Goal: Information Seeking & Learning: Check status

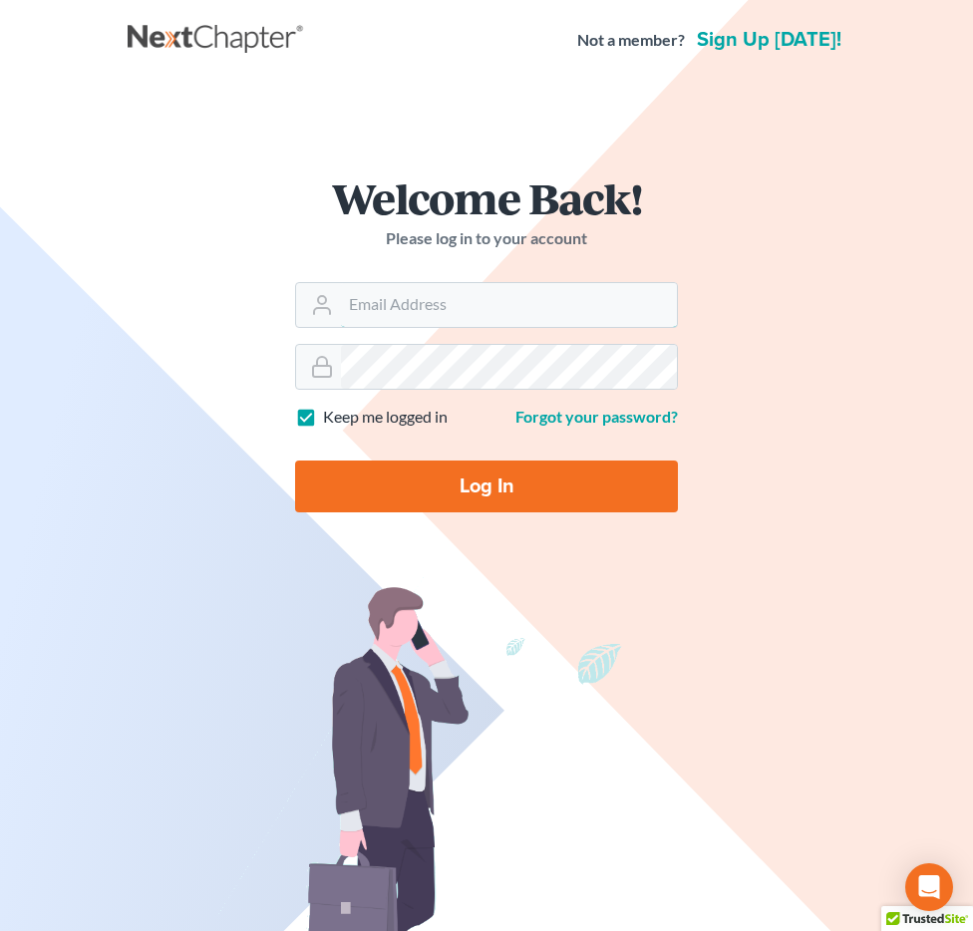
type input "[EMAIL_ADDRESS][DOMAIN_NAME]"
click at [388, 474] on input "Log In" at bounding box center [486, 486] width 383 height 52
type input "Thinking..."
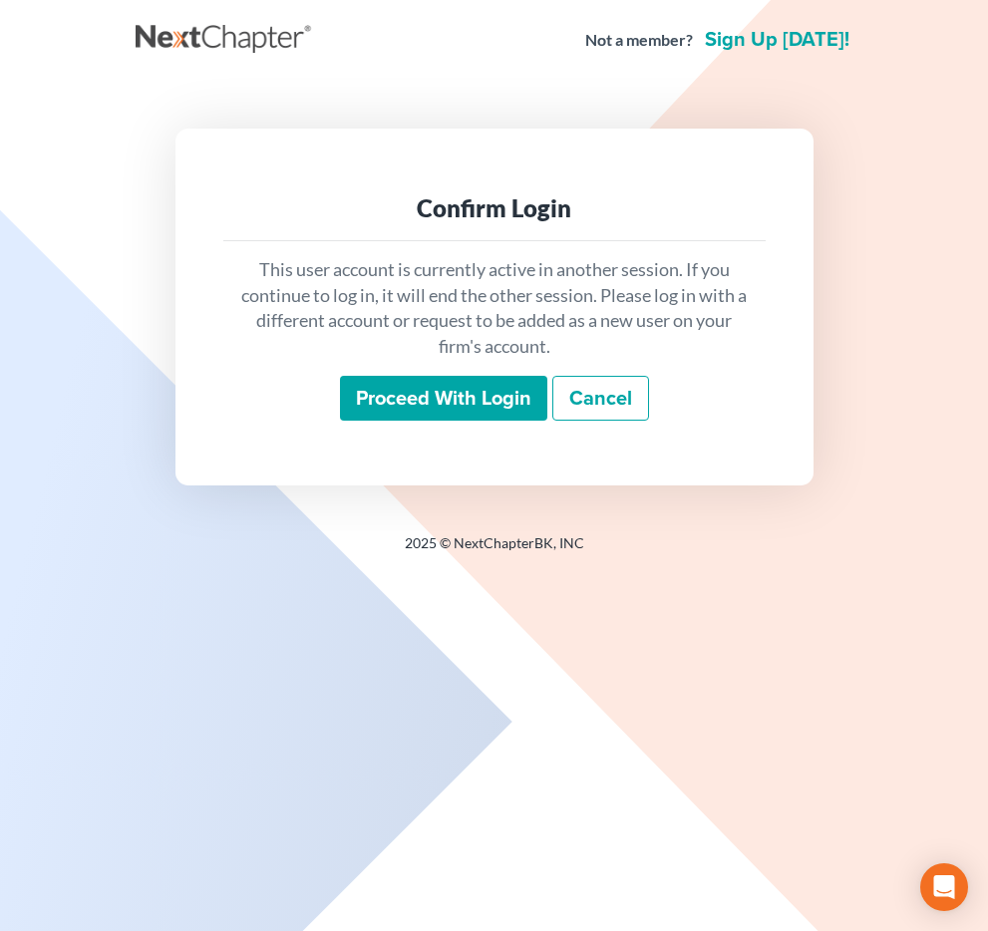
click at [434, 384] on input "Proceed with login" at bounding box center [443, 399] width 207 height 46
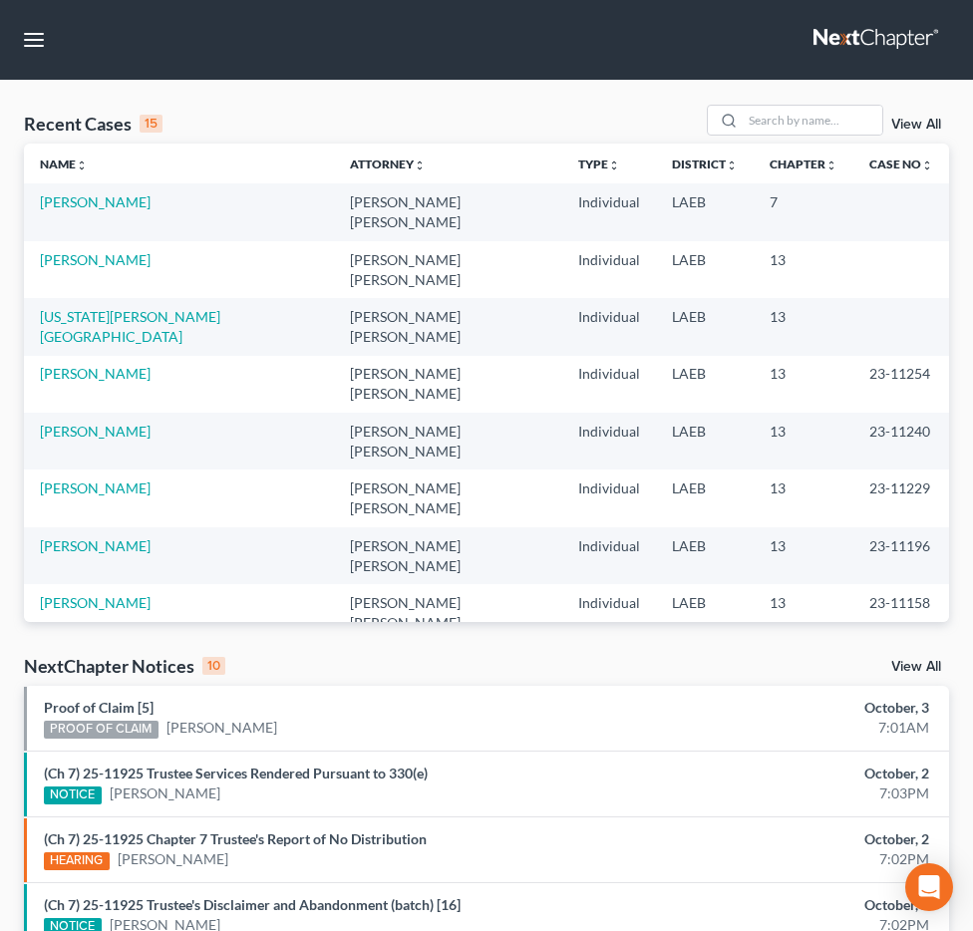
click at [3, 79] on nav "Home New Case Client Portal Directory Cases DebtorCC Payments Big Easy Law Grou…" at bounding box center [486, 40] width 973 height 80
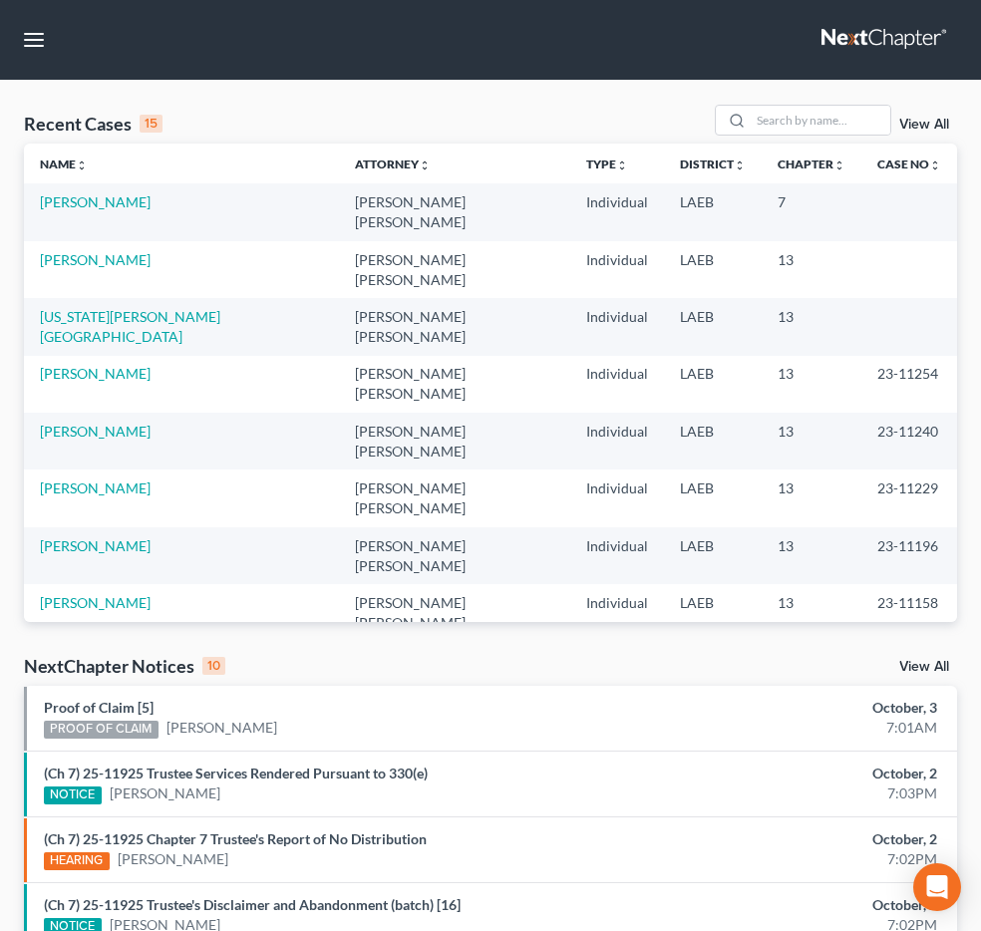
click at [0, 0] on input "search" at bounding box center [0, 0] width 0 height 0
type input "gray"
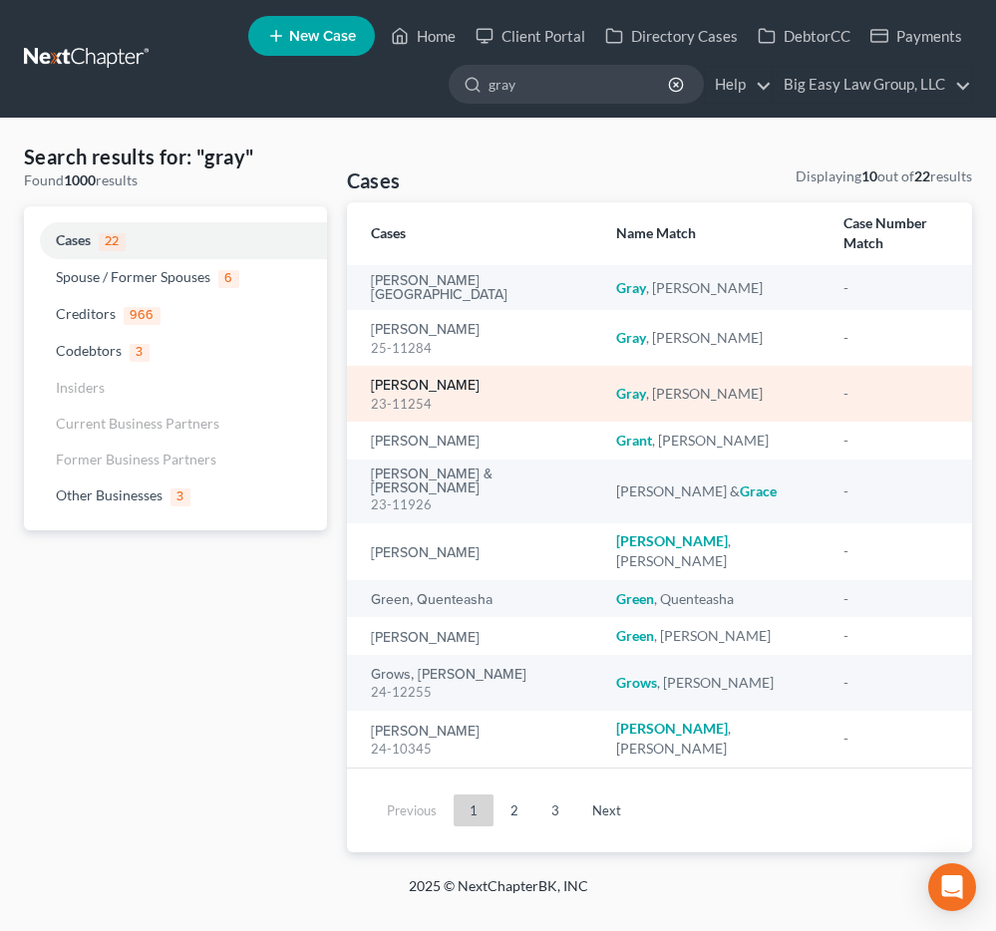
click at [419, 379] on link "[PERSON_NAME]" at bounding box center [425, 386] width 109 height 14
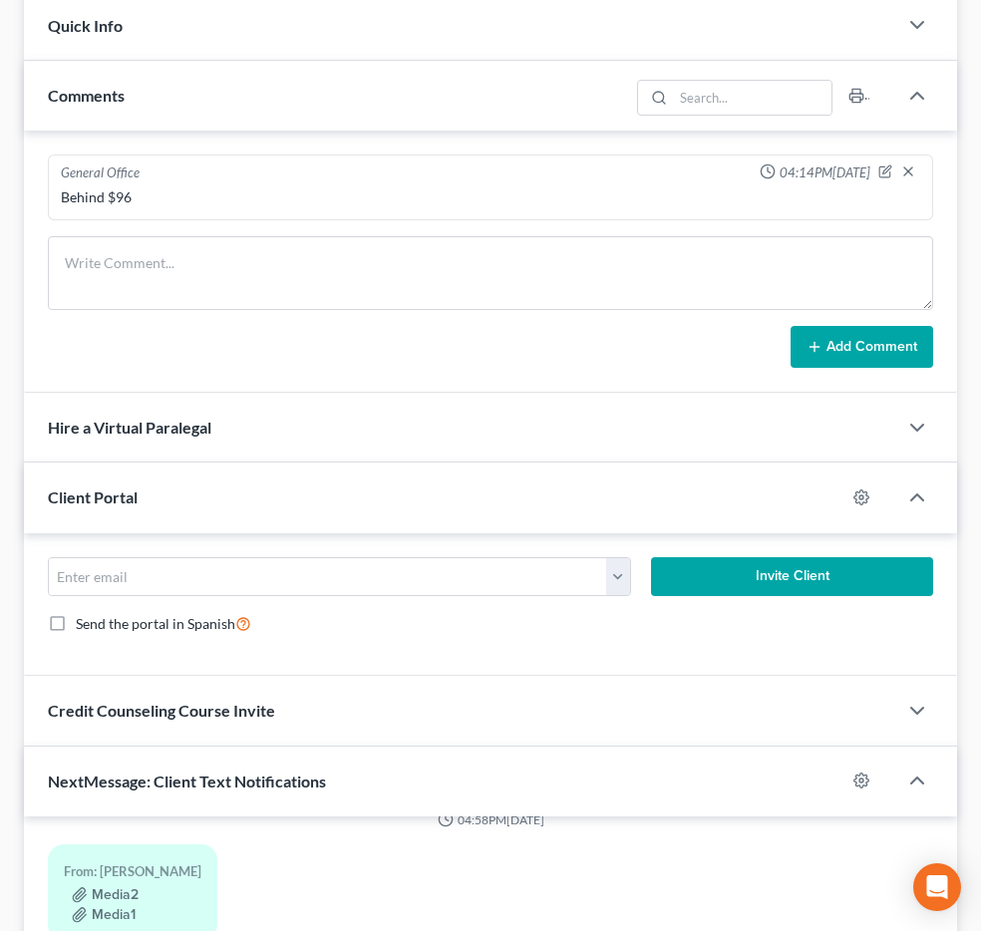
scroll to position [311, 0]
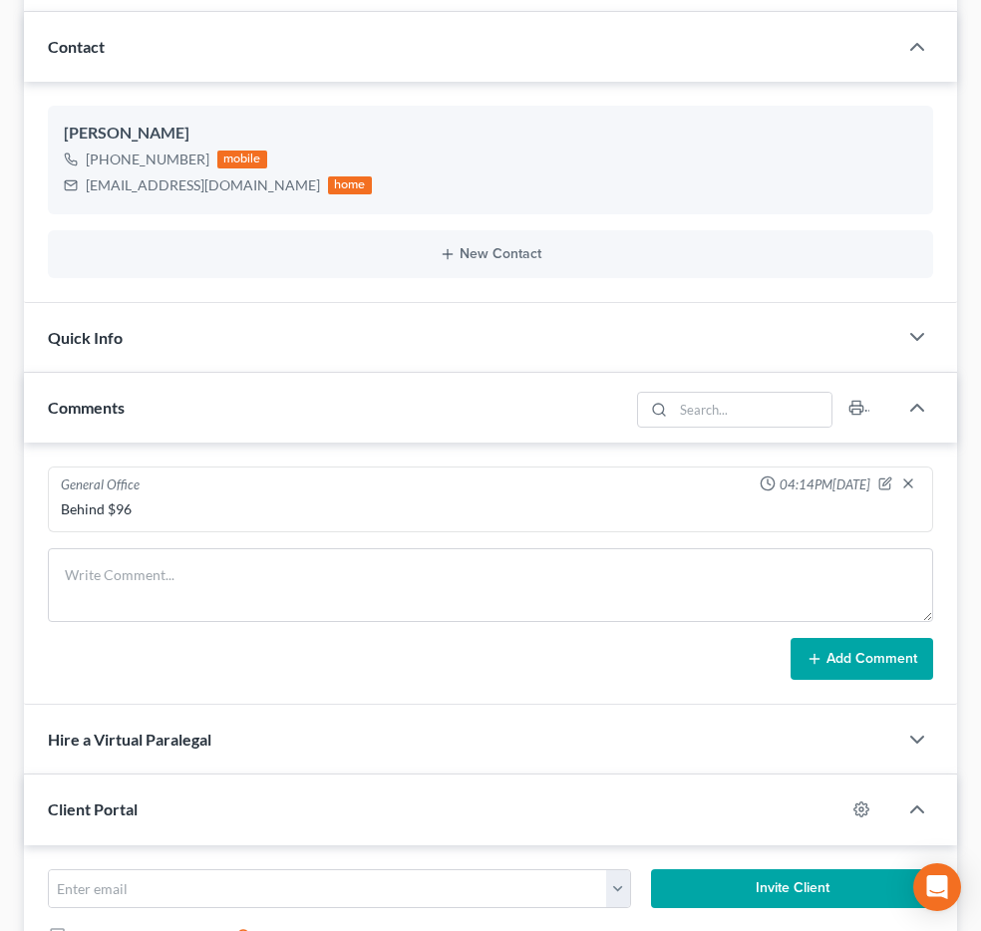
click at [0, 0] on span "Additional Documents" at bounding box center [0, 0] width 0 height 0
click at [0, 0] on span "PACER Notices" at bounding box center [0, 0] width 0 height 0
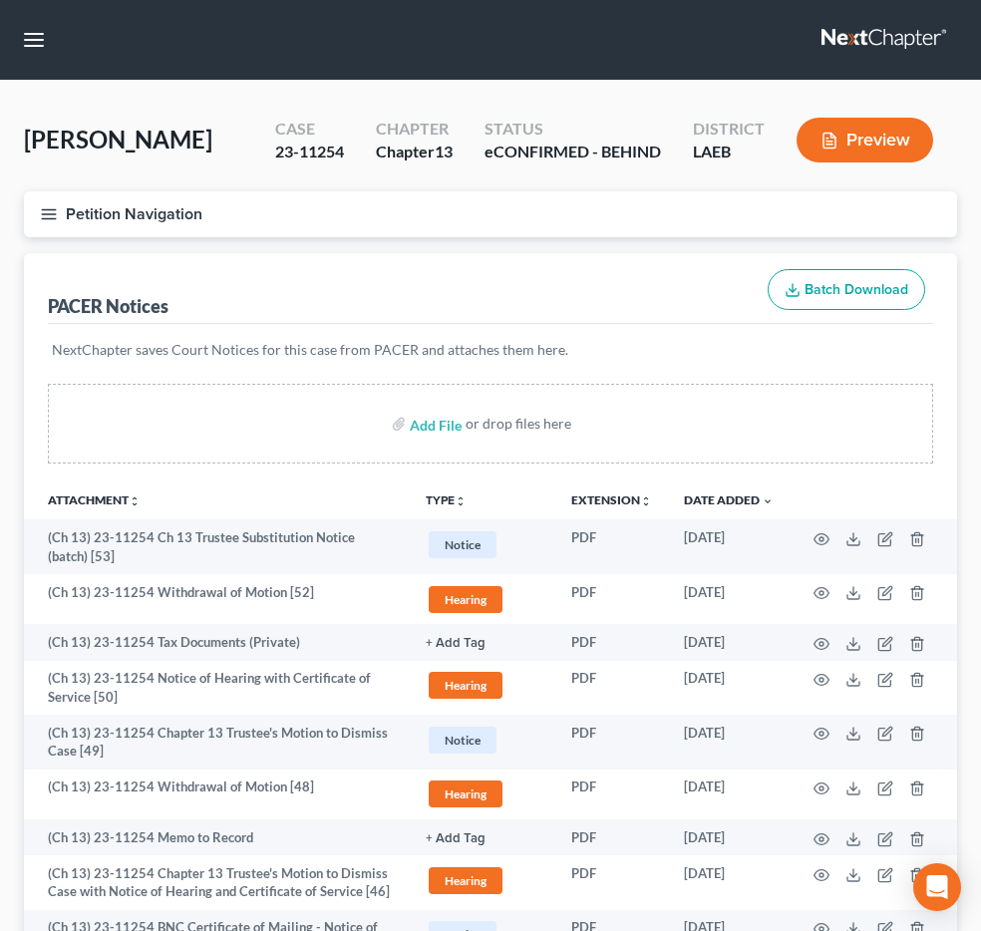
click at [0, 0] on input "search" at bounding box center [0, 0] width 0 height 0
type input "severin"
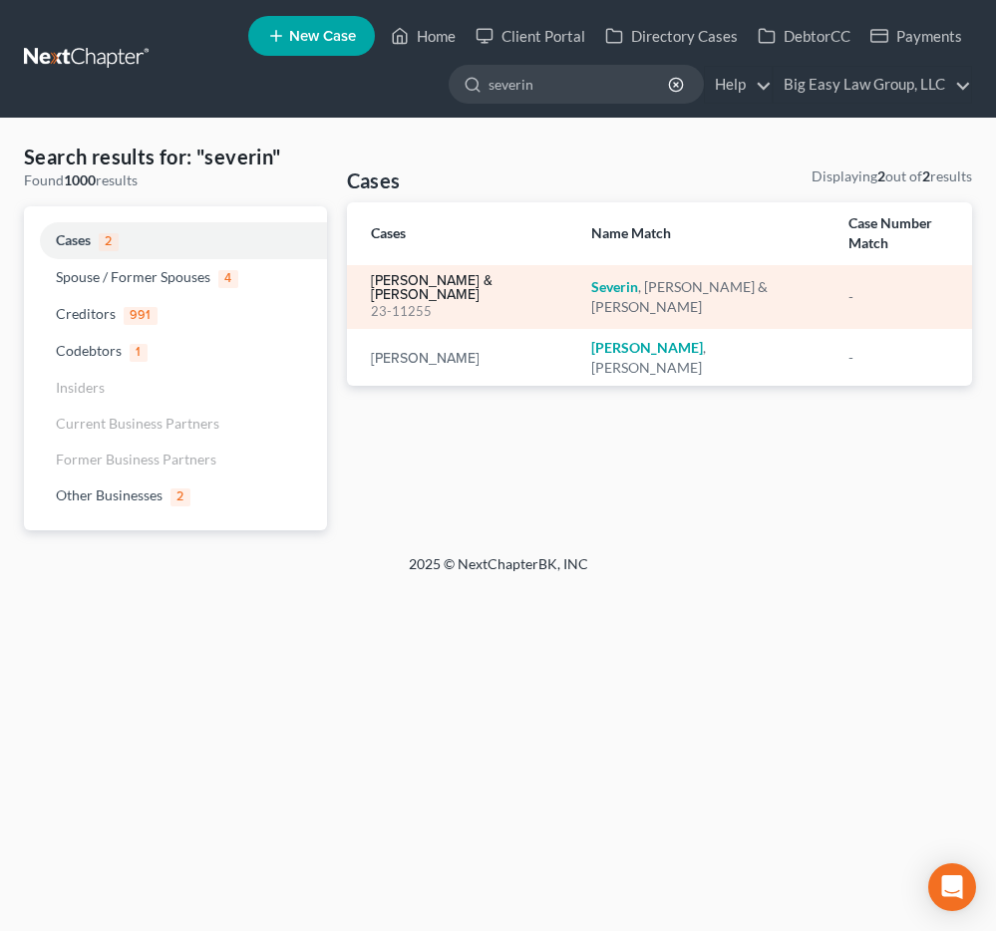
click at [447, 286] on link "Severin, Travis & Bartholomew, Terrionna" at bounding box center [465, 288] width 188 height 28
select select "1"
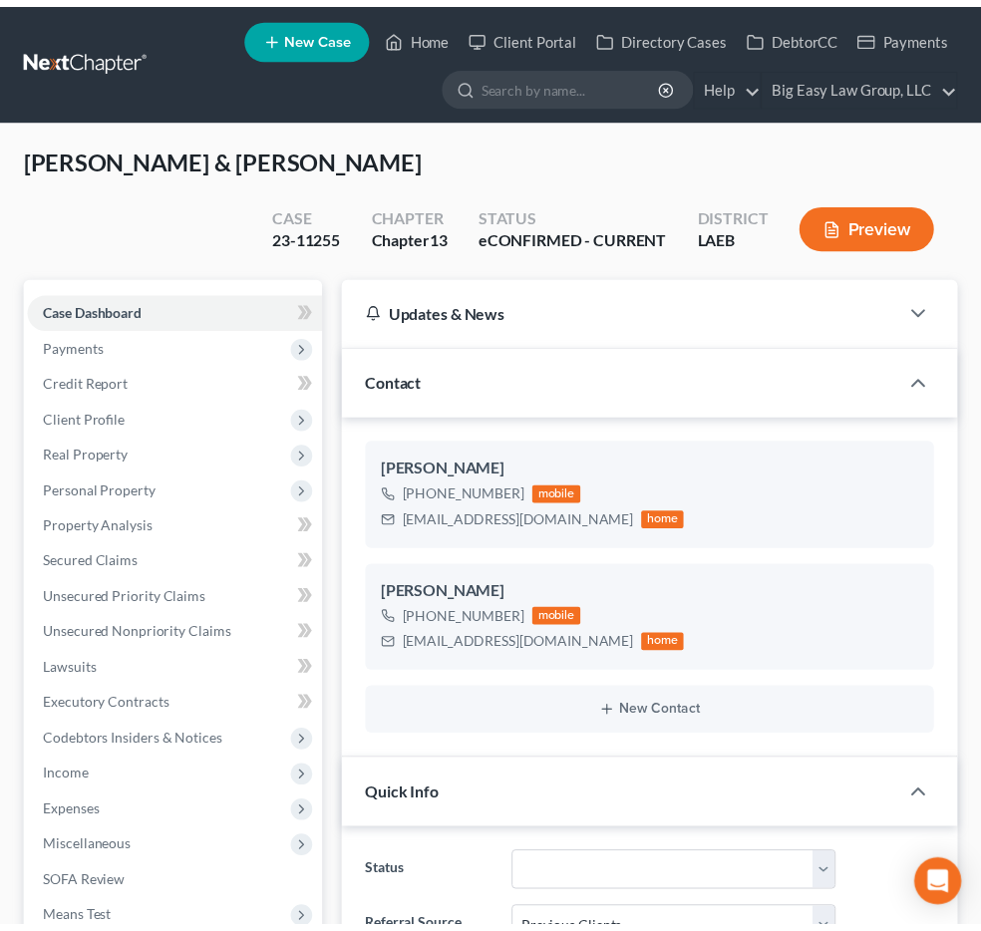
scroll to position [625, 0]
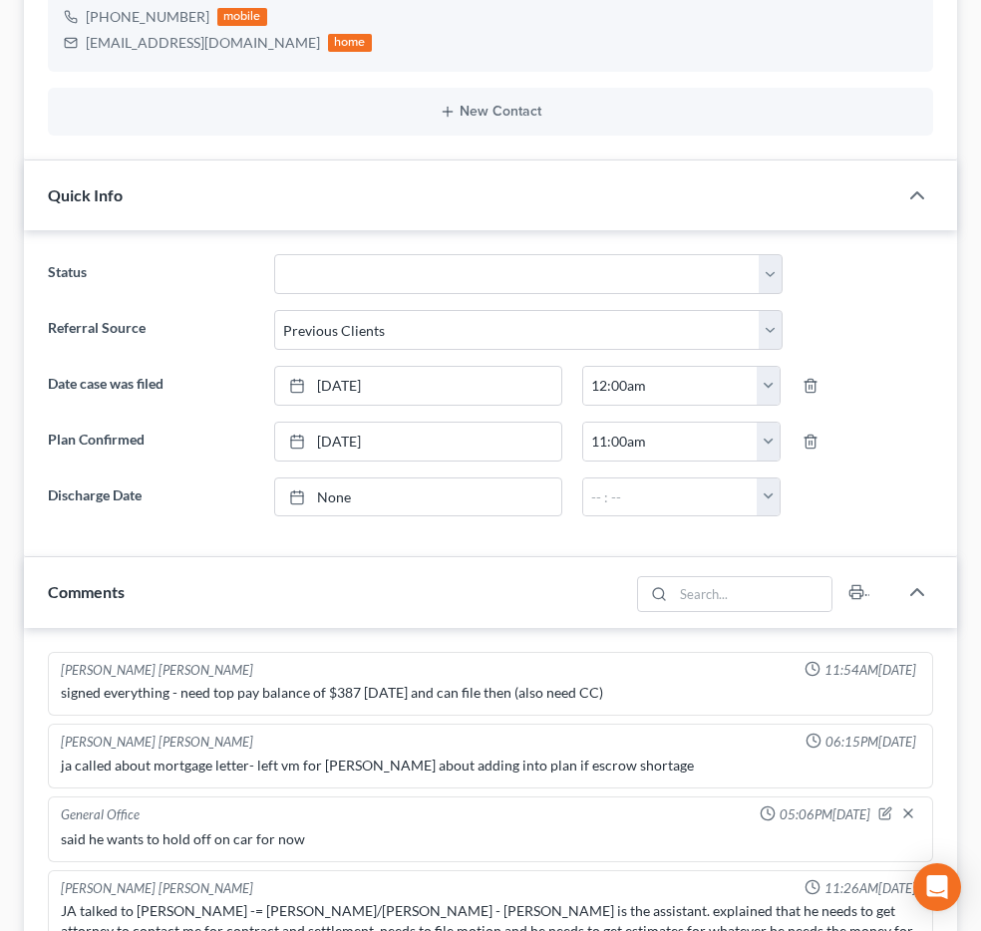
click at [0, 0] on span "Additional Documents" at bounding box center [0, 0] width 0 height 0
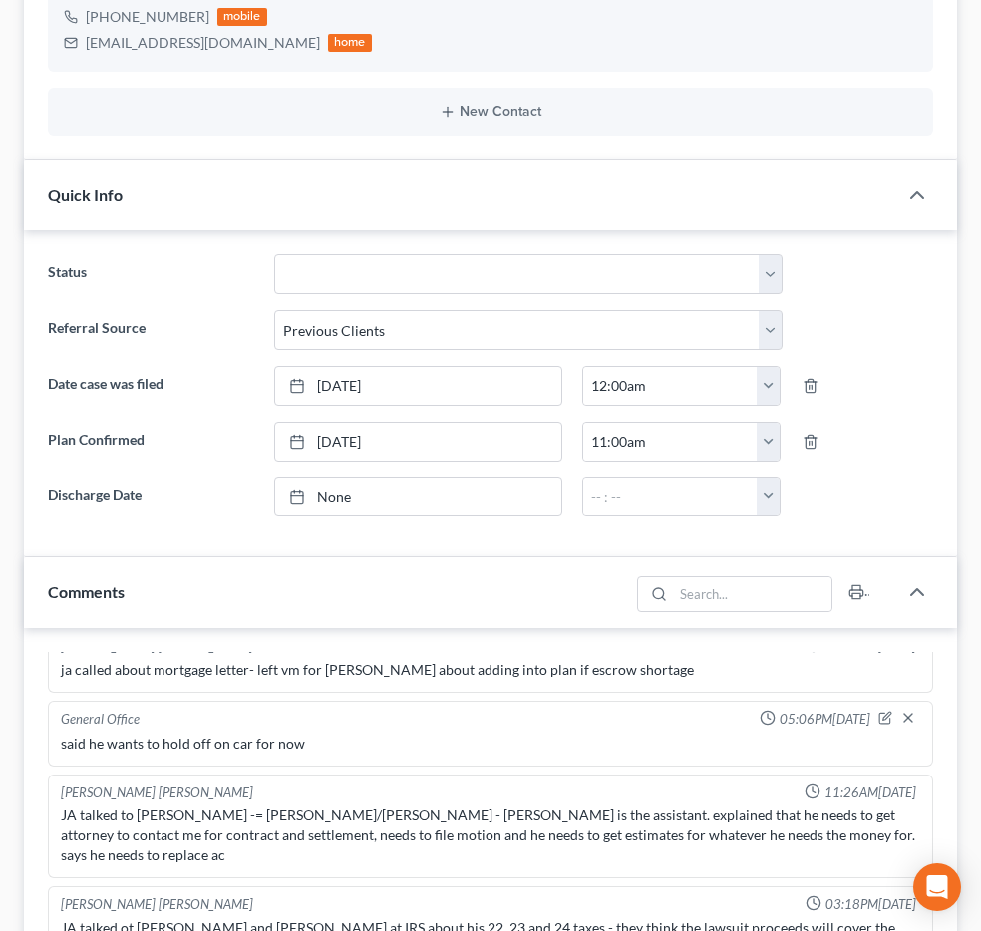
scroll to position [3263, 0]
click at [0, 0] on link "Doc Form Fields" at bounding box center [0, 0] width 0 height 0
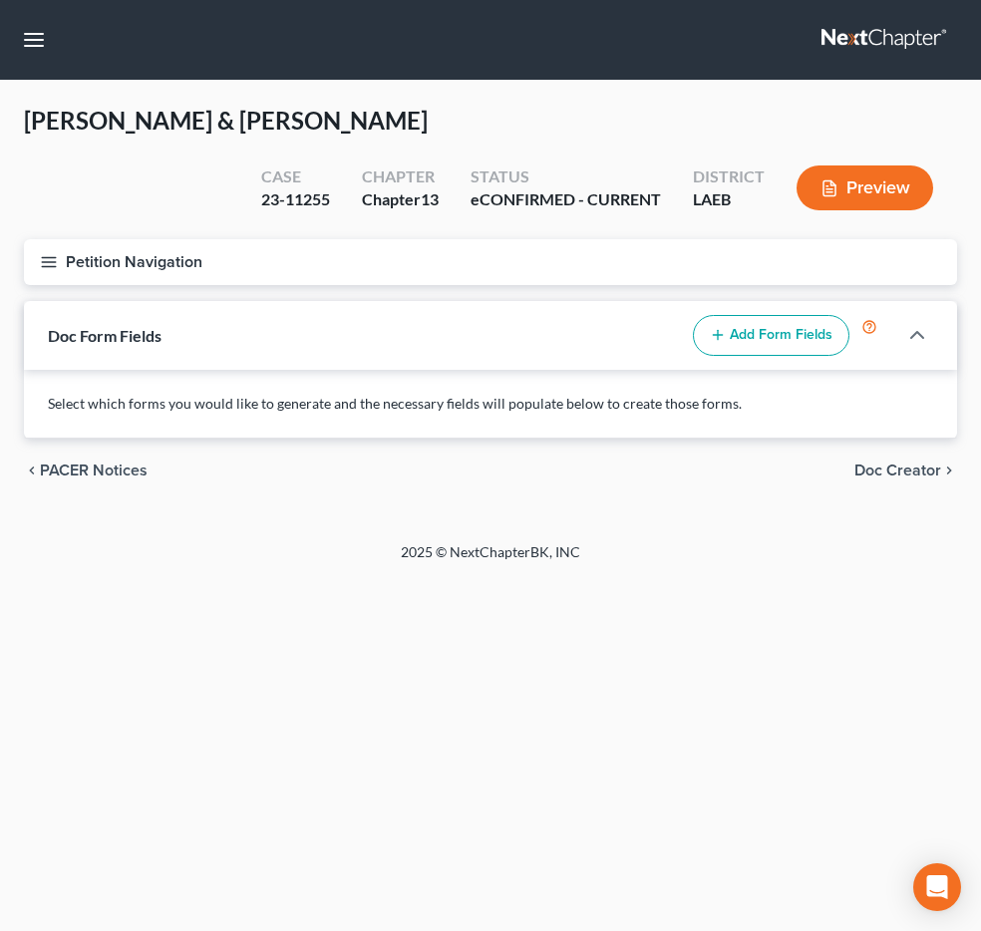
click at [0, 0] on span "PACER Notices" at bounding box center [0, 0] width 0 height 0
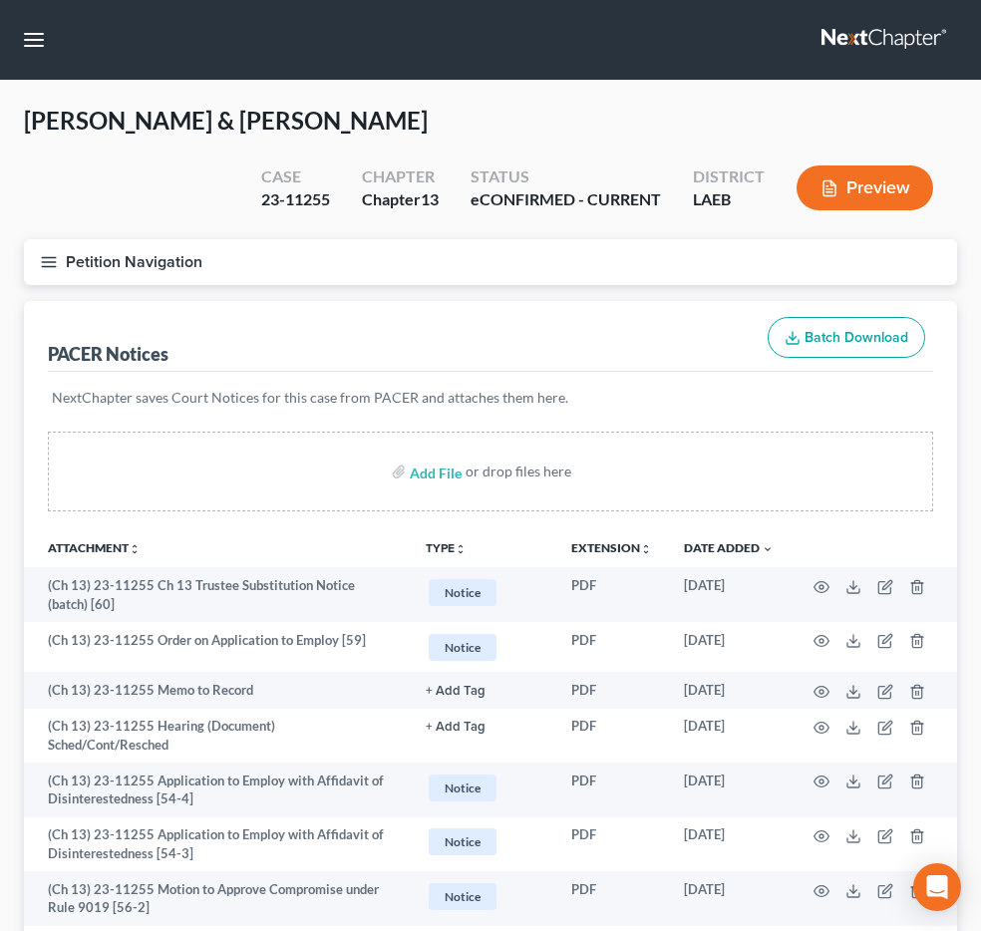
click at [0, 0] on input "search" at bounding box center [0, 0] width 0 height 0
type input "long"
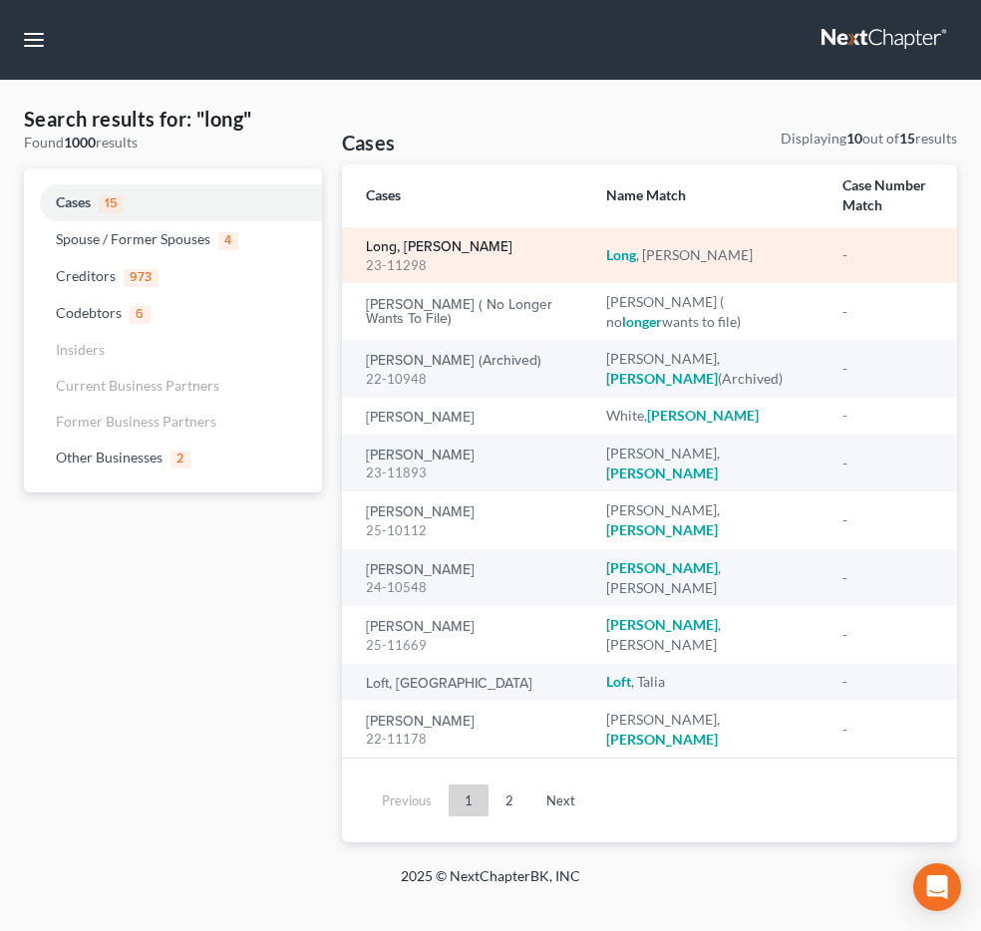
click at [444, 254] on link "Long, Gerallyn" at bounding box center [439, 247] width 146 height 14
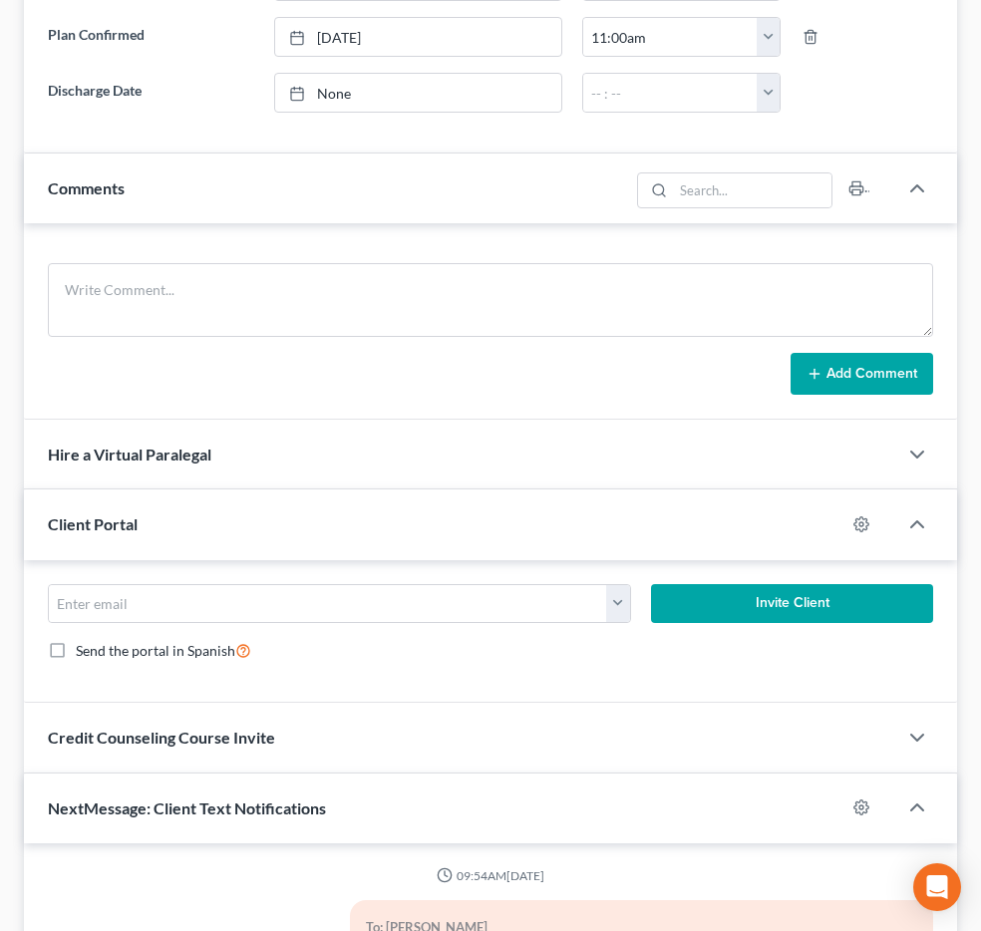
scroll to position [6365, 0]
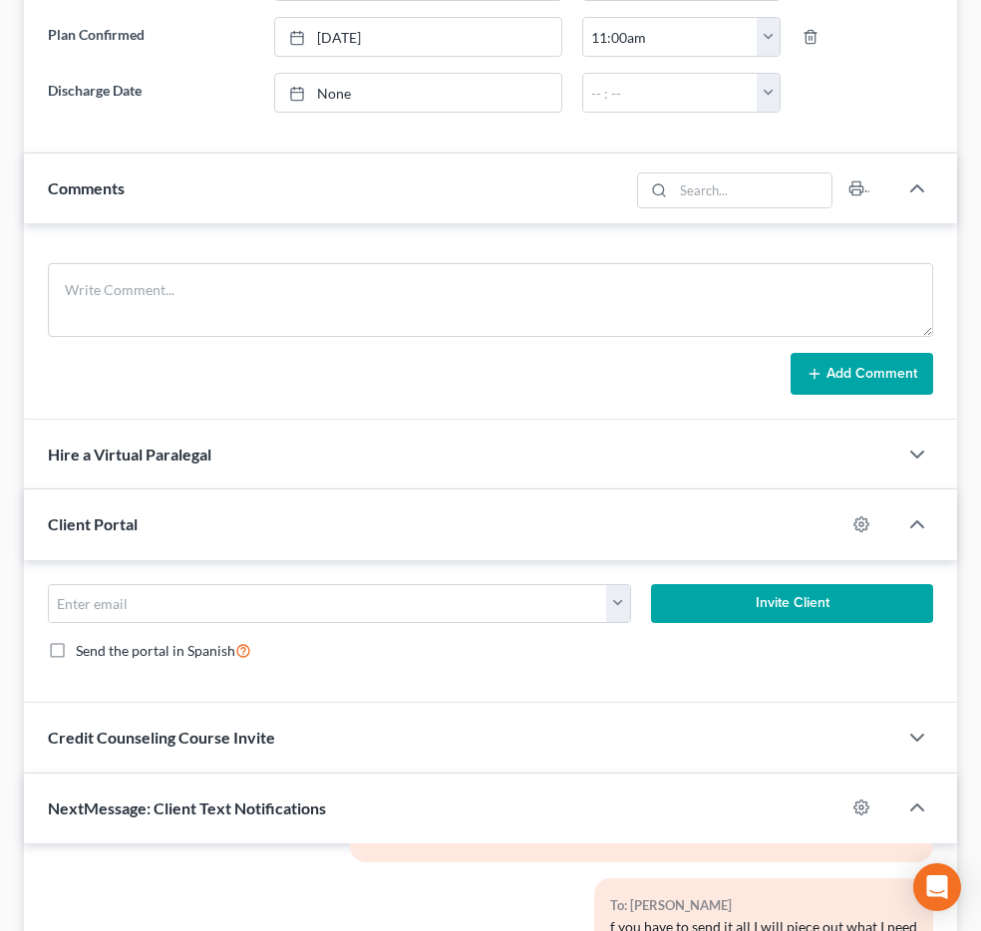
click at [0, 0] on span "Additional Documents" at bounding box center [0, 0] width 0 height 0
click at [0, 0] on link "PACER Notices" at bounding box center [0, 0] width 0 height 0
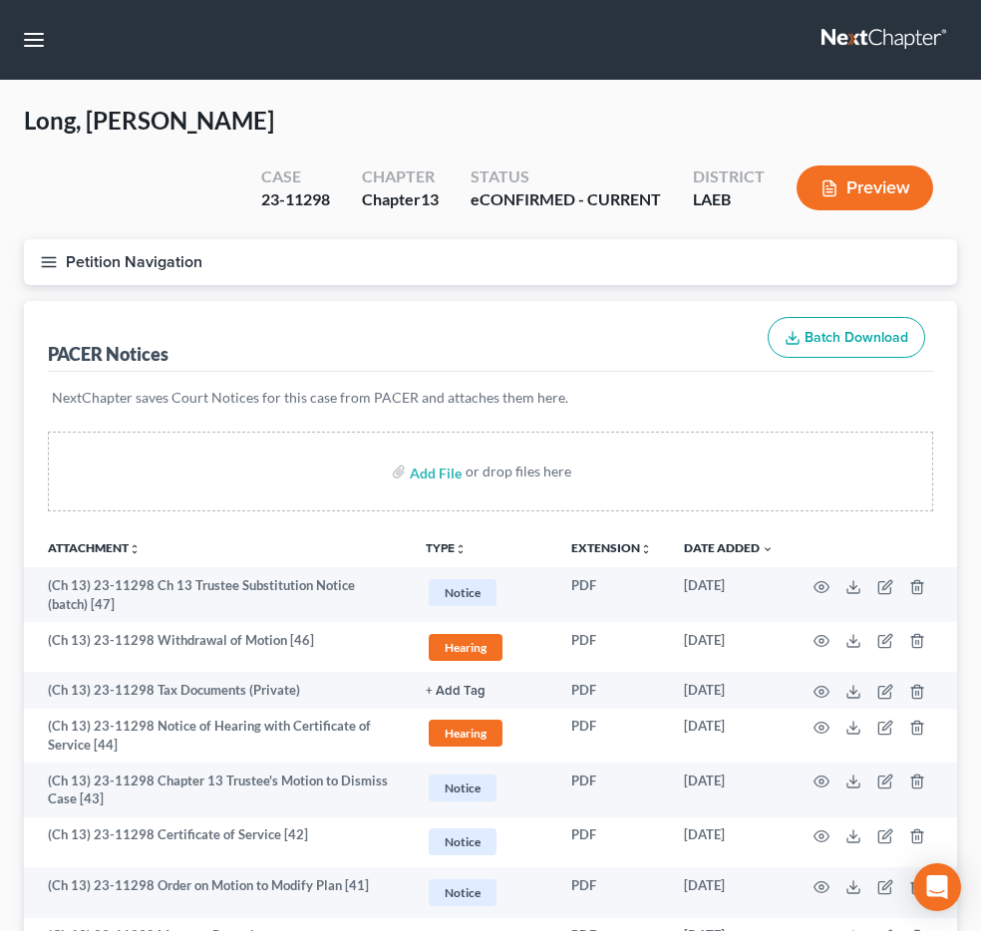
click at [0, 0] on input "search" at bounding box center [0, 0] width 0 height 0
type input "bailey"
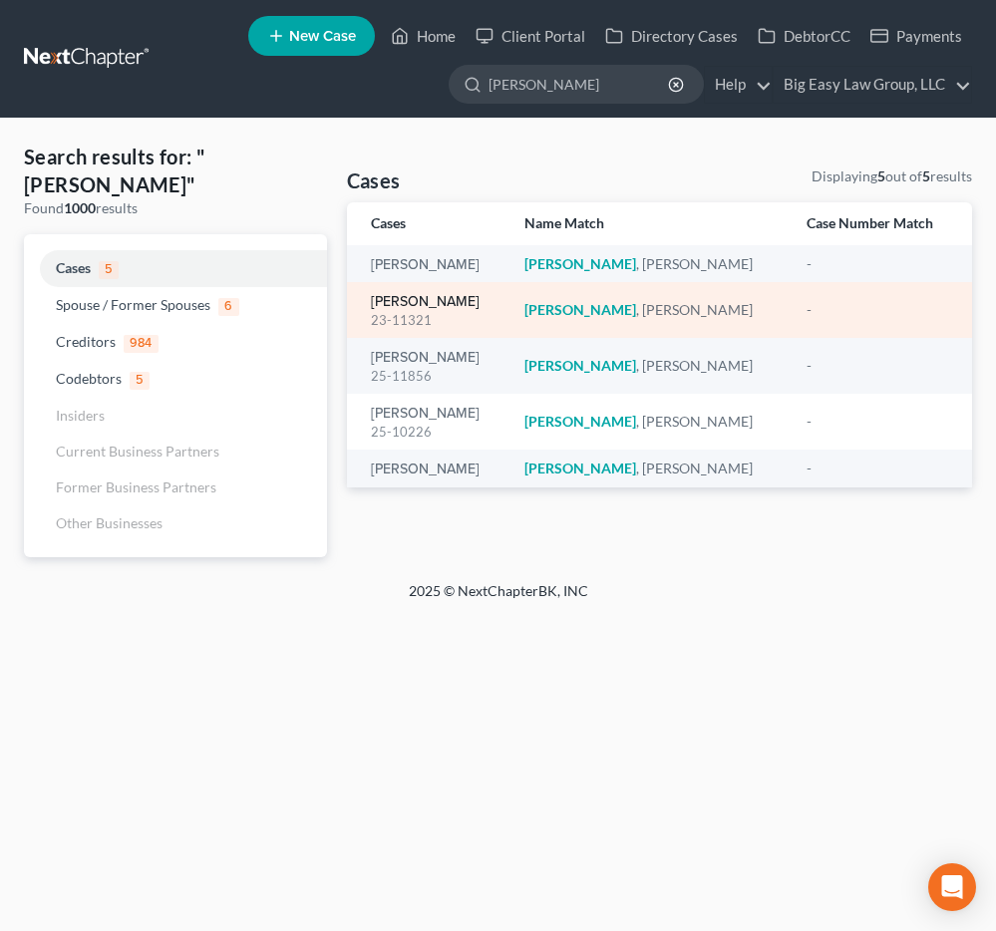
click at [397, 300] on link "Bailey, Carolyn" at bounding box center [425, 302] width 109 height 14
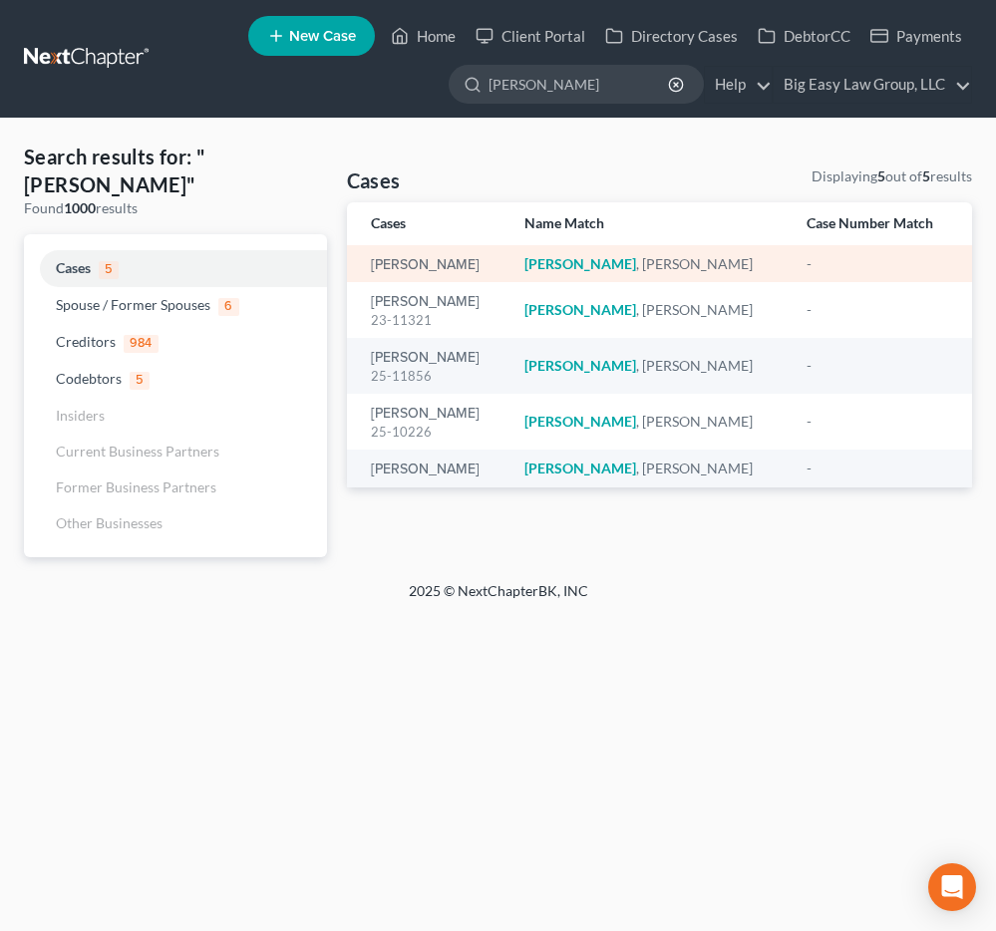
select select "6"
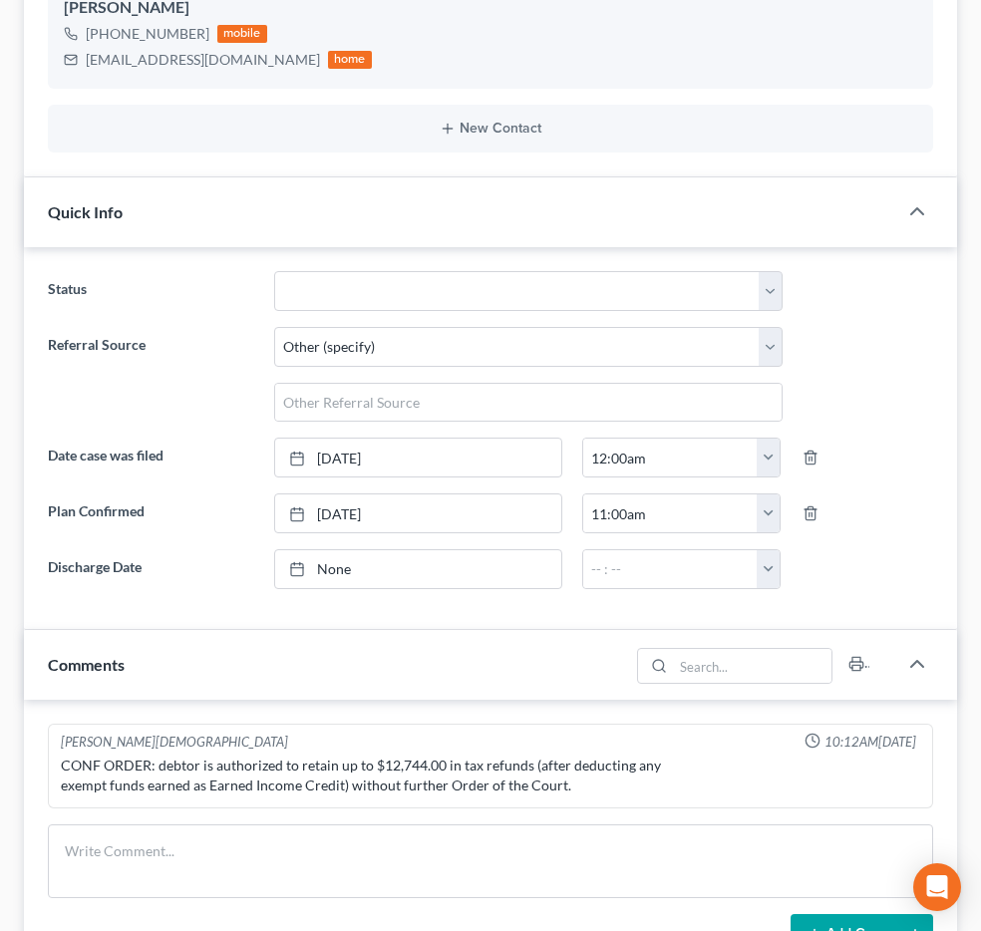
scroll to position [707, 0]
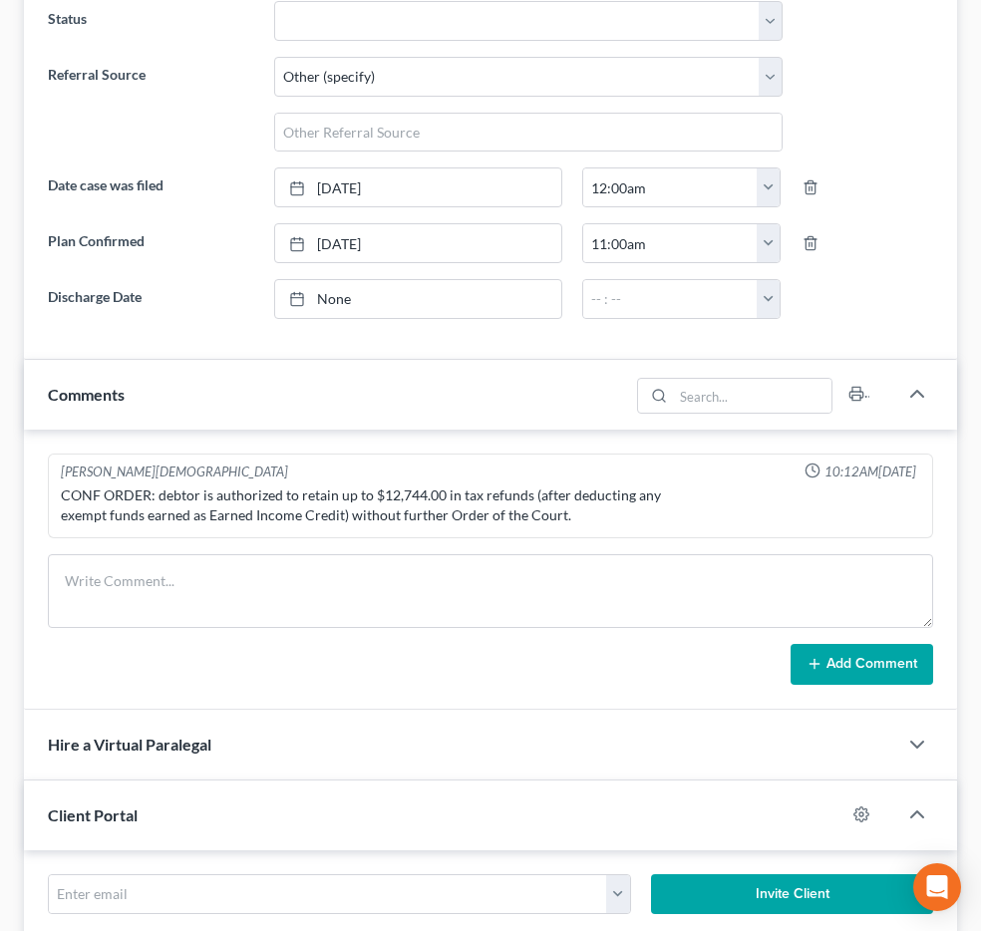
click at [0, 0] on span "Additional Documents" at bounding box center [0, 0] width 0 height 0
click at [0, 0] on link "PACER Notices" at bounding box center [0, 0] width 0 height 0
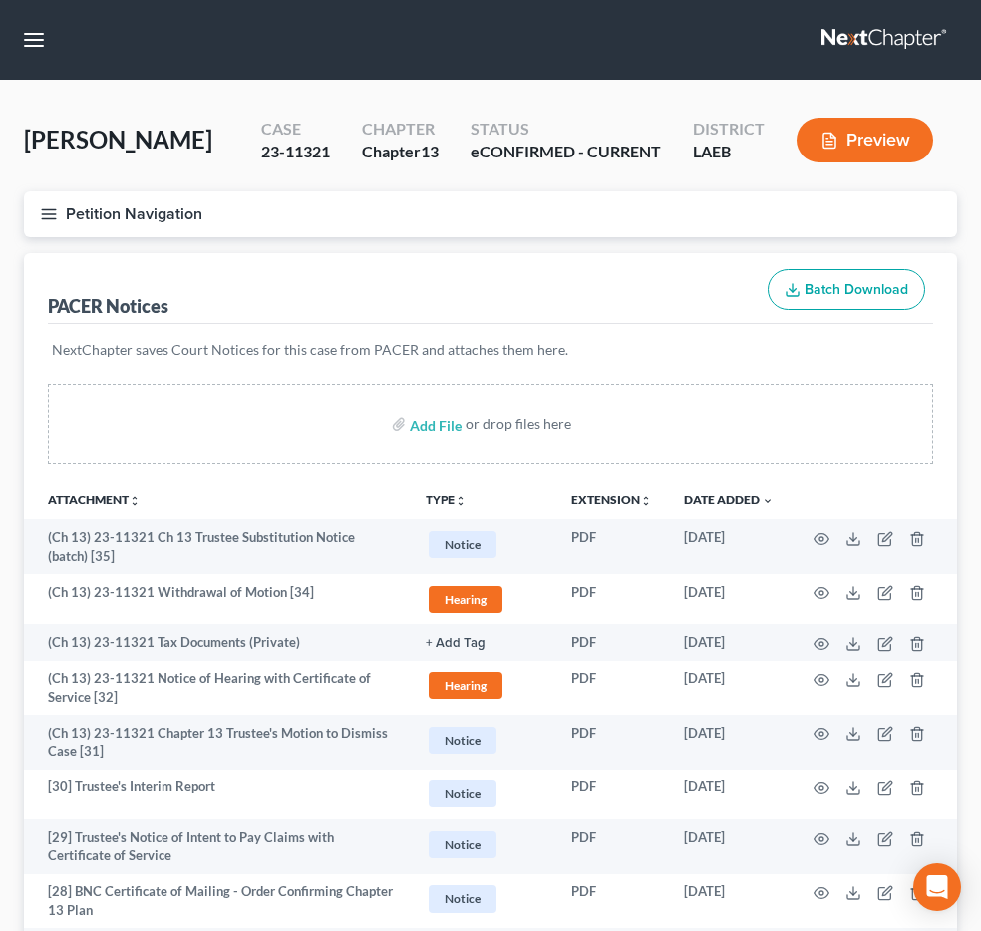
click at [0, 0] on input "search" at bounding box center [0, 0] width 0 height 0
type input "davis"
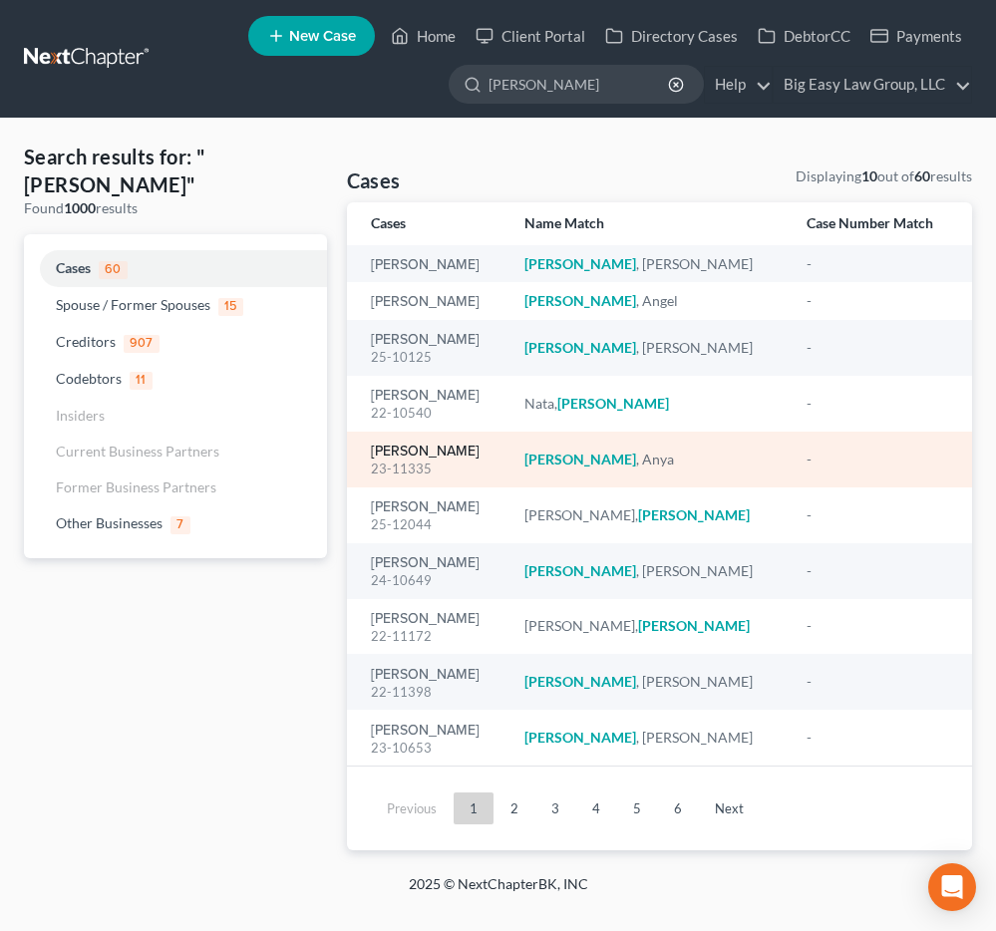
click at [440, 450] on link "Davis, Anya" at bounding box center [425, 451] width 109 height 14
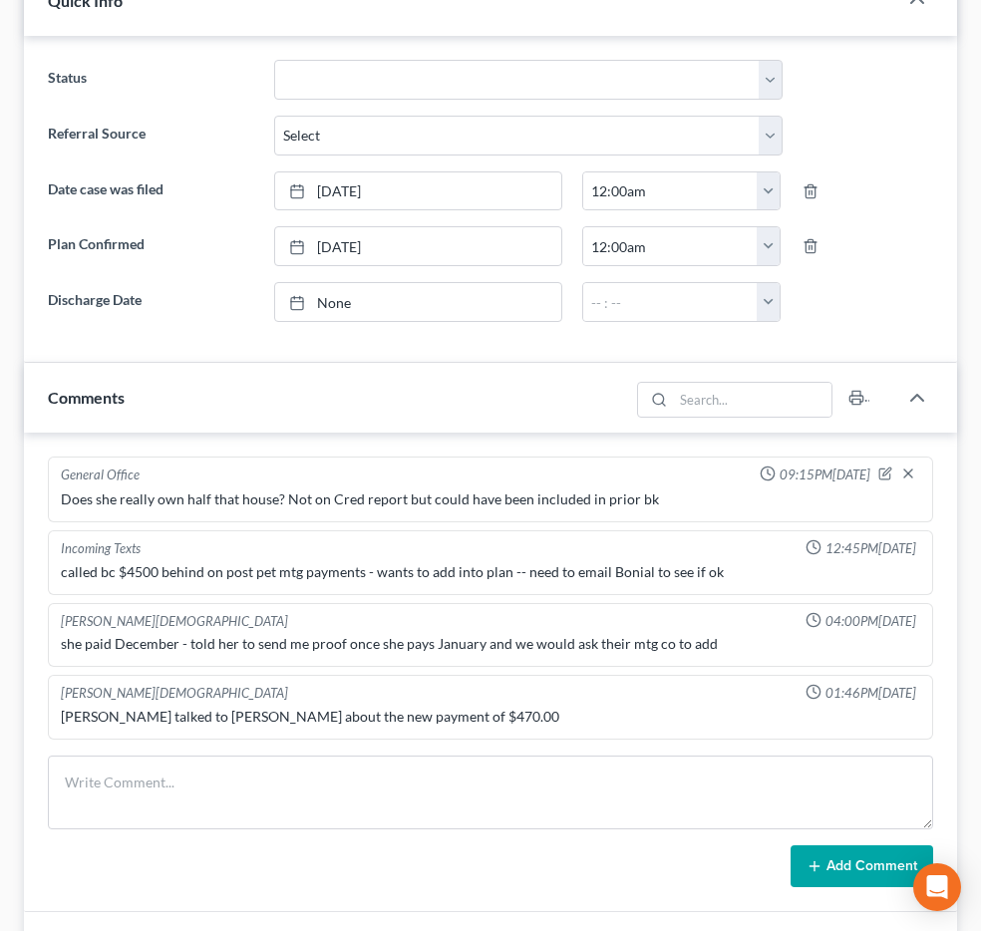
scroll to position [4588, 0]
click at [0, 0] on span "Additional Documents" at bounding box center [0, 0] width 0 height 0
click at [0, 0] on link "PACER Notices" at bounding box center [0, 0] width 0 height 0
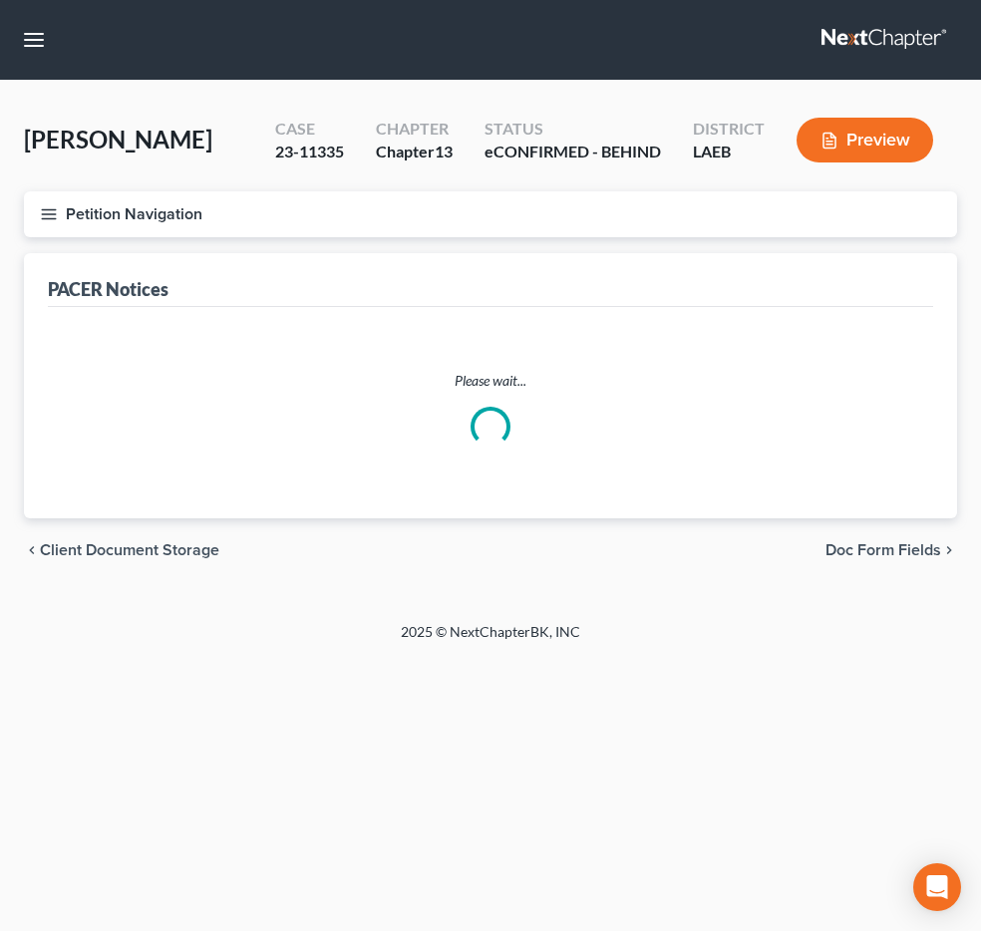
scroll to position [113, 0]
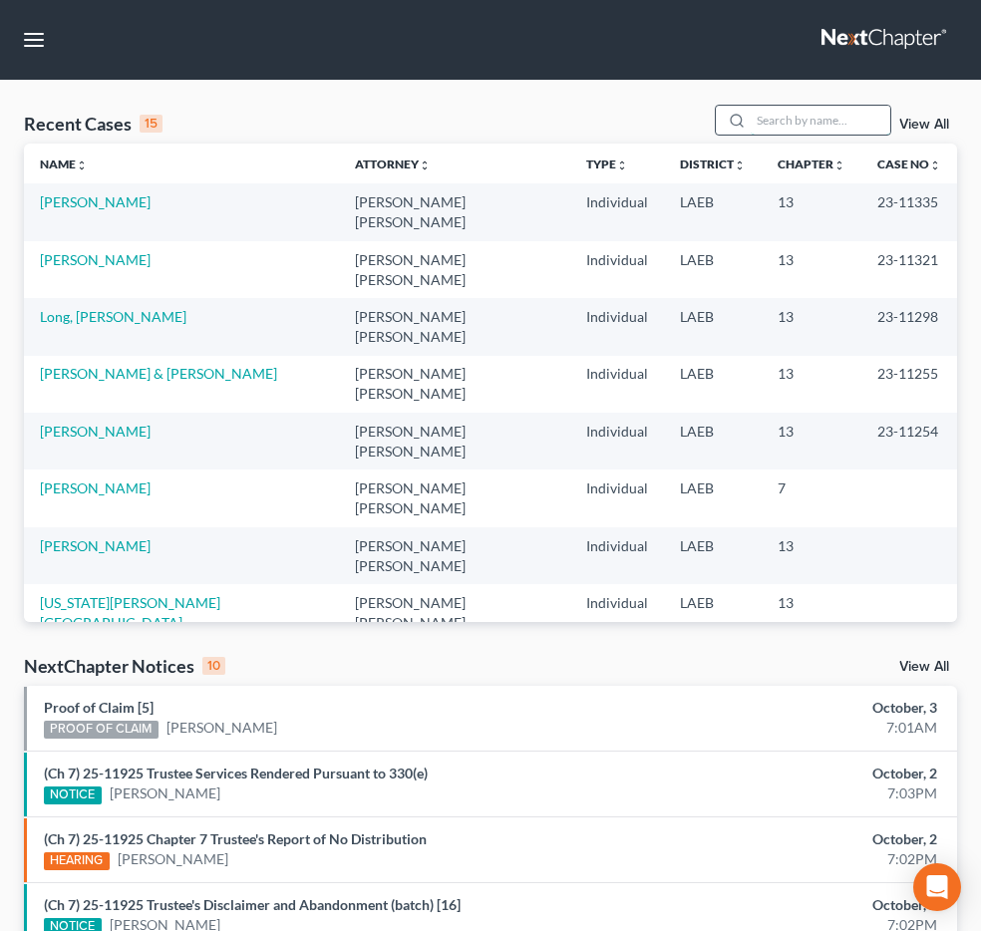
click at [750, 135] on input "search" at bounding box center [820, 120] width 140 height 29
type input "[PERSON_NAME]"
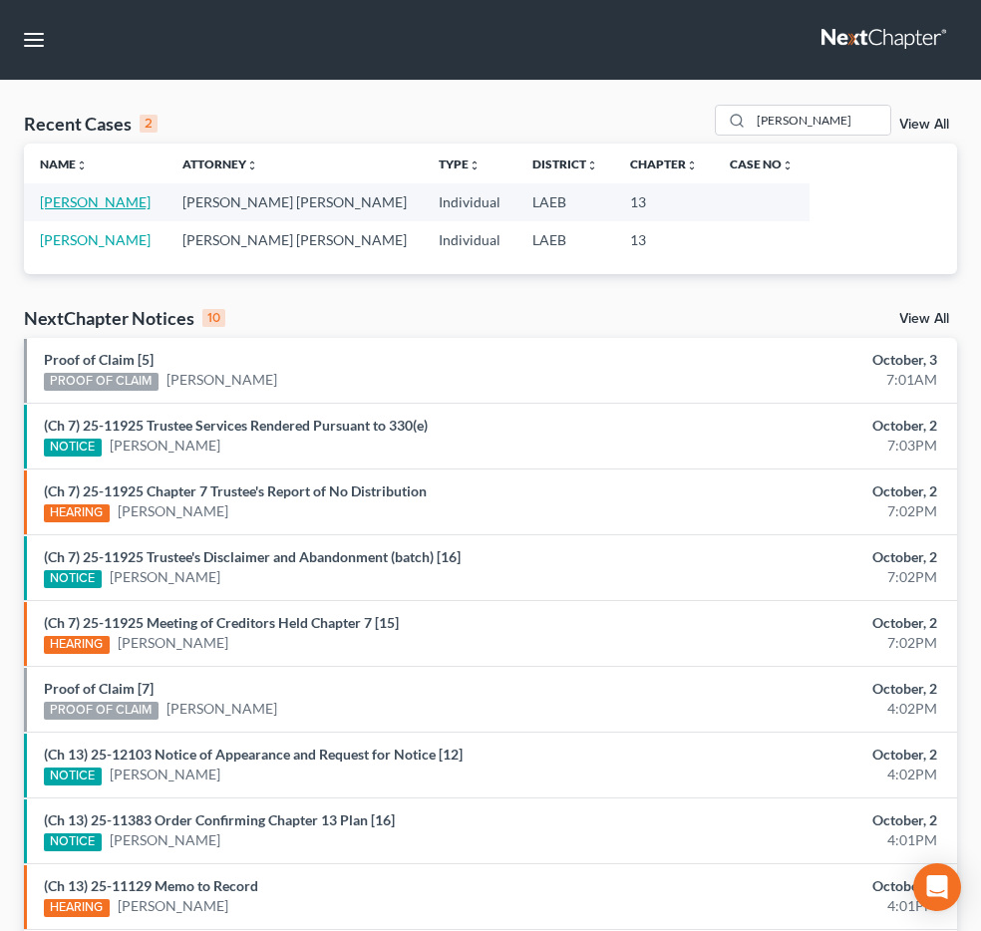
click at [65, 210] on link "[PERSON_NAME]" at bounding box center [95, 201] width 111 height 17
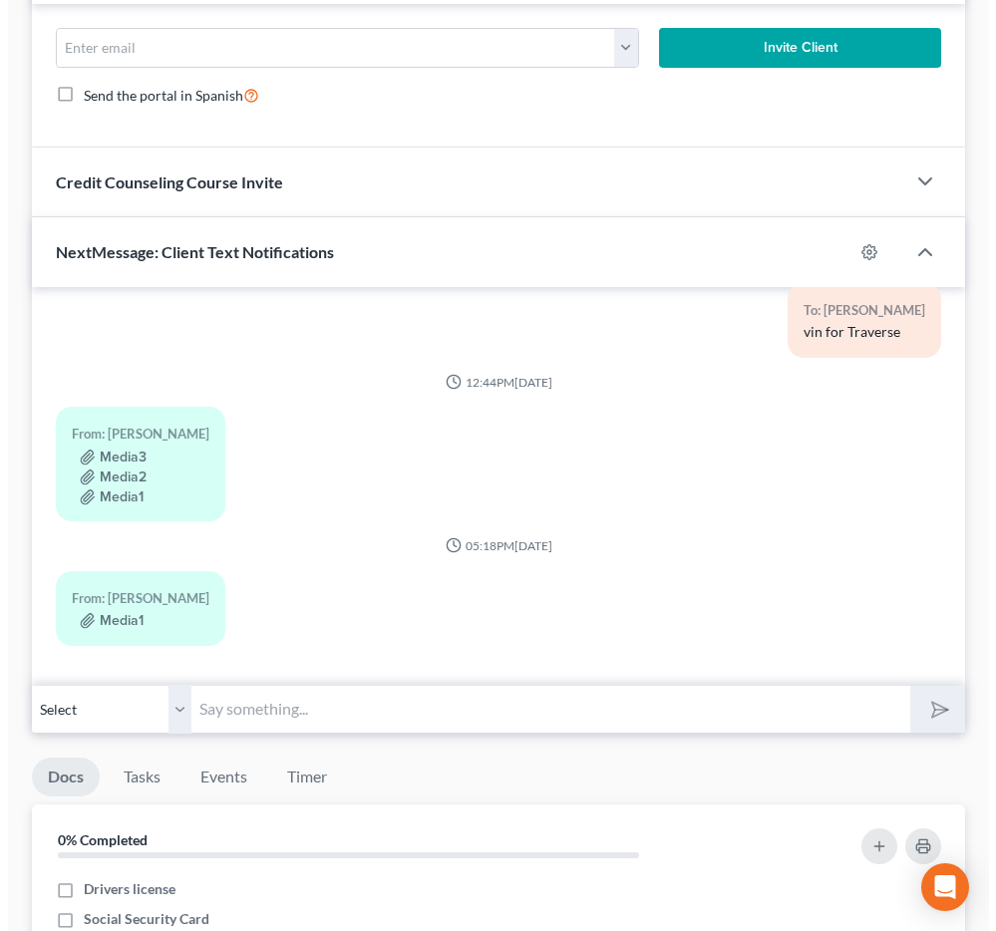
scroll to position [1685, 0]
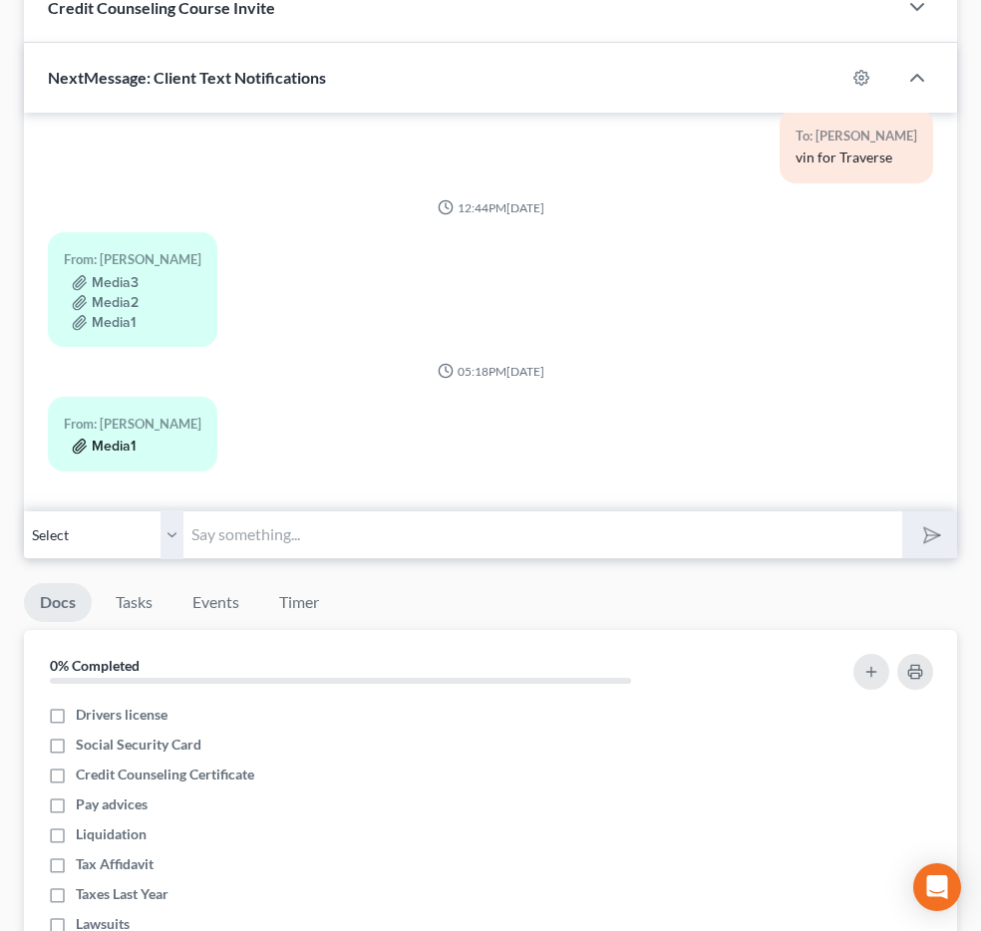
click at [136, 438] on button "Media1" at bounding box center [104, 446] width 64 height 16
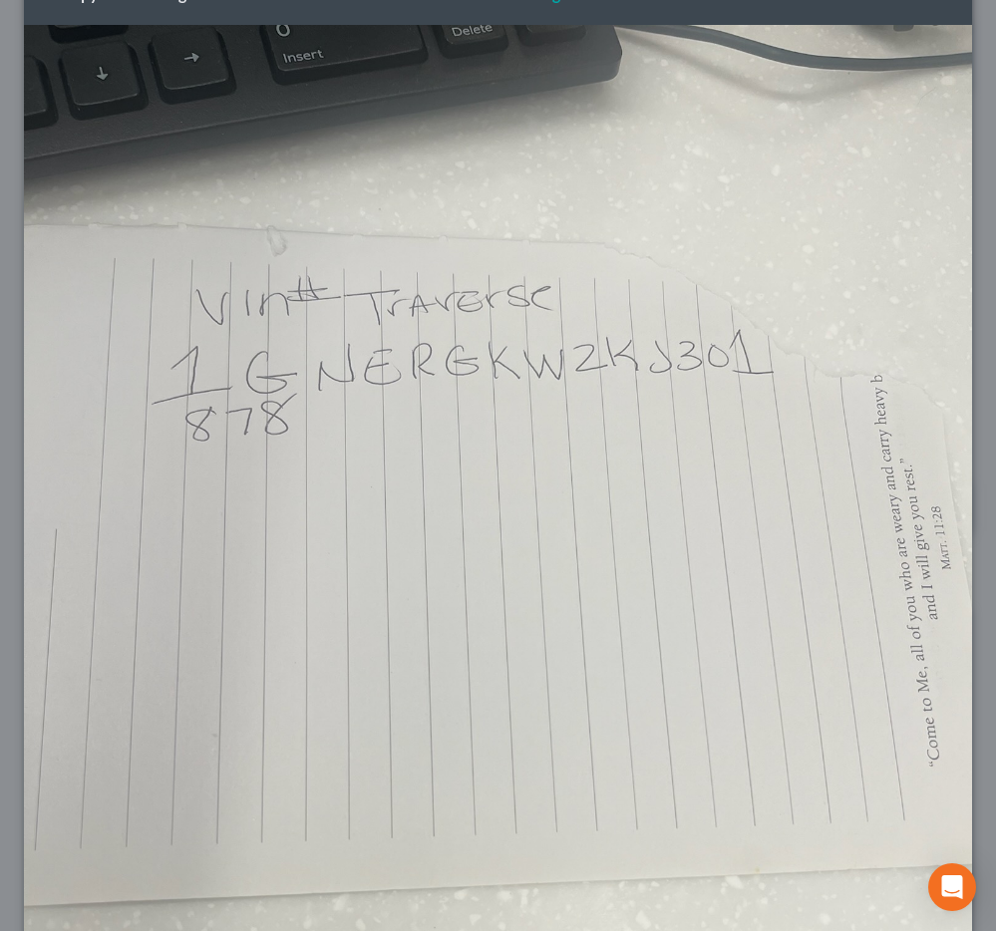
scroll to position [110, 0]
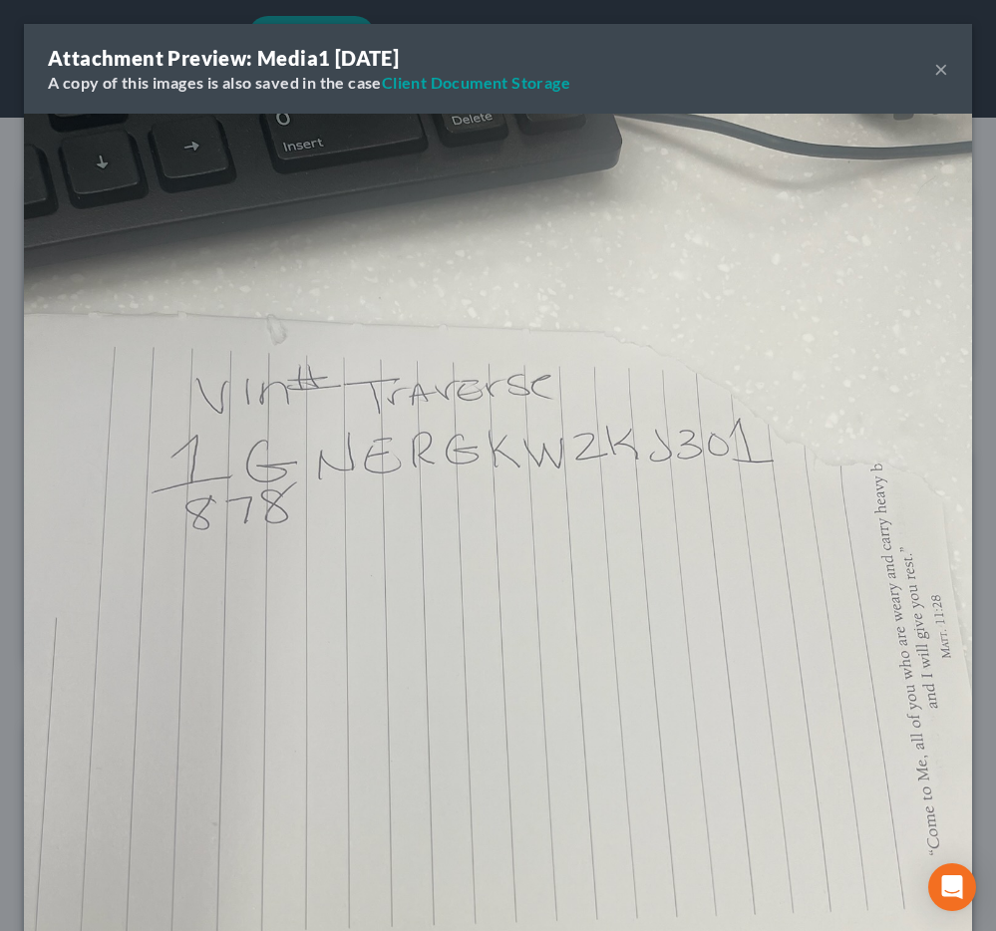
click at [934, 81] on button "×" at bounding box center [941, 69] width 14 height 24
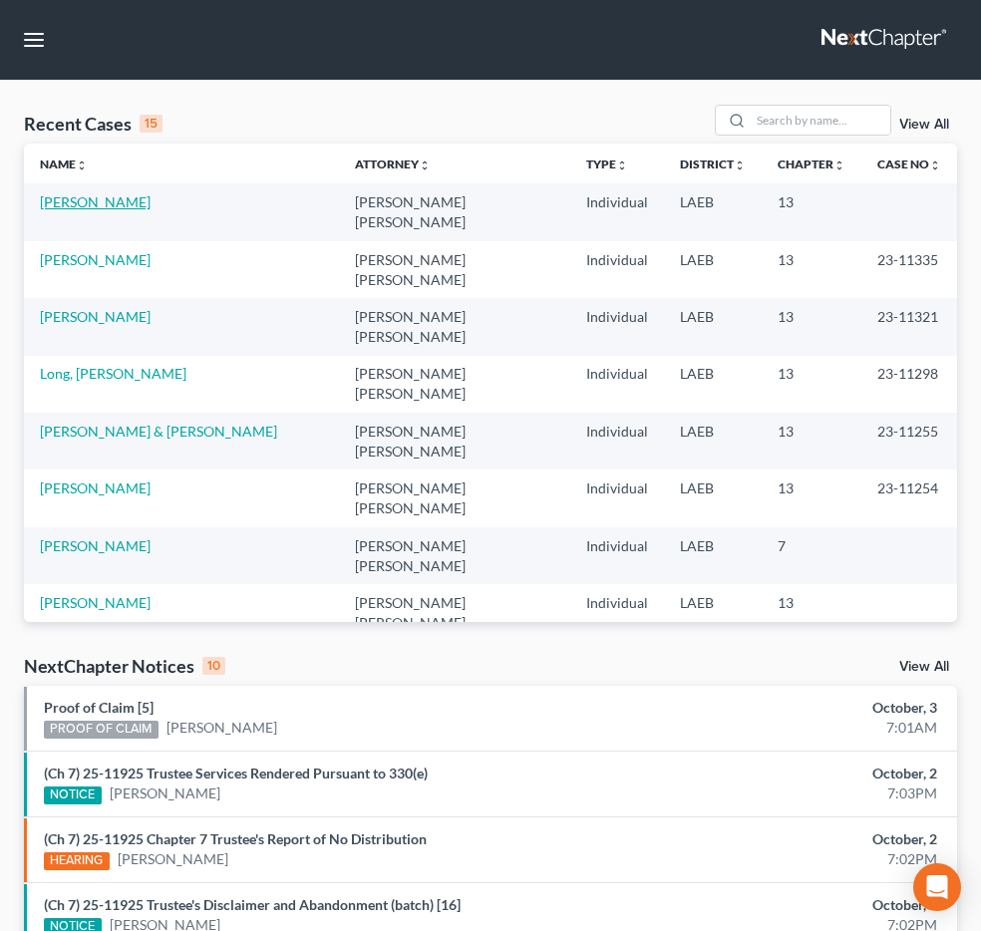
click at [86, 210] on link "[PERSON_NAME]" at bounding box center [95, 201] width 111 height 17
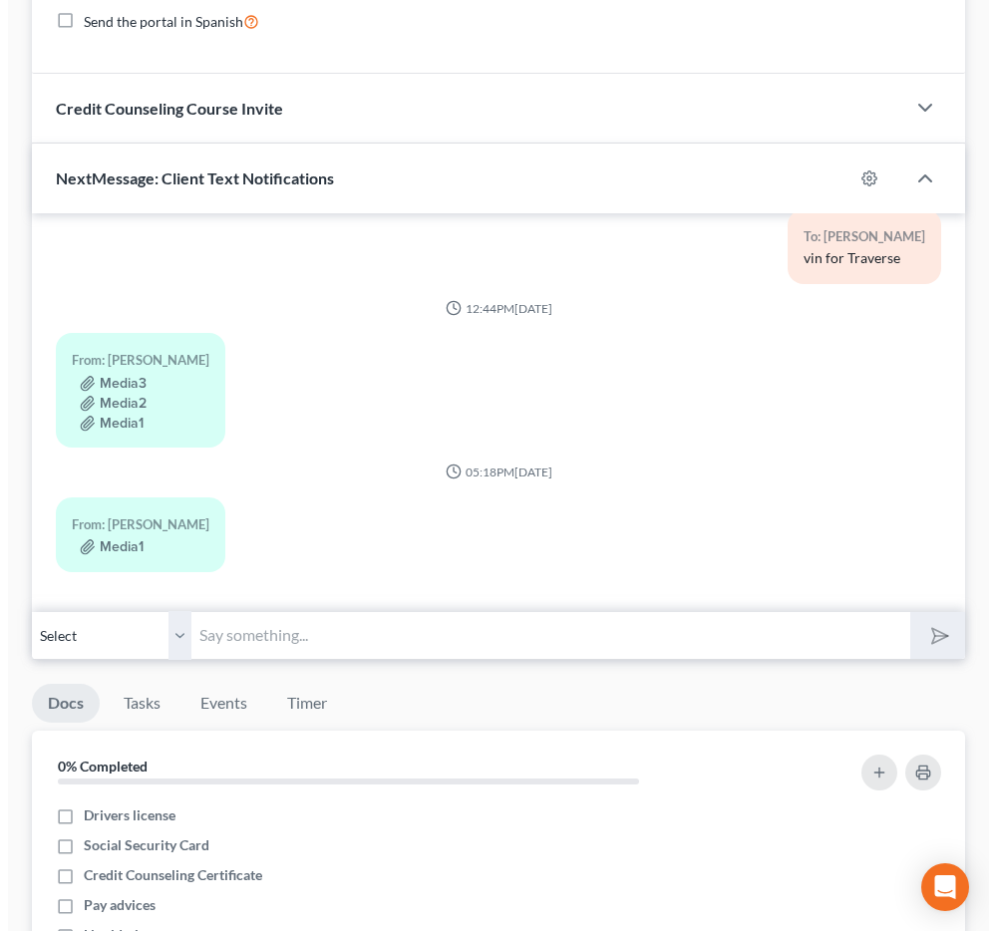
scroll to position [1650, 0]
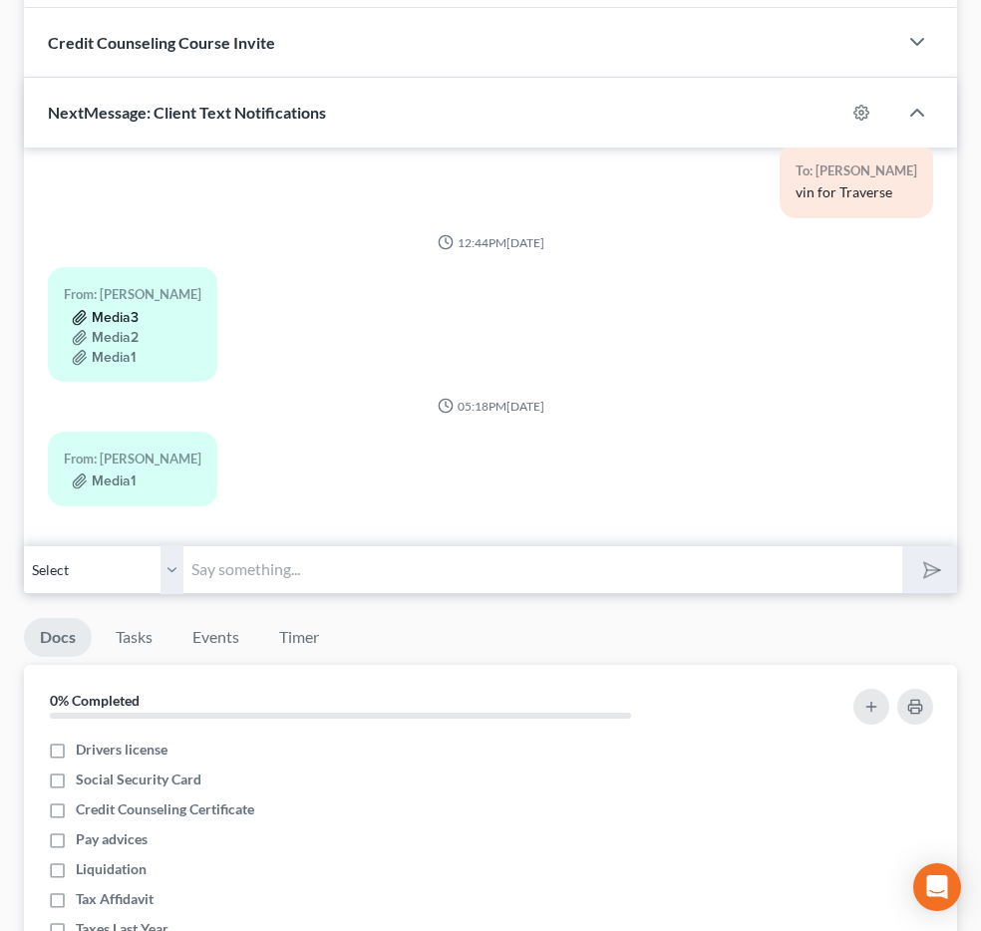
click at [139, 310] on button "Media3" at bounding box center [105, 318] width 67 height 16
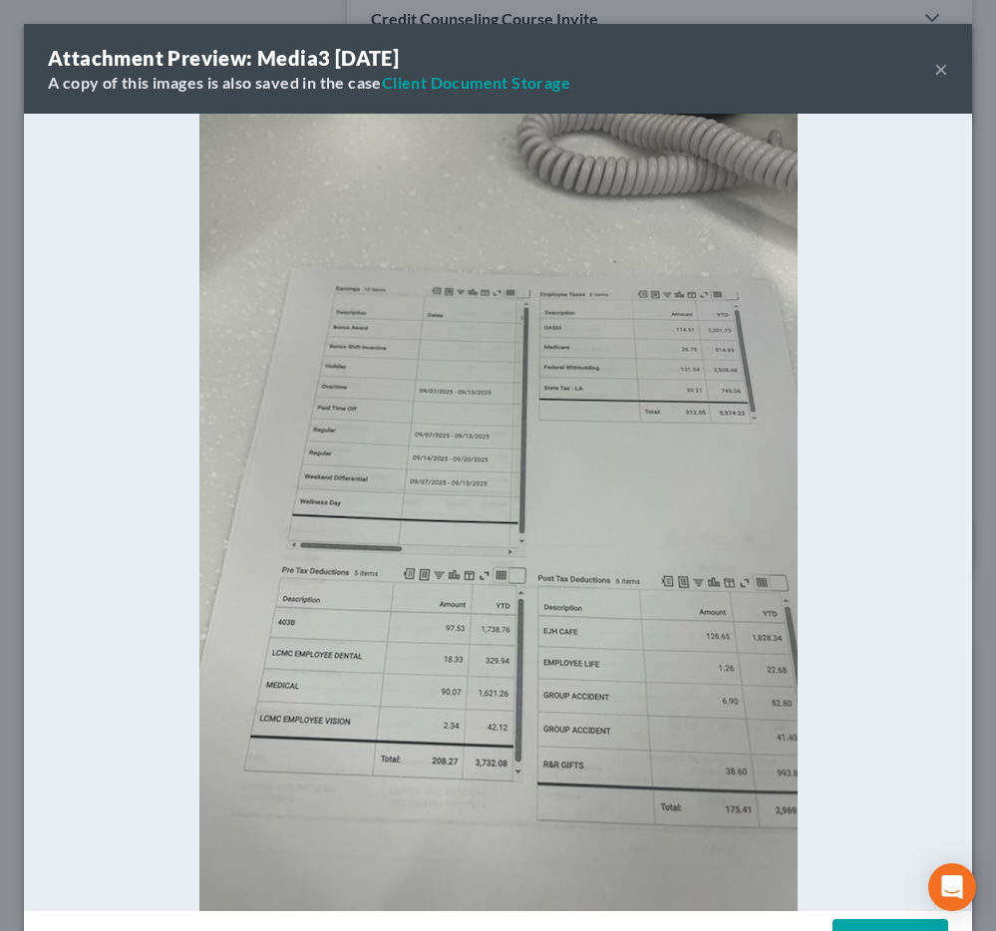
click at [961, 75] on div "Attachment Preview: Media3 10/01/2025 A copy of this images is also saved in th…" at bounding box center [498, 465] width 996 height 931
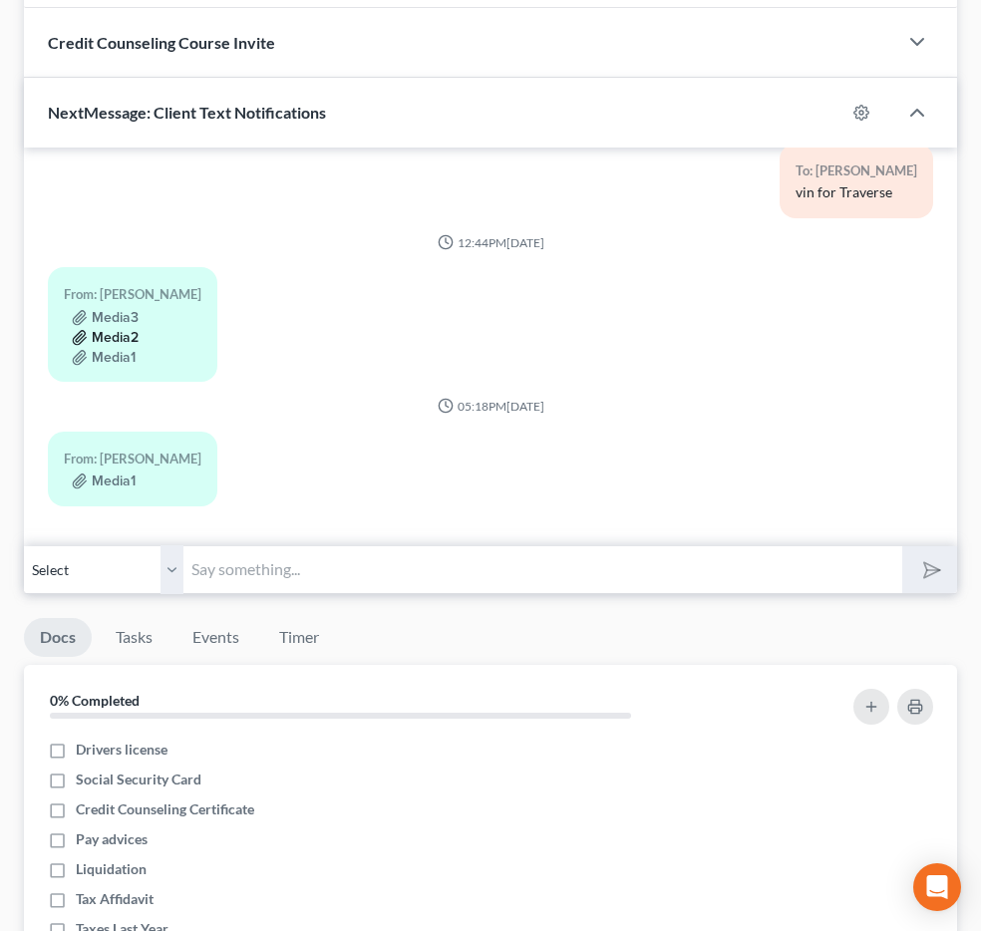
click at [139, 330] on button "Media2" at bounding box center [105, 338] width 67 height 16
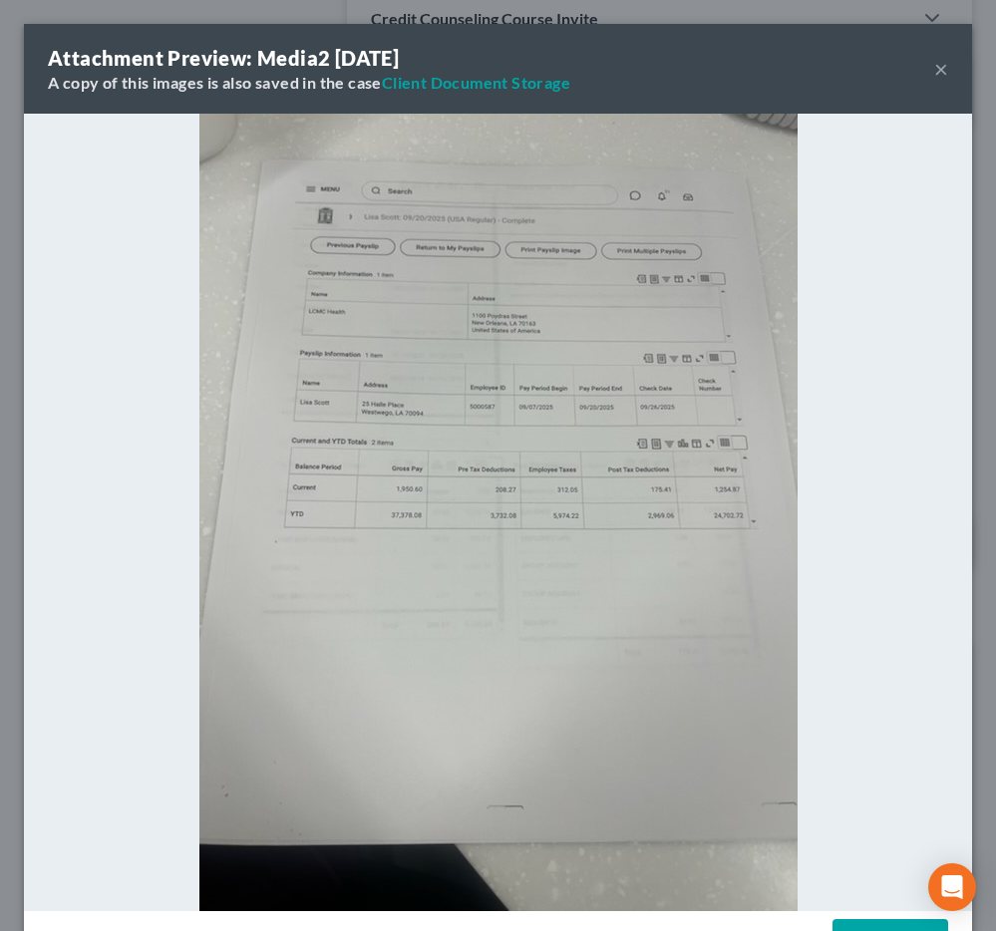
click at [934, 76] on button "×" at bounding box center [941, 69] width 14 height 24
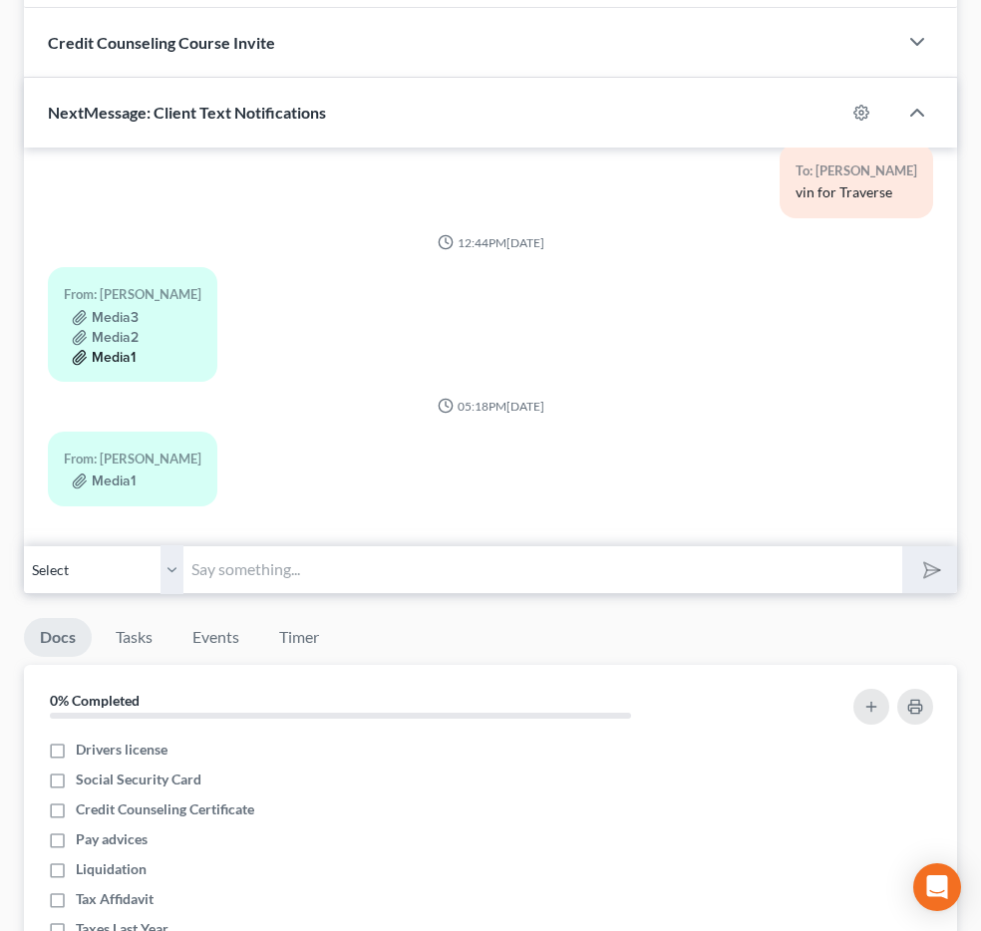
click at [136, 350] on button "Media1" at bounding box center [104, 358] width 64 height 16
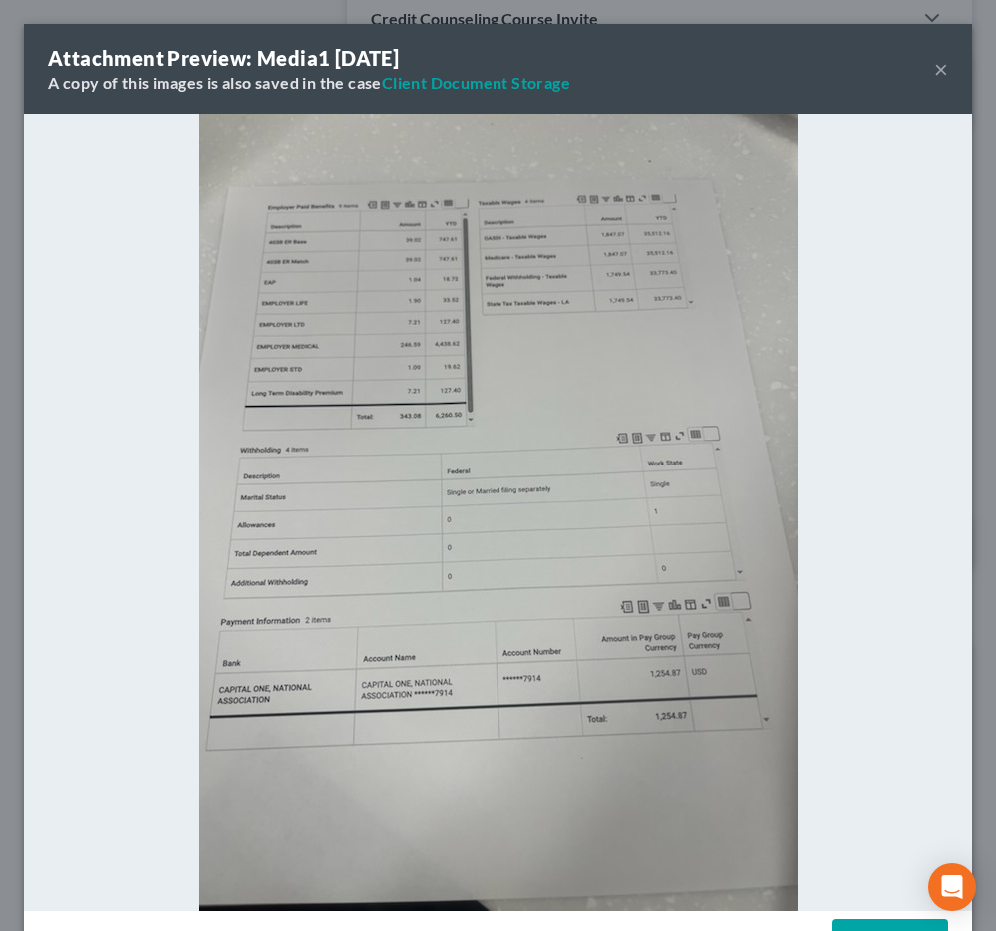
click at [934, 81] on button "×" at bounding box center [941, 69] width 14 height 24
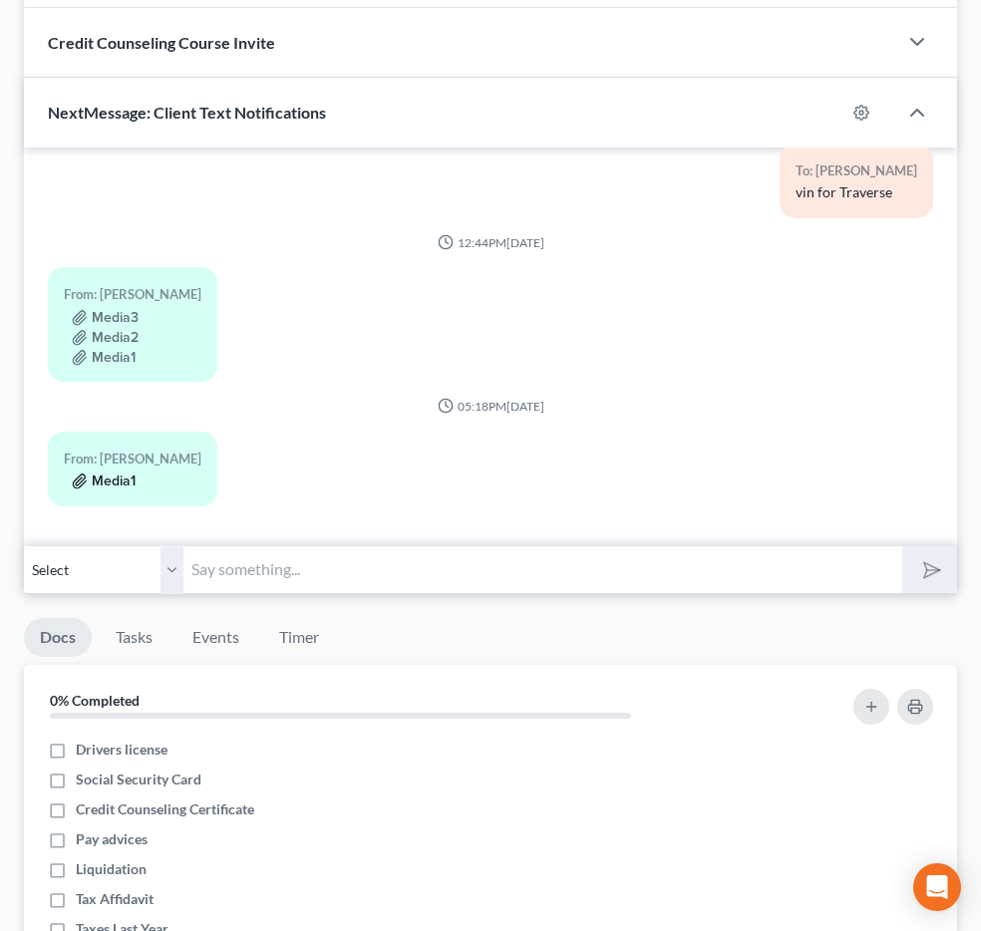
click at [136, 473] on button "Media1" at bounding box center [104, 481] width 64 height 16
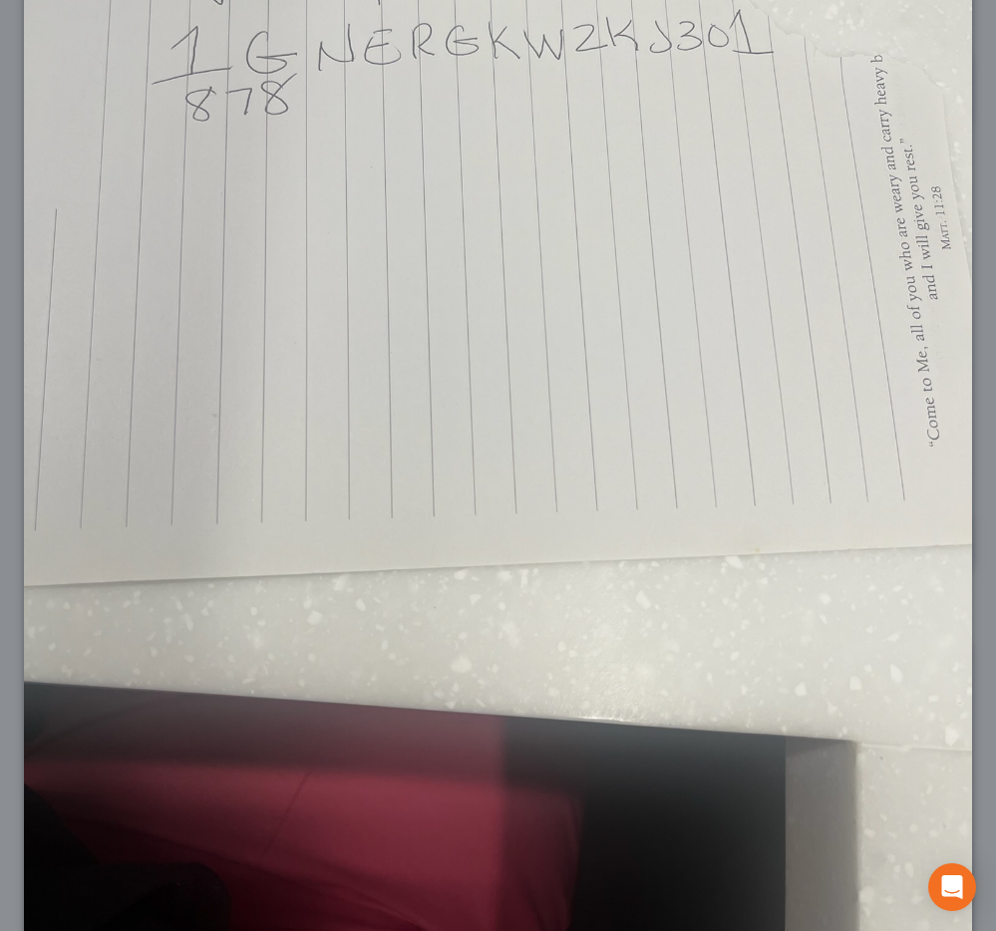
scroll to position [516, 0]
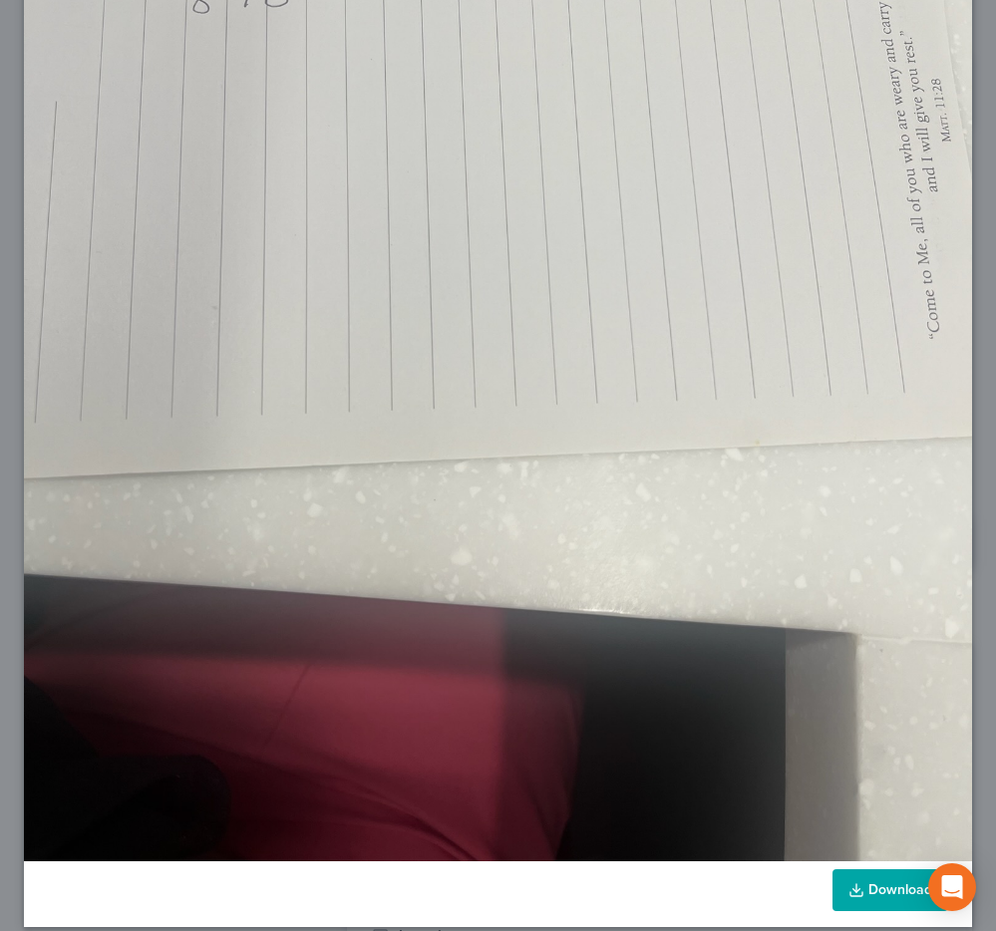
click at [855, 869] on link "Download" at bounding box center [890, 890] width 116 height 42
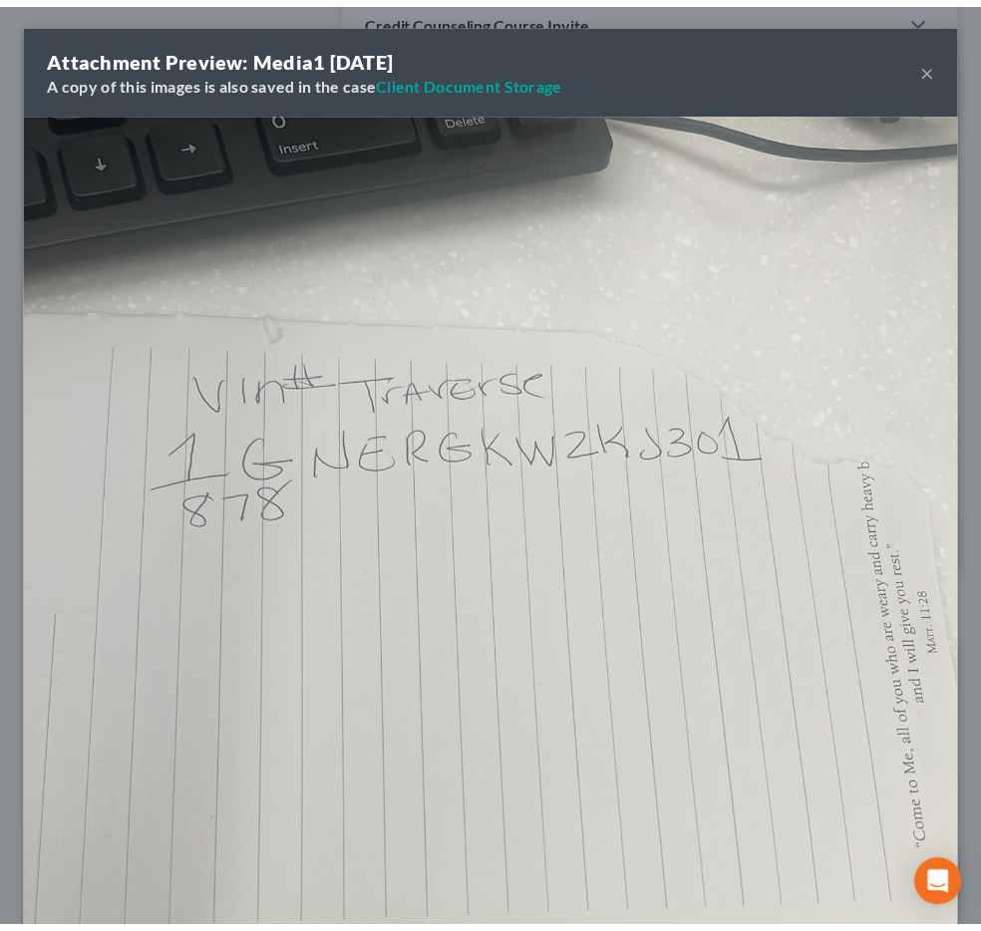
scroll to position [0, 0]
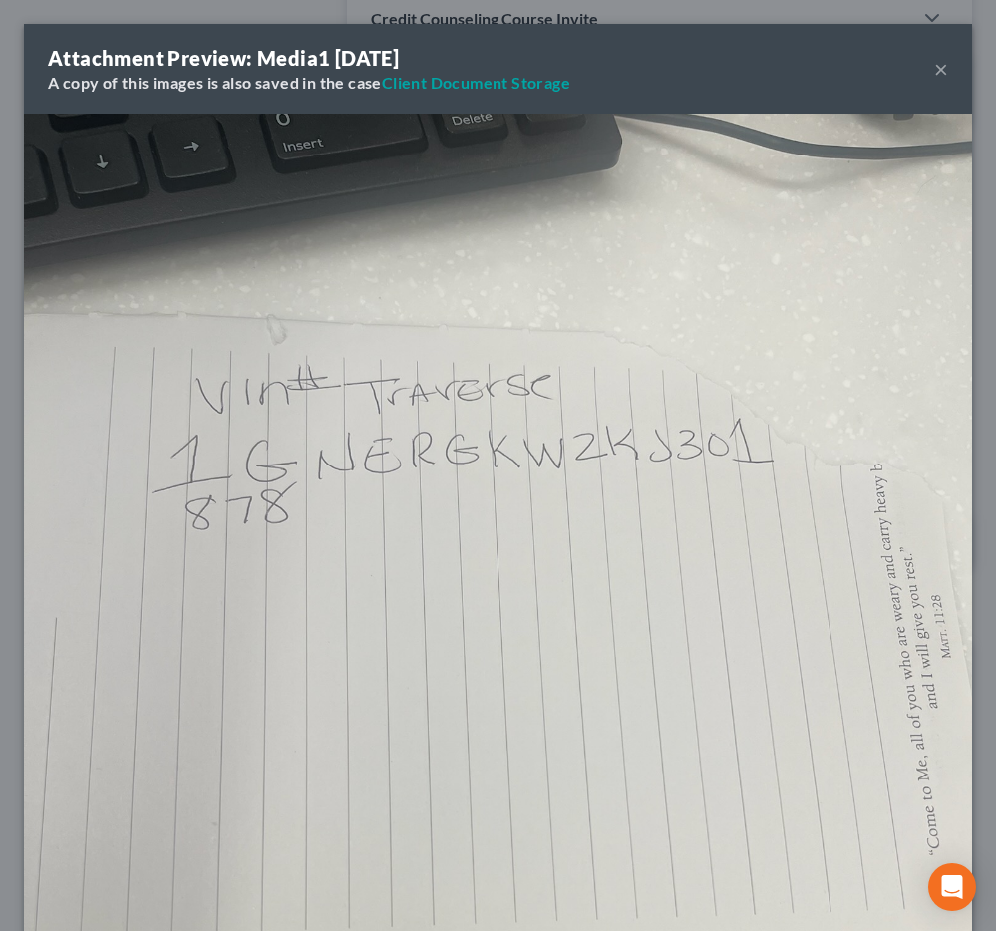
click at [934, 66] on button "×" at bounding box center [941, 69] width 14 height 24
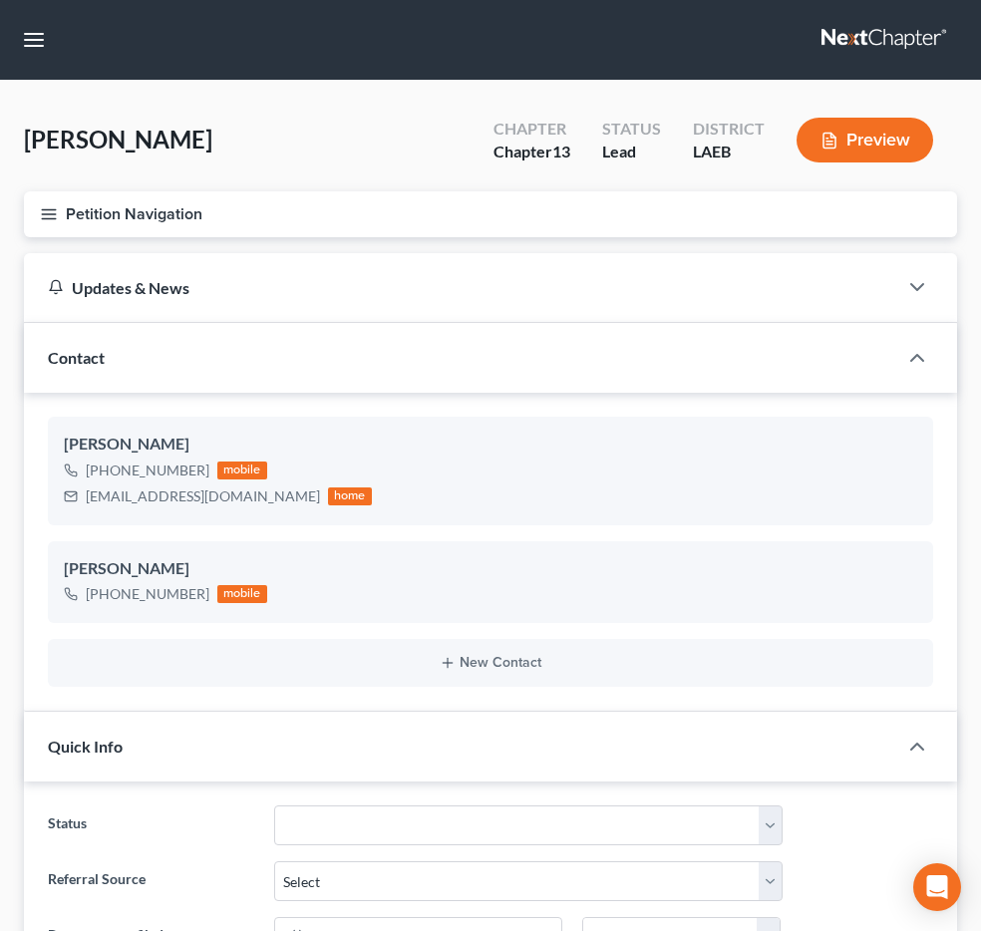
click at [0, 0] on input "search" at bounding box center [0, 0] width 0 height 0
type input "DAVIS"
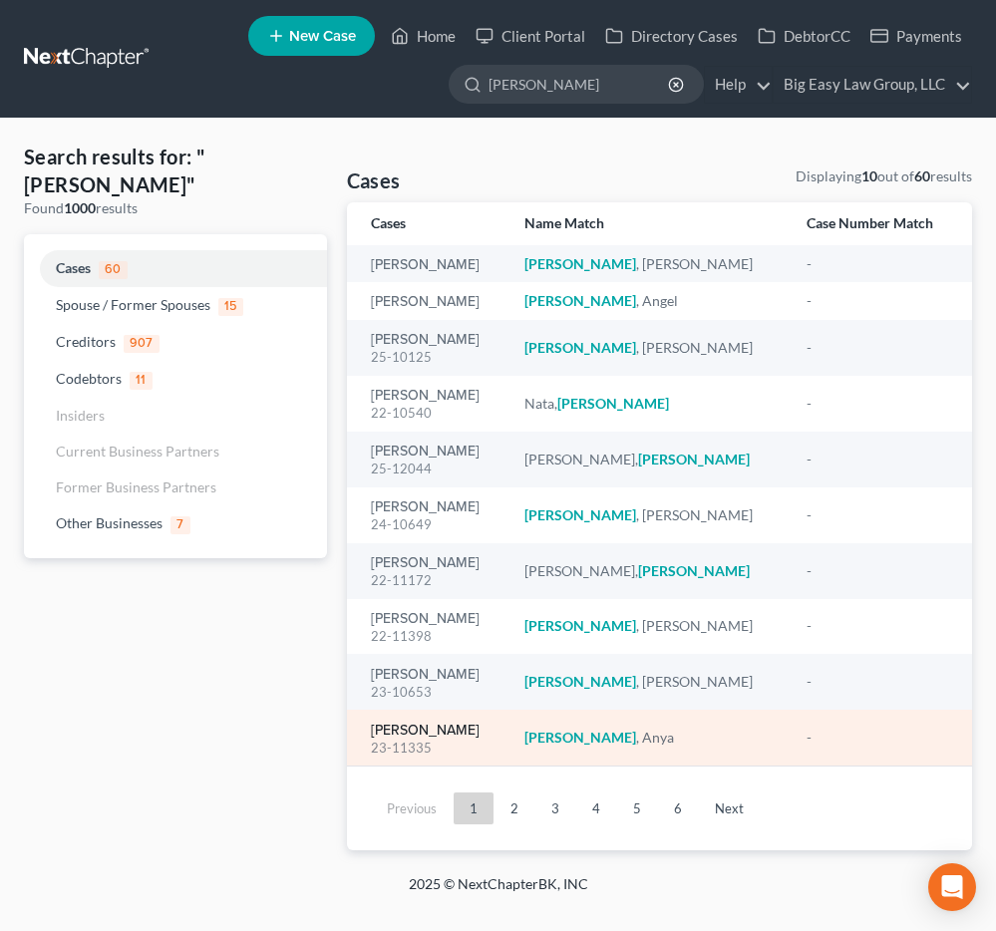
click at [430, 732] on link "Davis, Anya" at bounding box center [425, 730] width 109 height 14
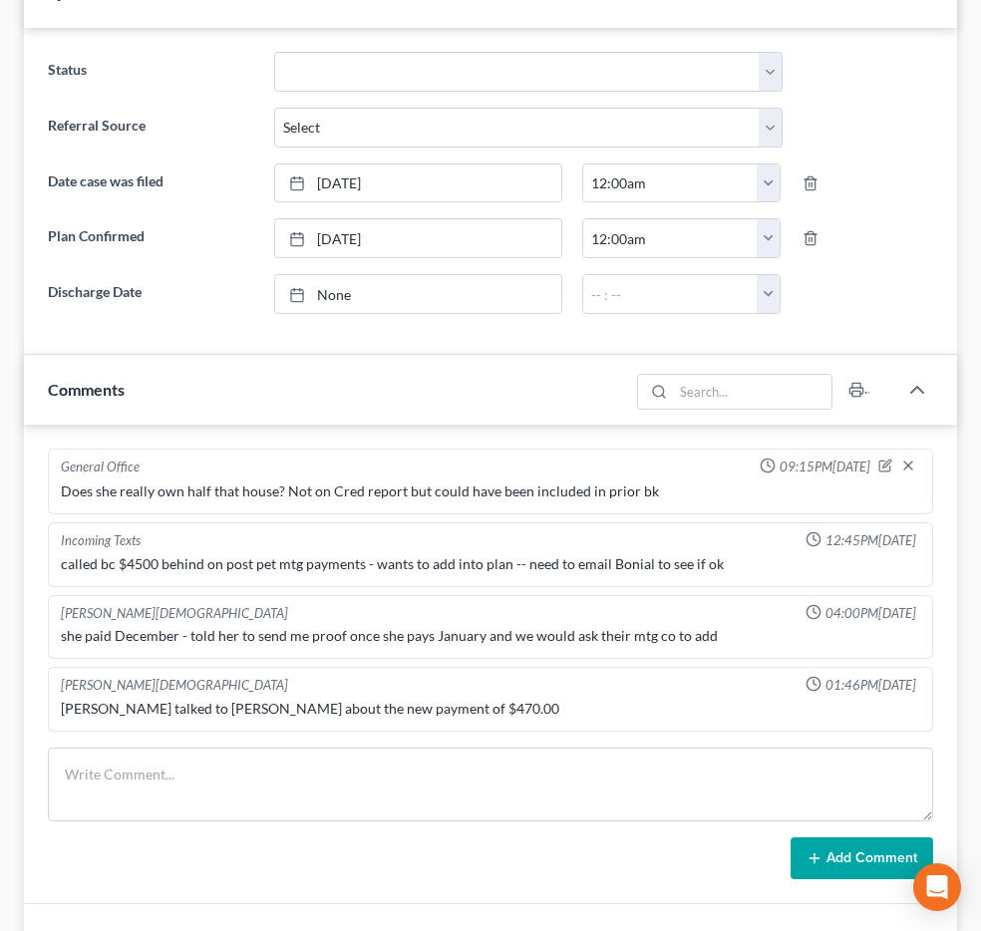
scroll to position [514, 0]
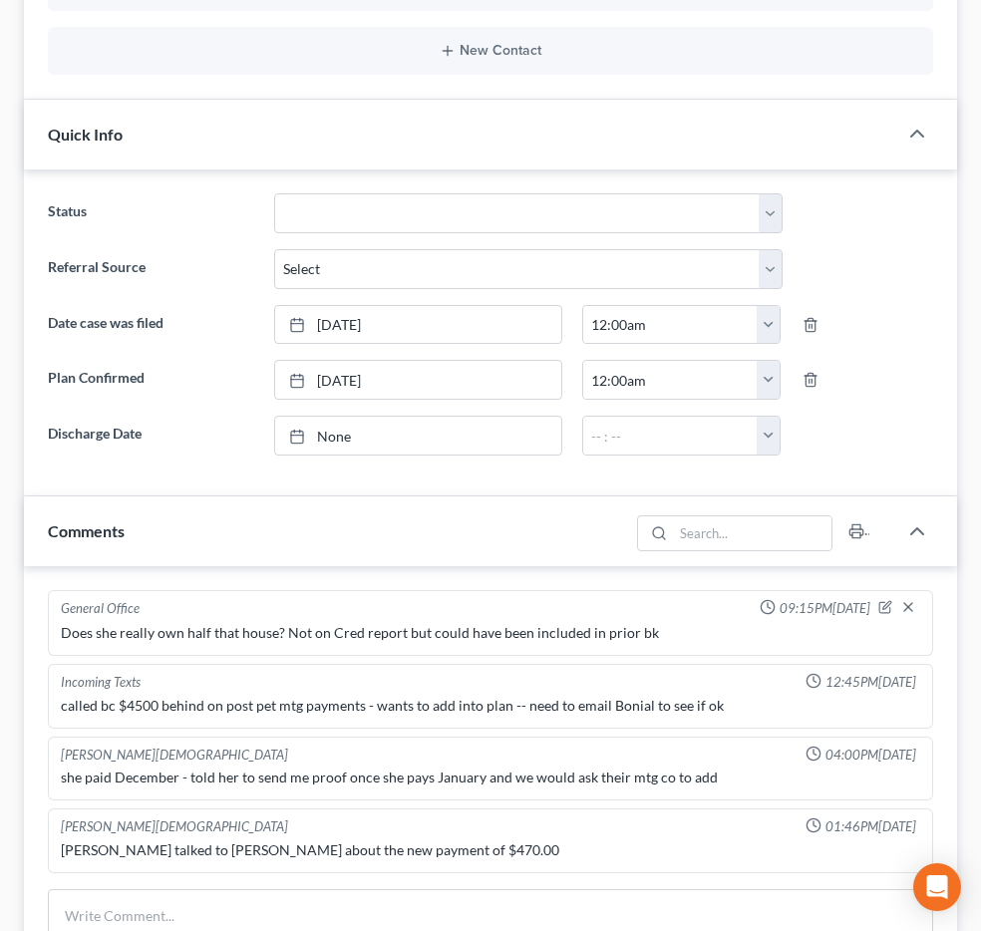
click at [0, 0] on span "Additional Documents" at bounding box center [0, 0] width 0 height 0
click at [0, 0] on link "PACER Notices" at bounding box center [0, 0] width 0 height 0
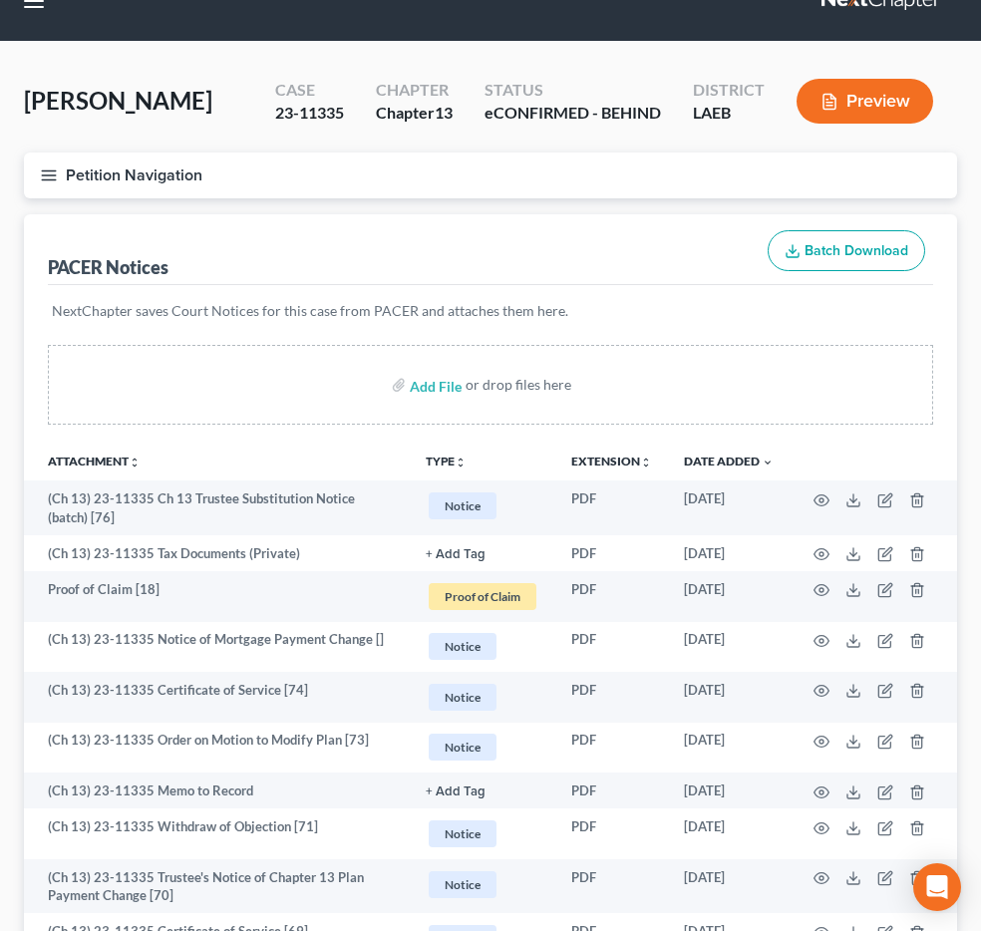
scroll to position [40, 0]
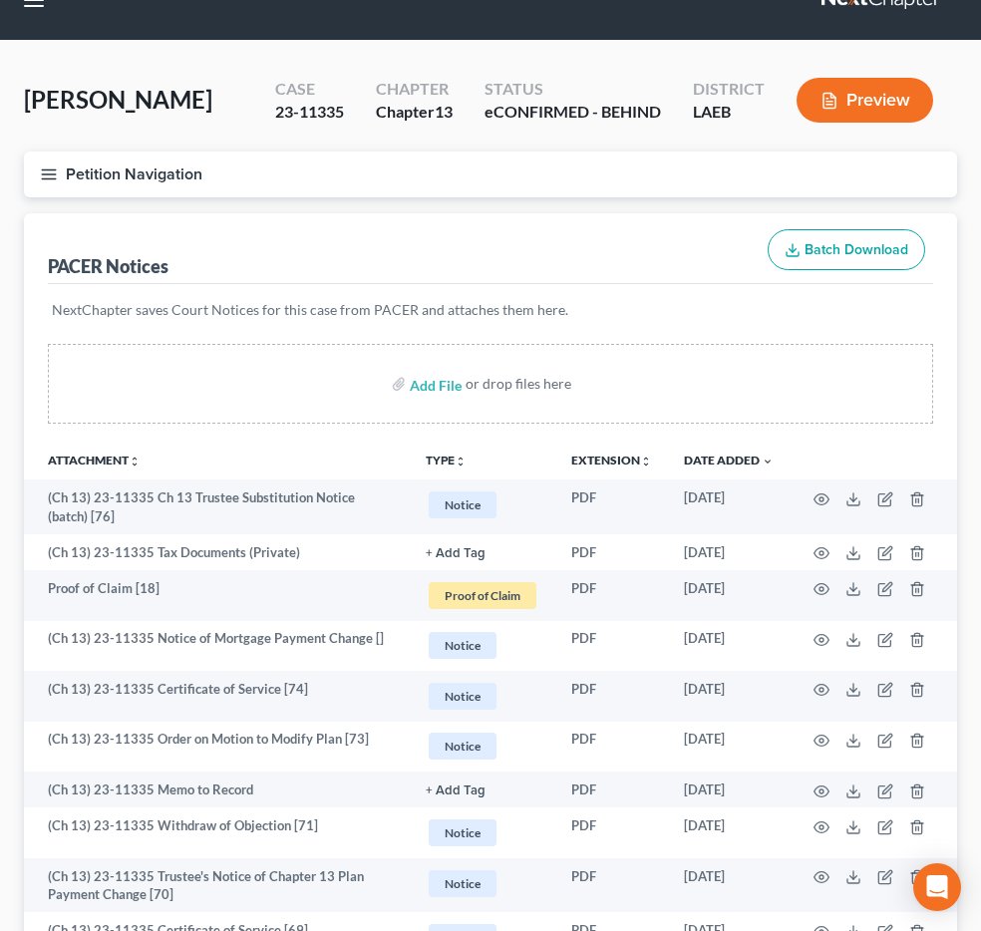
click at [0, 0] on input "search" at bounding box center [0, 0] width 0 height 0
type input "DALTON"
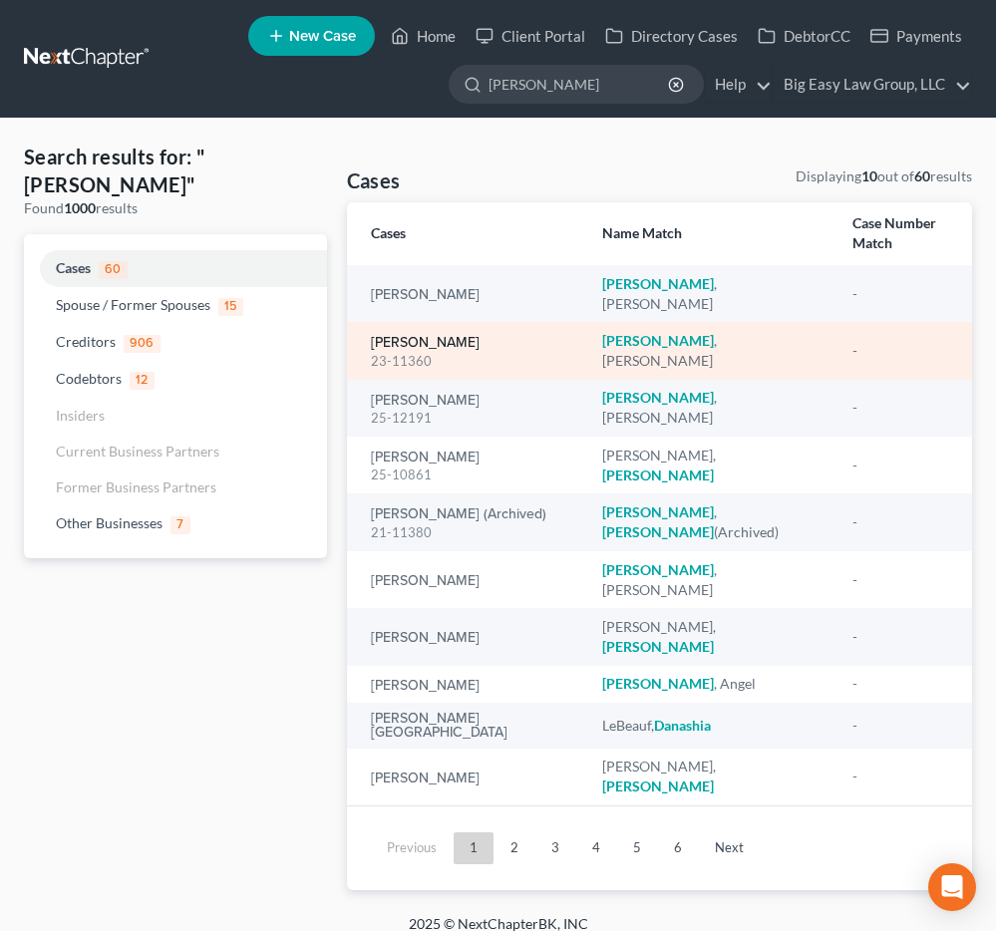
click at [428, 336] on link "Dalton, Tamara" at bounding box center [425, 343] width 109 height 14
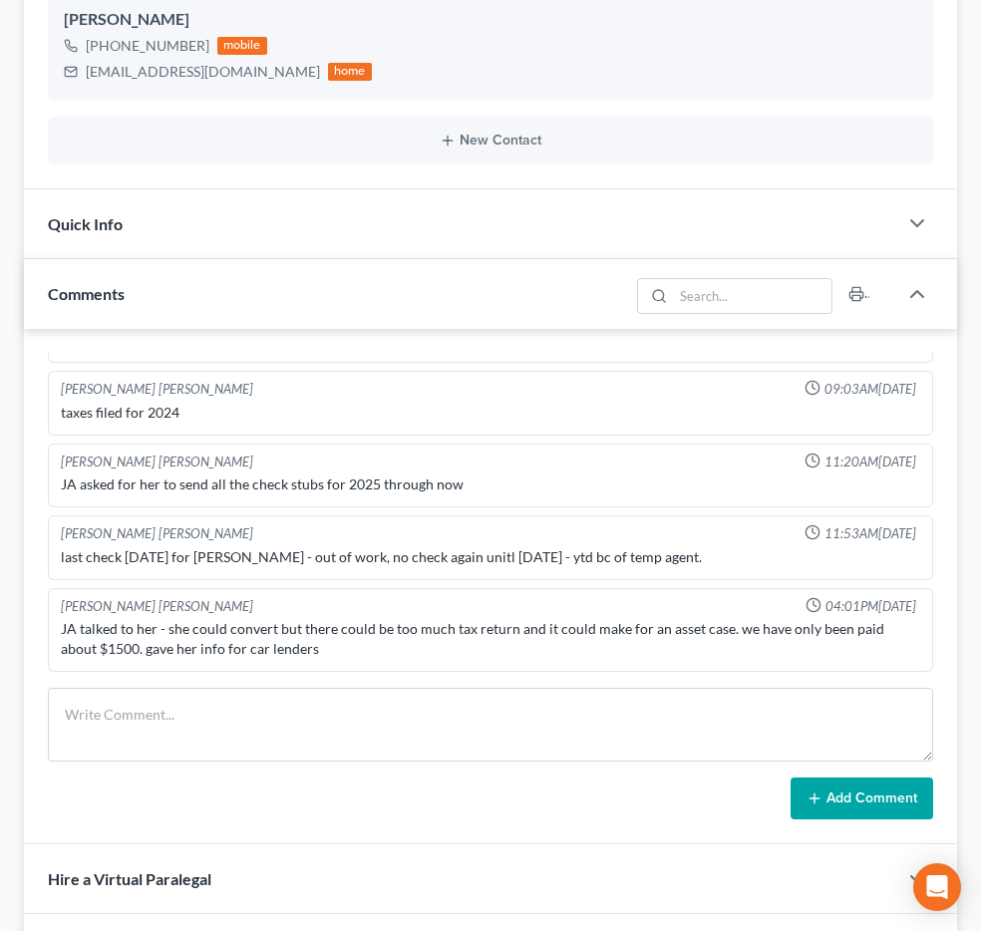
scroll to position [9372, 0]
click at [0, 0] on span "Additional Documents" at bounding box center [0, 0] width 0 height 0
click at [0, 0] on span "PACER Notices" at bounding box center [0, 0] width 0 height 0
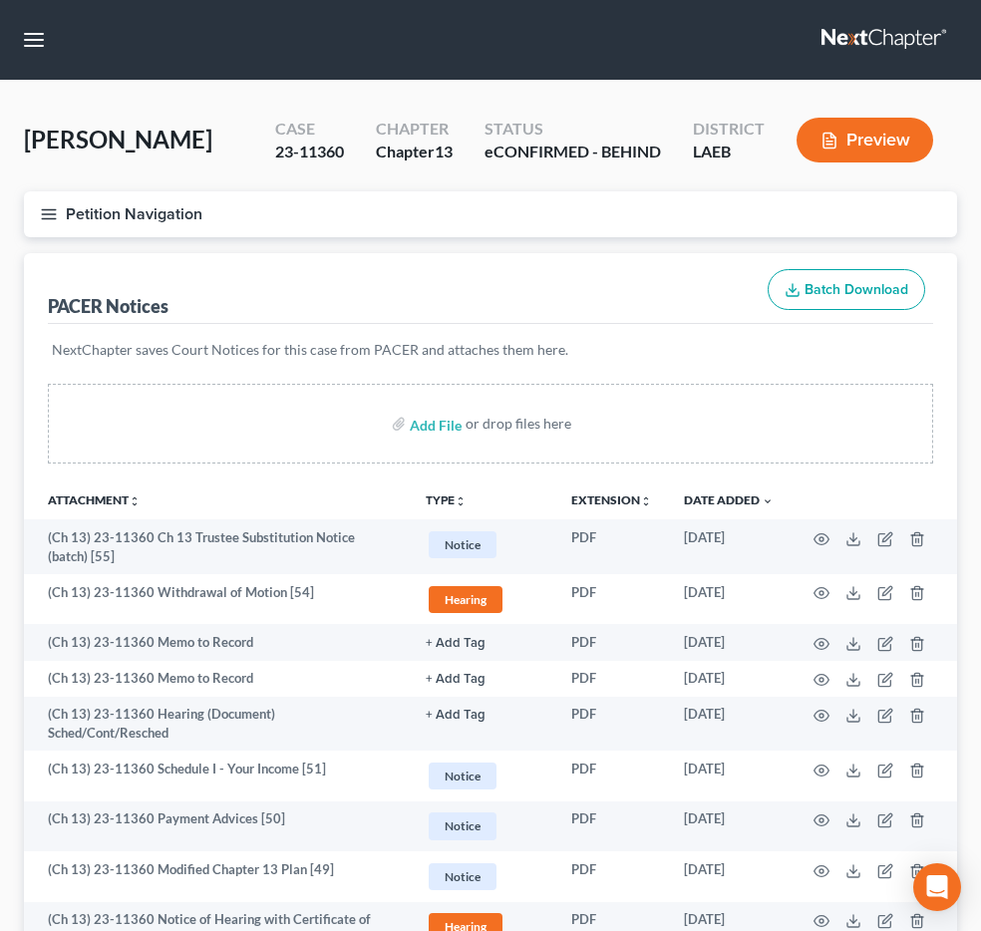
click at [0, 0] on input "search" at bounding box center [0, 0] width 0 height 0
type input "JACKSON"
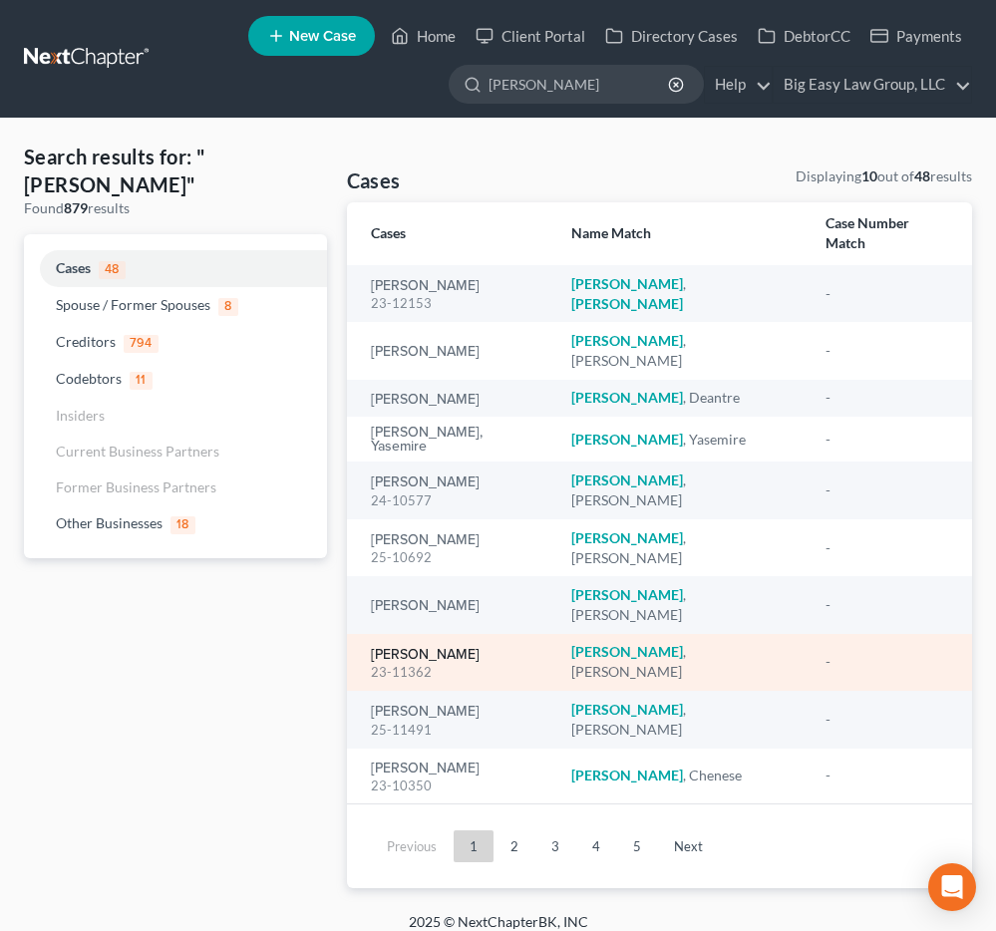
click at [469, 648] on link "[PERSON_NAME]" at bounding box center [425, 655] width 109 height 14
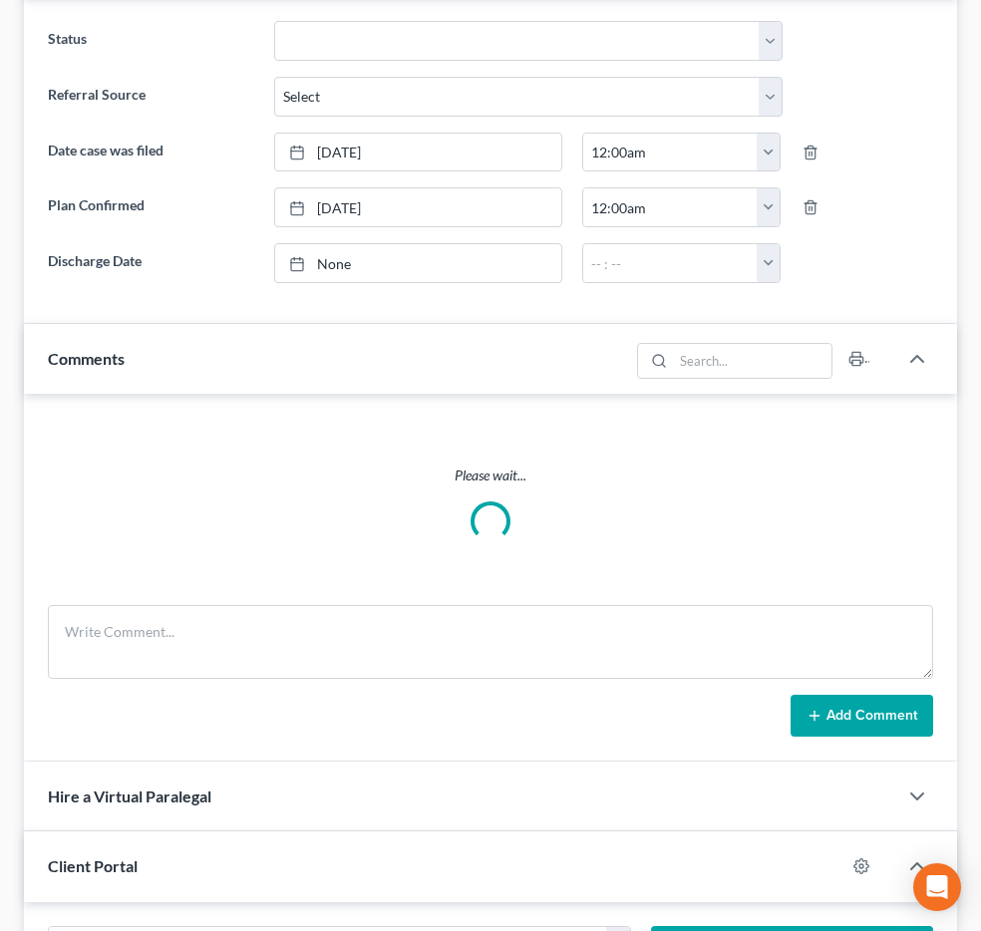
scroll to position [688, 0]
click at [0, 0] on span "Additional Documents" at bounding box center [0, 0] width 0 height 0
click at [0, 0] on link "PACER Notices" at bounding box center [0, 0] width 0 height 0
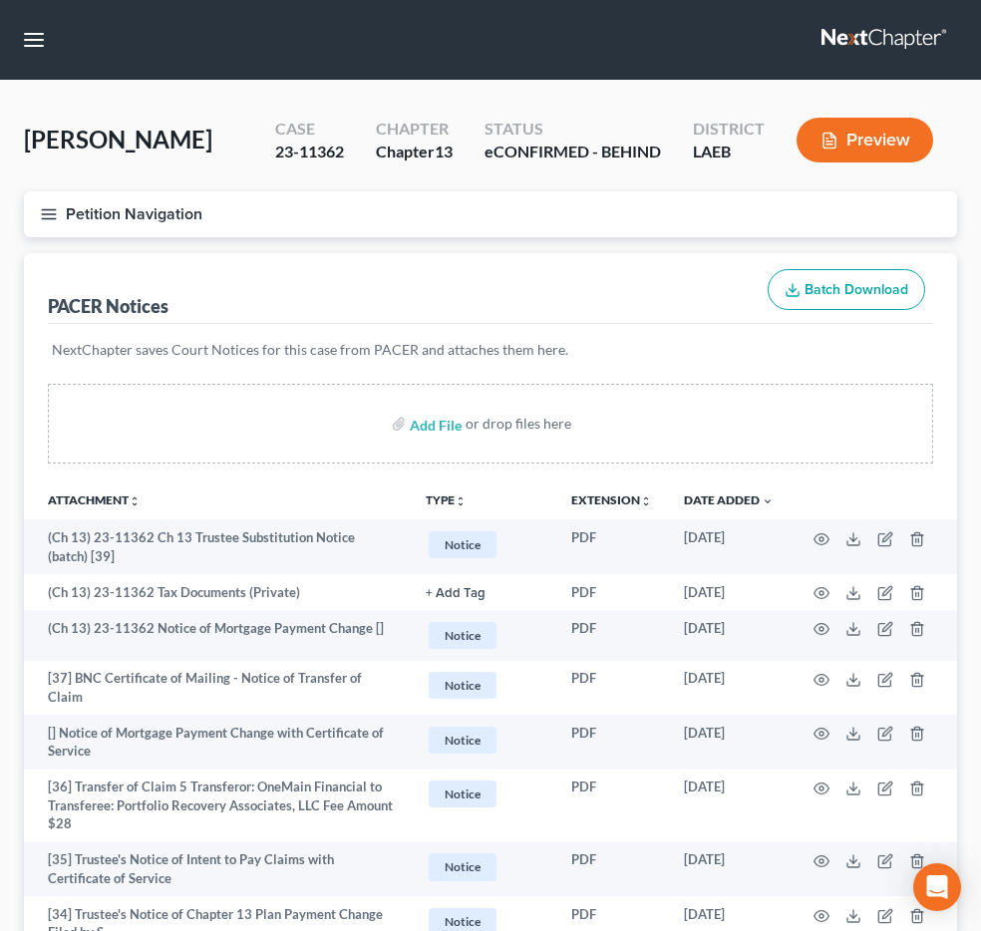
click at [0, 0] on input "search" at bounding box center [0, 0] width 0 height 0
type input "SAMSON"
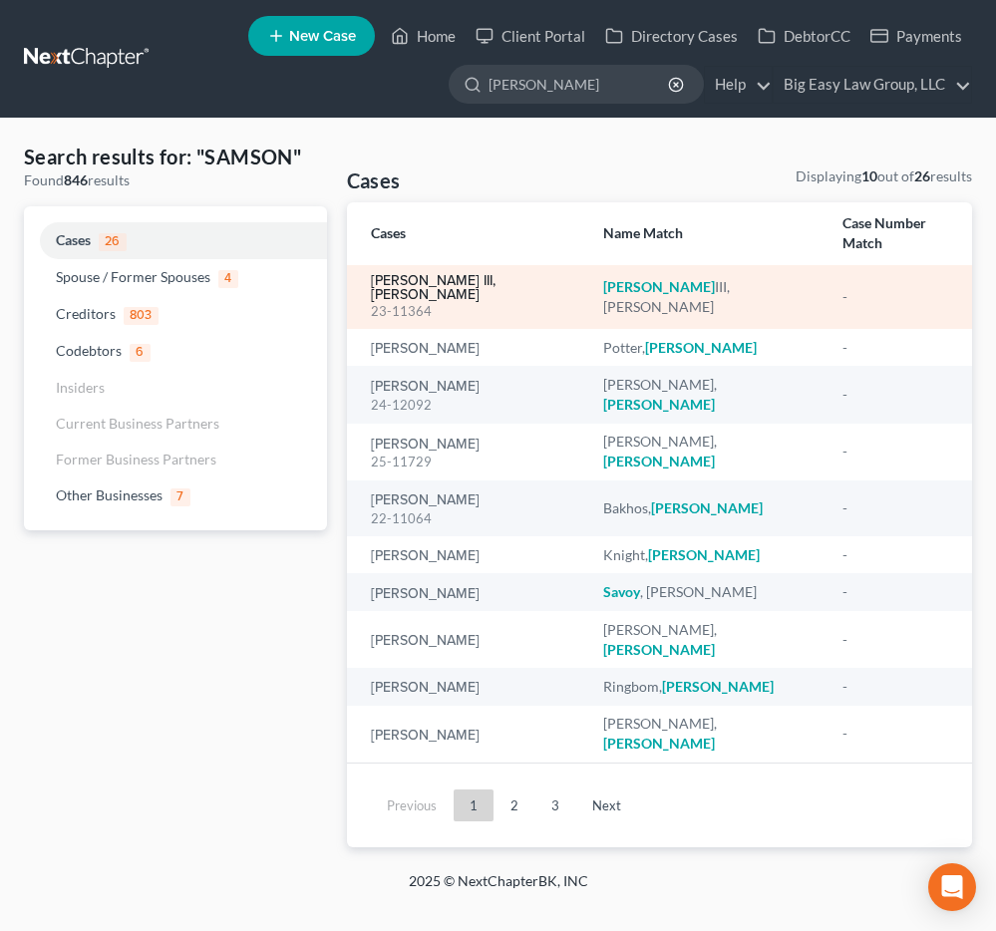
click at [430, 274] on link "Samson III, Albert" at bounding box center [471, 288] width 200 height 28
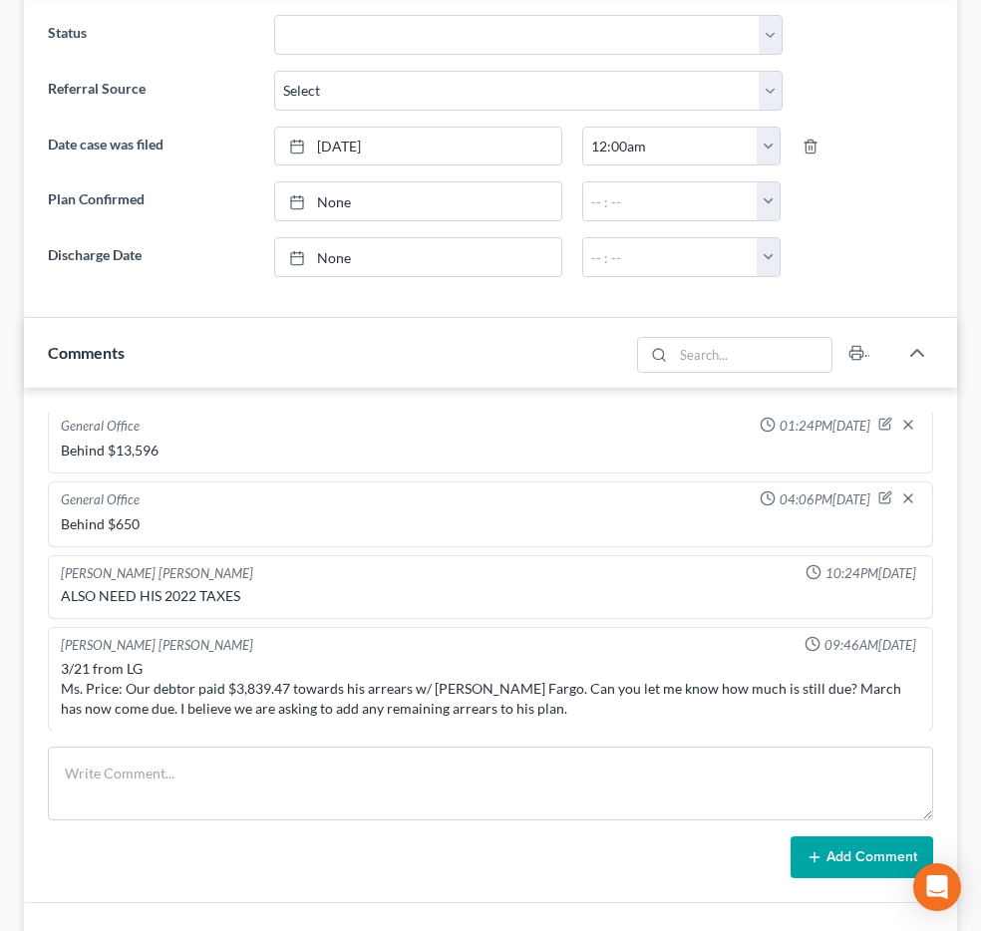
scroll to position [701, 0]
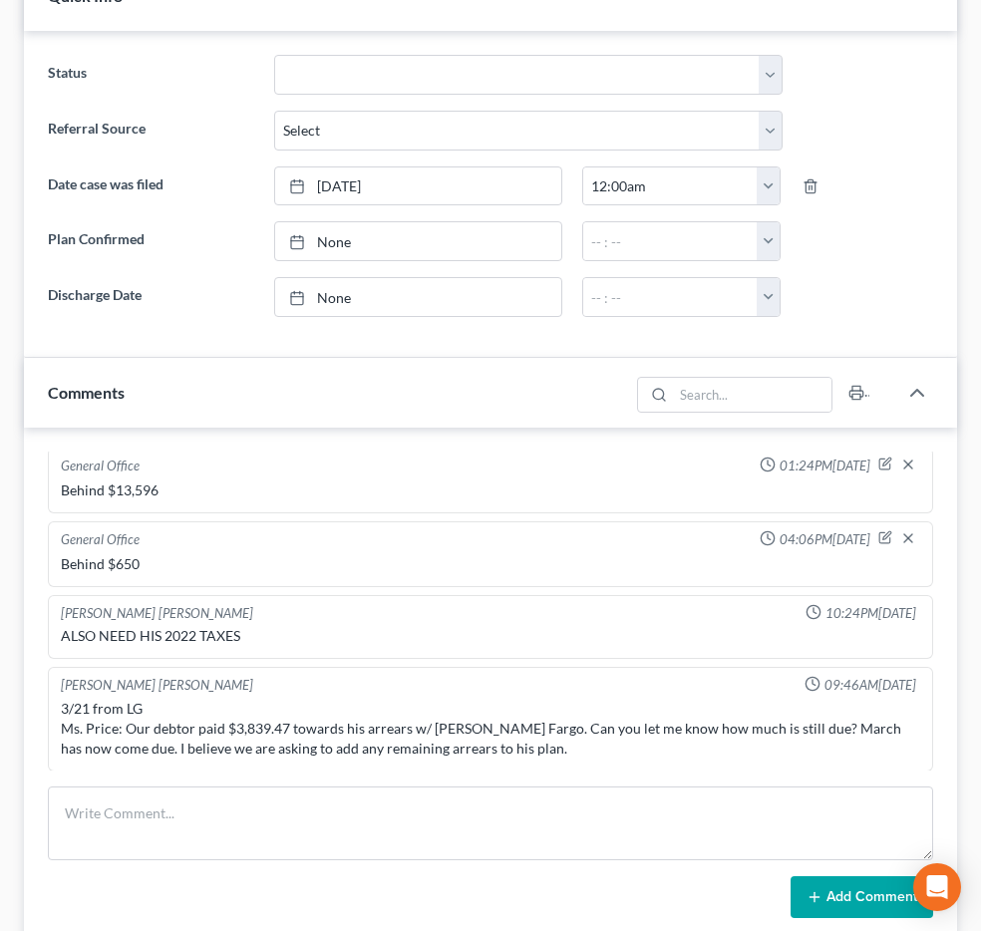
click at [0, 0] on span "Additional Documents" at bounding box center [0, 0] width 0 height 0
click at [0, 0] on link "PACER Notices" at bounding box center [0, 0] width 0 height 0
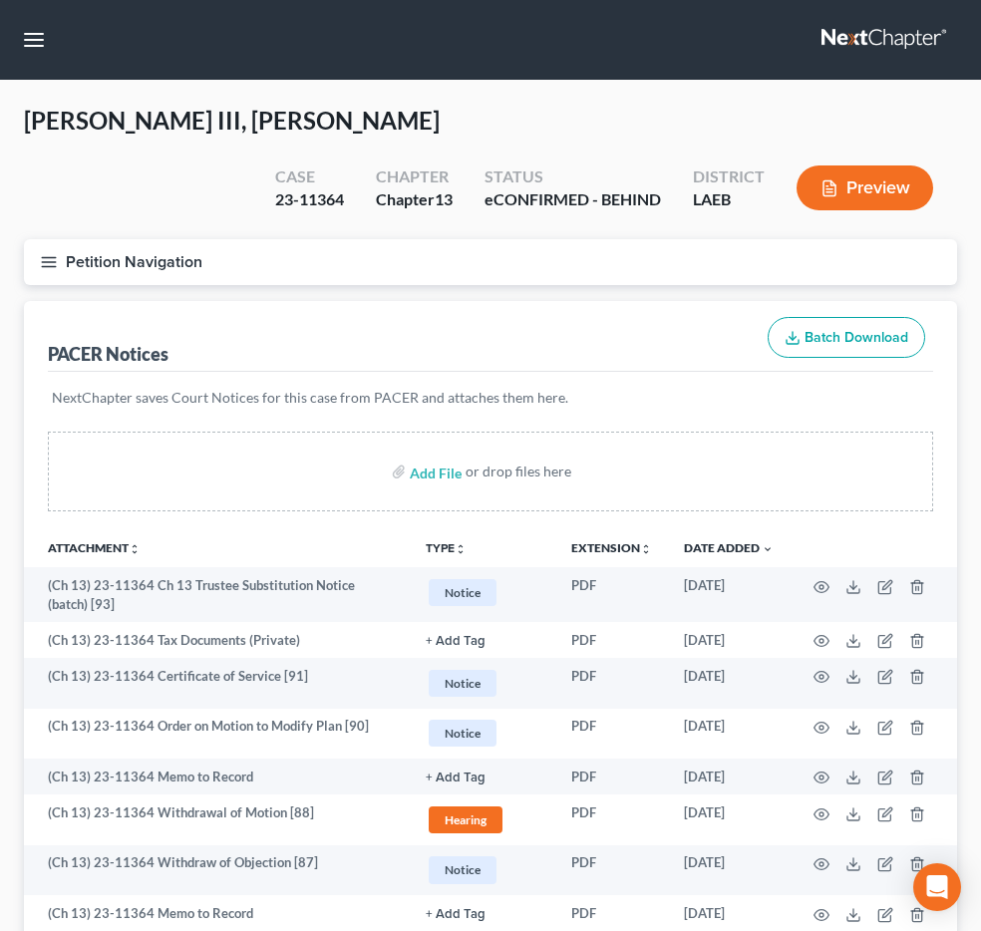
click at [0, 0] on input "search" at bounding box center [0, 0] width 0 height 0
type input "KOLODZIEJ"
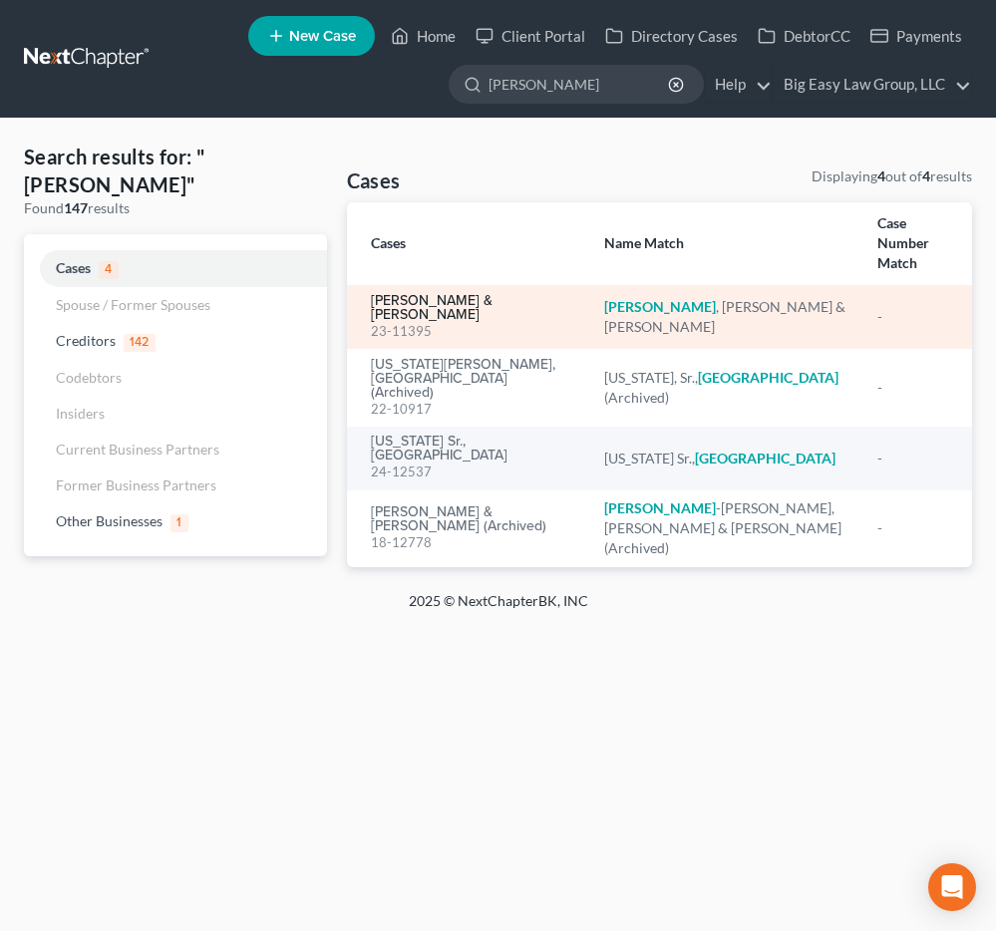
click at [465, 294] on link "Kolodziej, Robert & Paula" at bounding box center [471, 308] width 201 height 28
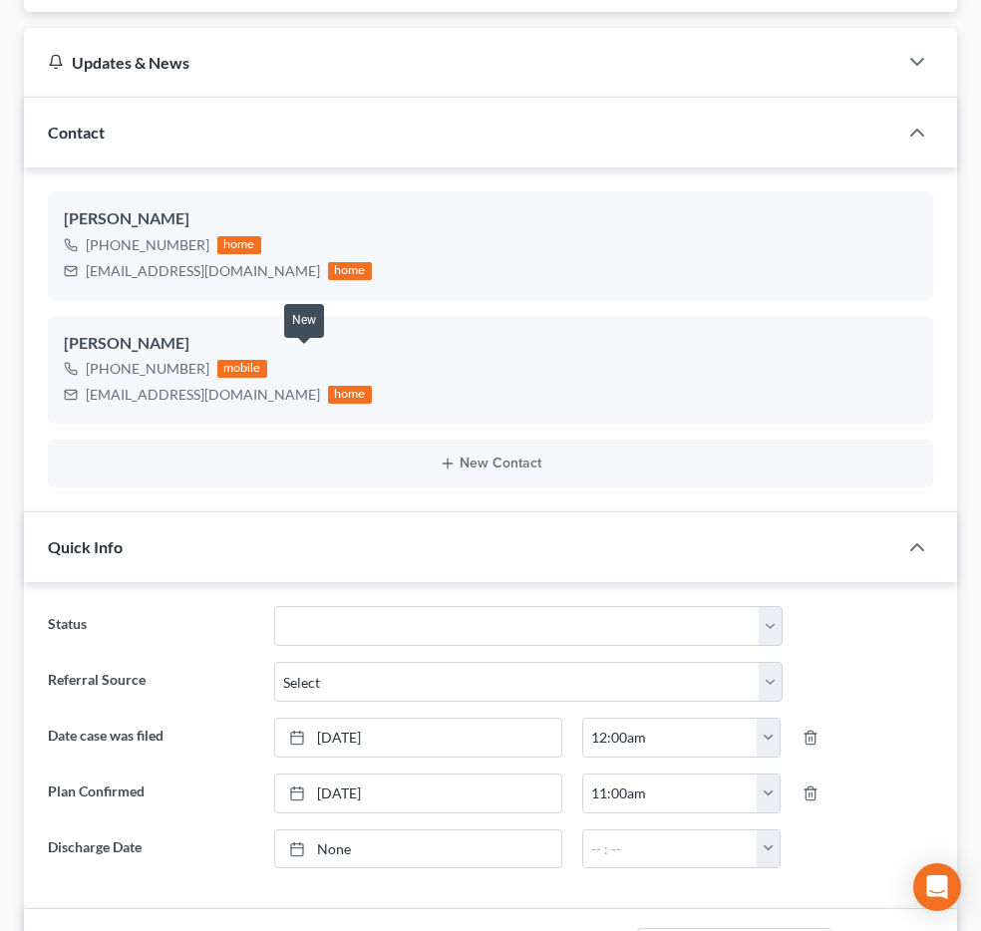
scroll to position [413, 0]
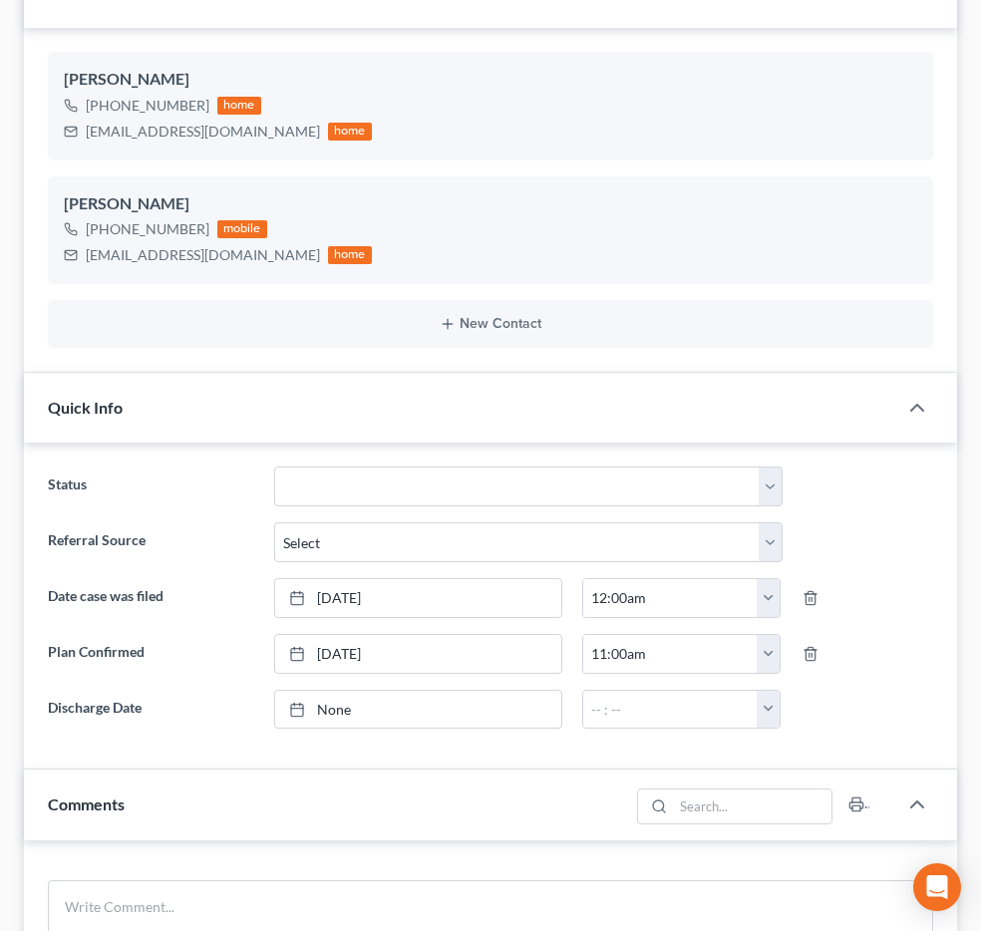
click at [0, 0] on span "Additional Documents" at bounding box center [0, 0] width 0 height 0
click at [0, 0] on link "PACER Notices" at bounding box center [0, 0] width 0 height 0
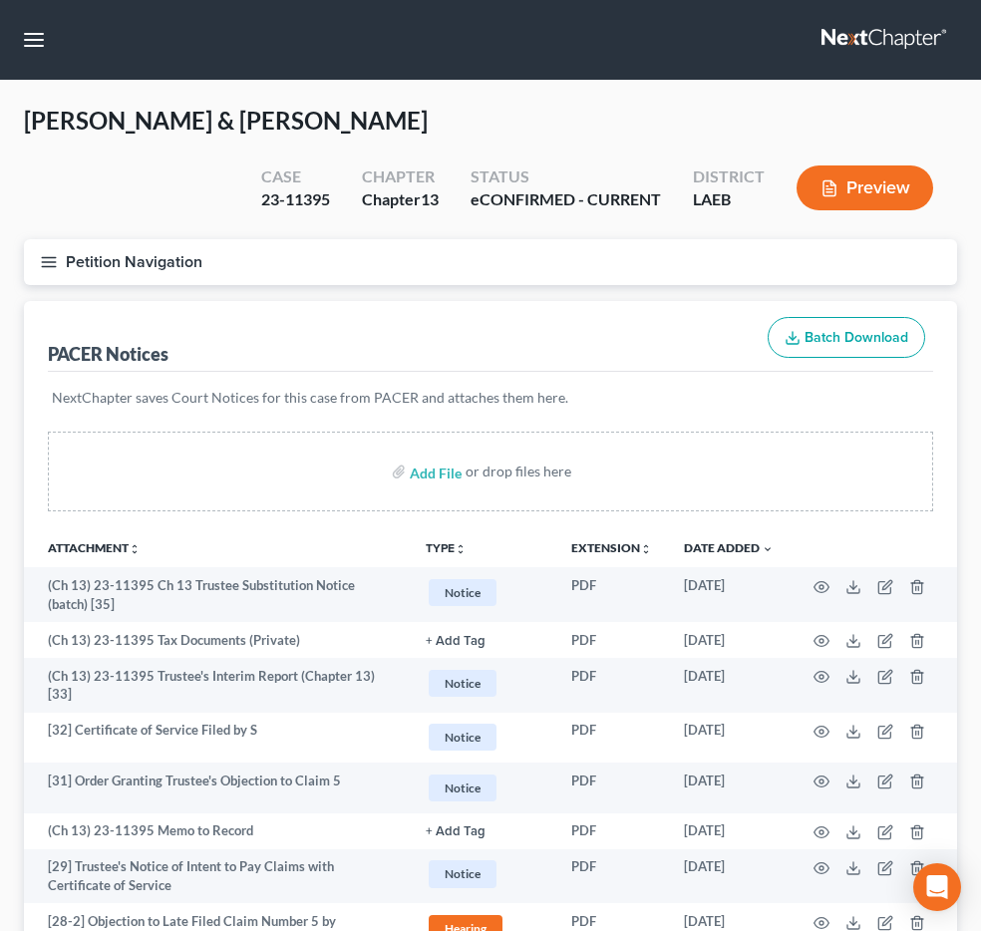
scroll to position [23, 0]
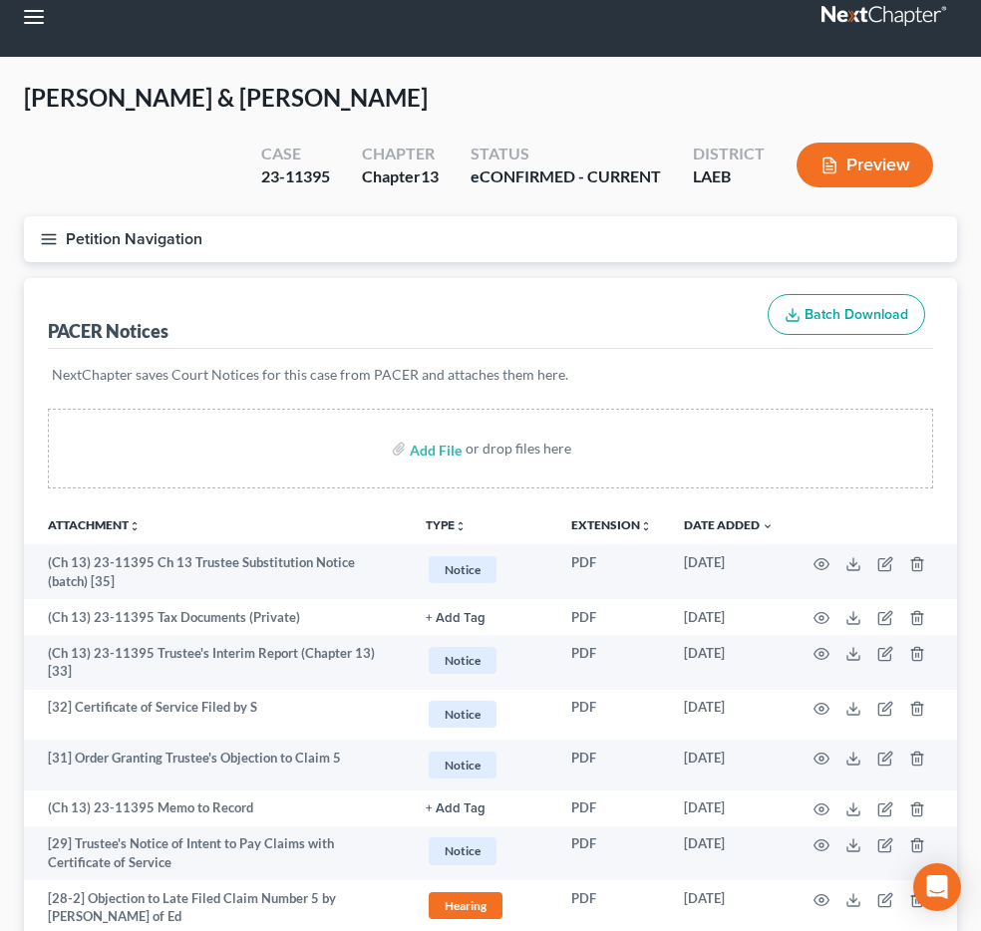
click at [0, 0] on input "search" at bounding box center [0, 0] width 0 height 0
type input "DUMARS"
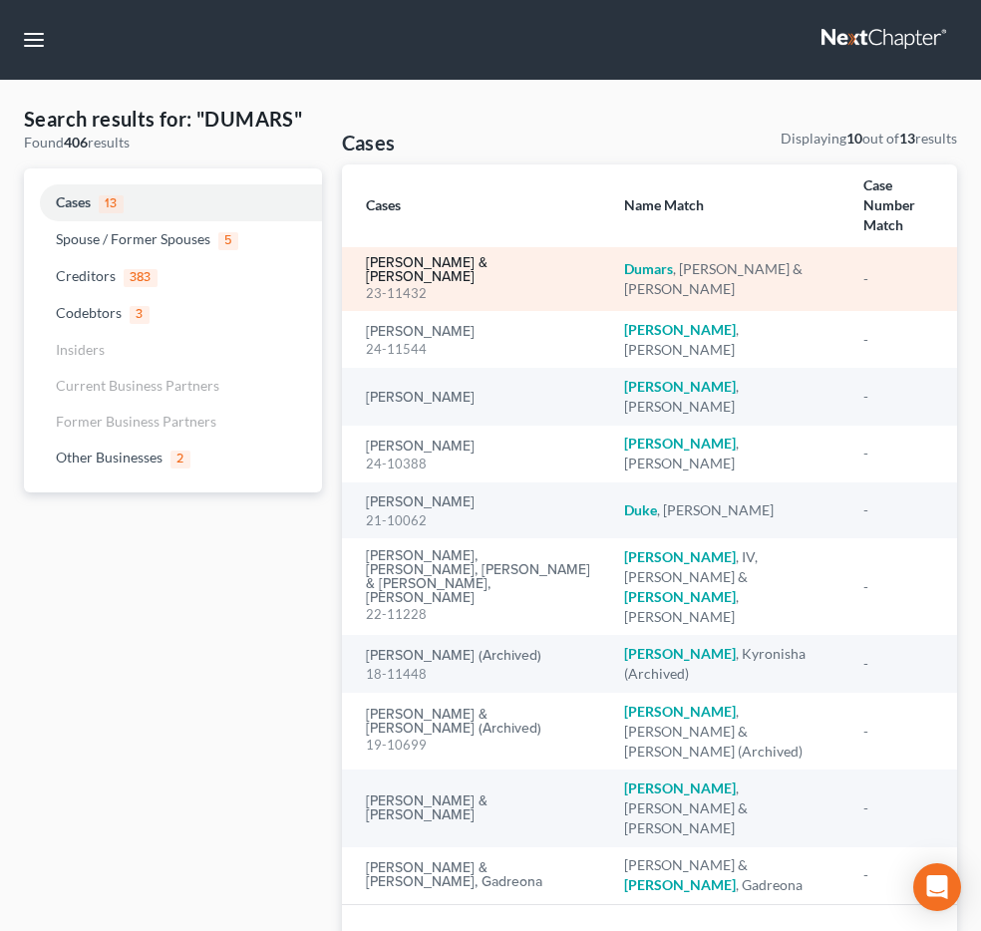
click at [466, 282] on link "Dumars, Mark & Hollie" at bounding box center [479, 270] width 227 height 28
select select "6"
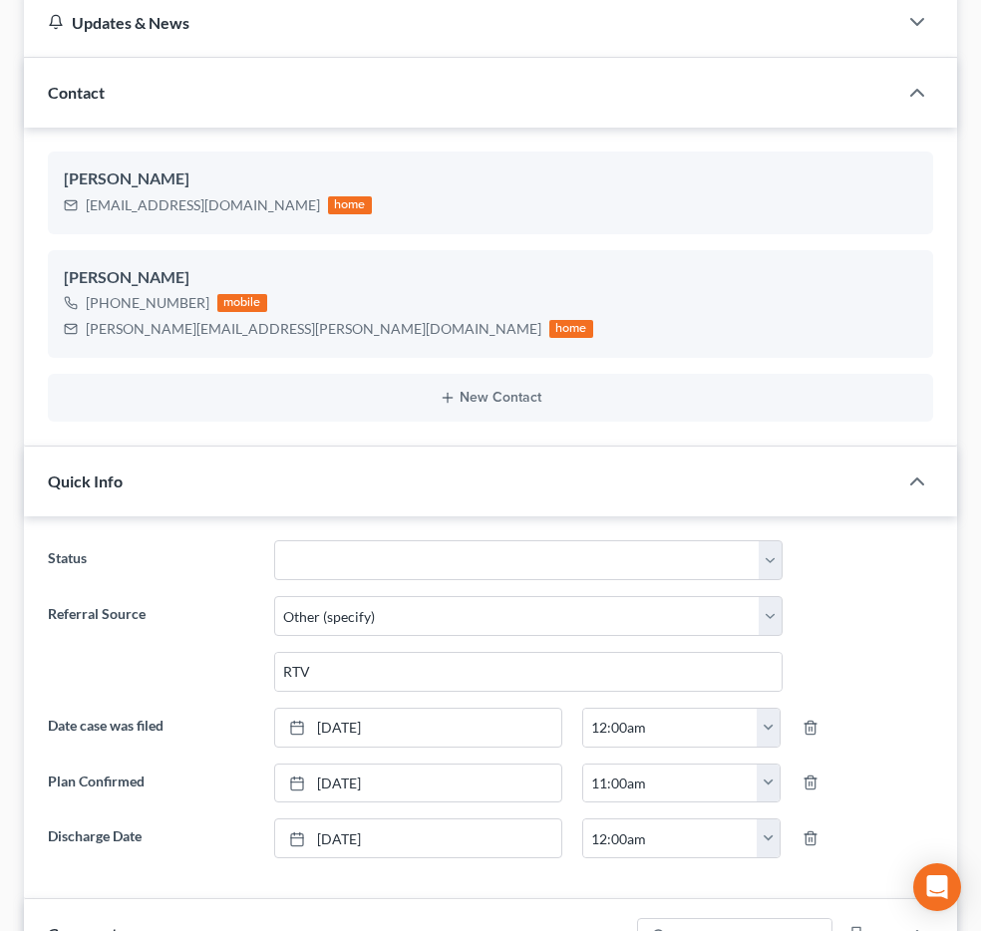
scroll to position [4961, 0]
click at [0, 0] on span "Additional Documents" at bounding box center [0, 0] width 0 height 0
click at [0, 0] on link "PACER Notices" at bounding box center [0, 0] width 0 height 0
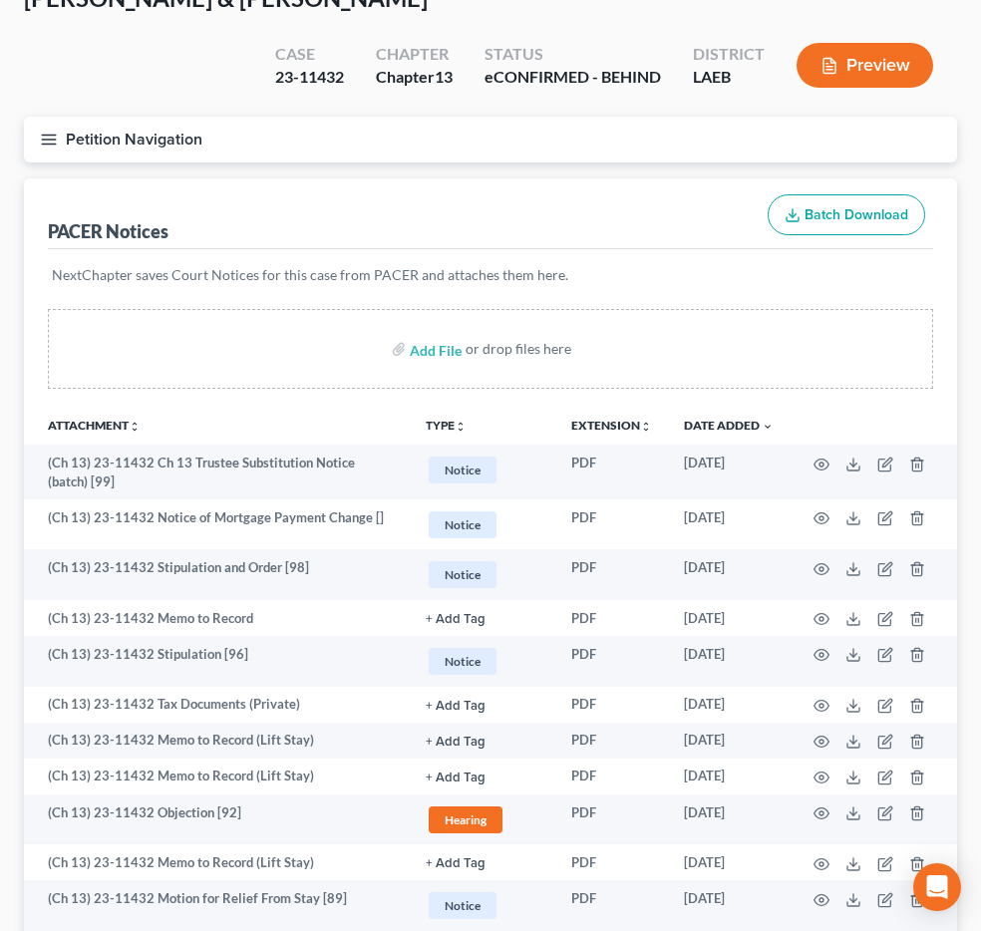
scroll to position [26, 0]
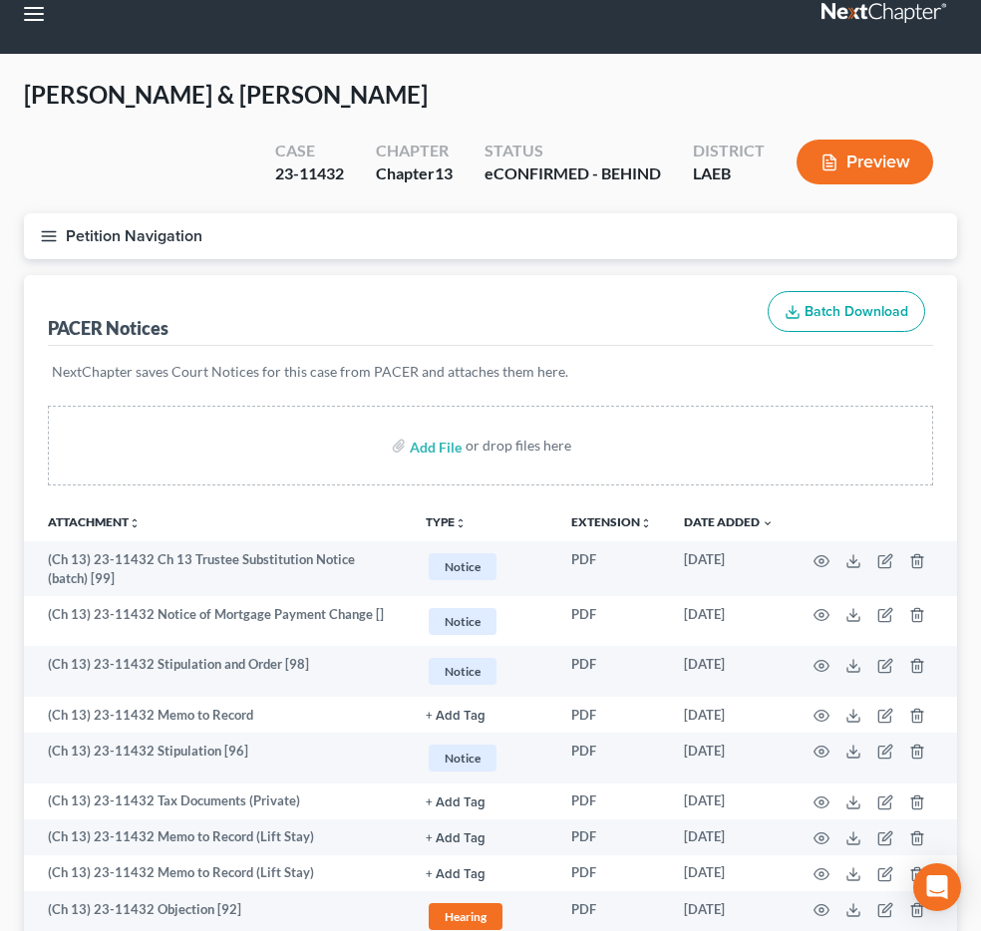
click at [0, 0] on input "search" at bounding box center [0, 0] width 0 height 0
type input "SMITH"
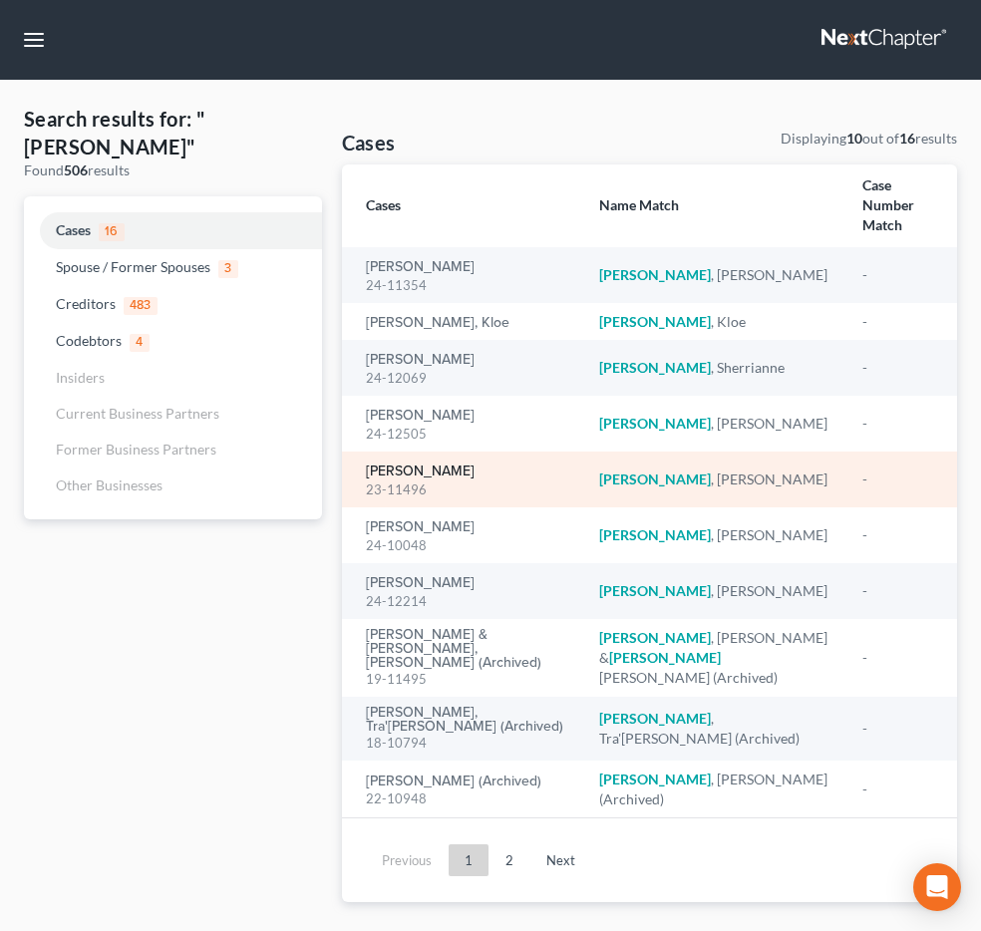
click at [434, 478] on link "[PERSON_NAME]" at bounding box center [420, 471] width 109 height 14
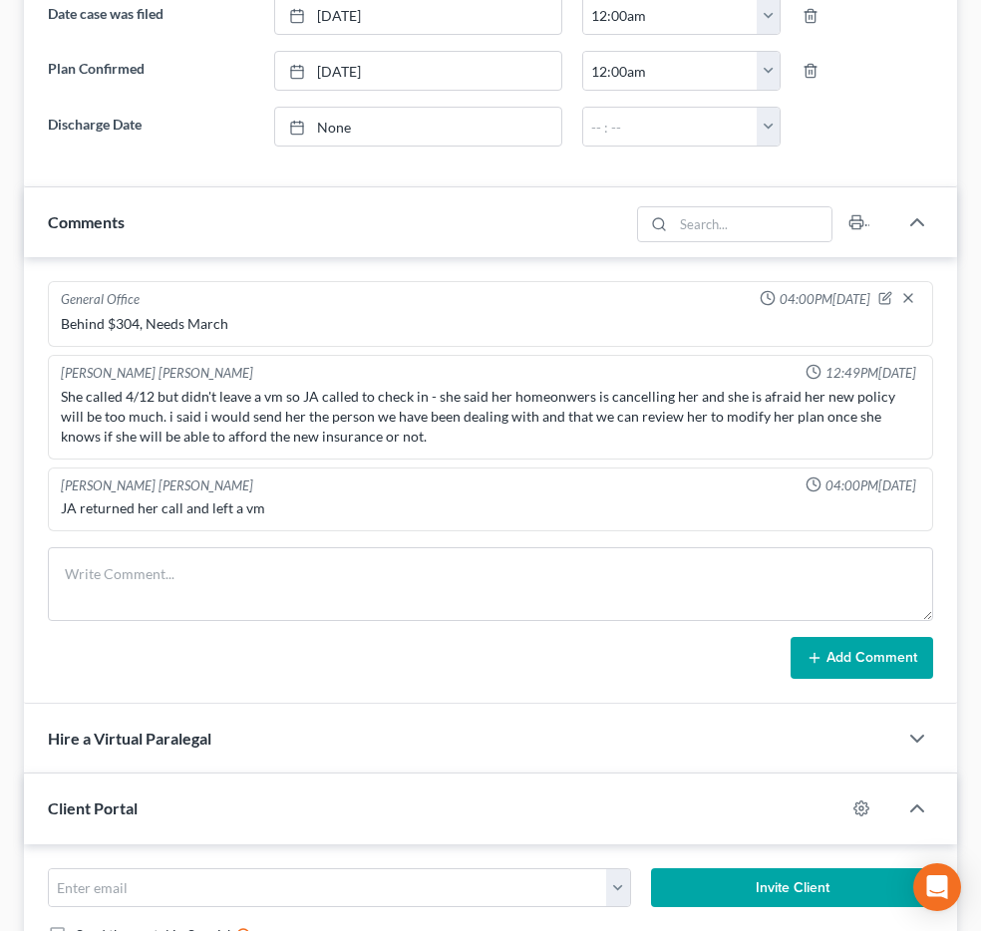
scroll to position [2571, 0]
click at [0, 0] on icon at bounding box center [0, 0] width 0 height 0
click at [0, 0] on link "PACER Notices" at bounding box center [0, 0] width 0 height 0
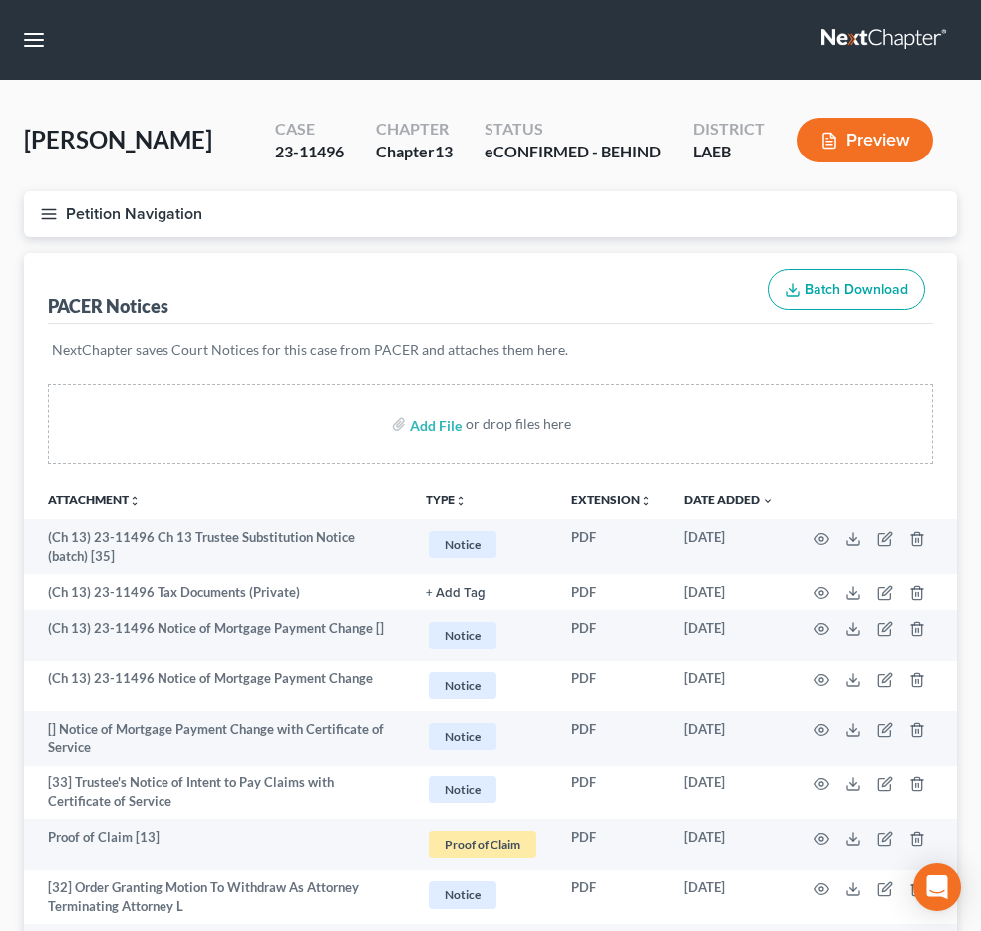
click at [0, 0] on input "search" at bounding box center [0, 0] width 0 height 0
type input "DAUSSIN"
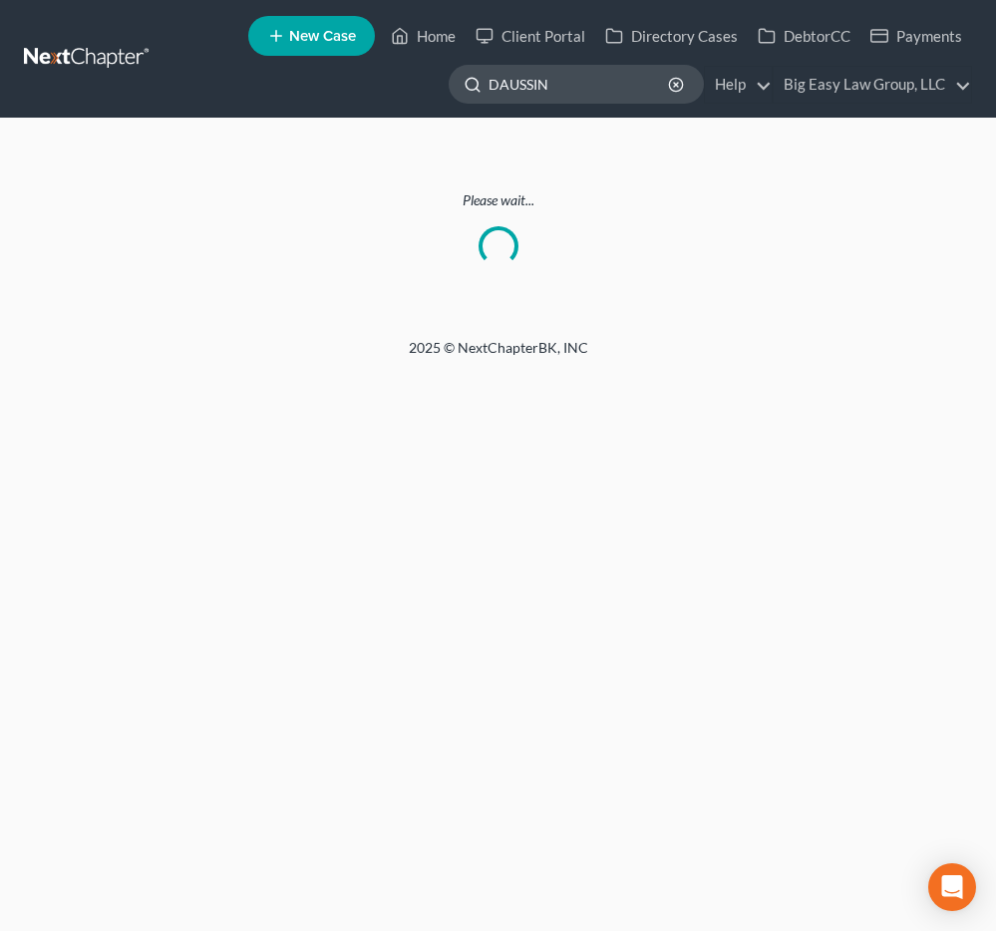
click at [588, 94] on input "DAUSSIN" at bounding box center [579, 84] width 182 height 37
type input "daussin"
click at [561, 82] on input "daussin" at bounding box center [579, 84] width 182 height 37
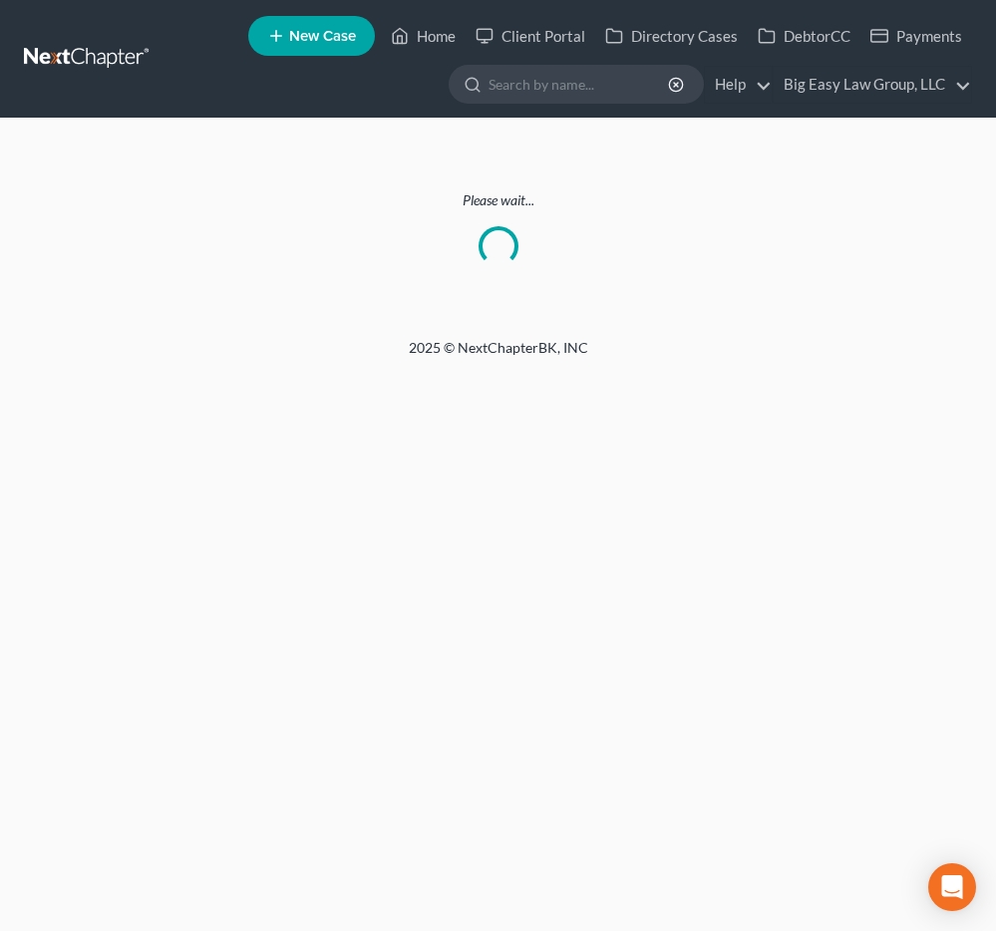
click at [54, 60] on link at bounding box center [88, 59] width 128 height 36
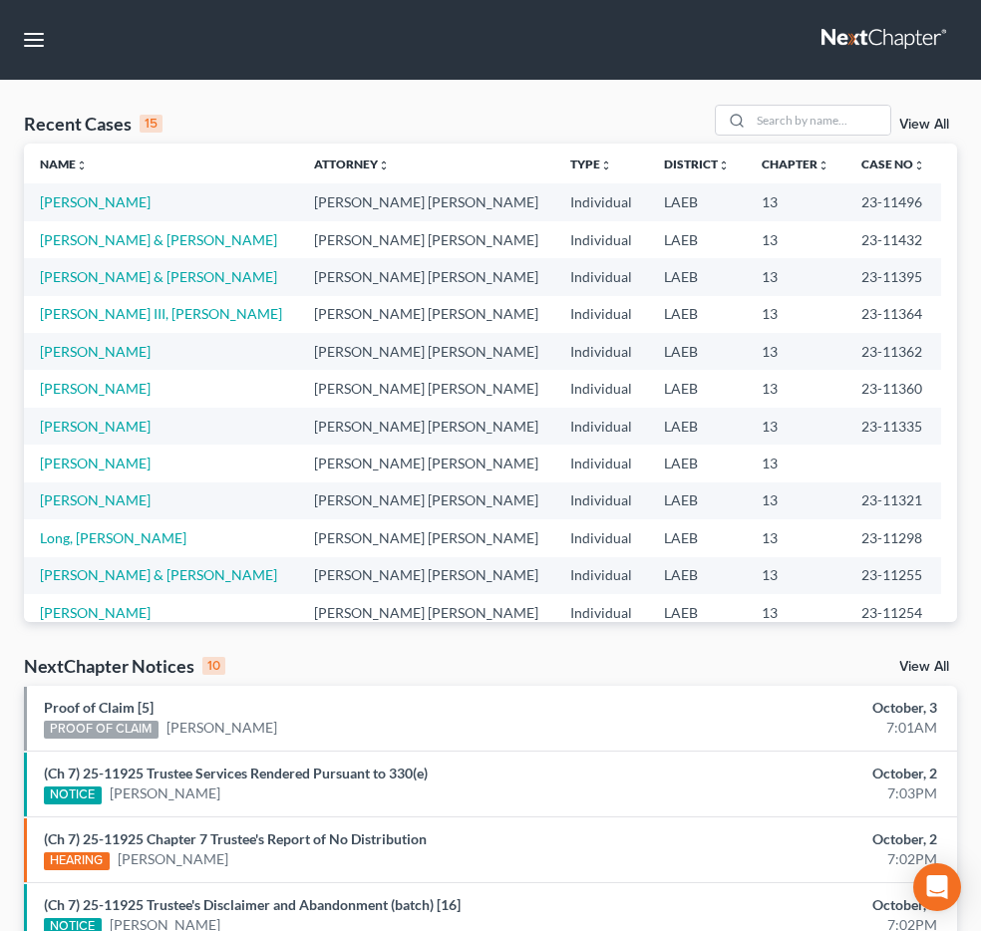
click at [0, 0] on input "search" at bounding box center [0, 0] width 0 height 0
type input "daussin"
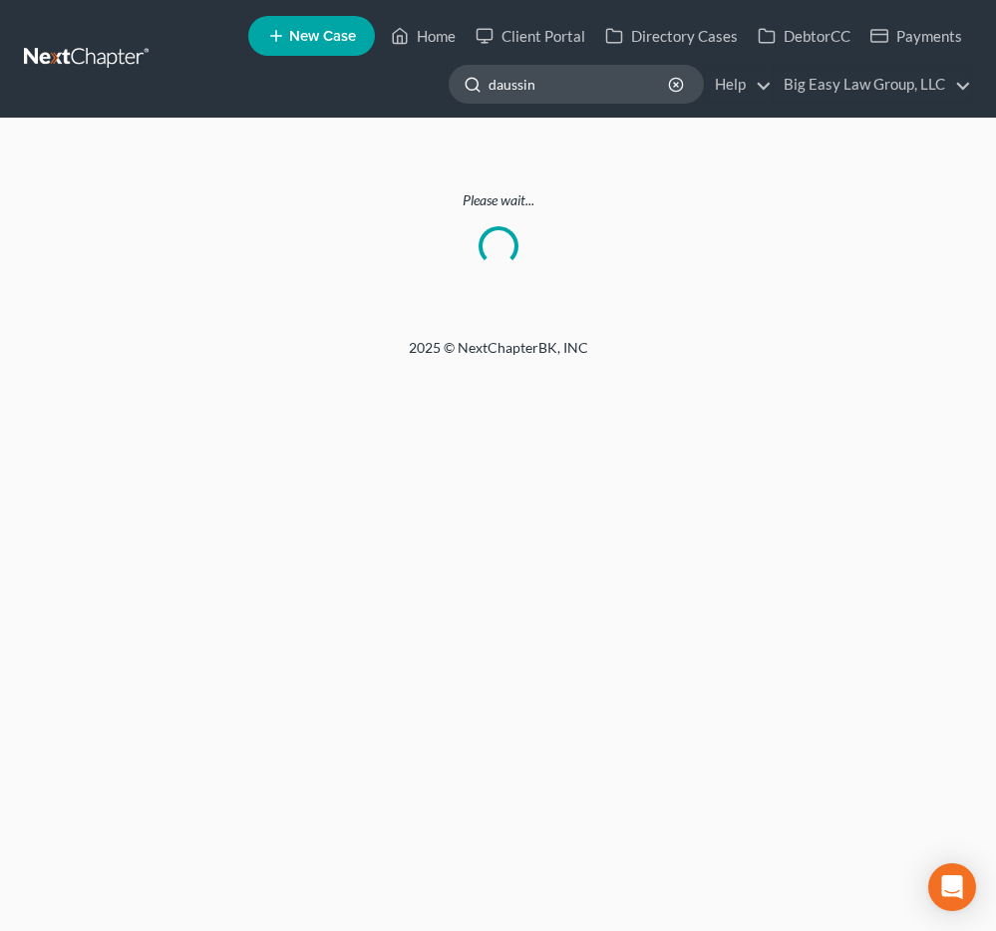
click at [553, 101] on input "daussin" at bounding box center [579, 84] width 182 height 37
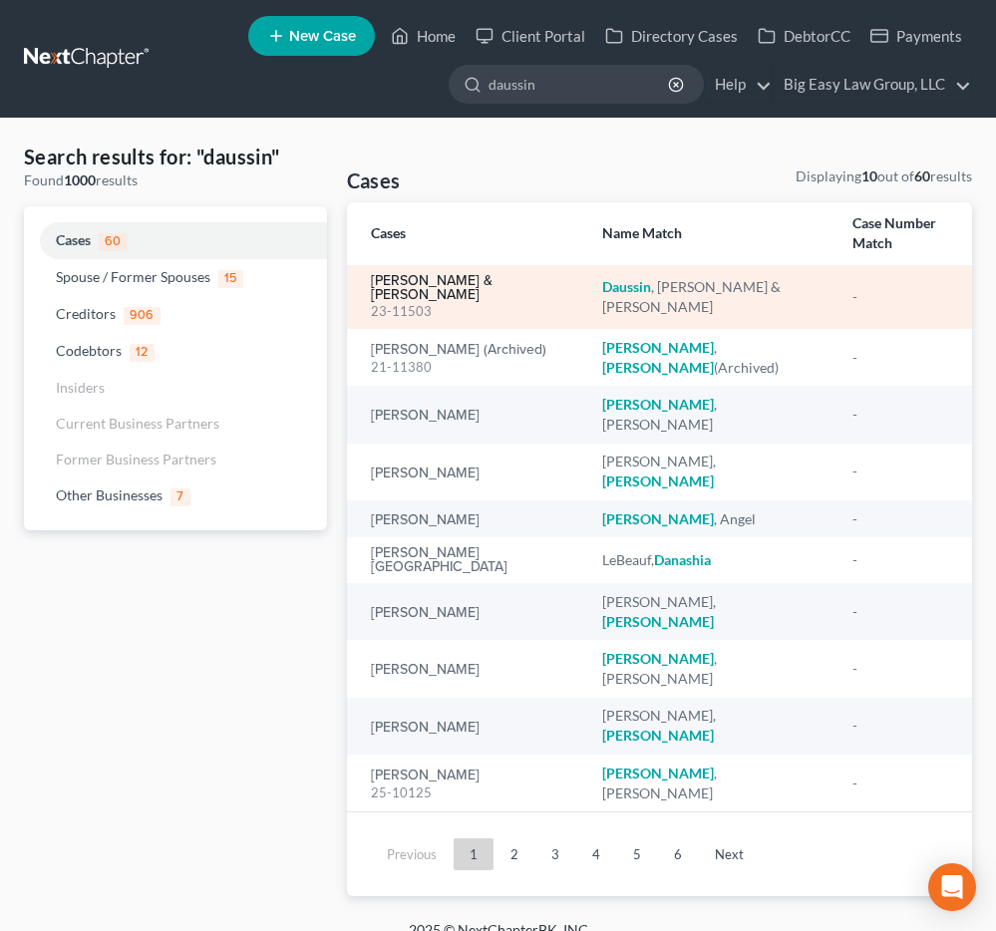
click at [384, 274] on link "[PERSON_NAME] & [PERSON_NAME]" at bounding box center [471, 288] width 200 height 28
select select "6"
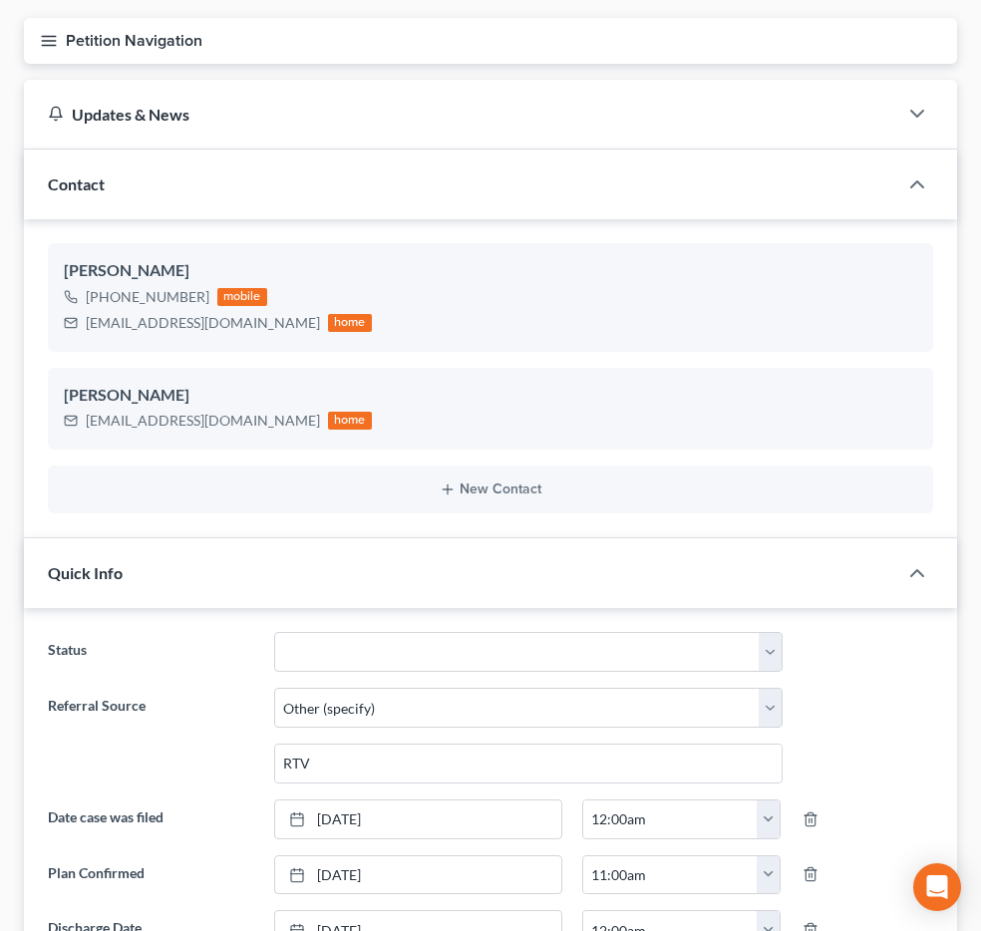
scroll to position [628, 0]
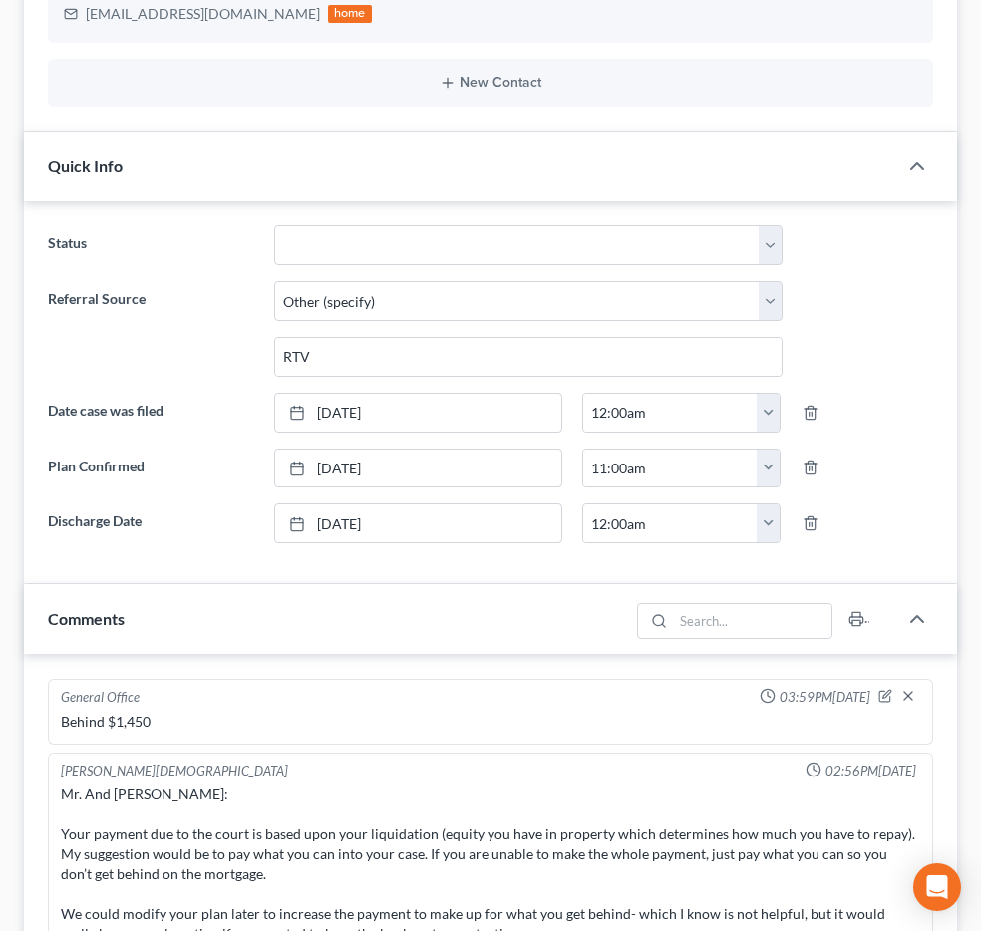
click at [0, 0] on span "Additional Documents" at bounding box center [0, 0] width 0 height 0
click at [0, 0] on span "PACER Notices" at bounding box center [0, 0] width 0 height 0
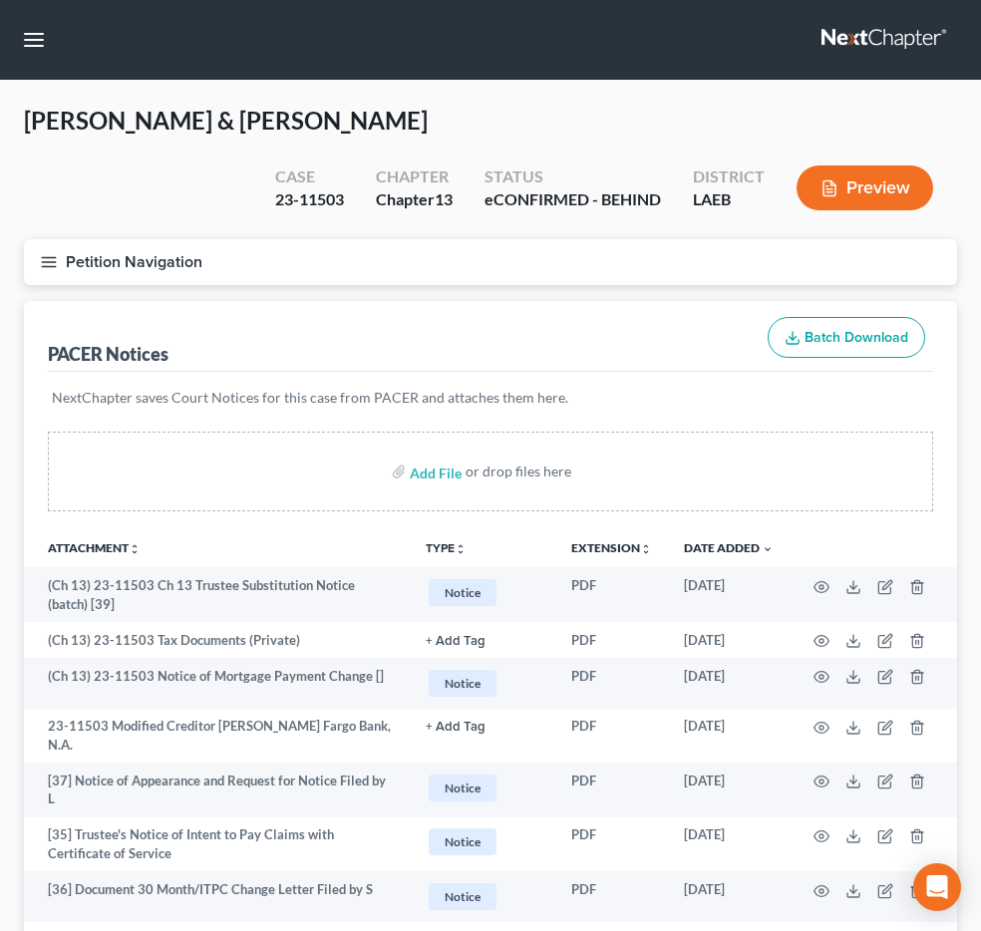
click at [0, 0] on input "search" at bounding box center [0, 0] width 0 height 0
type input "james"
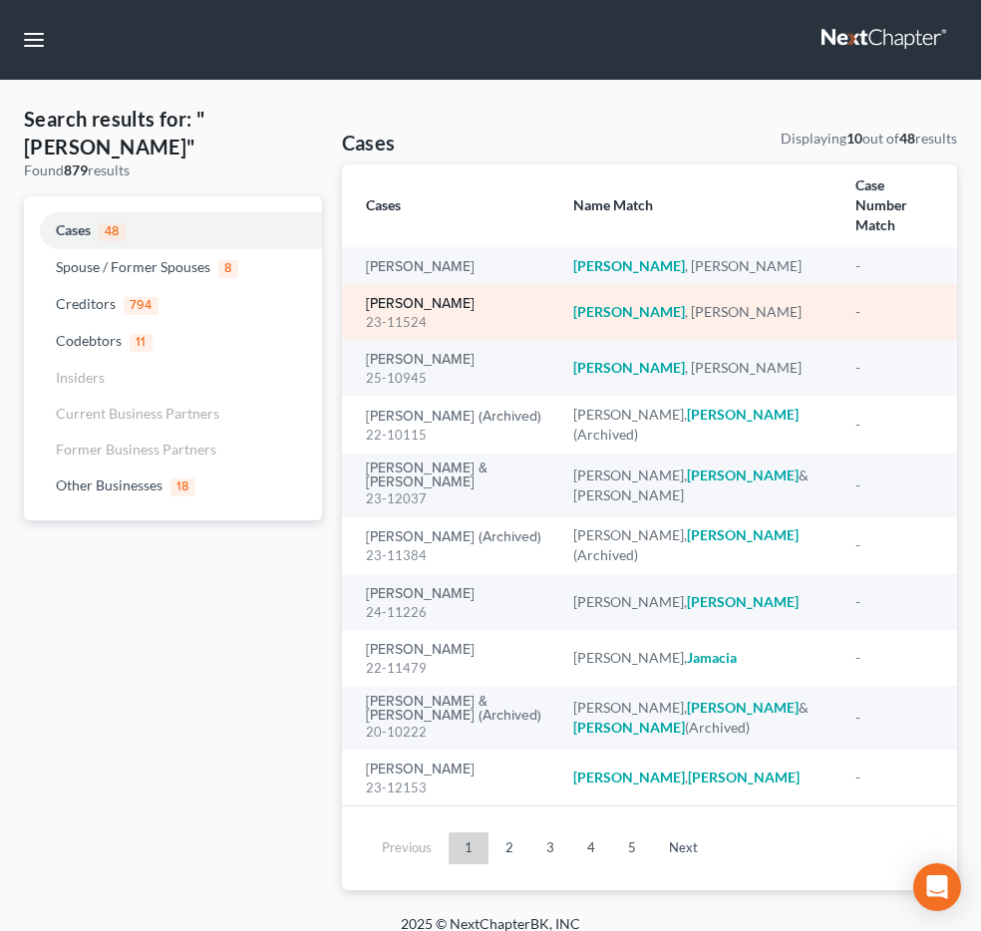
click at [418, 311] on link "James, Denise" at bounding box center [420, 304] width 109 height 14
select select "3"
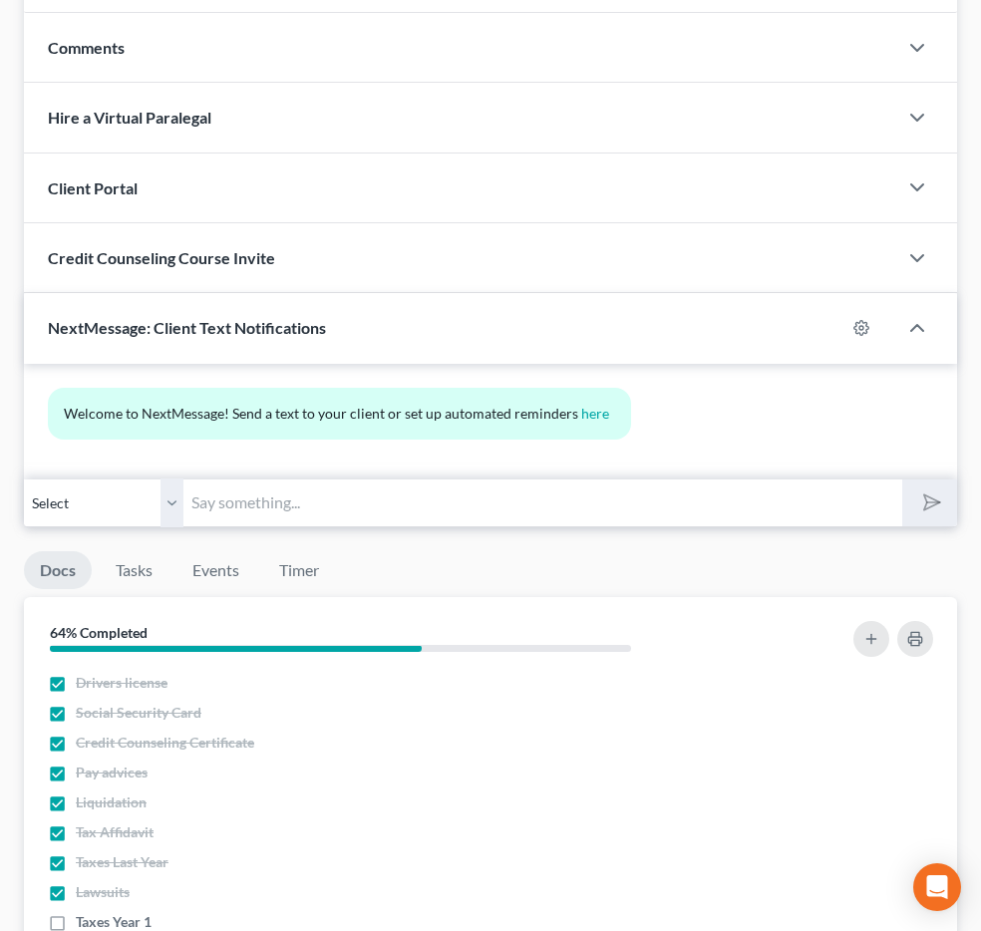
scroll to position [727, 0]
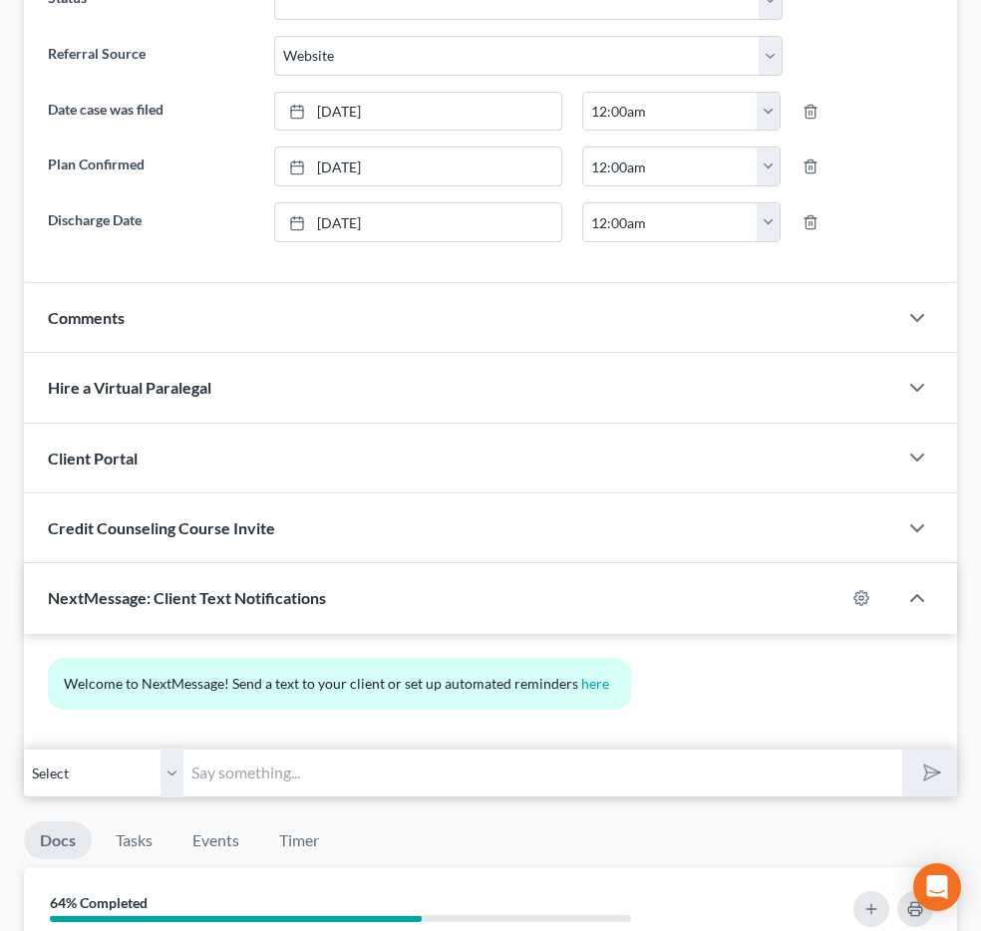
click at [0, 0] on span "Additional Documents" at bounding box center [0, 0] width 0 height 0
click at [0, 0] on link "PACER Notices" at bounding box center [0, 0] width 0 height 0
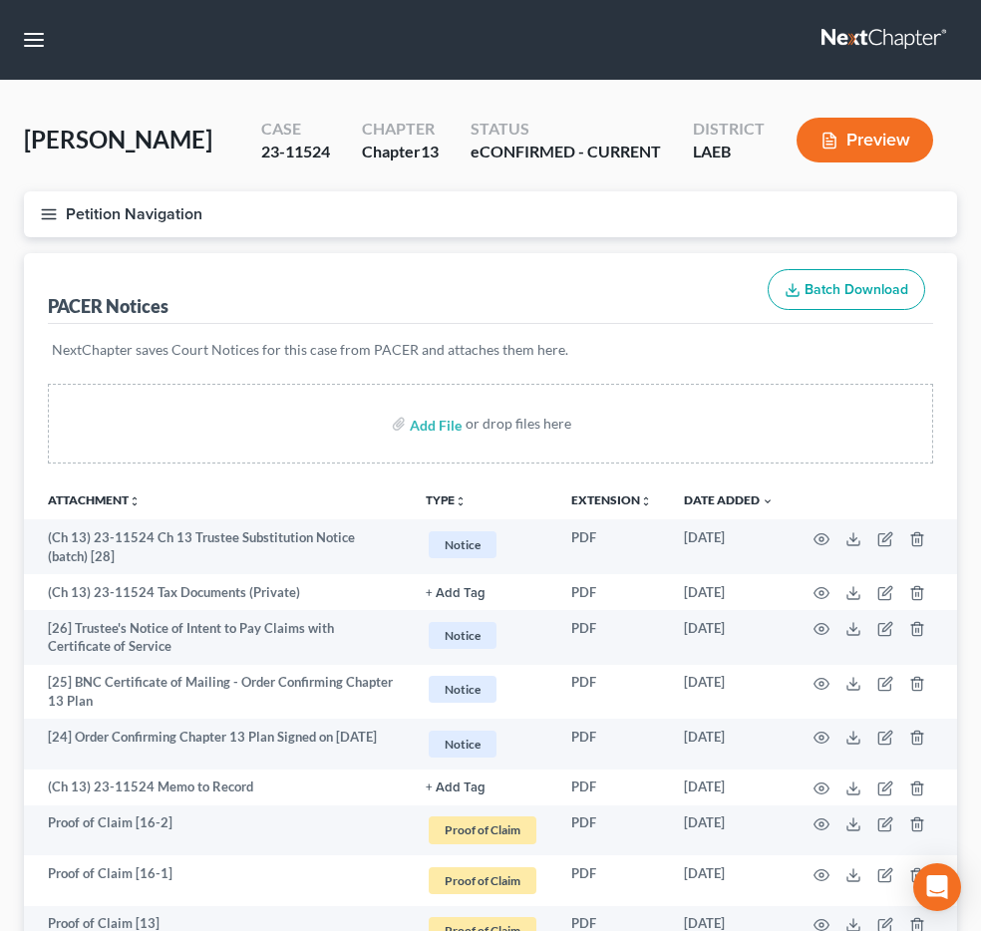
scroll to position [4, 0]
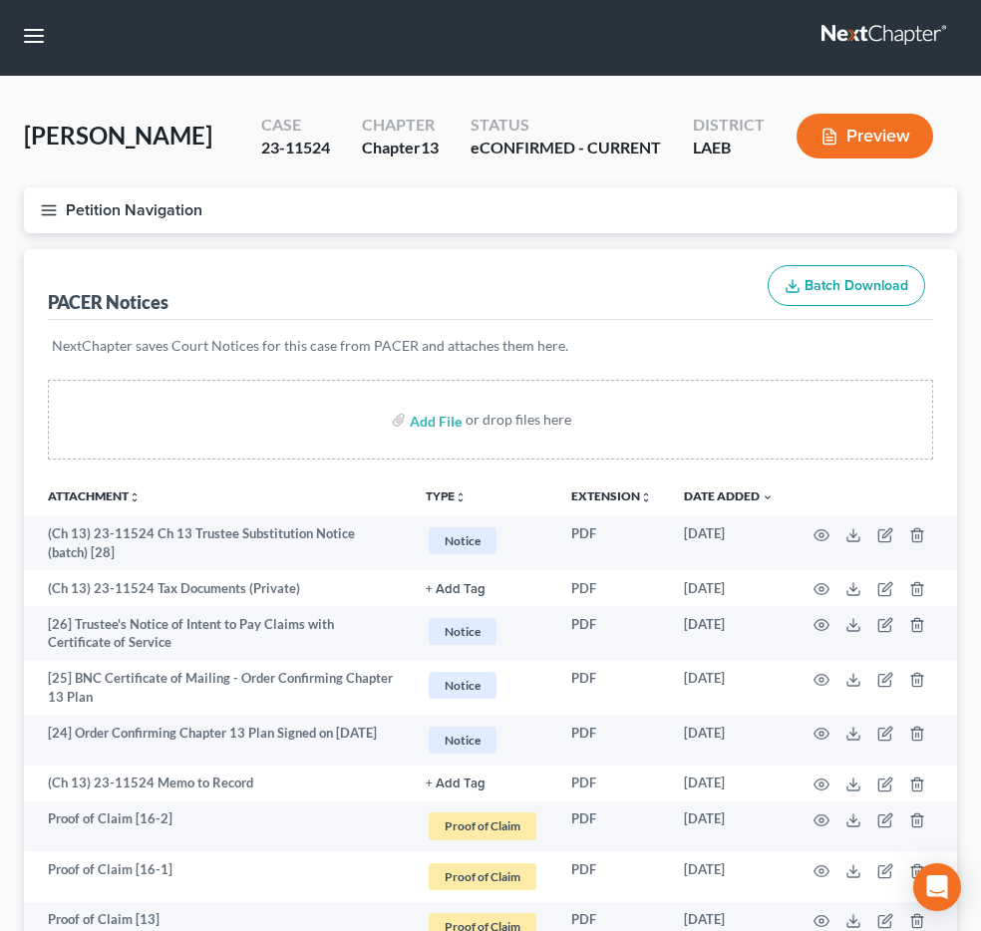
click at [0, 0] on input "search" at bounding box center [0, 0] width 0 height 0
type input "henry"
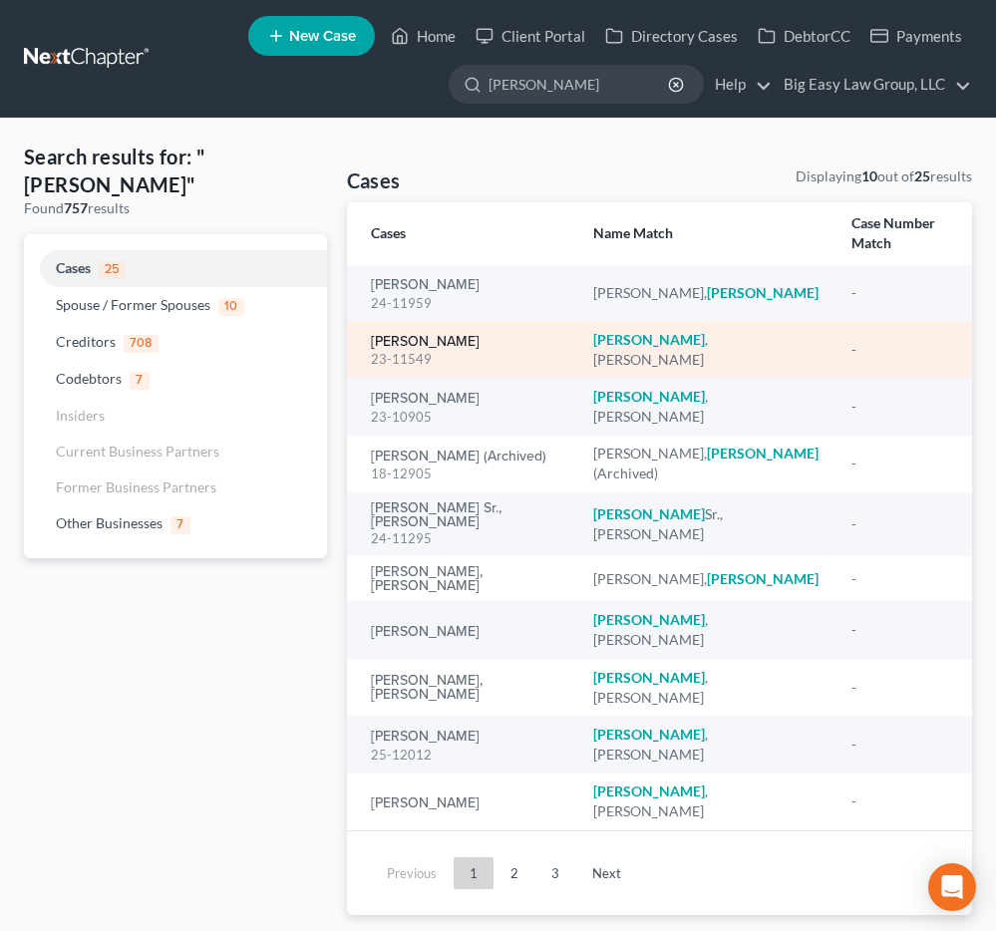
click at [406, 335] on link "Henry, Lisa" at bounding box center [425, 342] width 109 height 14
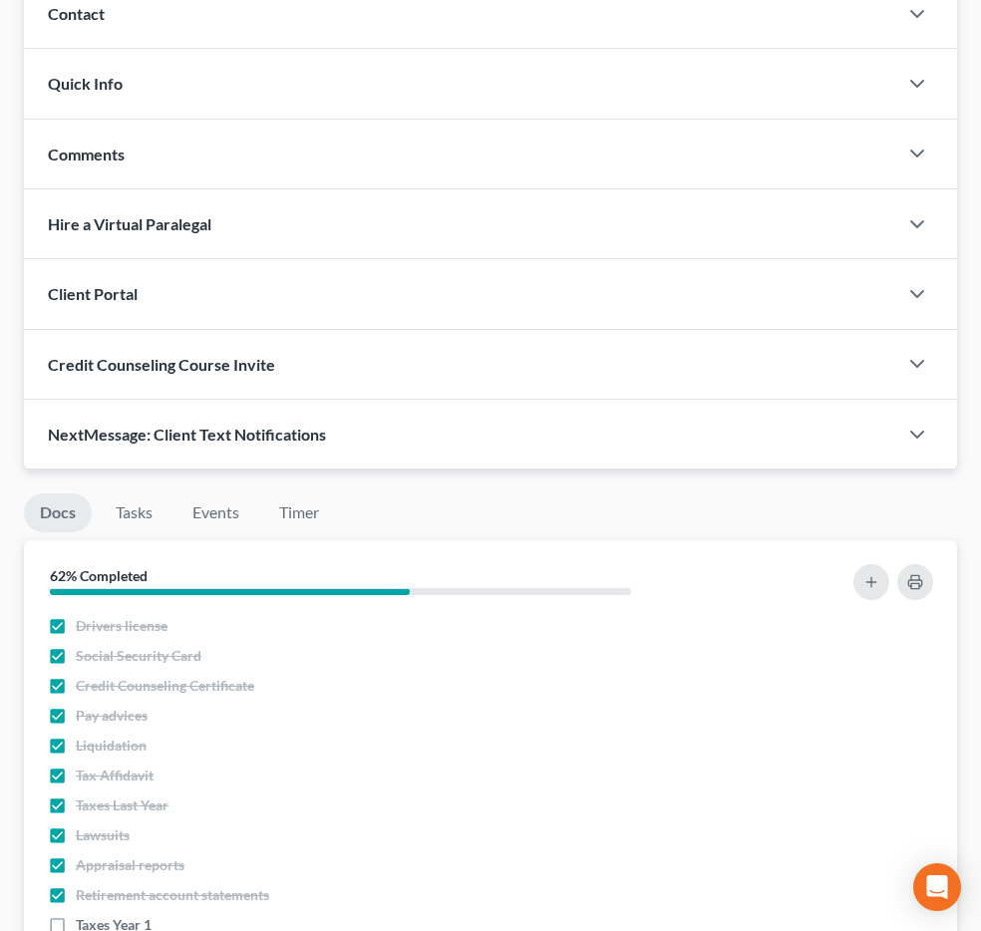
scroll to position [413, 0]
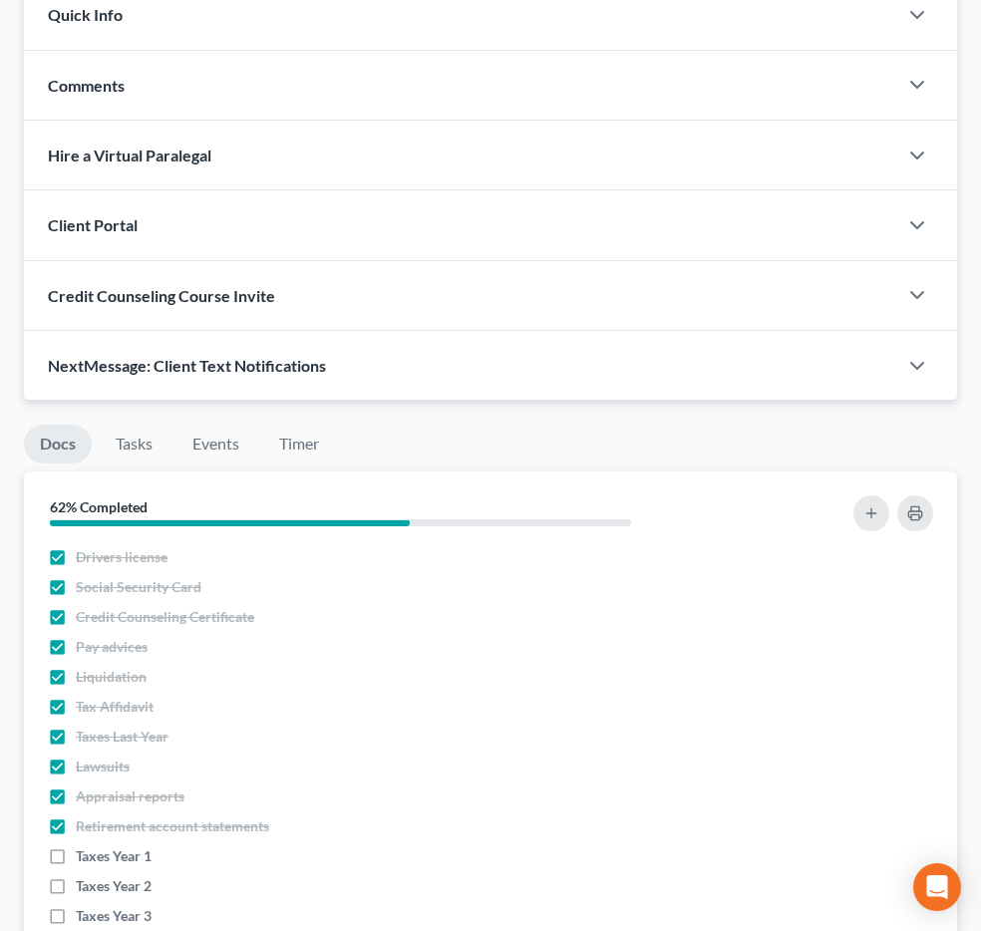
click at [0, 0] on span "Additional Documents" at bounding box center [0, 0] width 0 height 0
click at [0, 0] on link "Client Document Storage" at bounding box center [0, 0] width 0 height 0
select select "0"
select select "3"
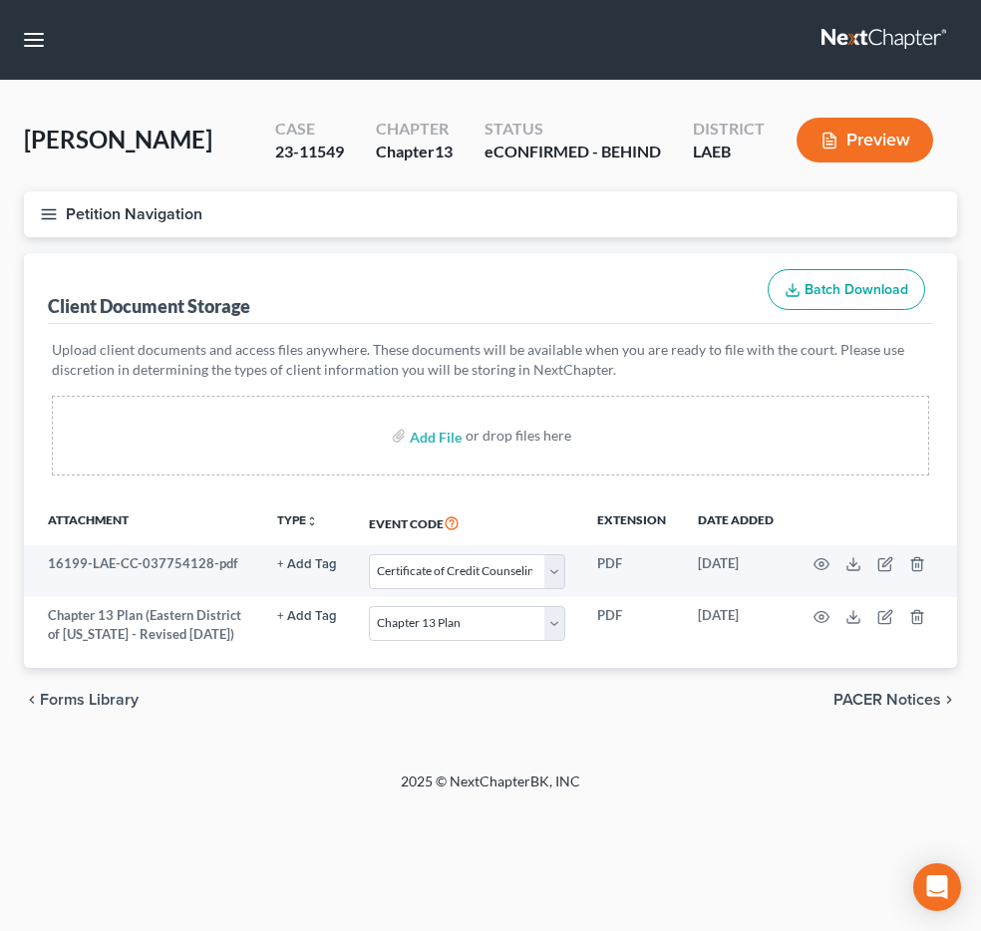
click at [0, 0] on link "PACER Notices" at bounding box center [0, 0] width 0 height 0
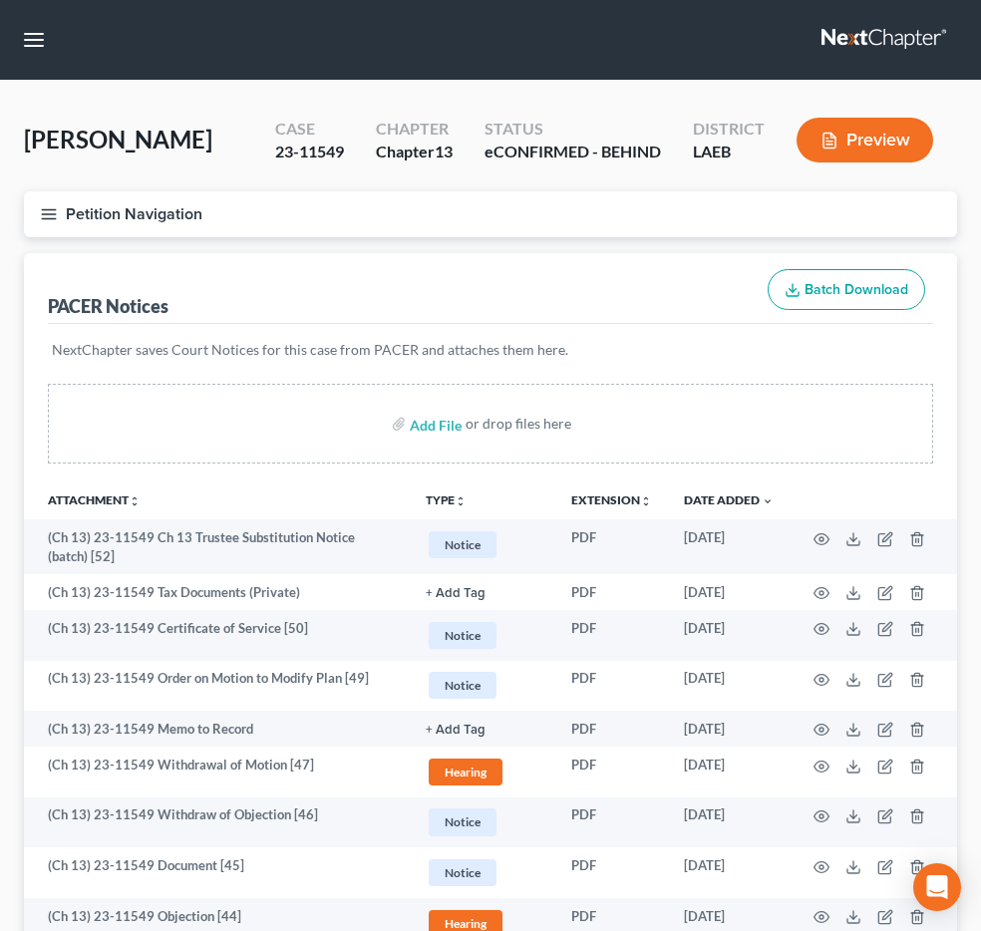
click at [0, 0] on input "search" at bounding box center [0, 0] width 0 height 0
type input "thomas"
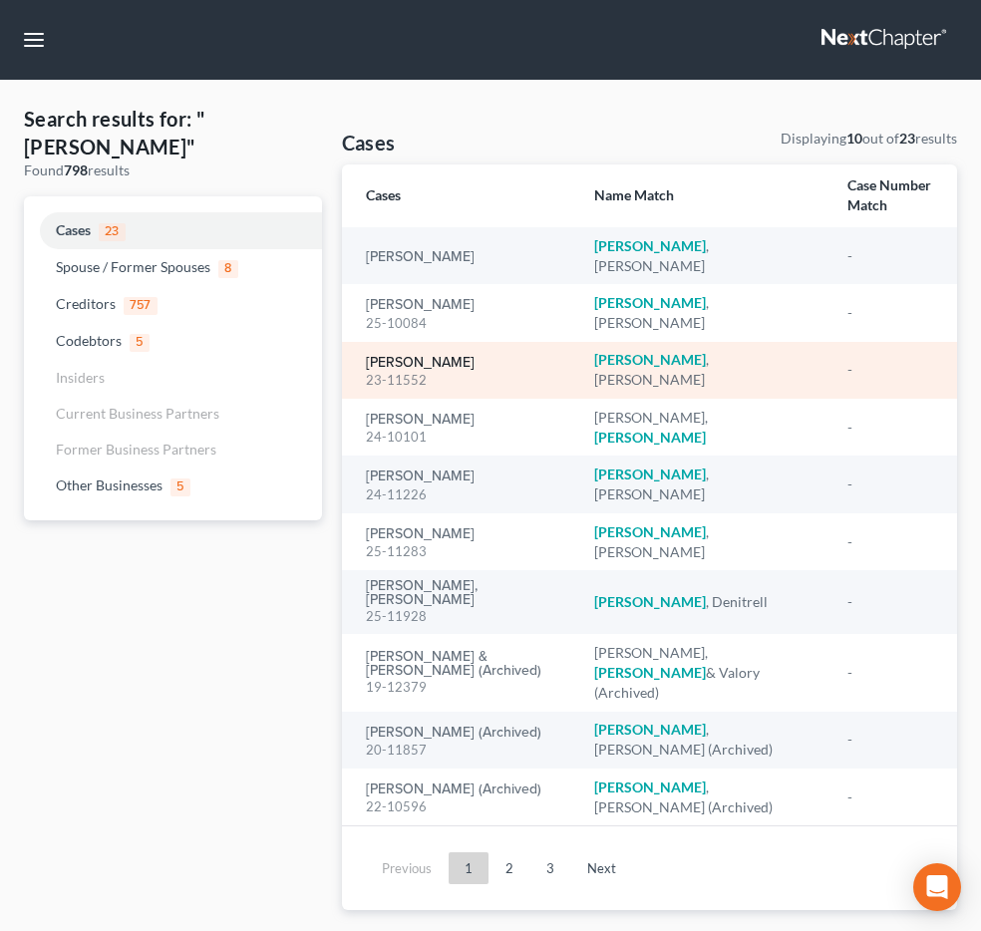
click at [440, 370] on link "Thomas, Andrea" at bounding box center [420, 363] width 109 height 14
select select "3"
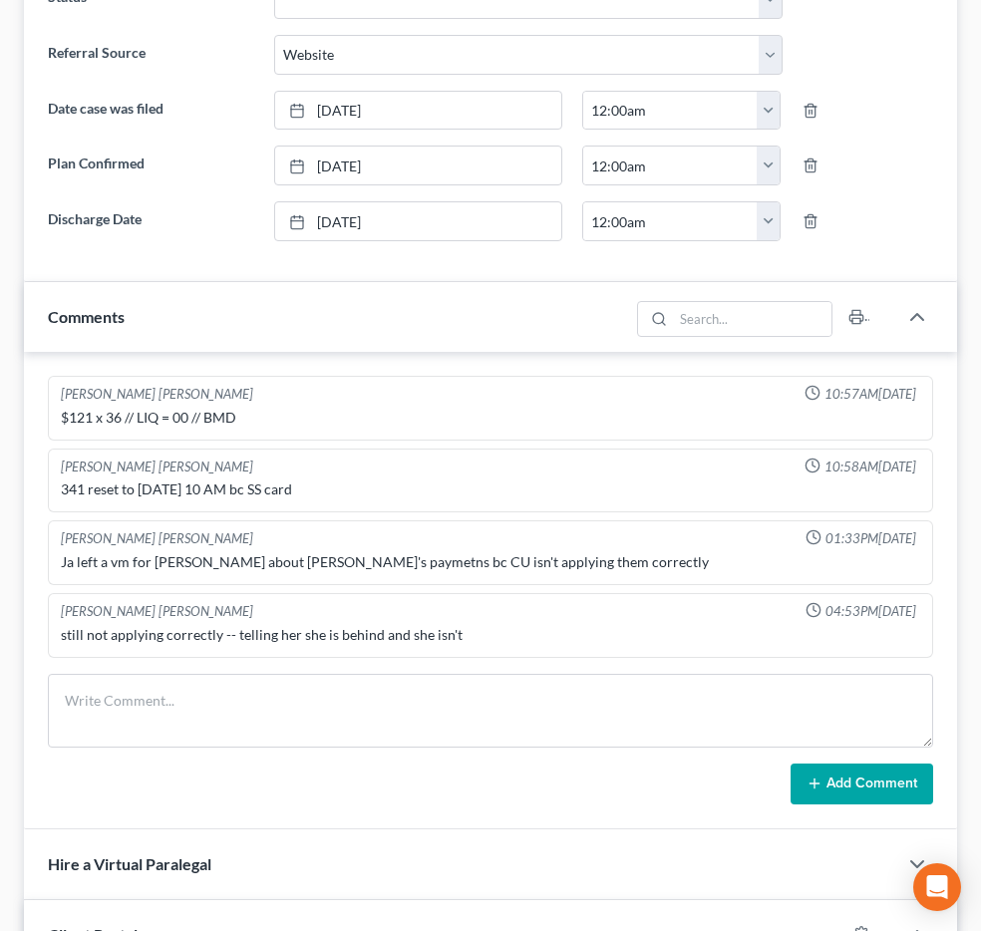
scroll to position [5689, 0]
click at [0, 0] on span "Additional Documents" at bounding box center [0, 0] width 0 height 0
click at [0, 0] on link "Doc Form Fields" at bounding box center [0, 0] width 0 height 0
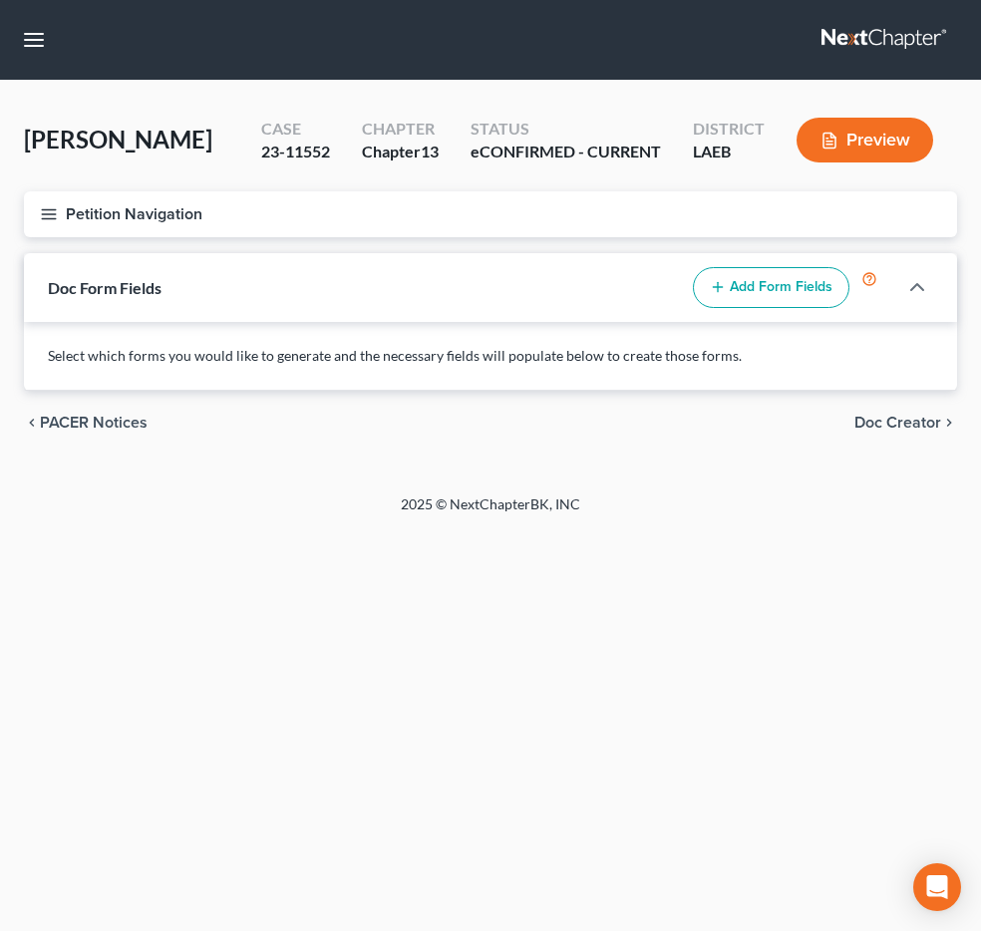
scroll to position [465, 0]
click at [0, 0] on link "PACER Notices" at bounding box center [0, 0] width 0 height 0
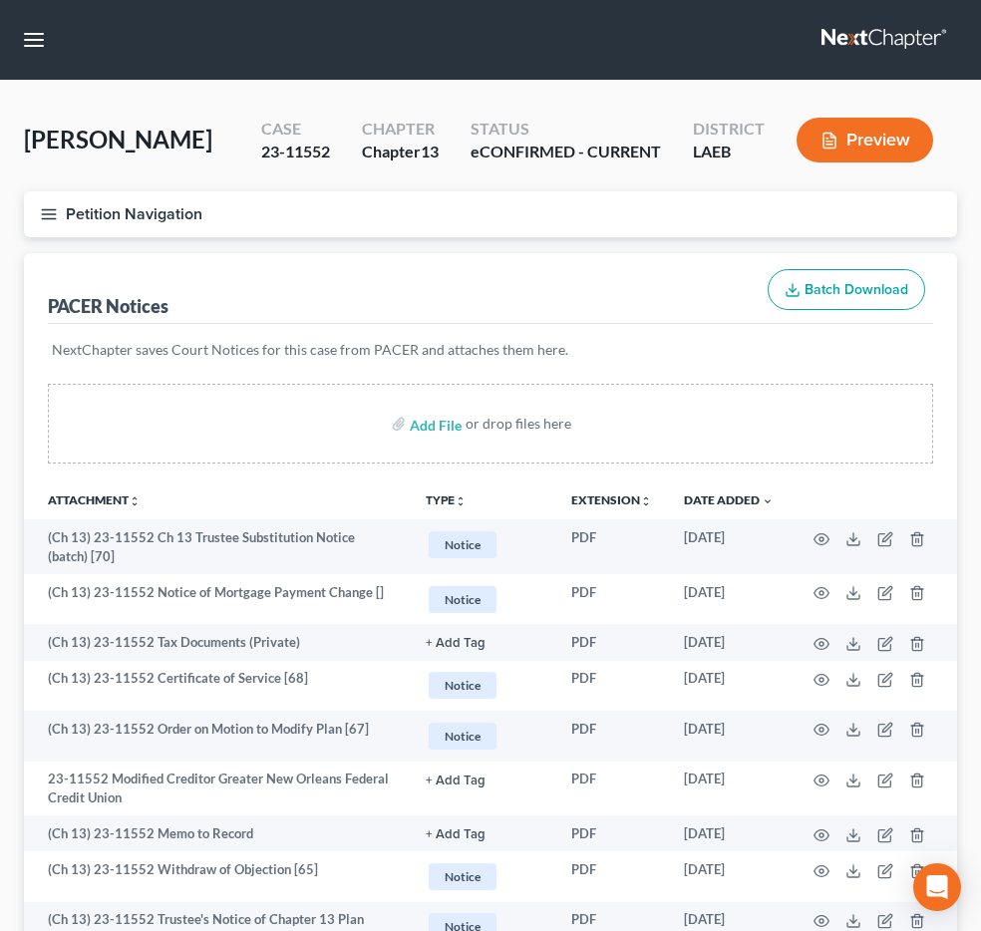
click at [0, 0] on input "search" at bounding box center [0, 0] width 0 height 0
type input "hawkins"
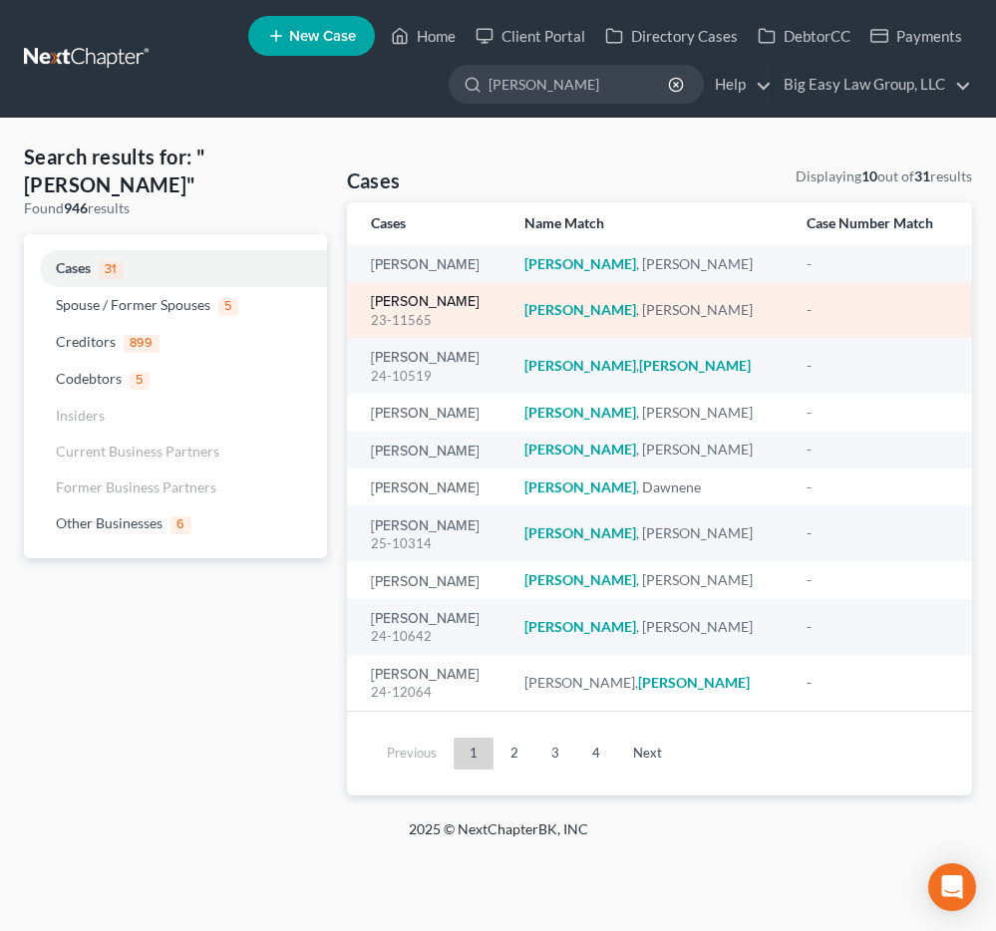
click at [432, 303] on link "Hawkins, Cheryl" at bounding box center [425, 302] width 109 height 14
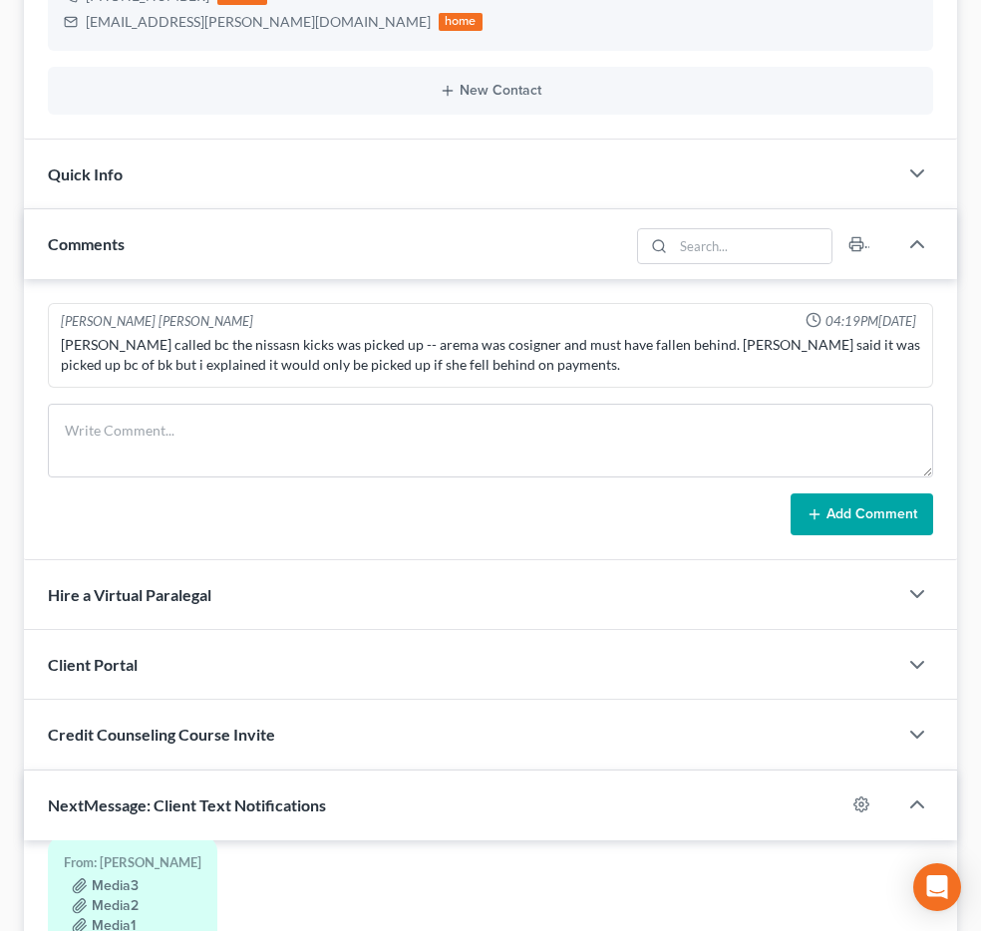
scroll to position [522, 0]
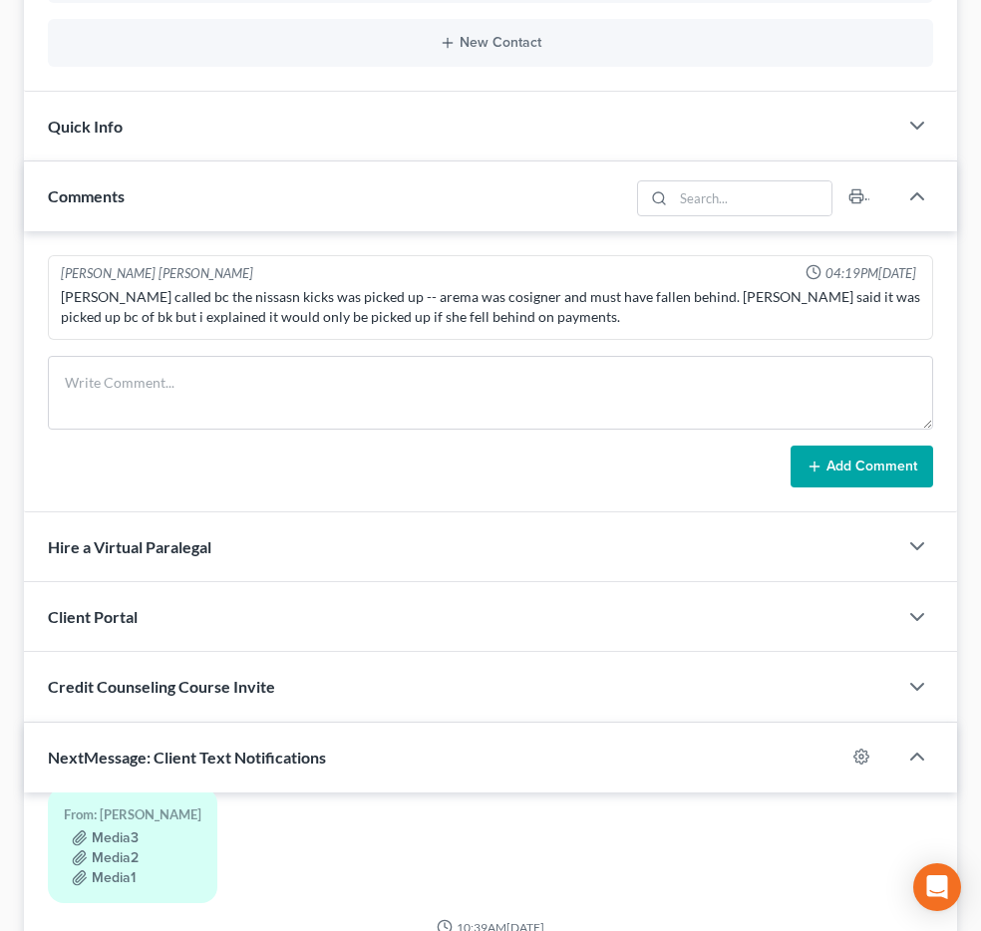
click at [0, 0] on span "Additional Documents" at bounding box center [0, 0] width 0 height 0
click at [0, 0] on span "PACER Notices" at bounding box center [0, 0] width 0 height 0
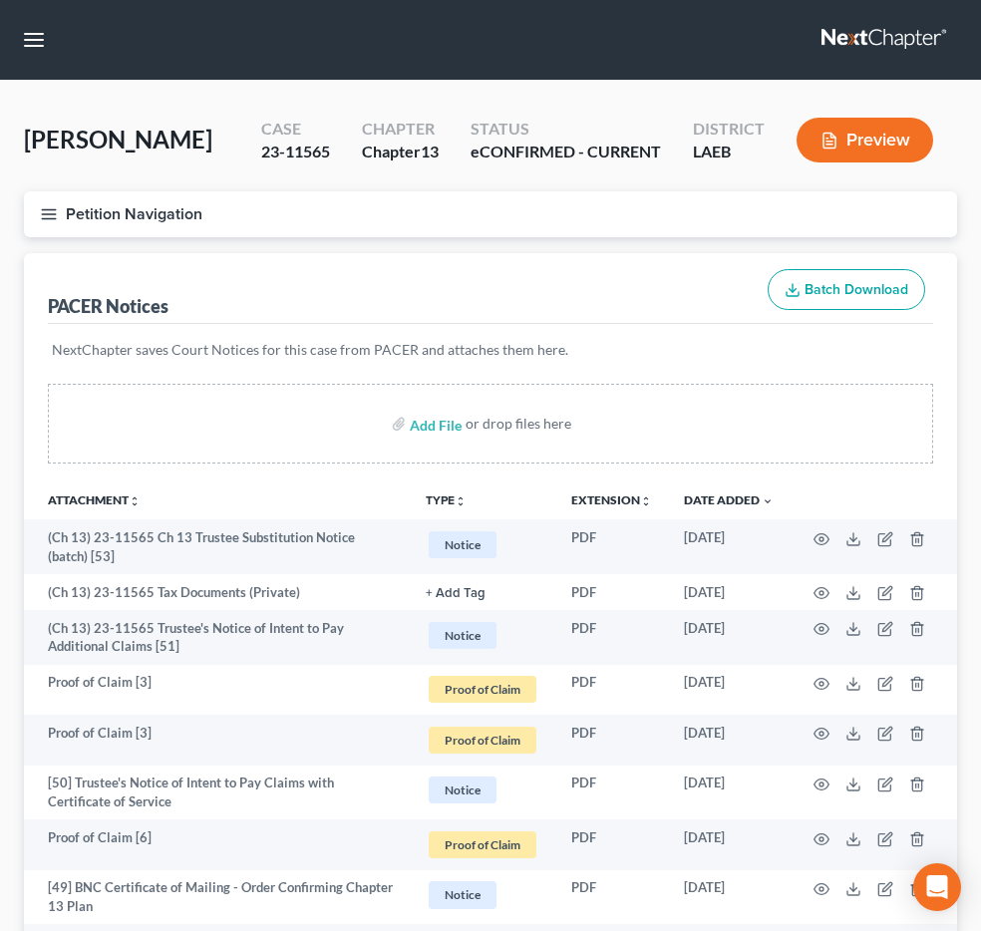
click at [0, 0] on input "search" at bounding box center [0, 0] width 0 height 0
type input "zagorski"
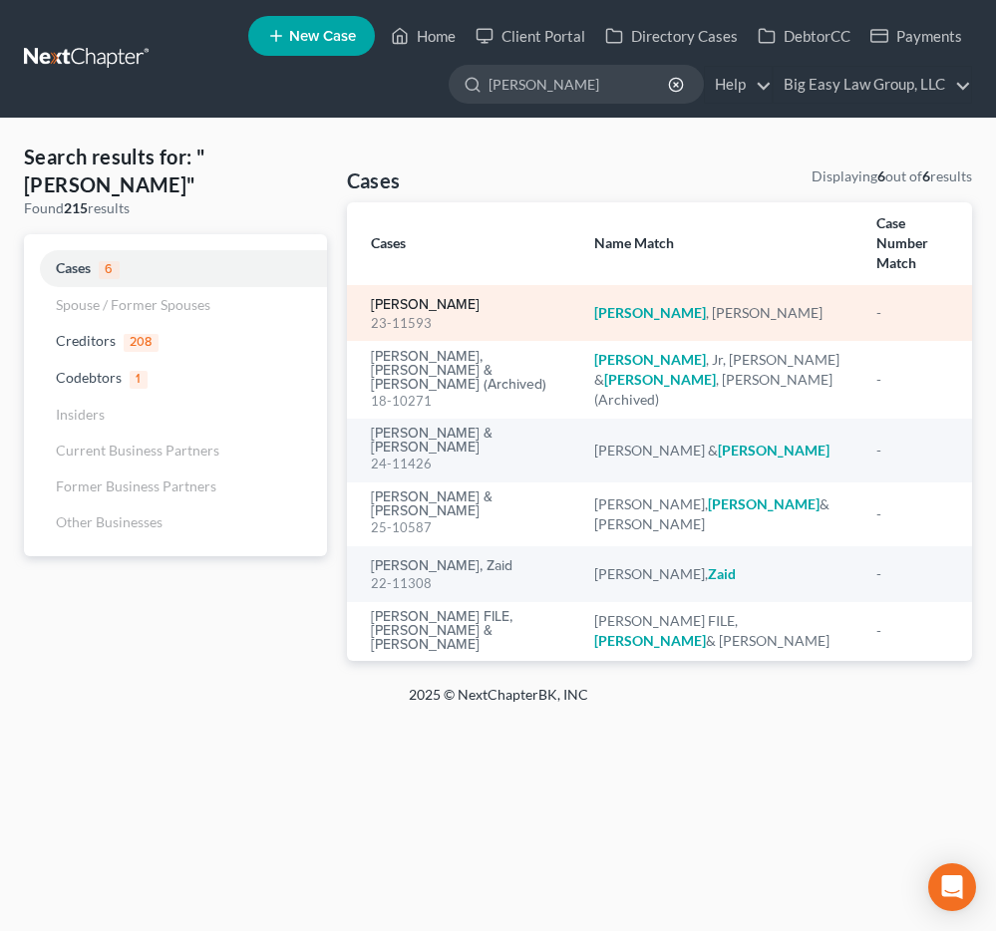
click at [445, 298] on link "Zagorski, Sarah" at bounding box center [425, 305] width 109 height 14
select select "6"
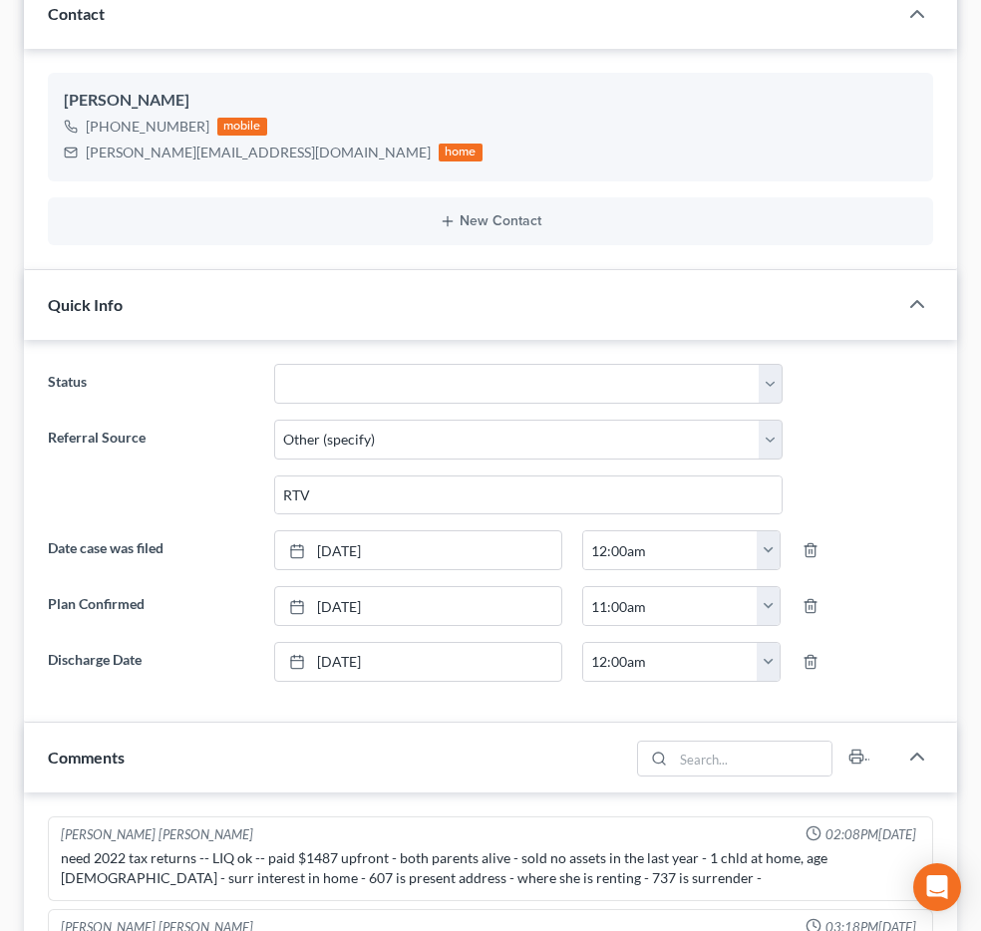
scroll to position [120, 0]
click at [0, 0] on span "Additional Documents" at bounding box center [0, 0] width 0 height 0
click at [0, 0] on link "PACER Notices" at bounding box center [0, 0] width 0 height 0
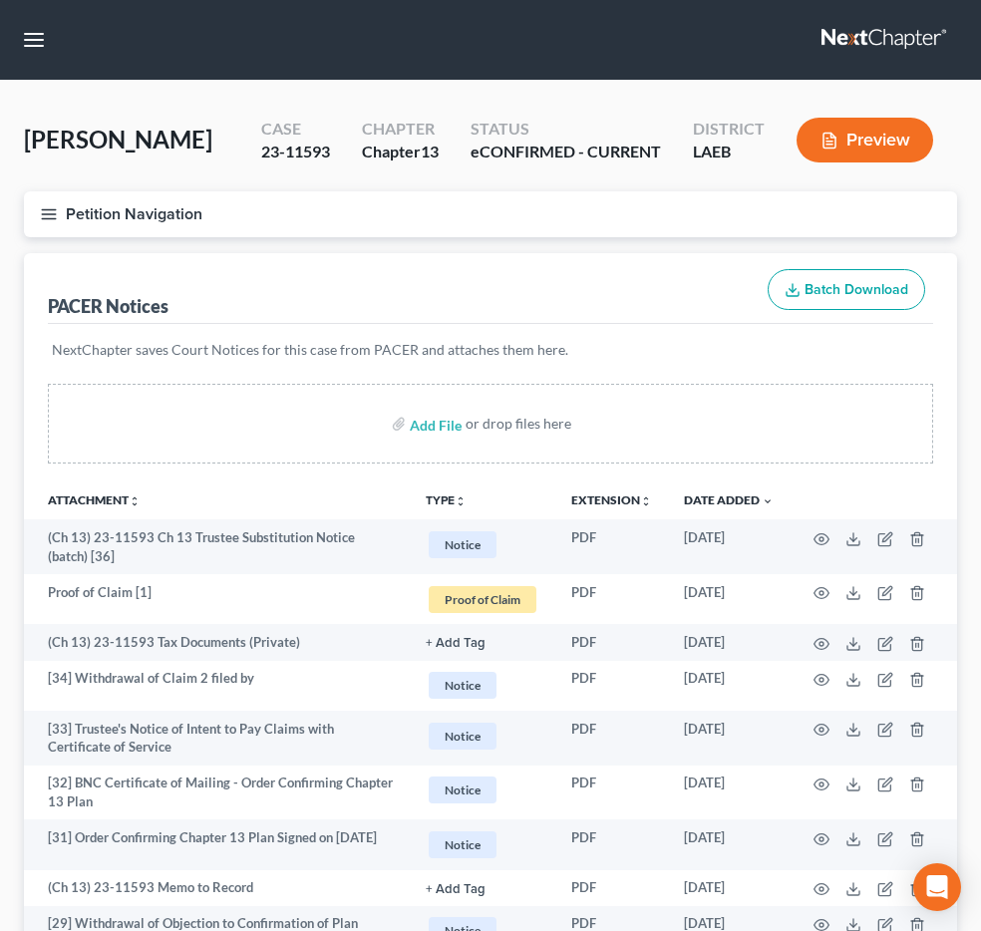
scroll to position [4, 0]
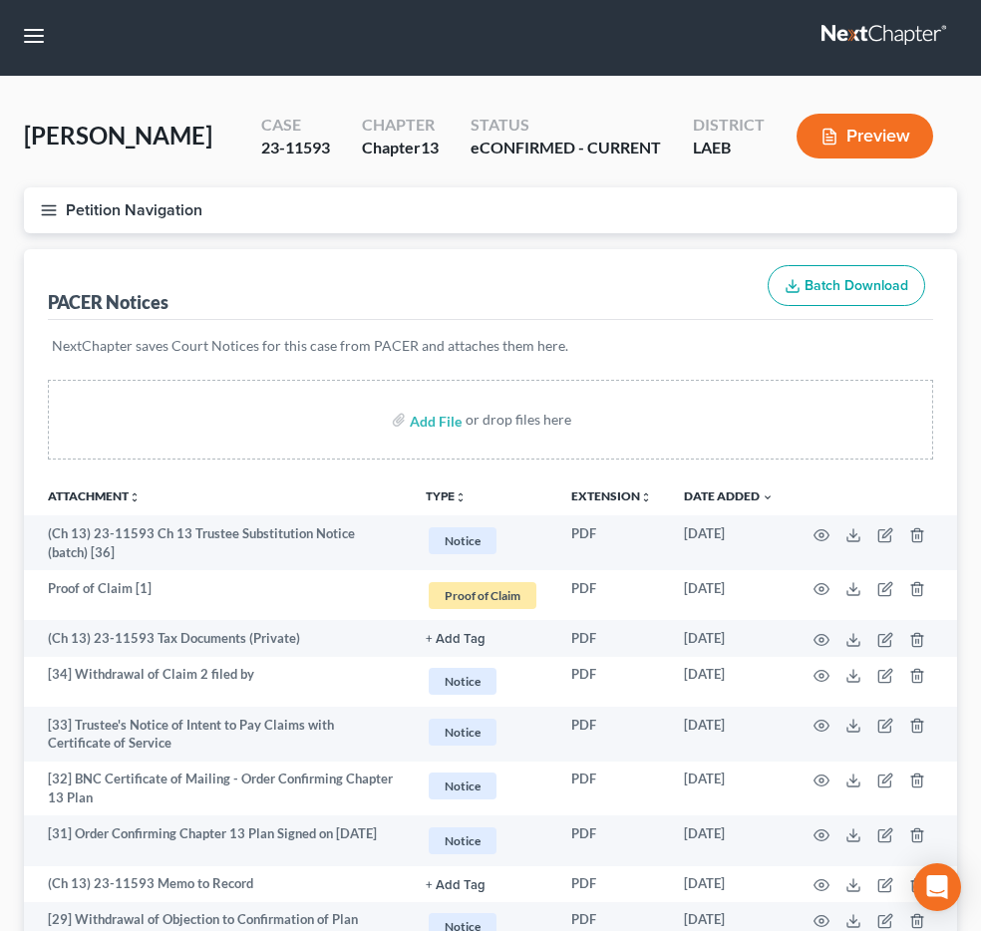
click at [0, 0] on input "search" at bounding box center [0, 0] width 0 height 0
type input "white"
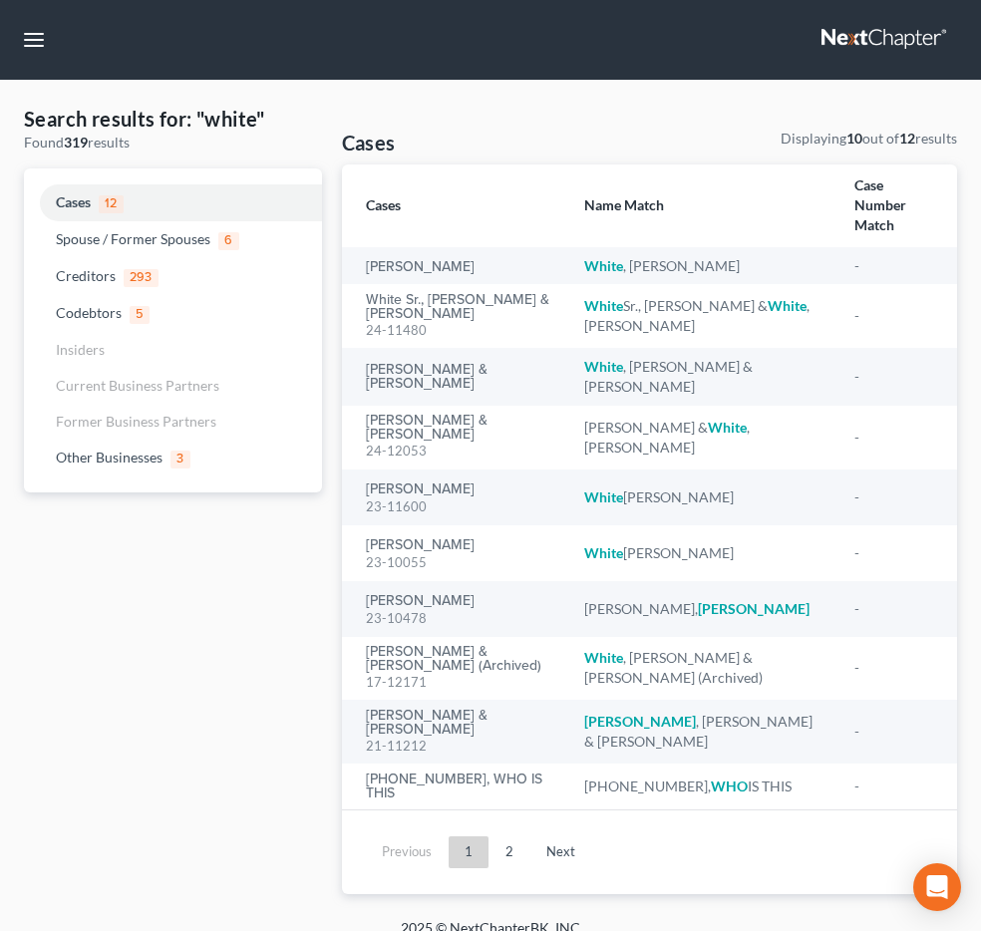
click at [0, 0] on div "white" at bounding box center [0, 0] width 0 height 0
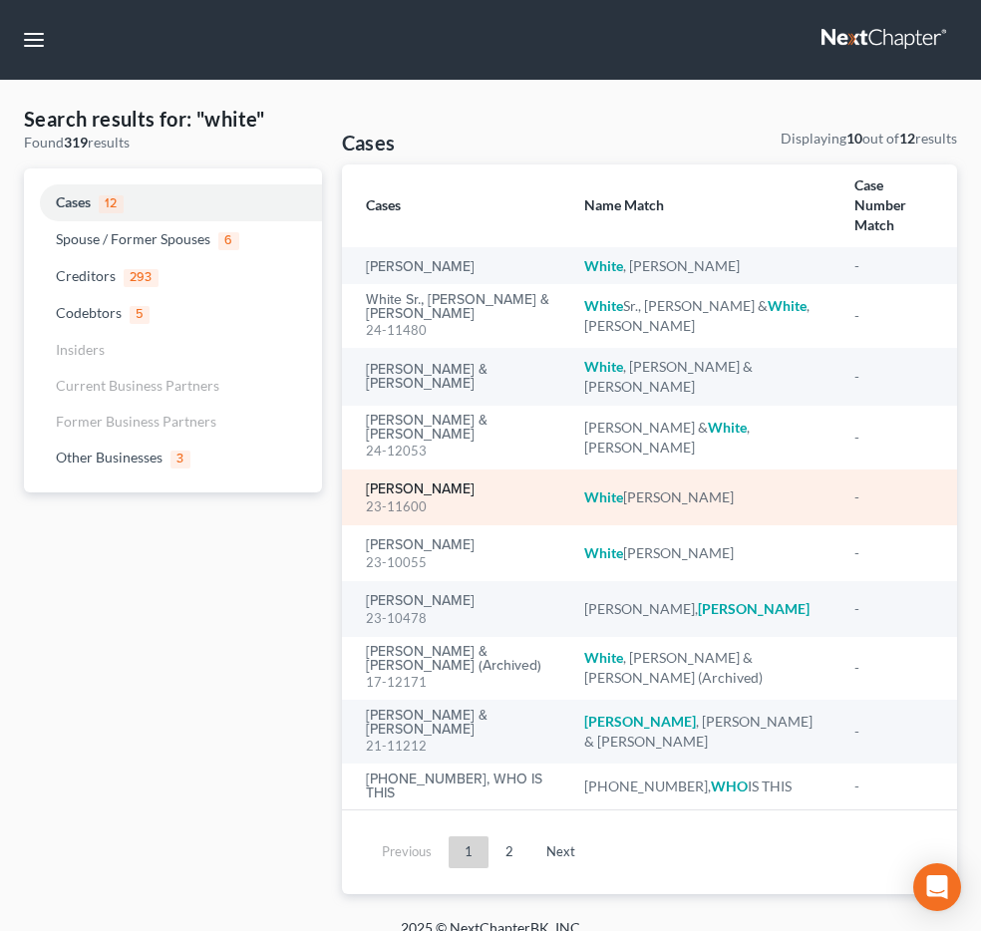
click at [414, 485] on link "White Sr., William" at bounding box center [420, 489] width 109 height 14
select select "14"
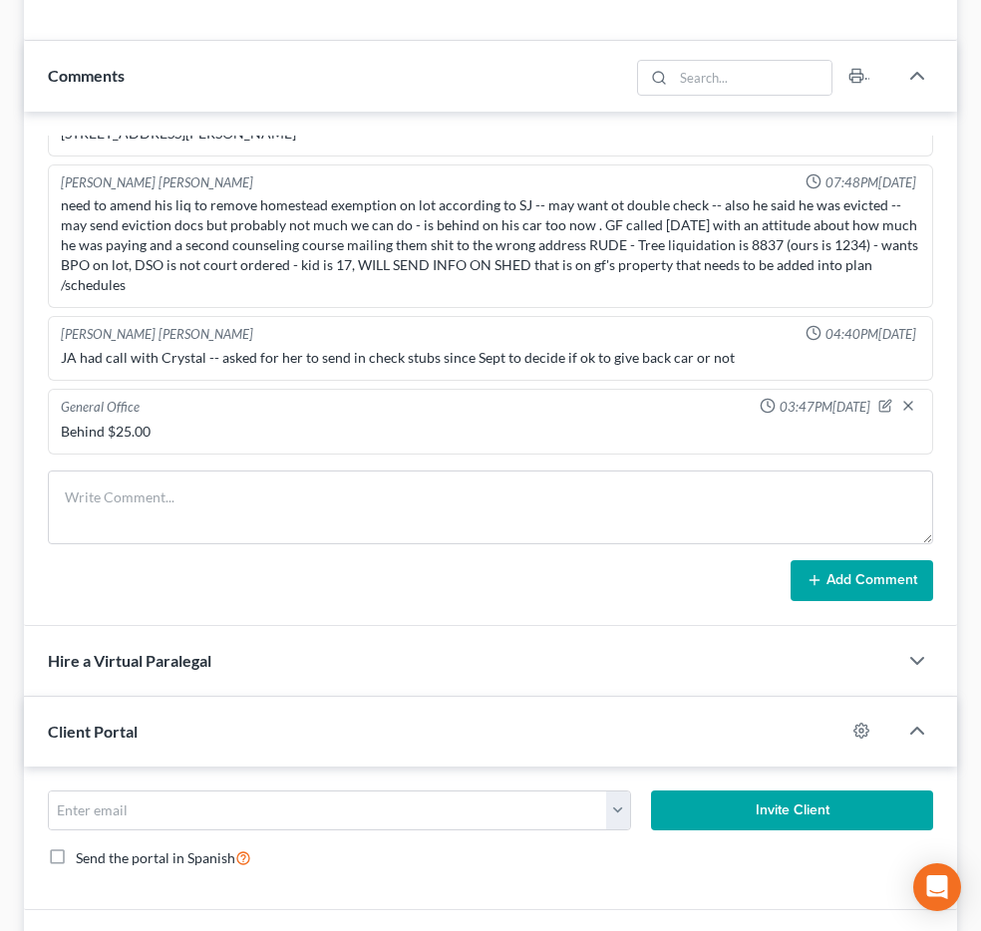
scroll to position [401, 0]
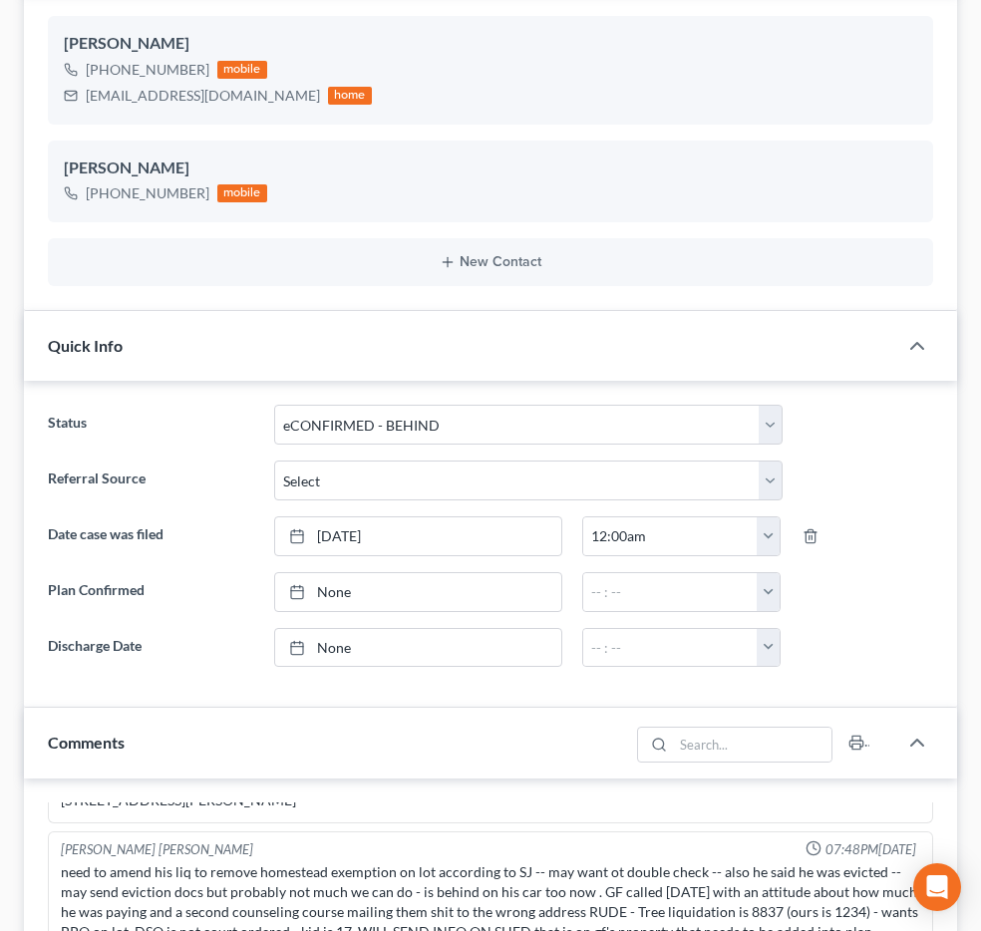
click at [0, 0] on span "Additional Documents" at bounding box center [0, 0] width 0 height 0
click at [0, 0] on span "PACER Notices" at bounding box center [0, 0] width 0 height 0
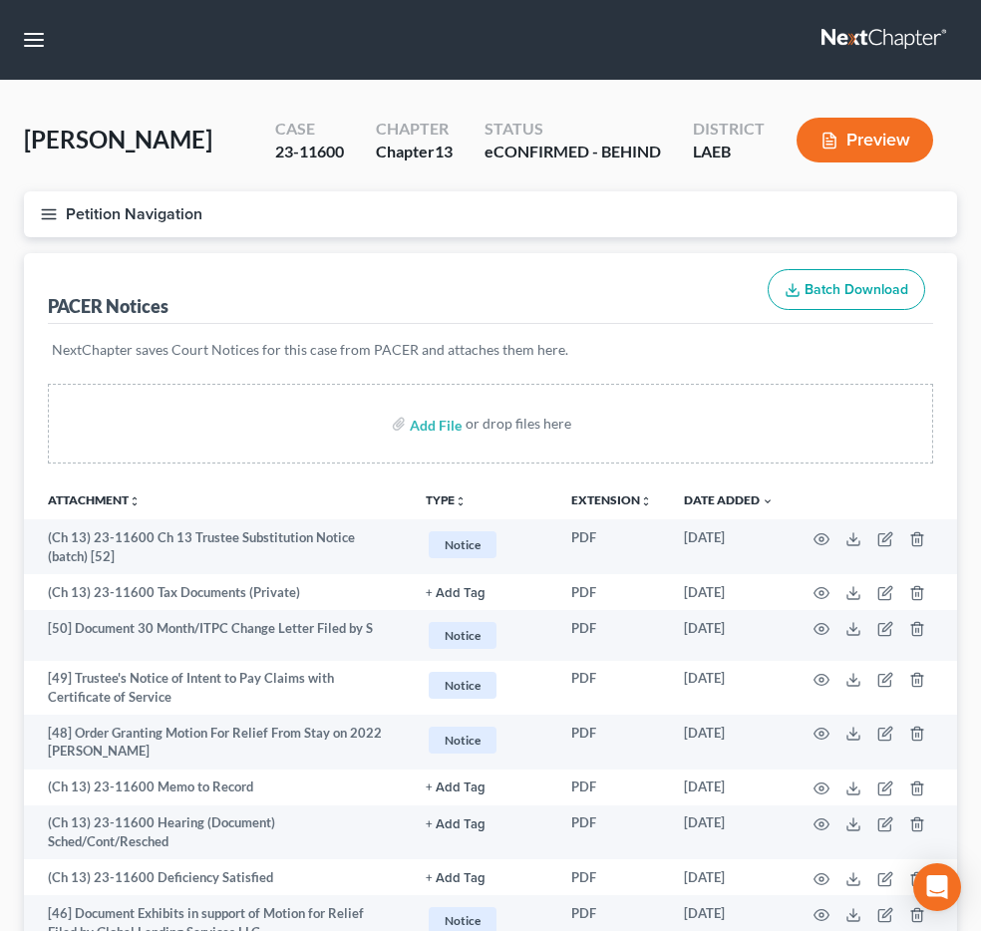
scroll to position [4, 0]
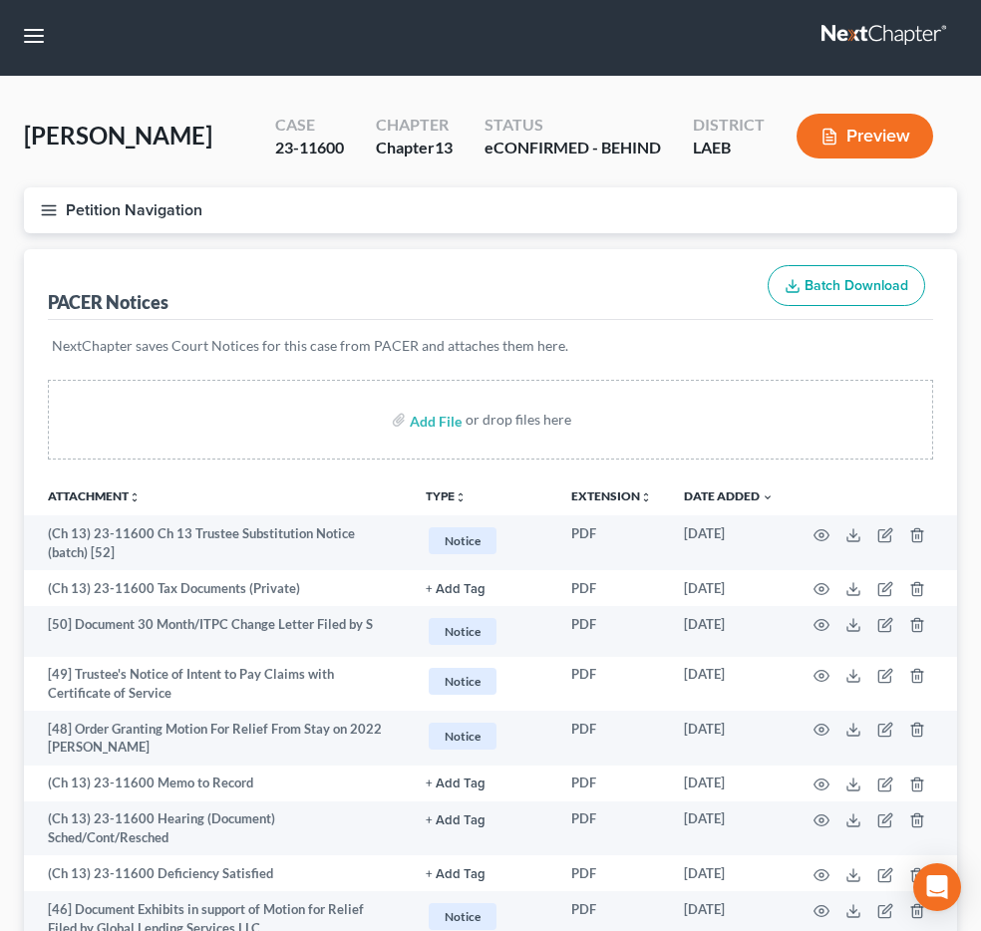
click at [0, 0] on input "search" at bounding box center [0, 0] width 0 height 0
type input "palermo"
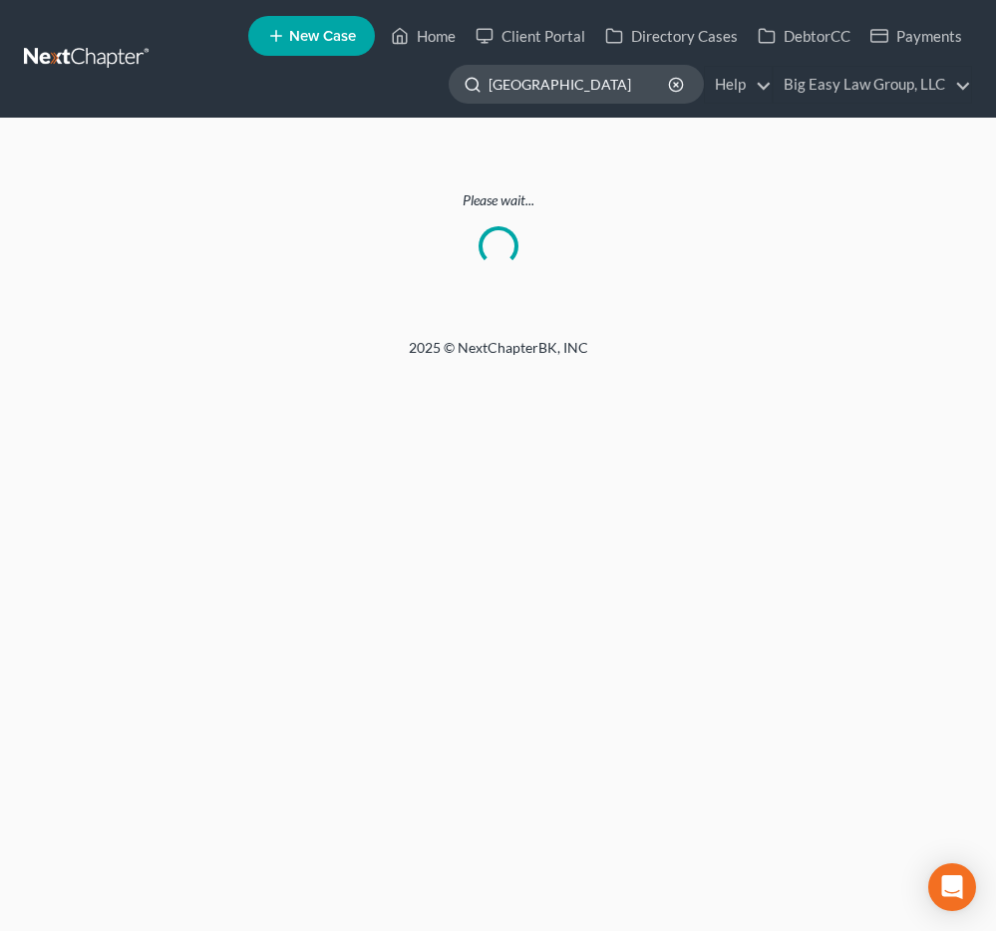
click at [626, 85] on input "palermo" at bounding box center [579, 84] width 182 height 37
type input "palermo"
click at [631, 97] on input "palermo" at bounding box center [579, 84] width 182 height 37
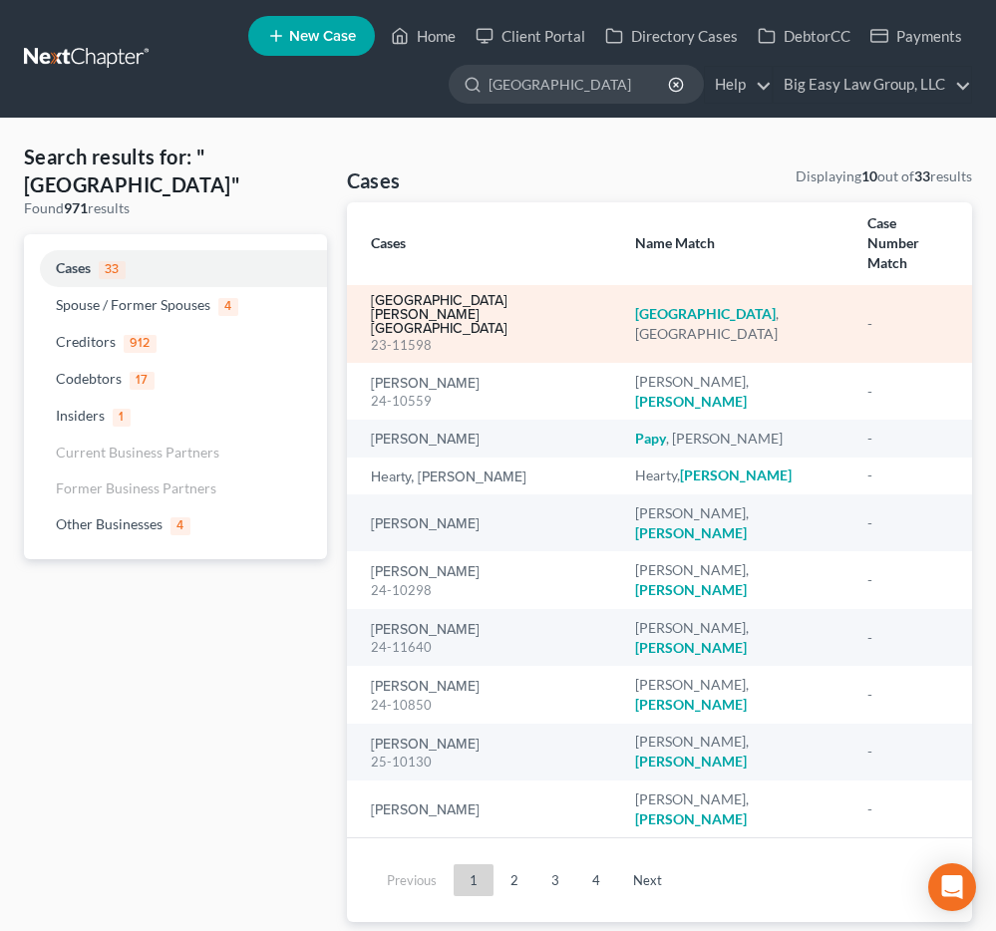
click at [443, 294] on link "[GEOGRAPHIC_DATA][PERSON_NAME][GEOGRAPHIC_DATA]" at bounding box center [487, 315] width 232 height 42
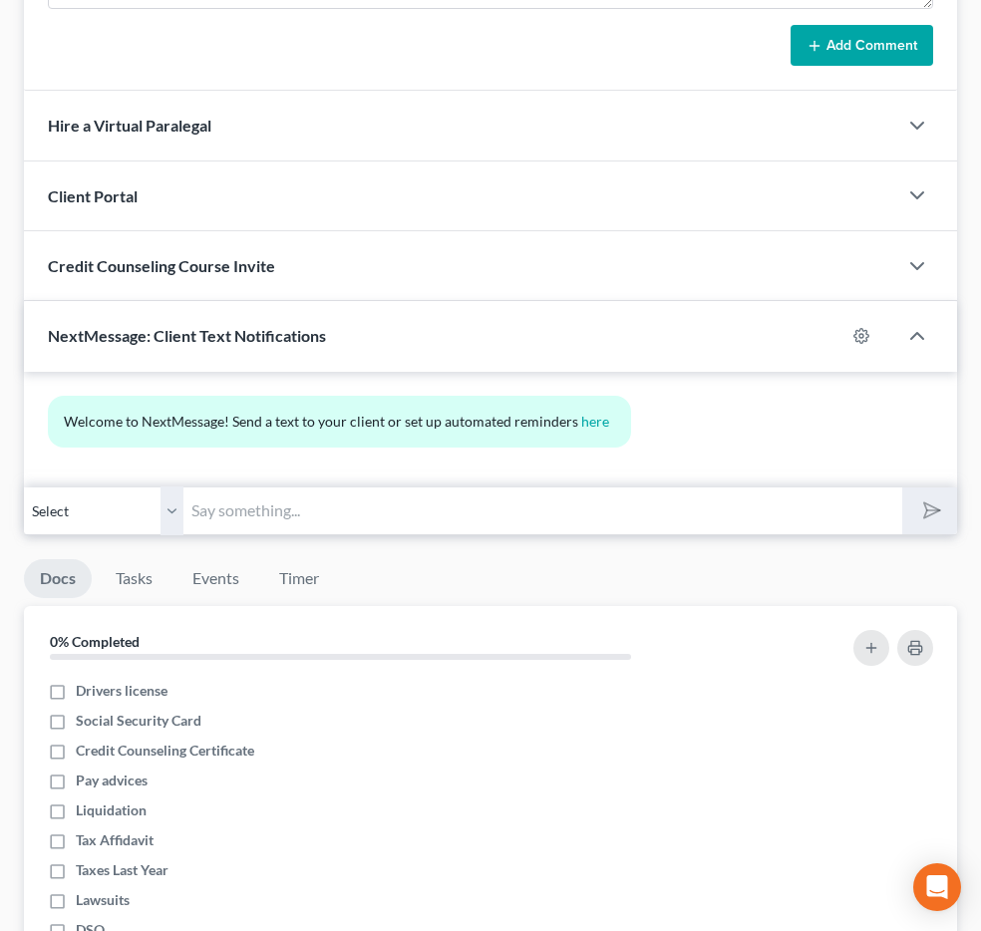
scroll to position [710, 0]
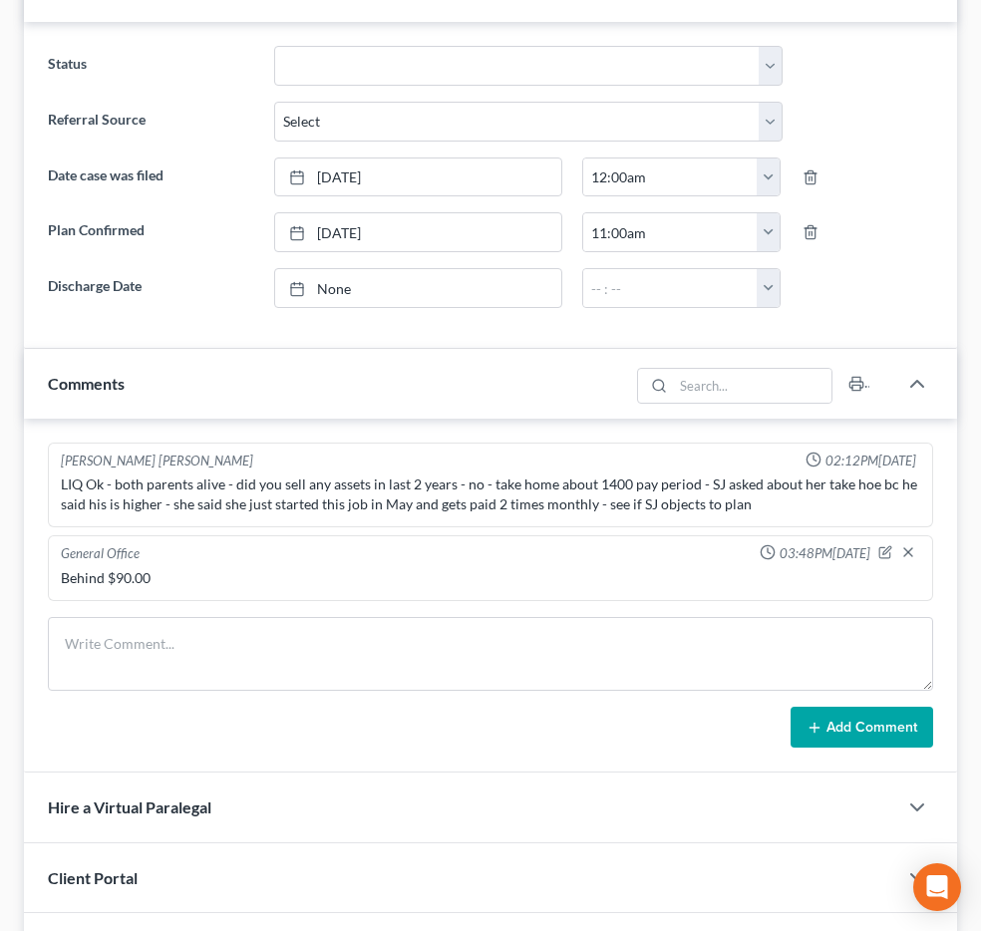
click at [0, 0] on span "Additional Documents" at bounding box center [0, 0] width 0 height 0
click at [0, 0] on span "PACER Notices" at bounding box center [0, 0] width 0 height 0
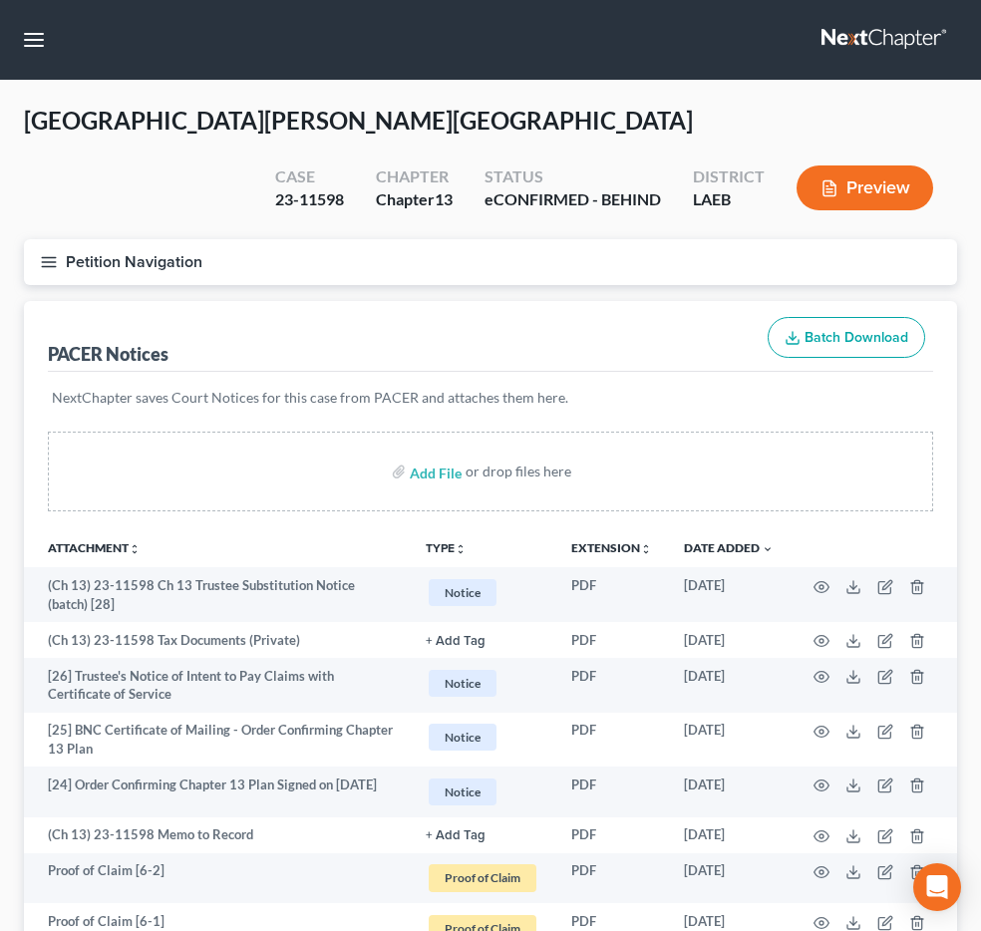
click at [0, 0] on input "search" at bounding box center [0, 0] width 0 height 0
type input "cross"
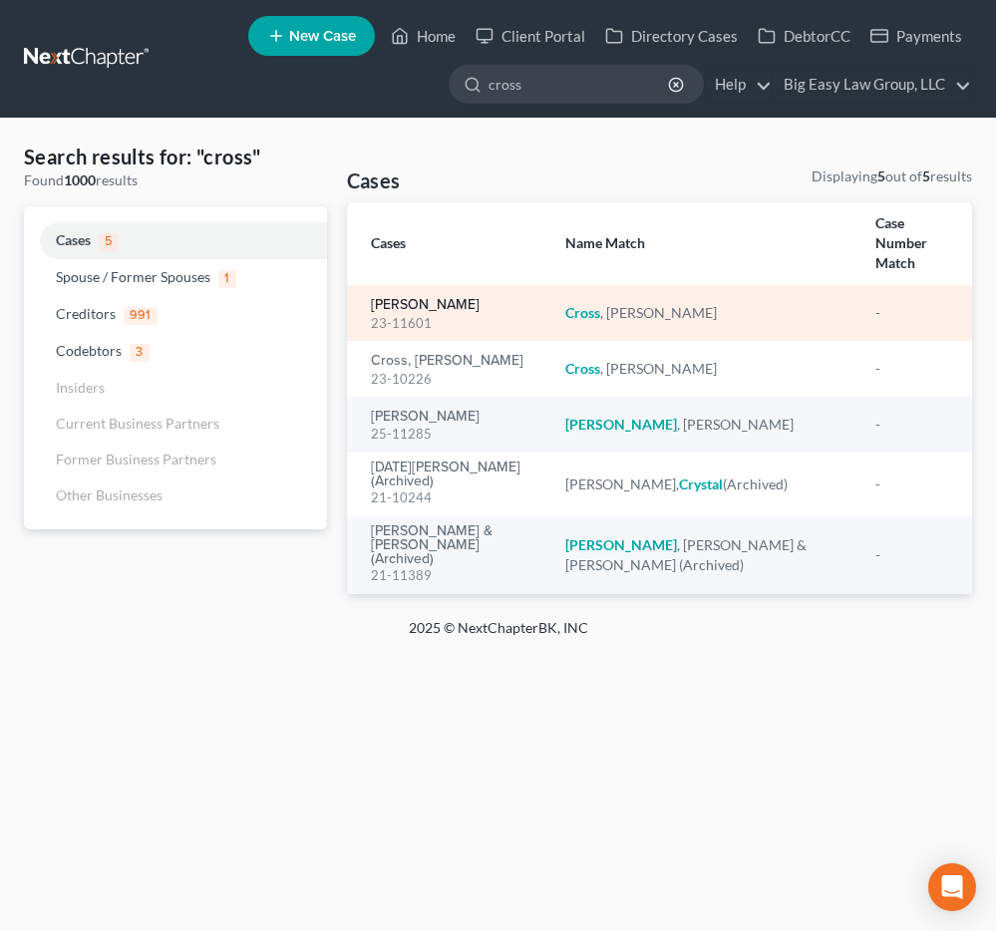
click at [406, 298] on link "[PERSON_NAME]" at bounding box center [425, 305] width 109 height 14
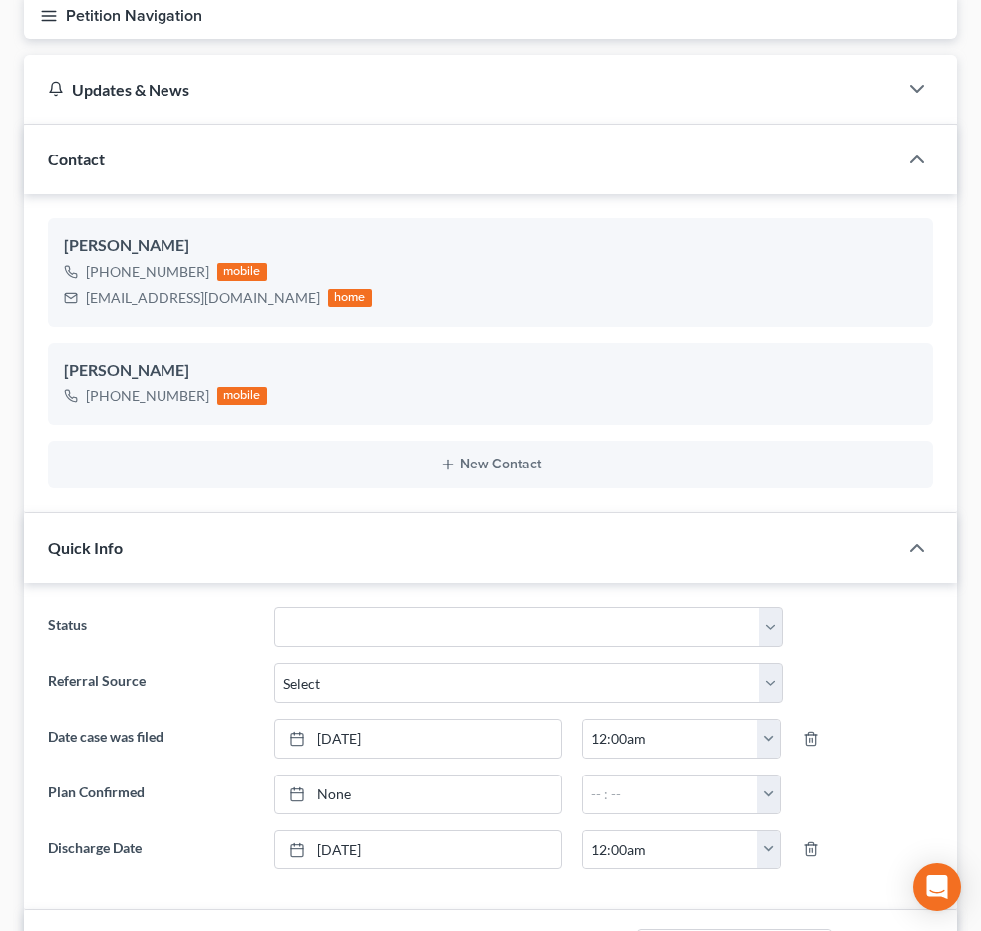
scroll to position [209, 0]
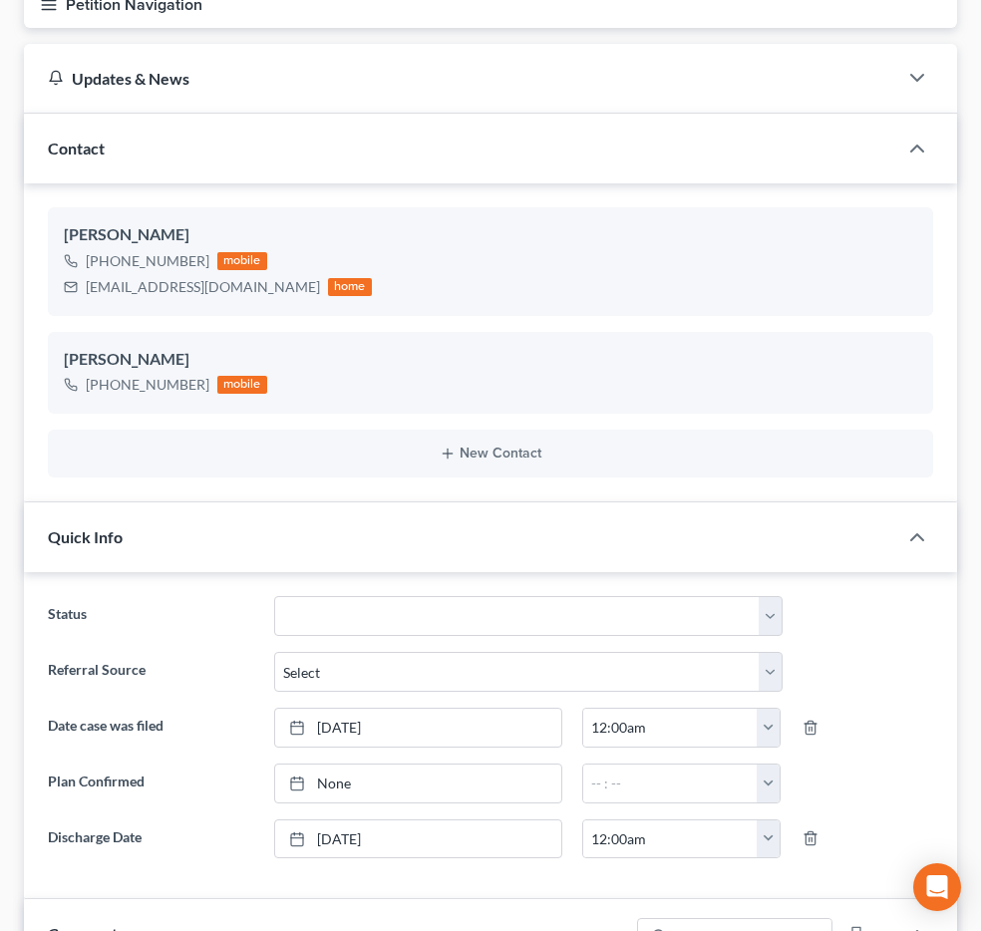
click at [0, 0] on span "Additional Documents" at bounding box center [0, 0] width 0 height 0
click at [0, 0] on span "PACER Notices" at bounding box center [0, 0] width 0 height 0
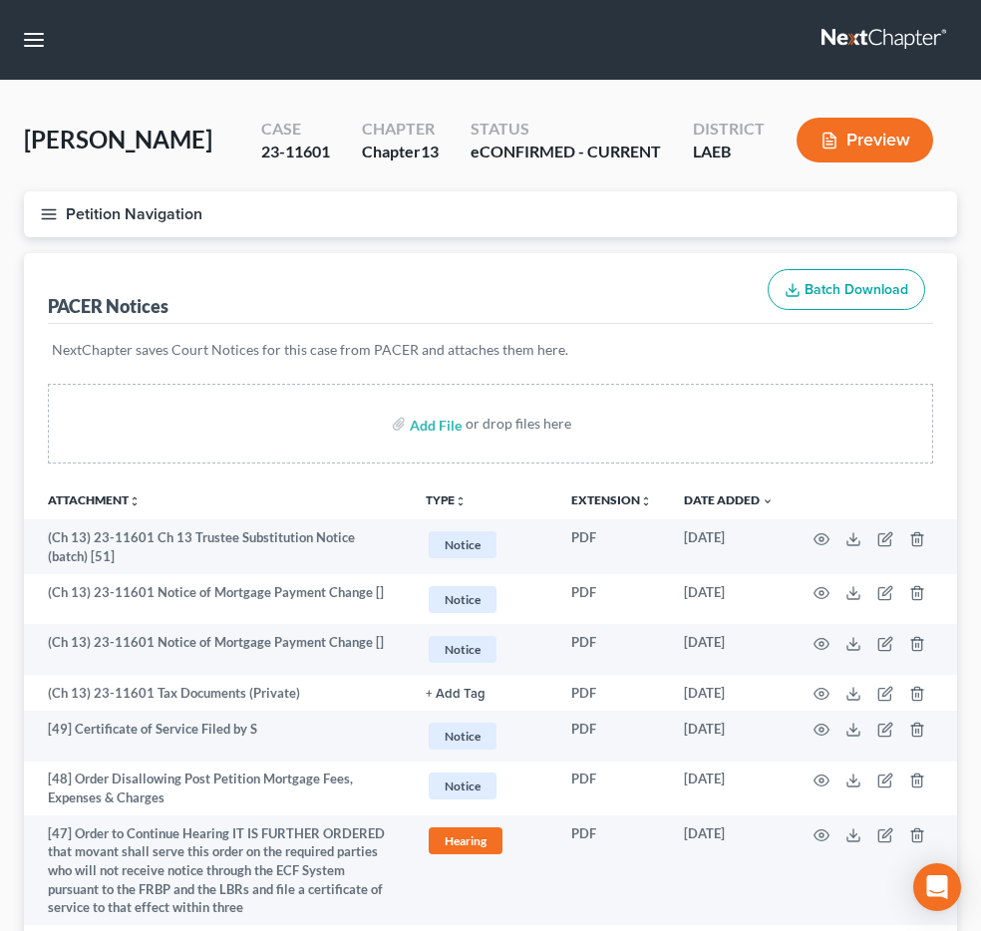
click at [0, 0] on input "search" at bounding box center [0, 0] width 0 height 0
type input "[PERSON_NAME]"
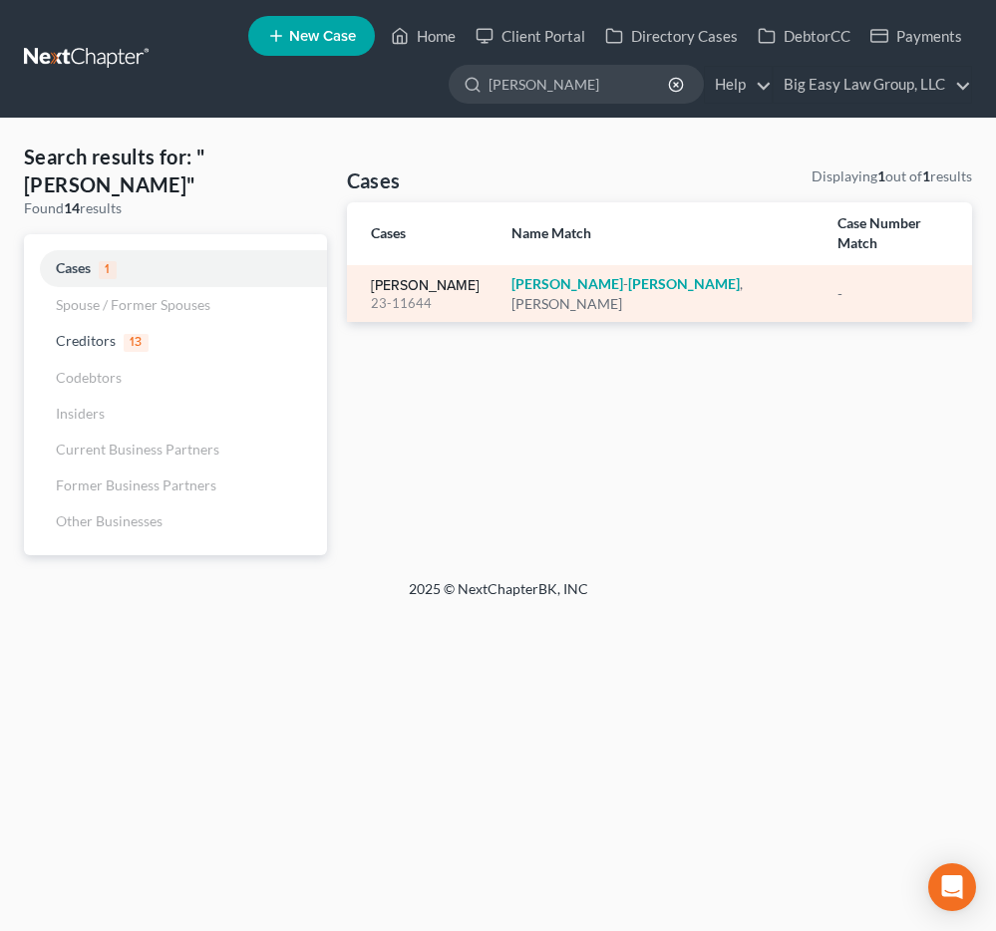
click at [458, 279] on link "[PERSON_NAME]" at bounding box center [425, 286] width 109 height 14
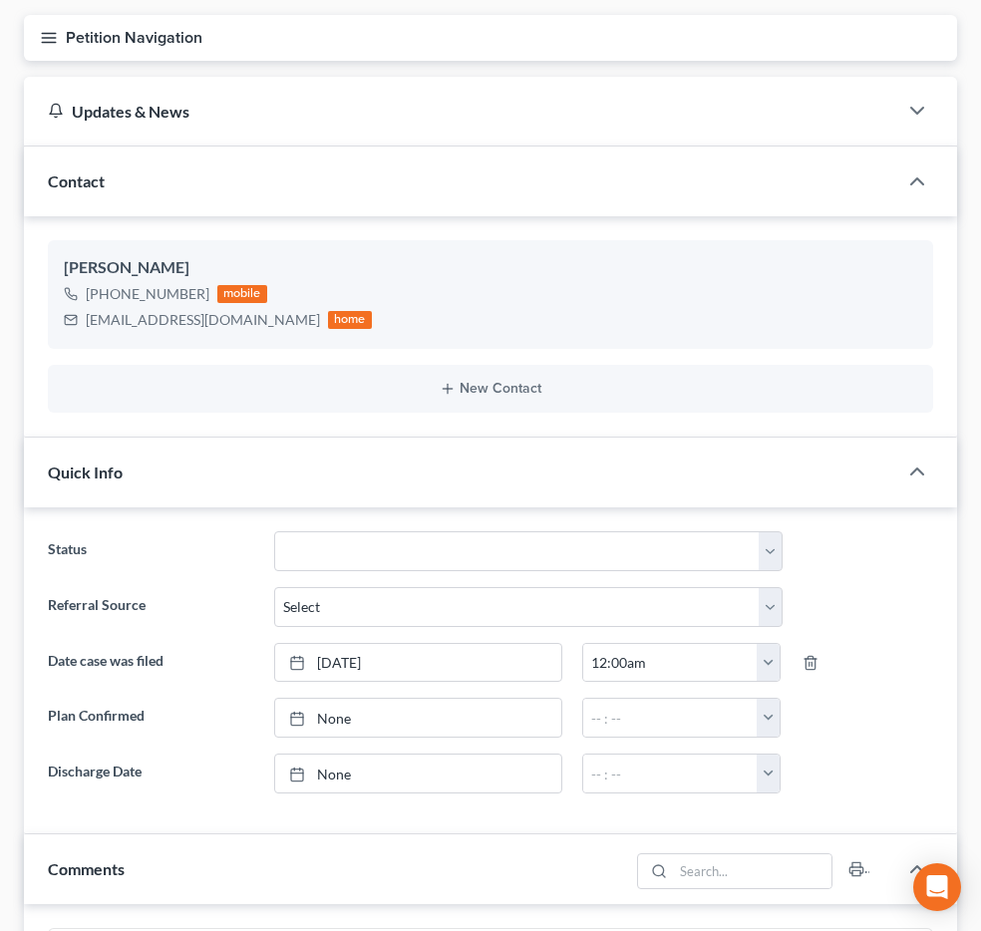
scroll to position [195, 0]
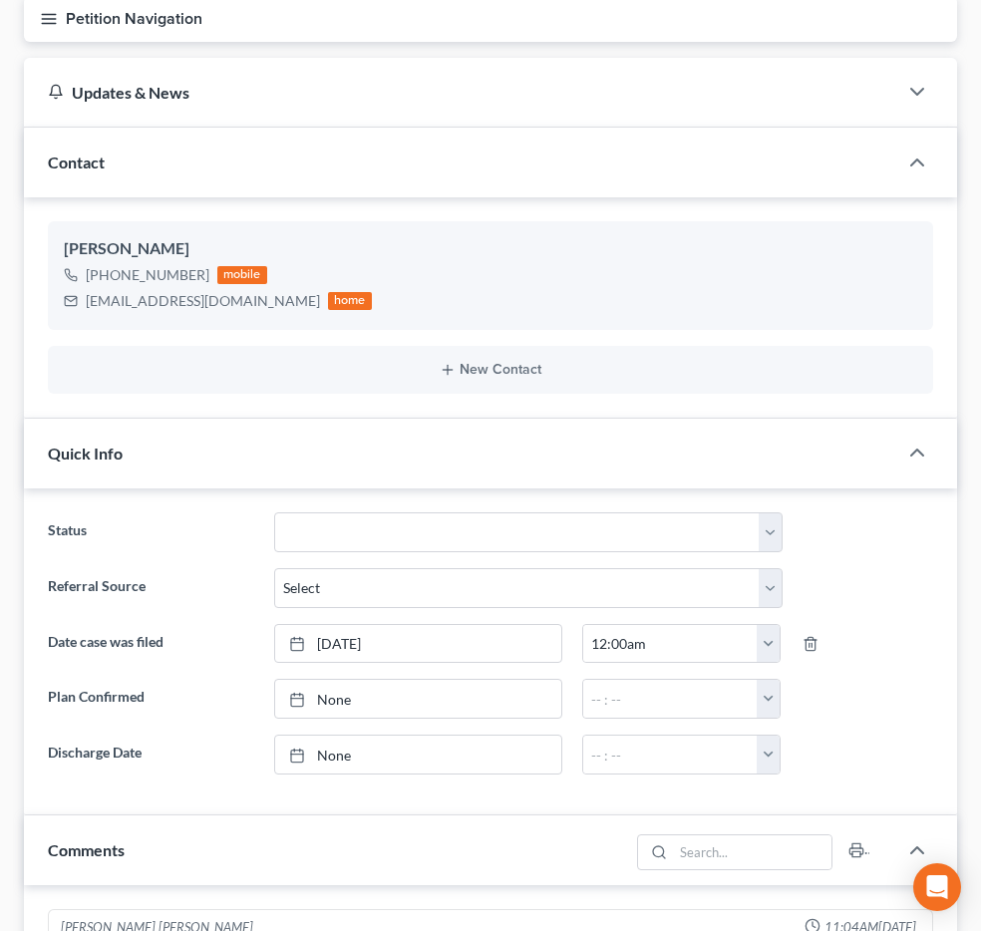
click at [0, 0] on span "Additional Documents" at bounding box center [0, 0] width 0 height 0
click at [0, 0] on link "PACER Notices" at bounding box center [0, 0] width 0 height 0
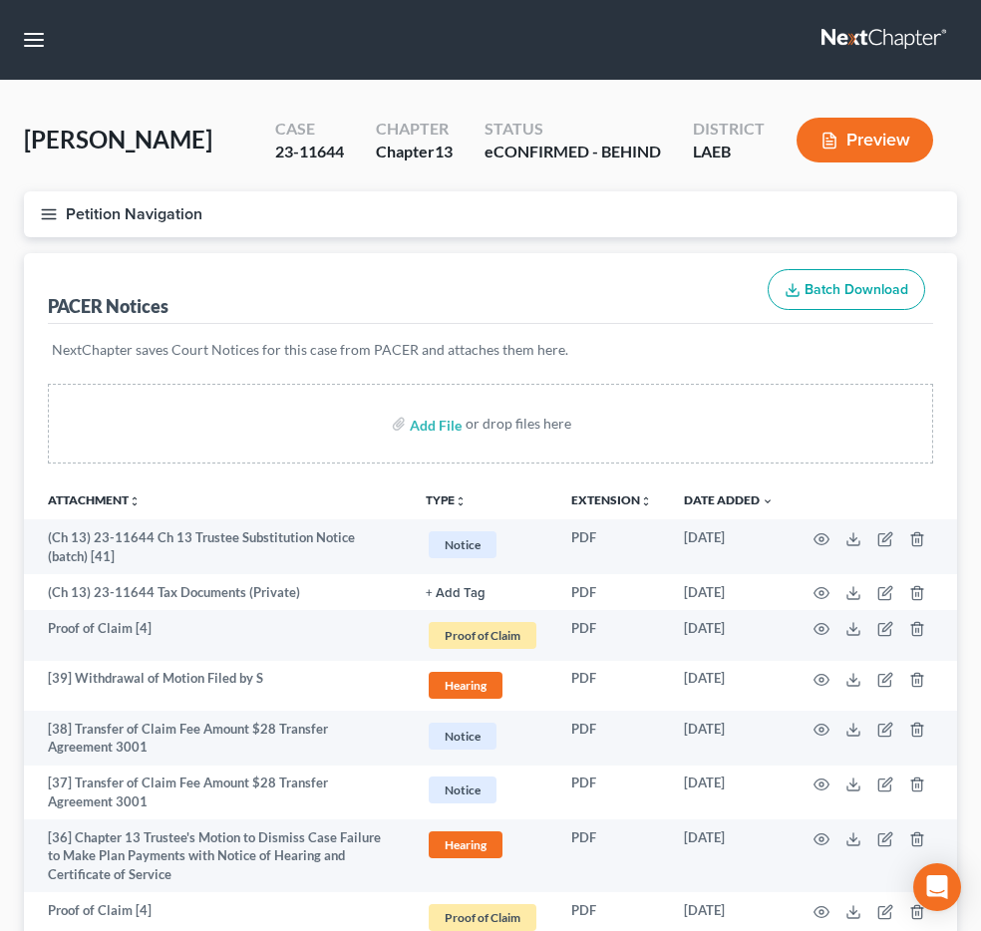
click at [0, 0] on input "search" at bounding box center [0, 0] width 0 height 0
type input "frank"
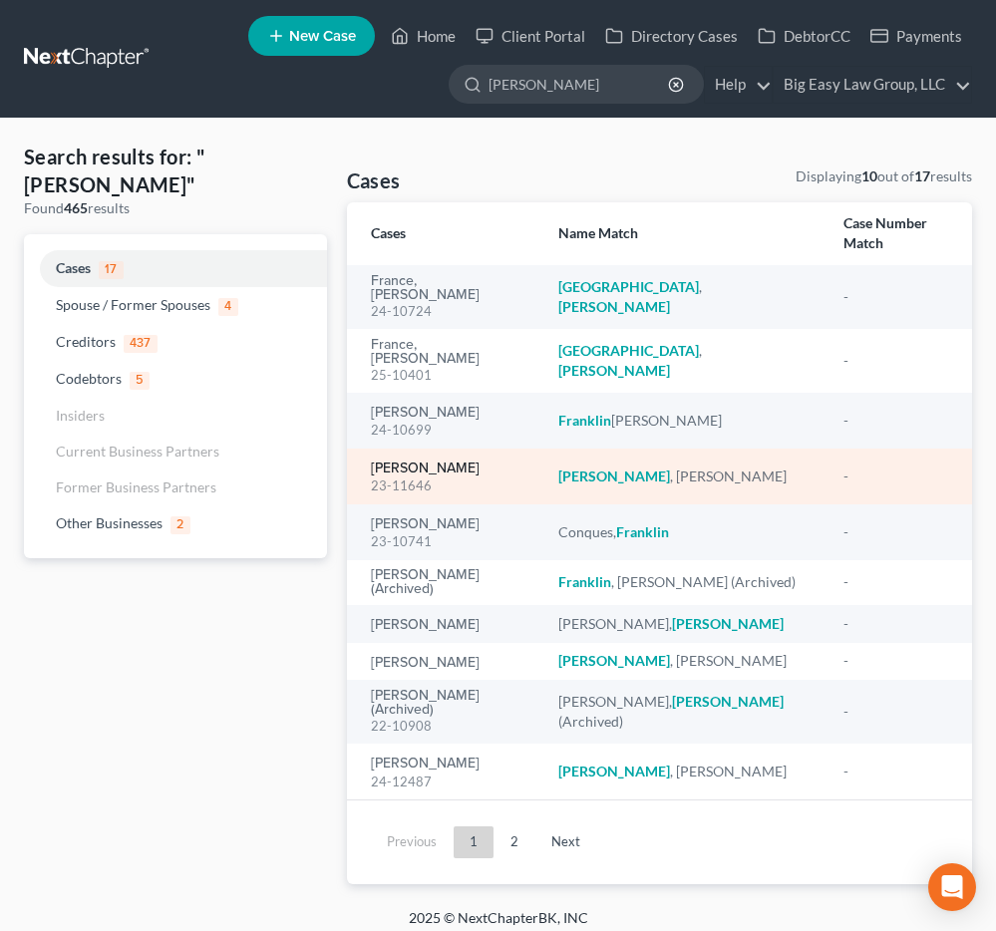
click at [416, 461] on link "Frank, Brandi" at bounding box center [425, 468] width 109 height 14
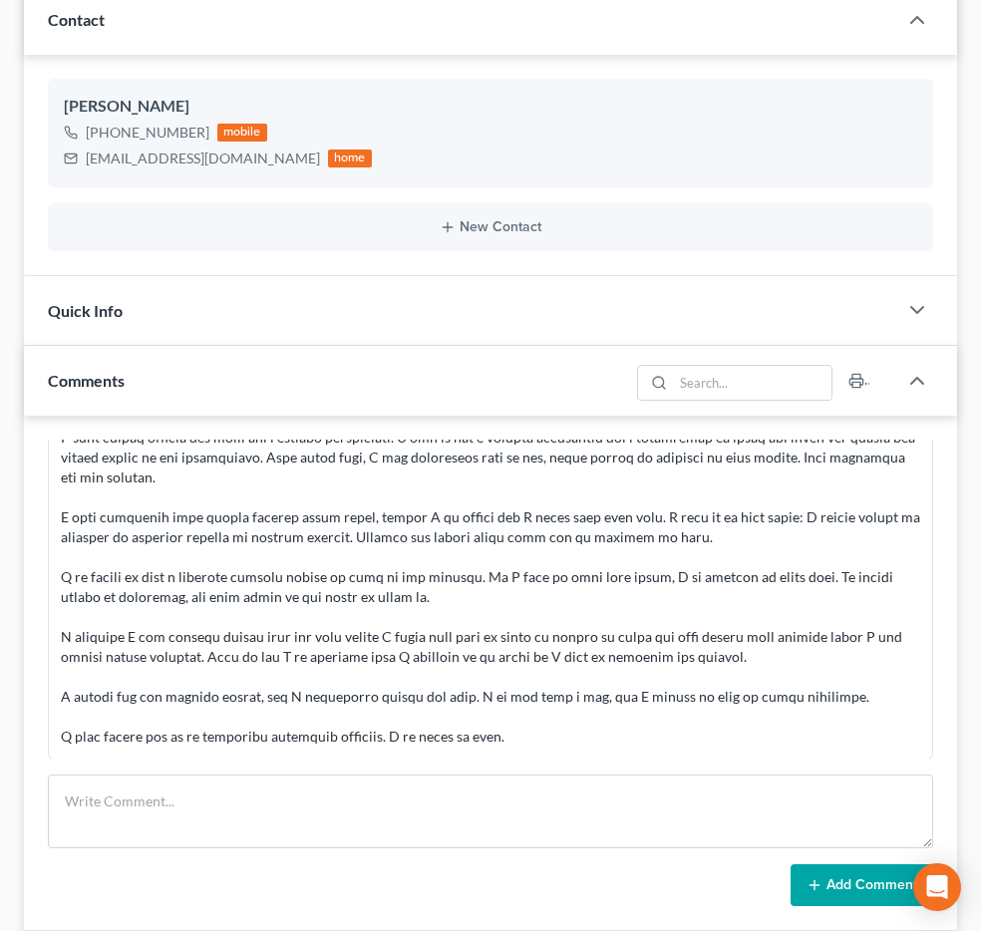
scroll to position [845, 0]
click at [0, 0] on span "Additional Documents" at bounding box center [0, 0] width 0 height 0
click at [0, 0] on span "PACER Notices" at bounding box center [0, 0] width 0 height 0
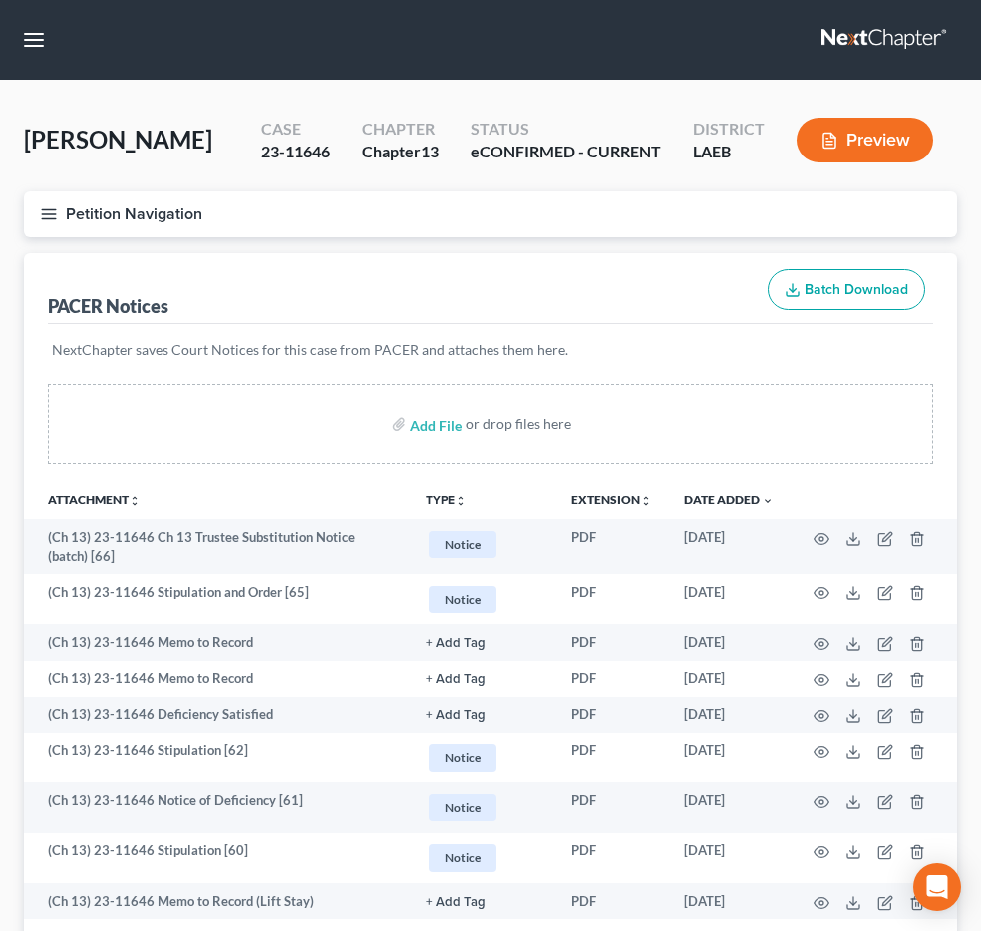
click at [0, 0] on input "search" at bounding box center [0, 0] width 0 height 0
type input "black"
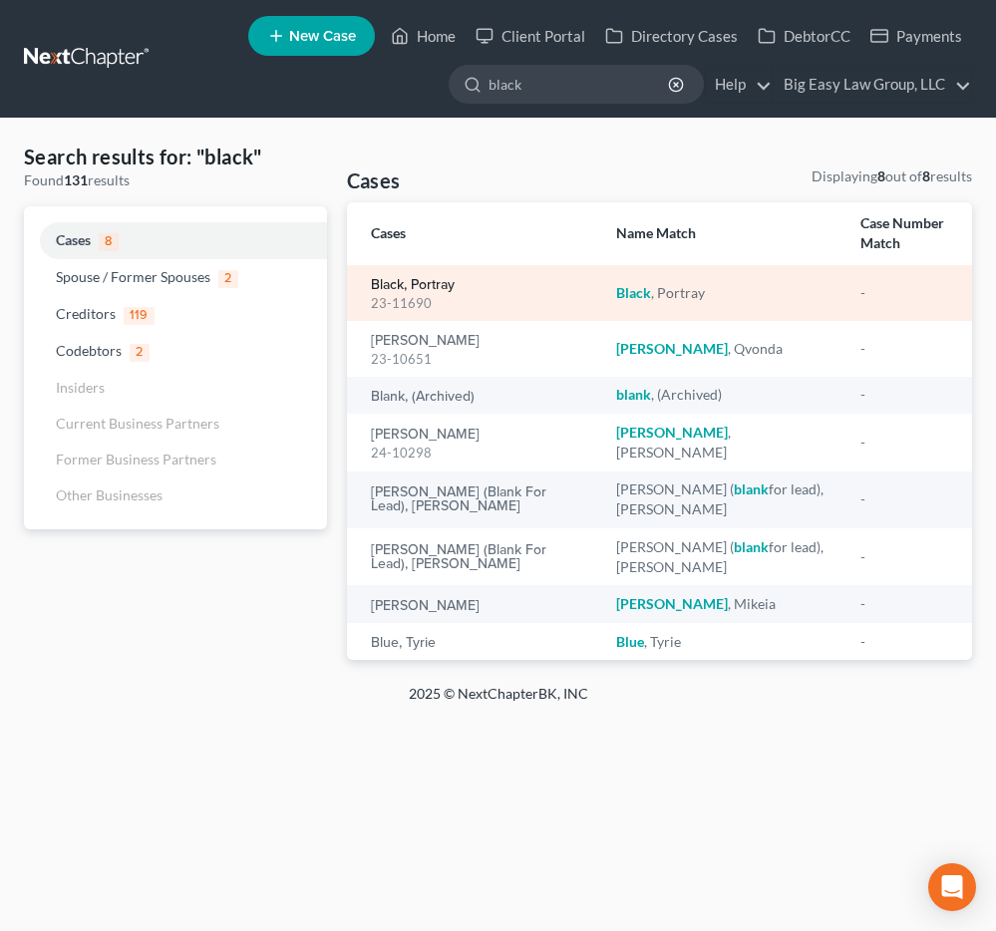
click at [415, 279] on link "Black, Portray" at bounding box center [413, 285] width 84 height 14
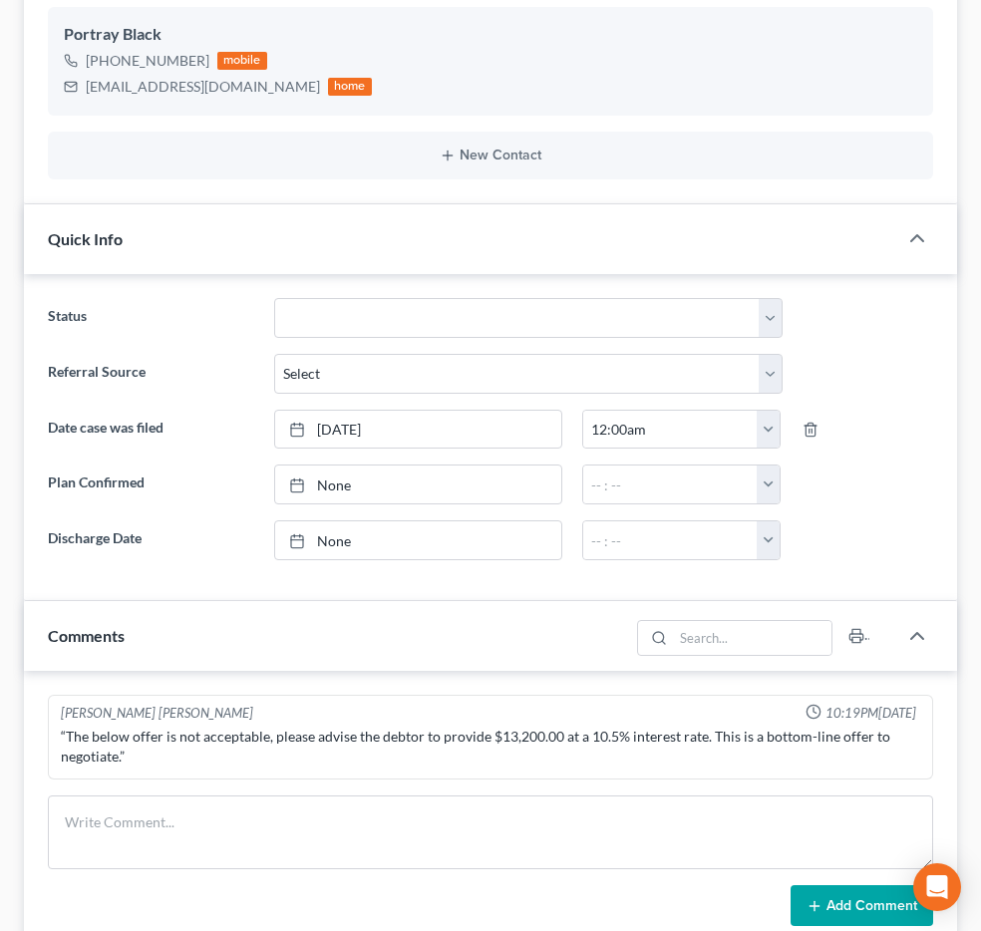
scroll to position [670, 0]
click at [0, 0] on span "Additional Documents" at bounding box center [0, 0] width 0 height 0
click at [0, 0] on span "PACER Notices" at bounding box center [0, 0] width 0 height 0
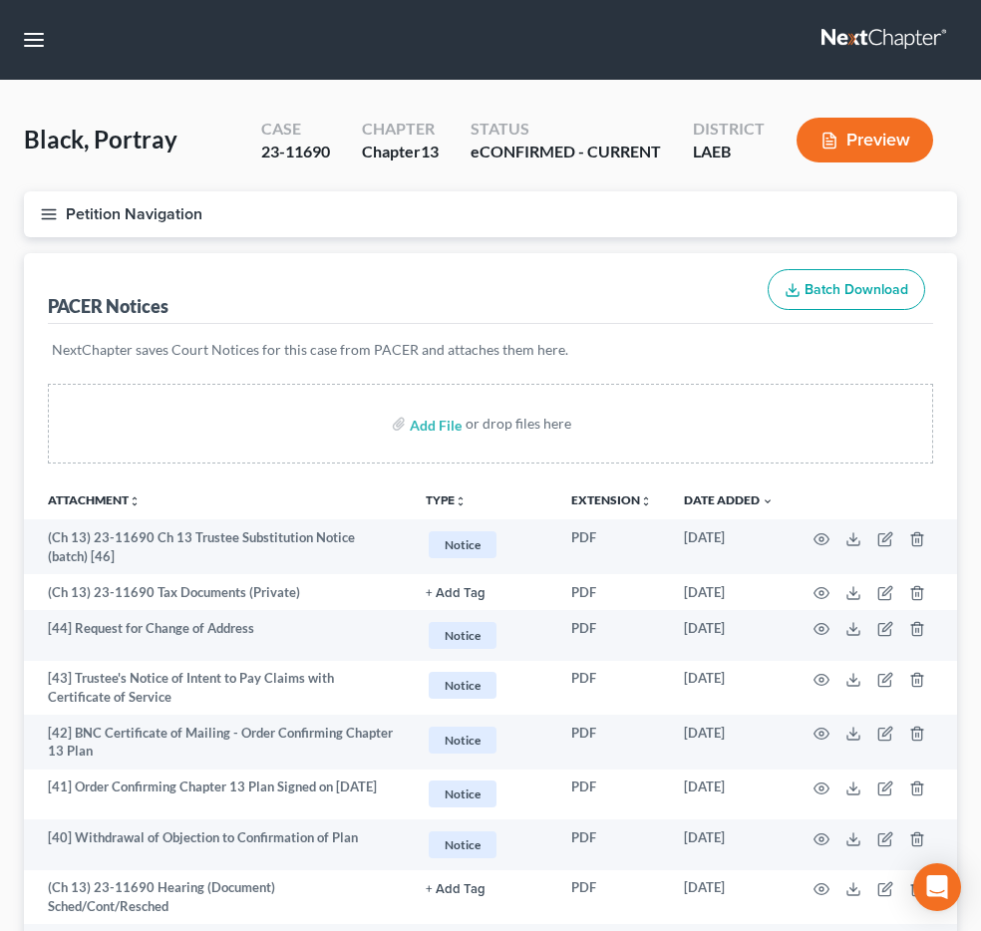
click at [0, 0] on input "search" at bounding box center [0, 0] width 0 height 0
type input "swazy"
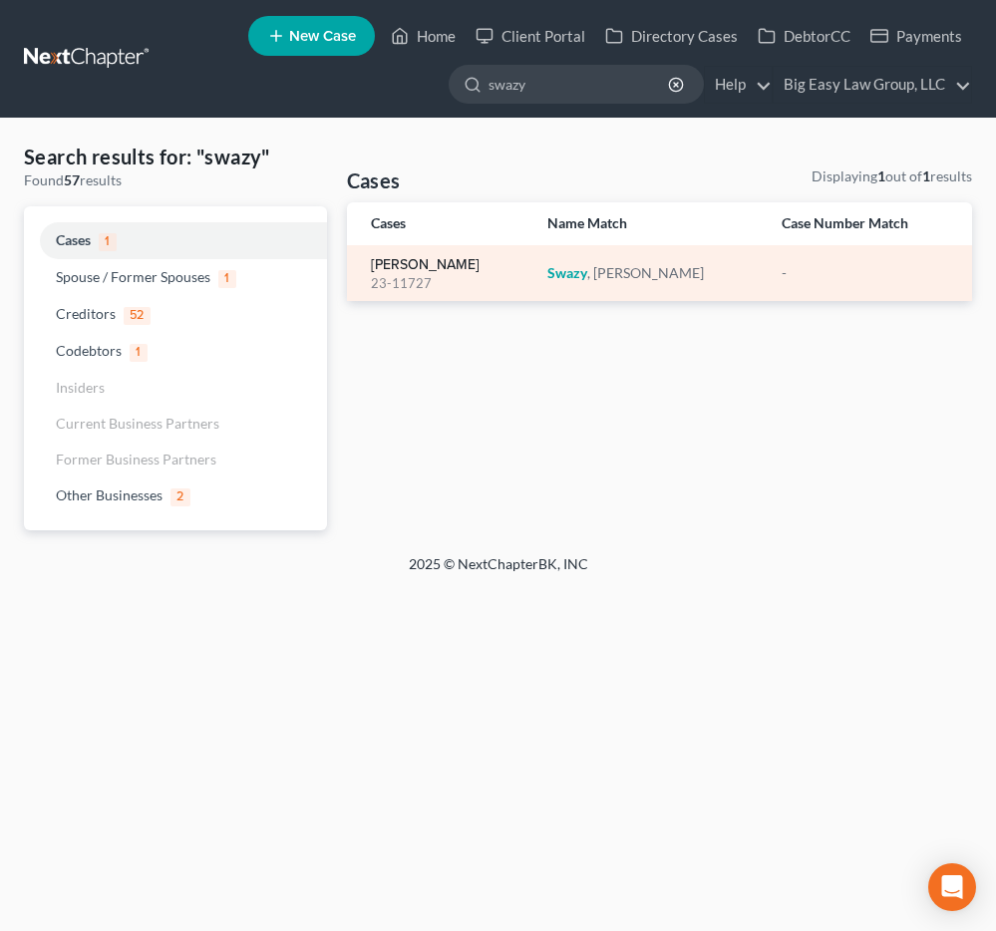
click at [442, 267] on link "Swazy, Roland" at bounding box center [425, 265] width 109 height 14
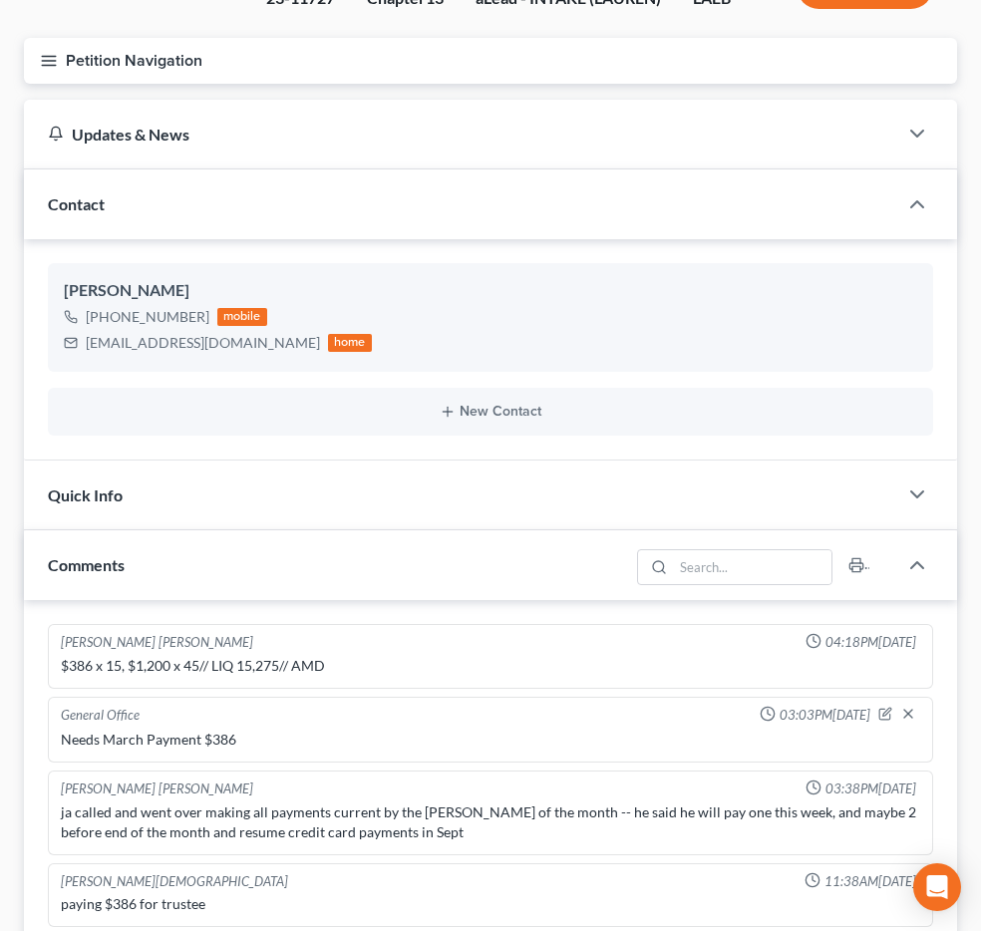
scroll to position [260, 0]
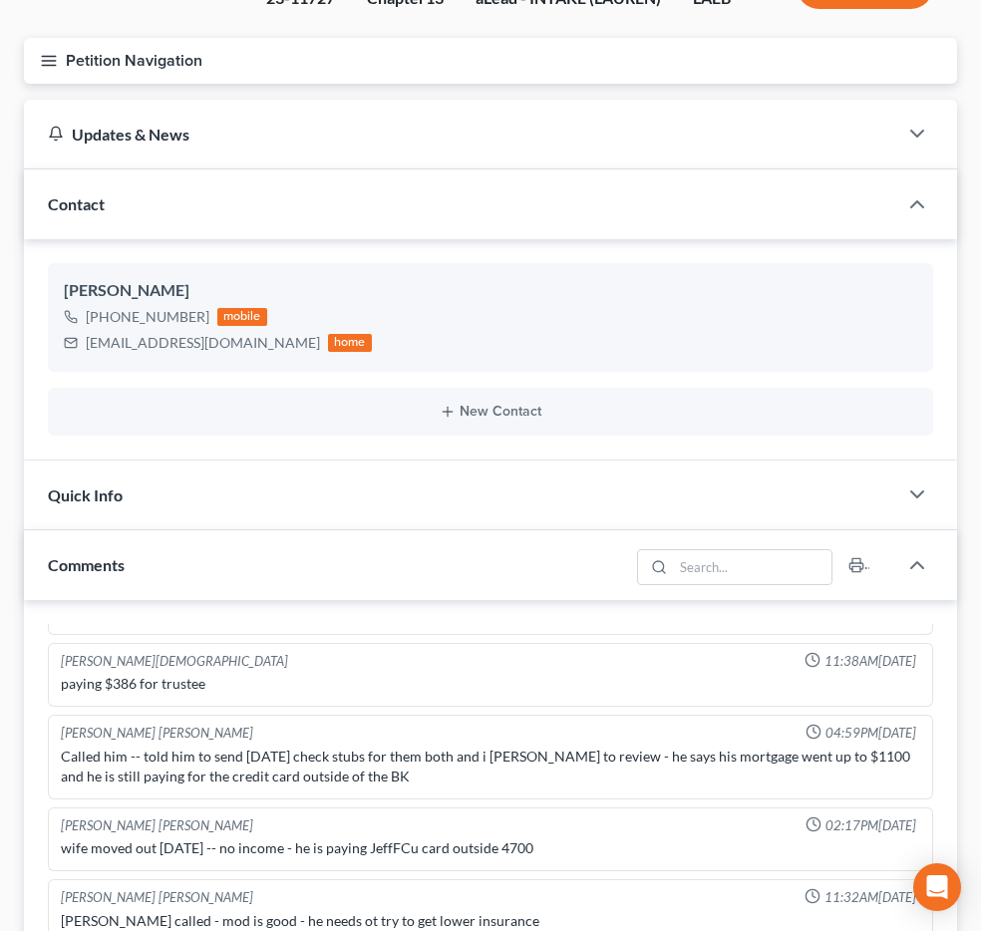
click at [0, 0] on span "Additional Documents" at bounding box center [0, 0] width 0 height 0
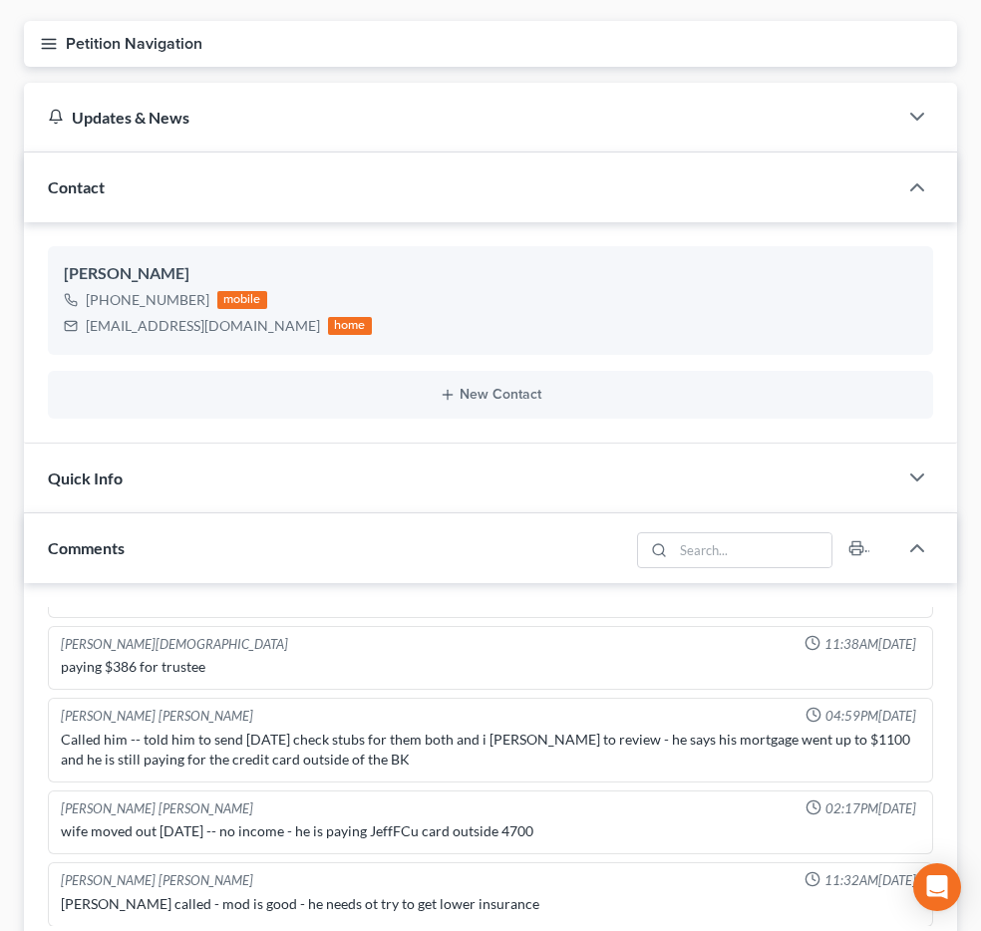
scroll to position [188, 0]
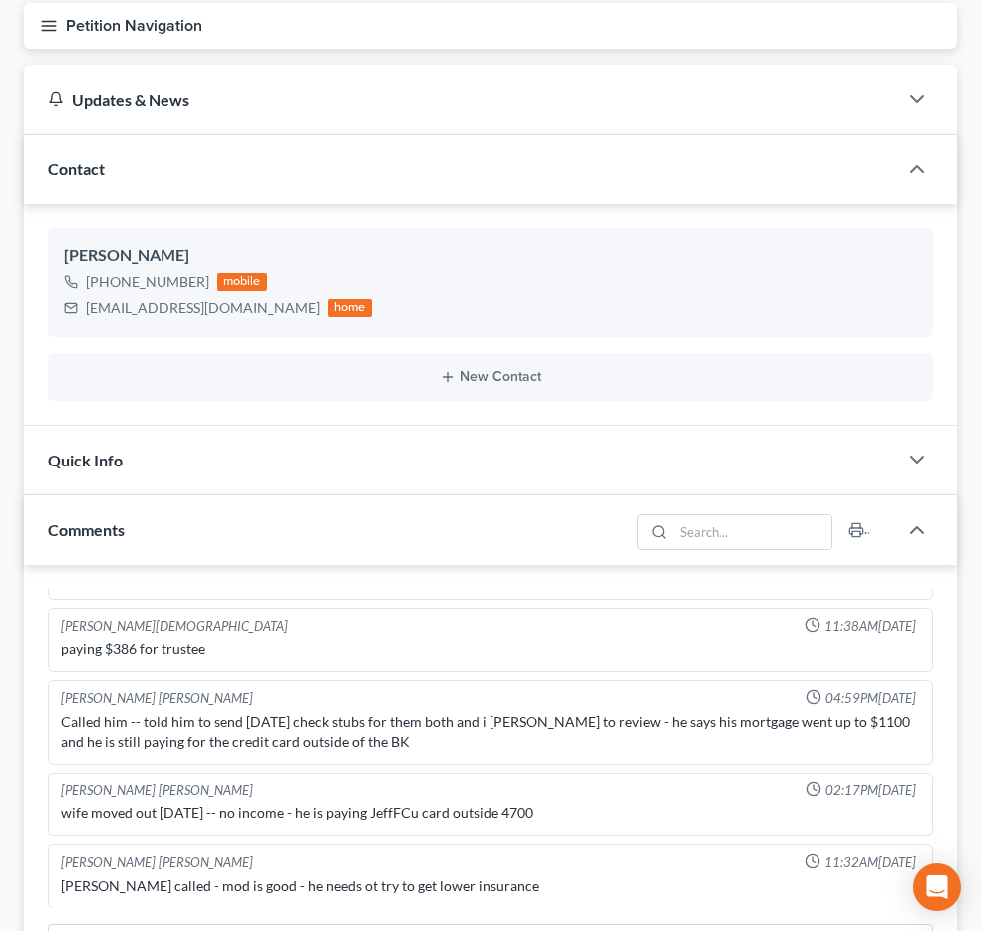
click at [0, 0] on link "PACER Notices" at bounding box center [0, 0] width 0 height 0
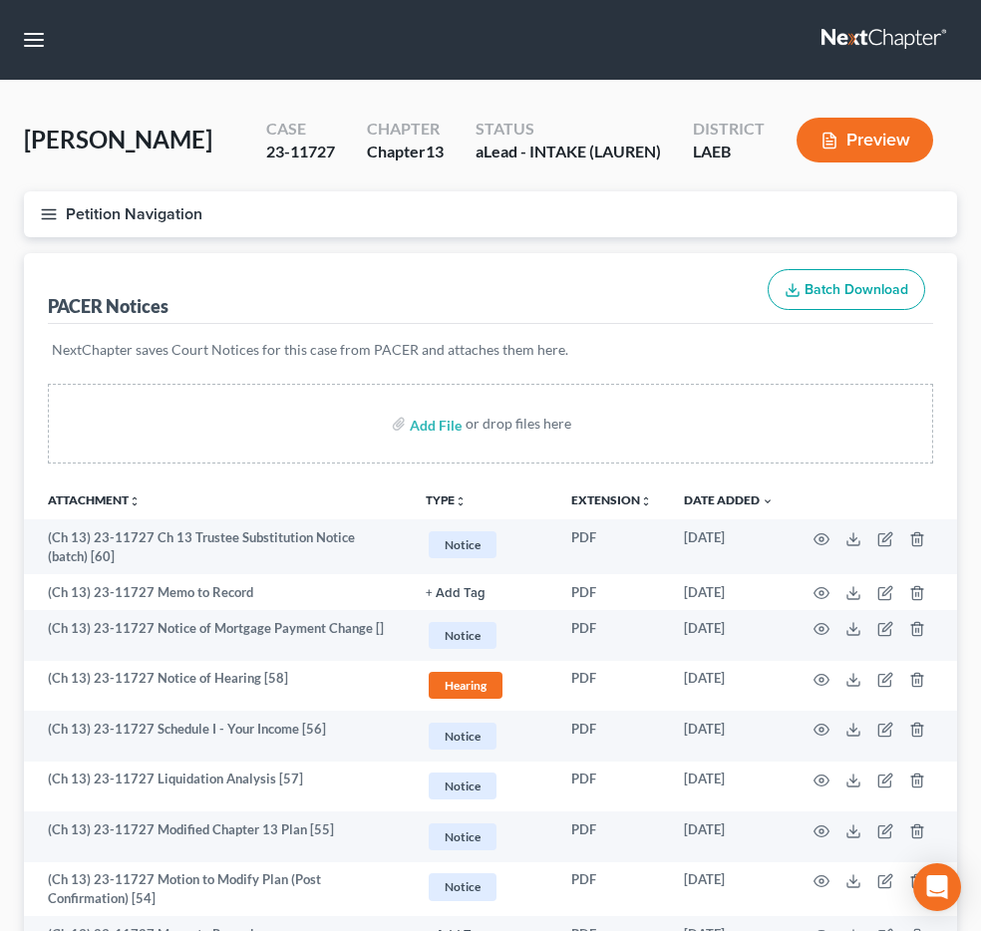
click at [0, 0] on input "search" at bounding box center [0, 0] width 0 height 0
type input "cousin"
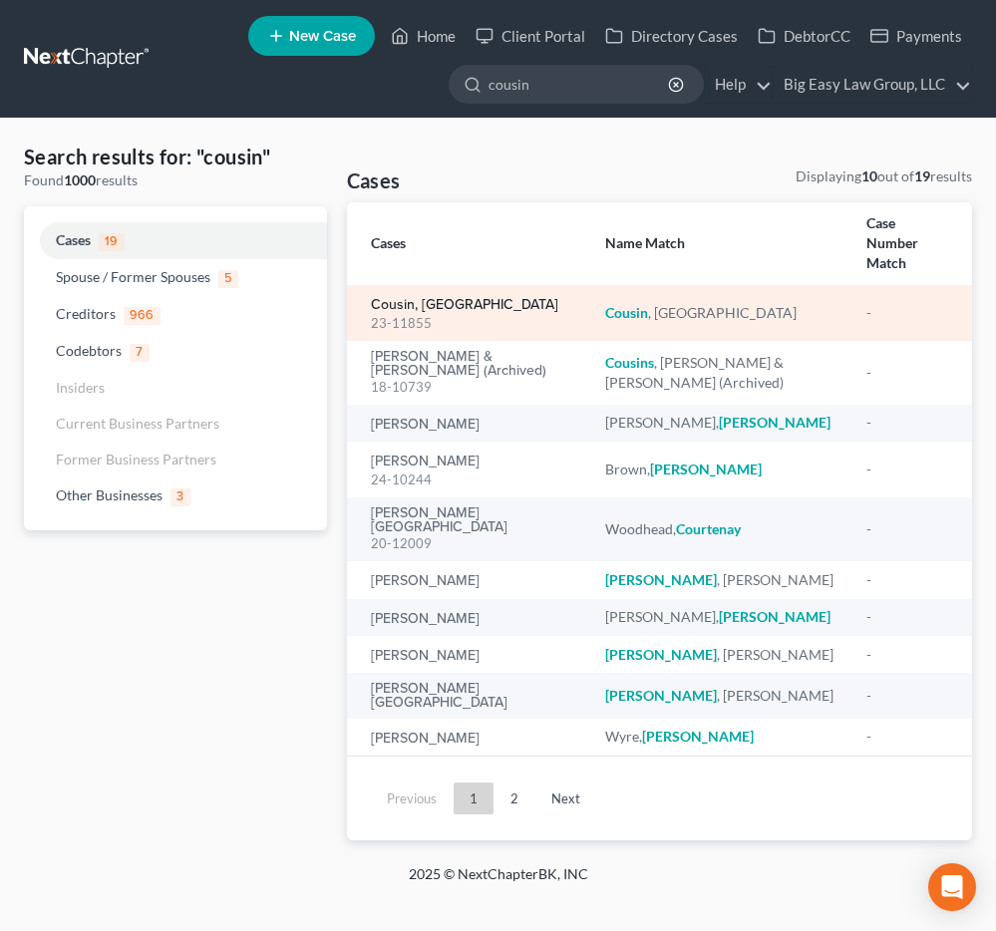
click at [444, 298] on link "Cousin, Charlotte" at bounding box center [464, 305] width 187 height 14
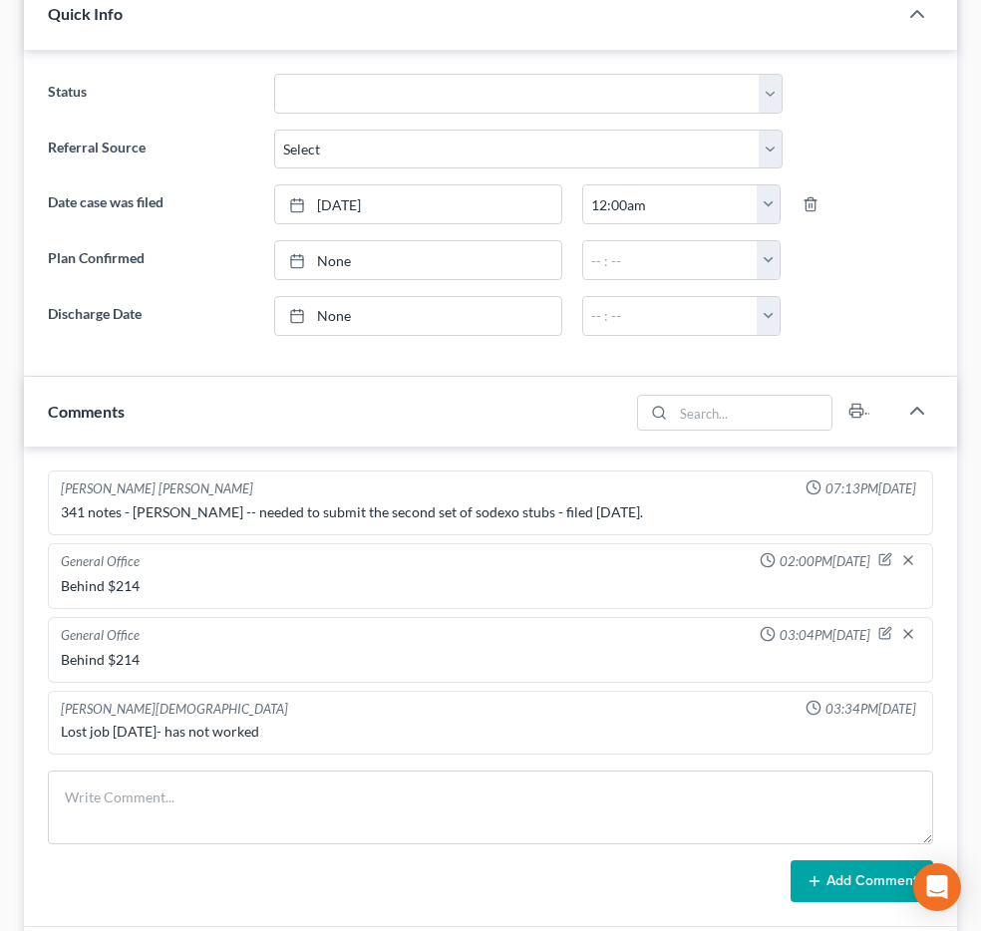
scroll to position [537, 0]
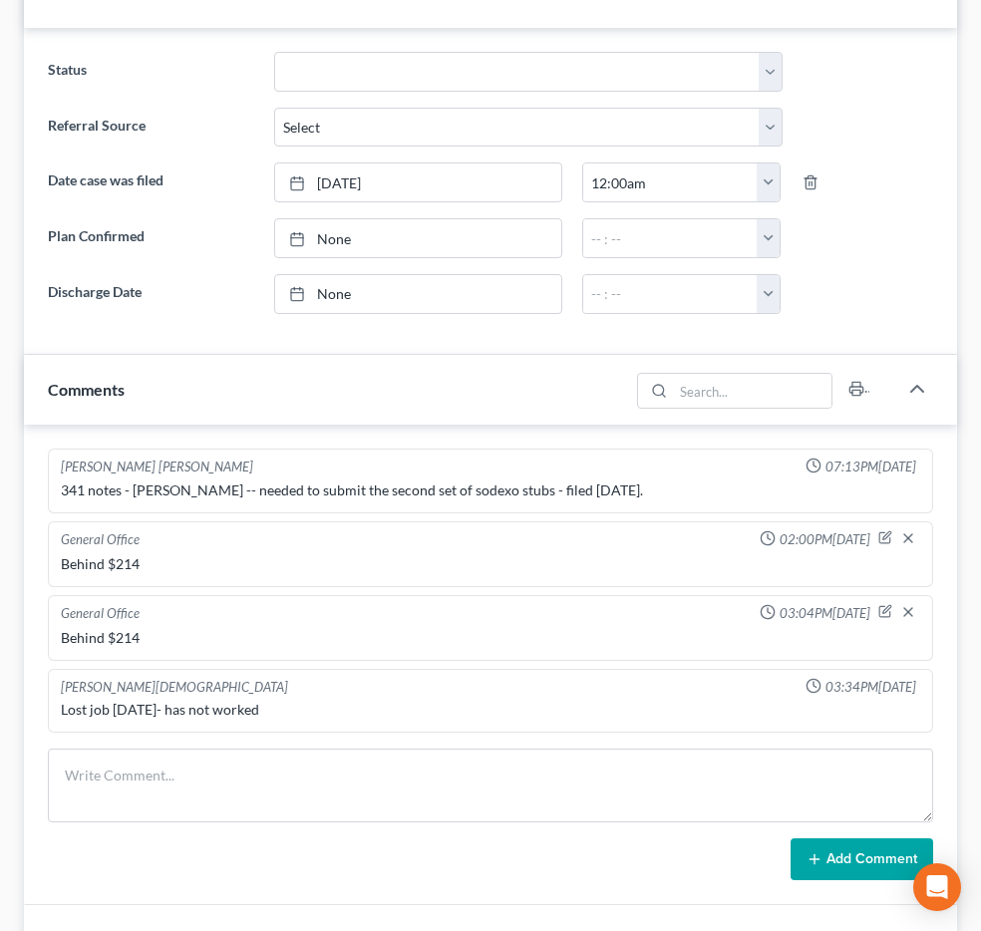
click at [0, 0] on span "Additional Documents" at bounding box center [0, 0] width 0 height 0
click at [0, 0] on link "Doc Form Fields" at bounding box center [0, 0] width 0 height 0
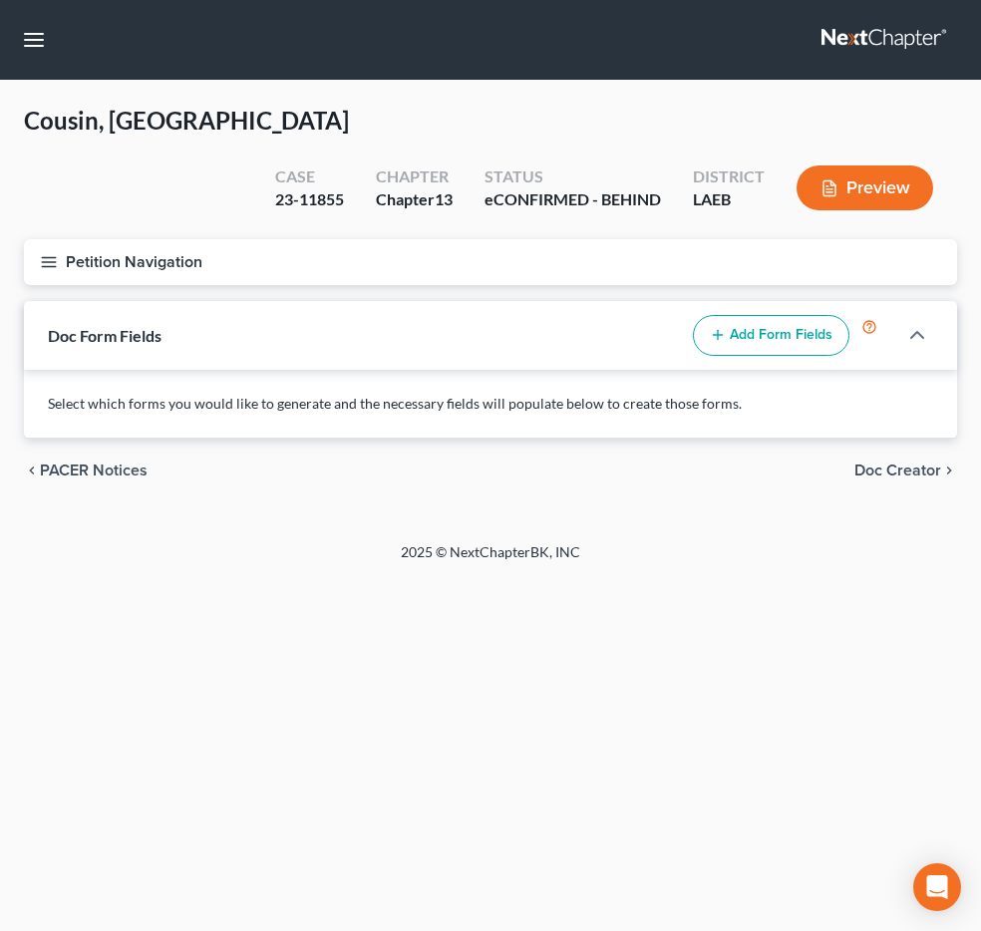
click at [0, 0] on span "PACER Notices" at bounding box center [0, 0] width 0 height 0
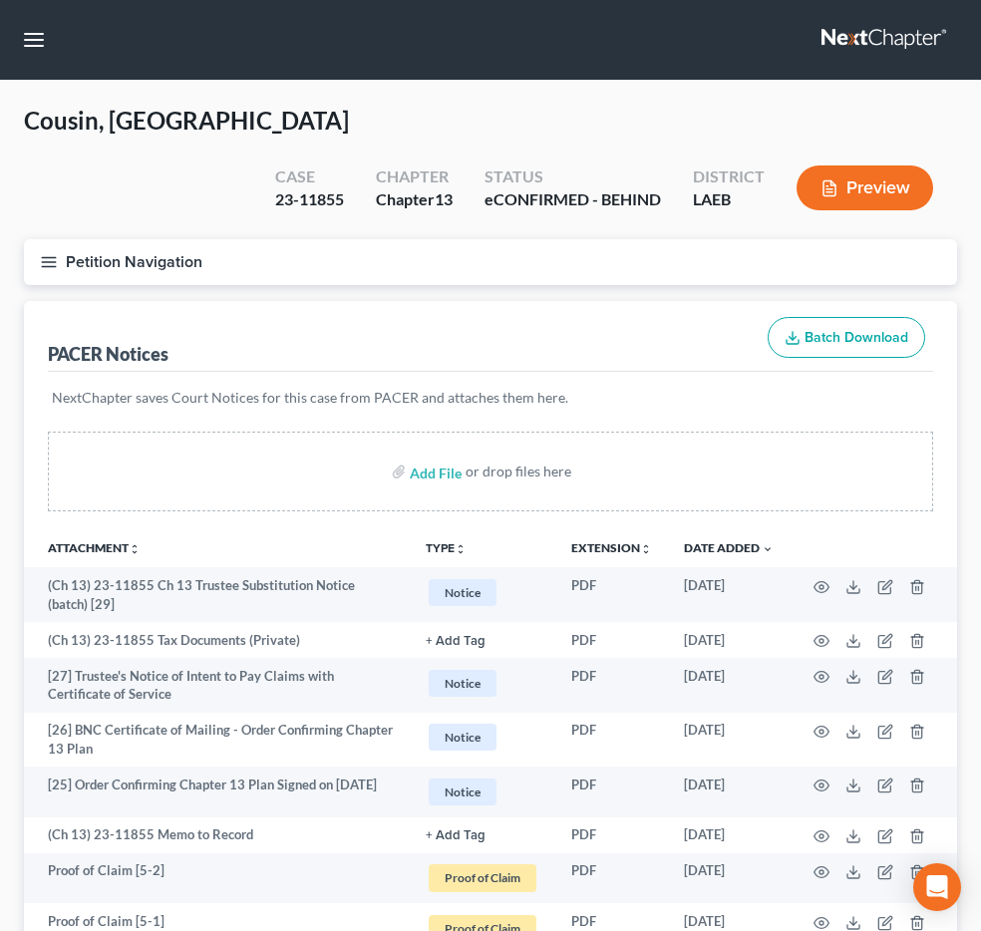
click at [0, 0] on input "search" at bounding box center [0, 0] width 0 height 0
type input "l"
type input "melendez"
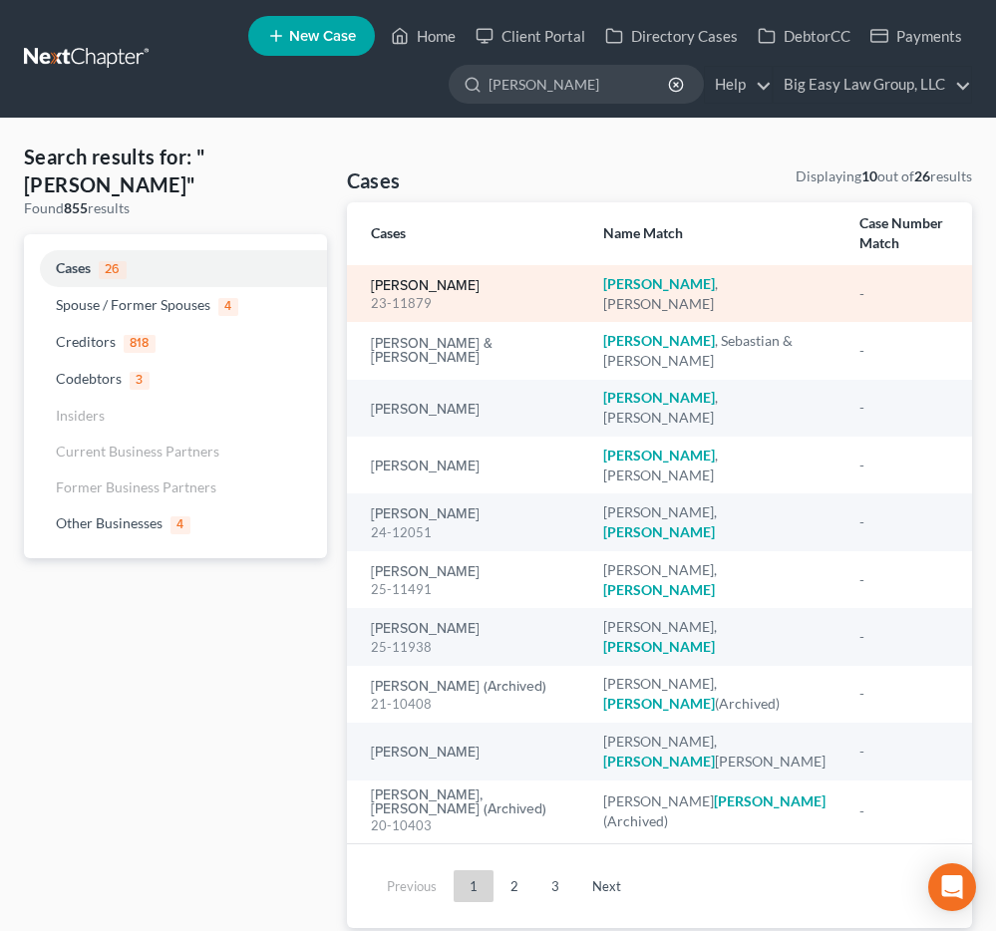
click at [434, 280] on link "Melendez, Lauri" at bounding box center [425, 286] width 109 height 14
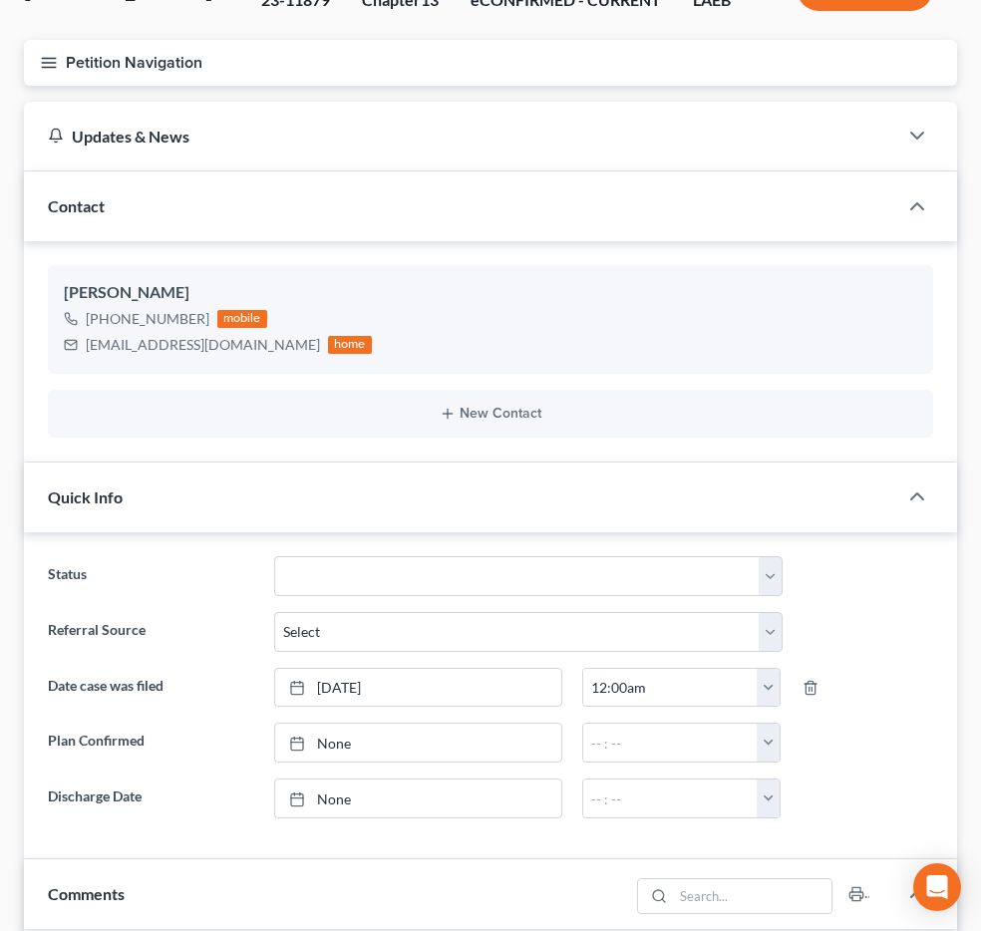
scroll to position [598, 0]
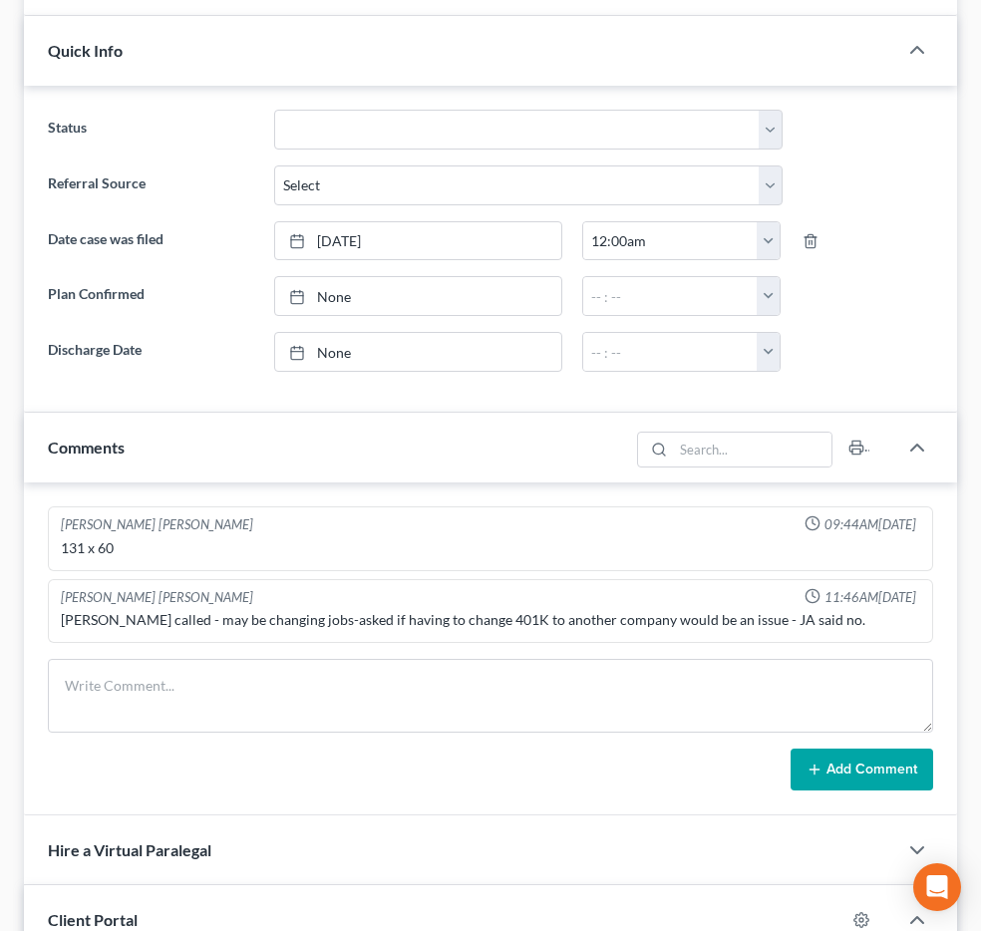
click at [0, 0] on span "Additional Documents" at bounding box center [0, 0] width 0 height 0
click at [0, 0] on link "PACER Notices" at bounding box center [0, 0] width 0 height 0
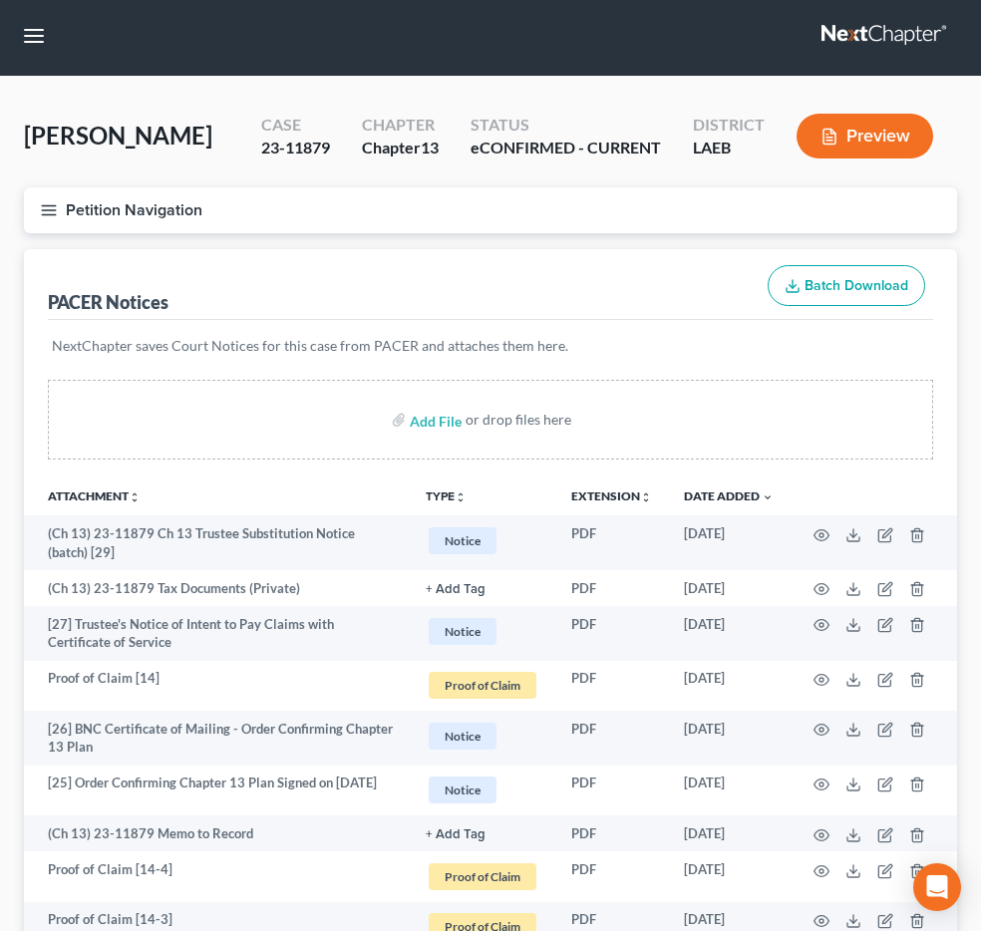
scroll to position [8, 0]
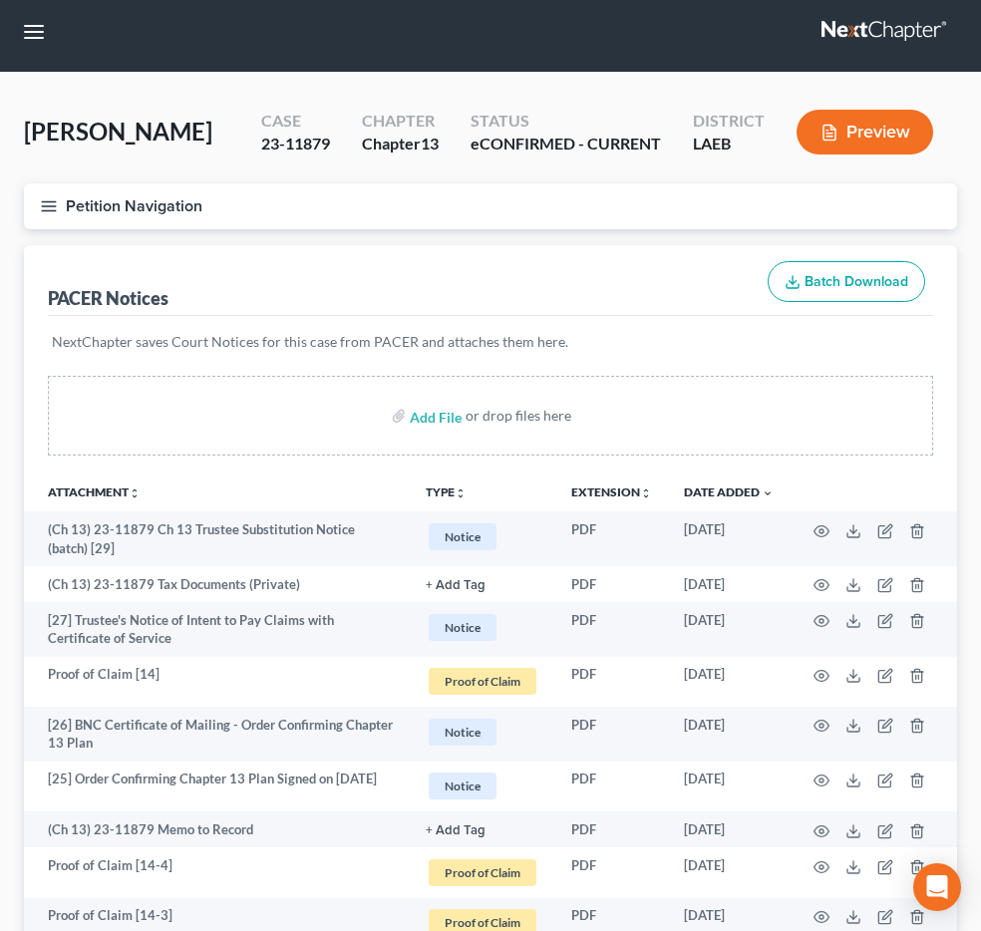
click at [0, 0] on input "search" at bounding box center [0, 0] width 0 height 0
type input "schexnayder"
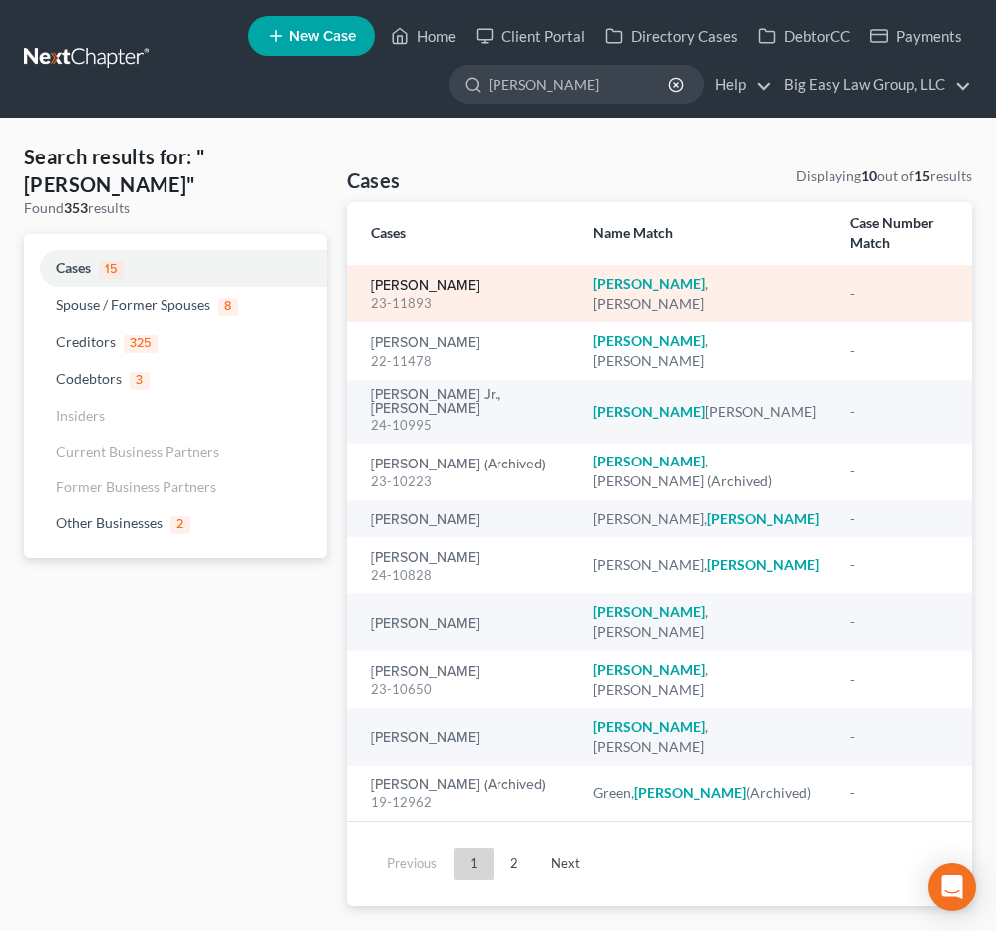
click at [464, 279] on link "Schexnayder, Lori" at bounding box center [425, 286] width 109 height 14
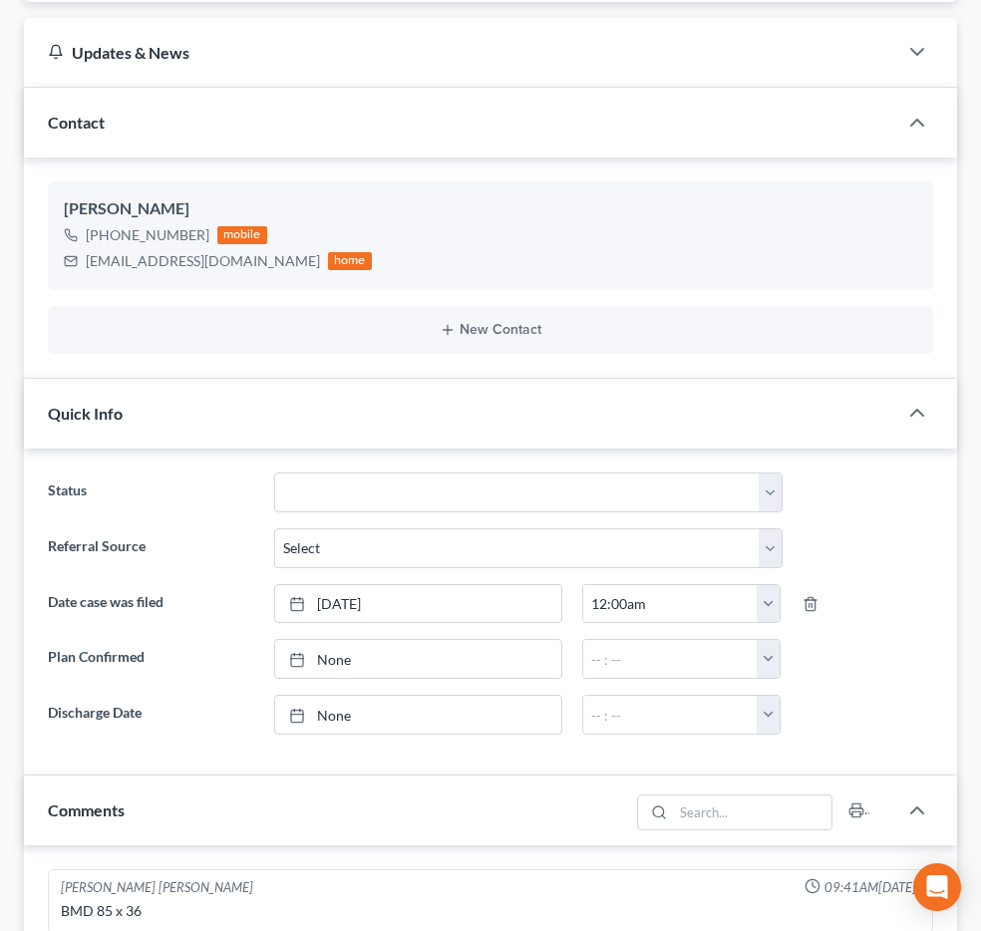
scroll to position [483, 0]
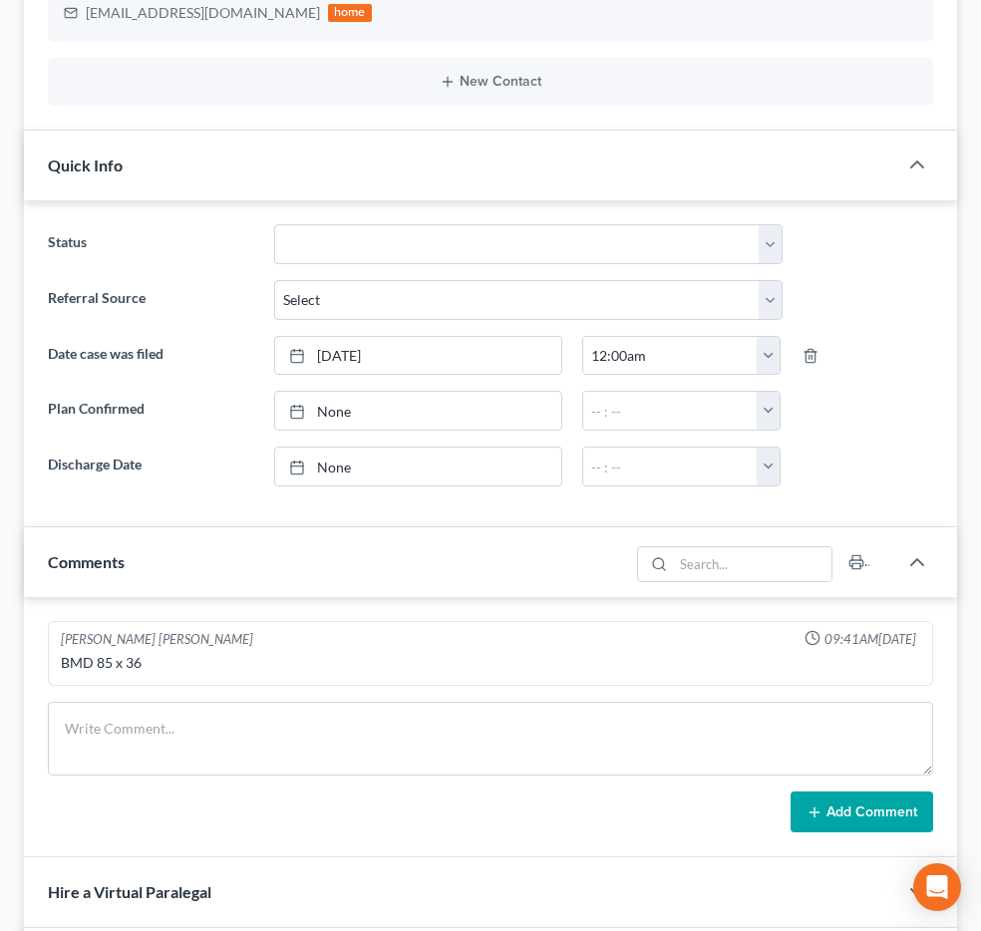
click at [0, 0] on span "Additional Documents" at bounding box center [0, 0] width 0 height 0
click at [0, 0] on link "PACER Notices" at bounding box center [0, 0] width 0 height 0
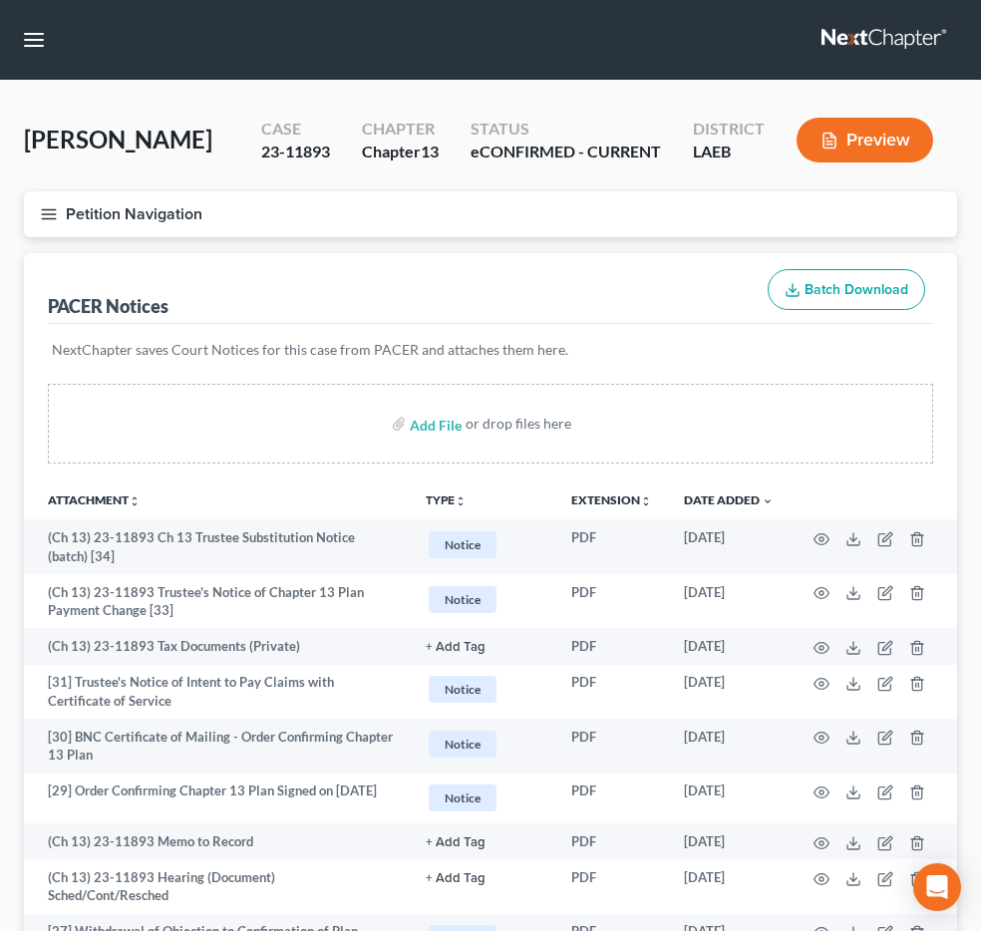
click at [0, 0] on input "search" at bounding box center [0, 0] width 0 height 0
type input "vinet"
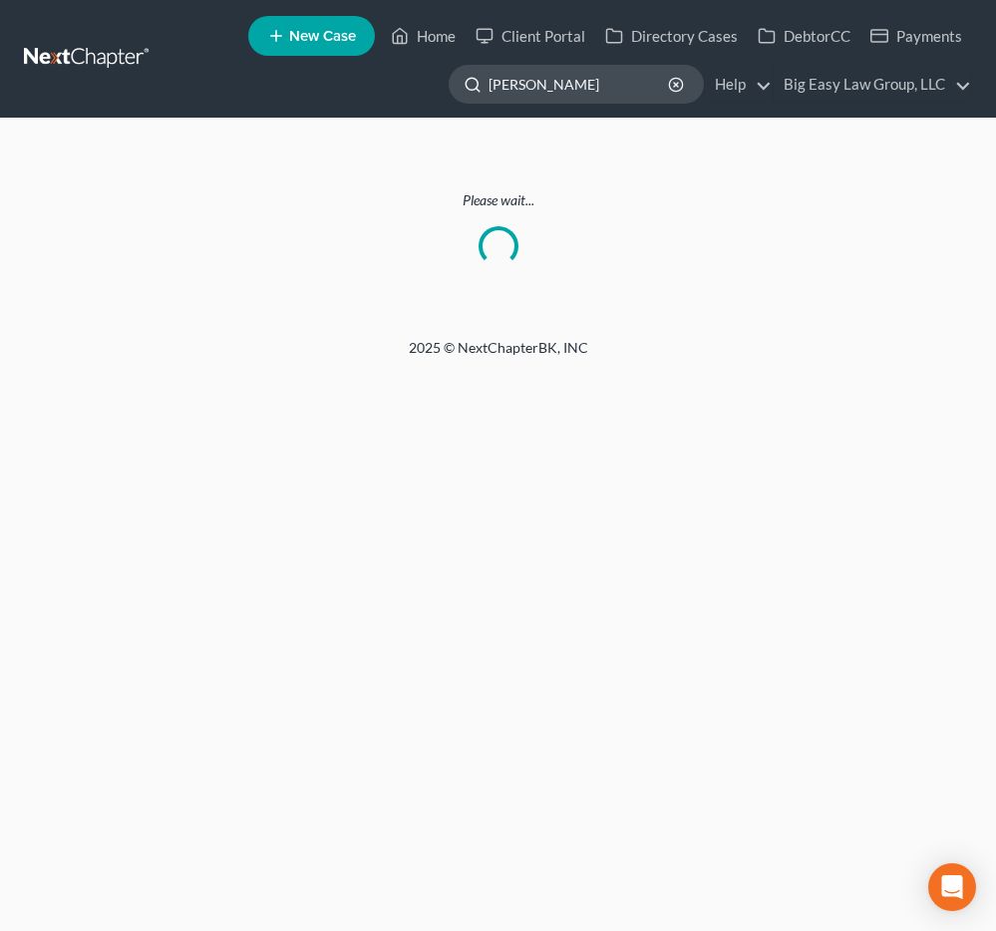
click at [609, 98] on input "vinet" at bounding box center [579, 84] width 182 height 37
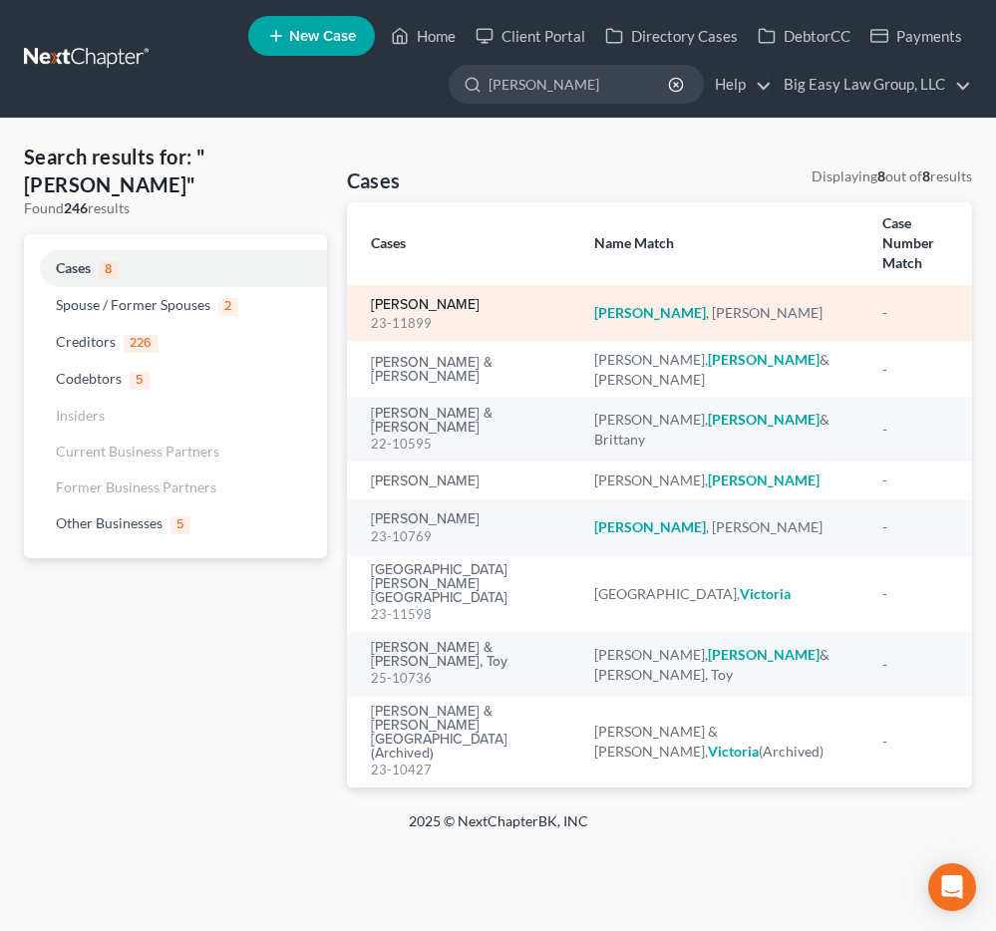
click at [412, 298] on link "[PERSON_NAME]" at bounding box center [425, 305] width 109 height 14
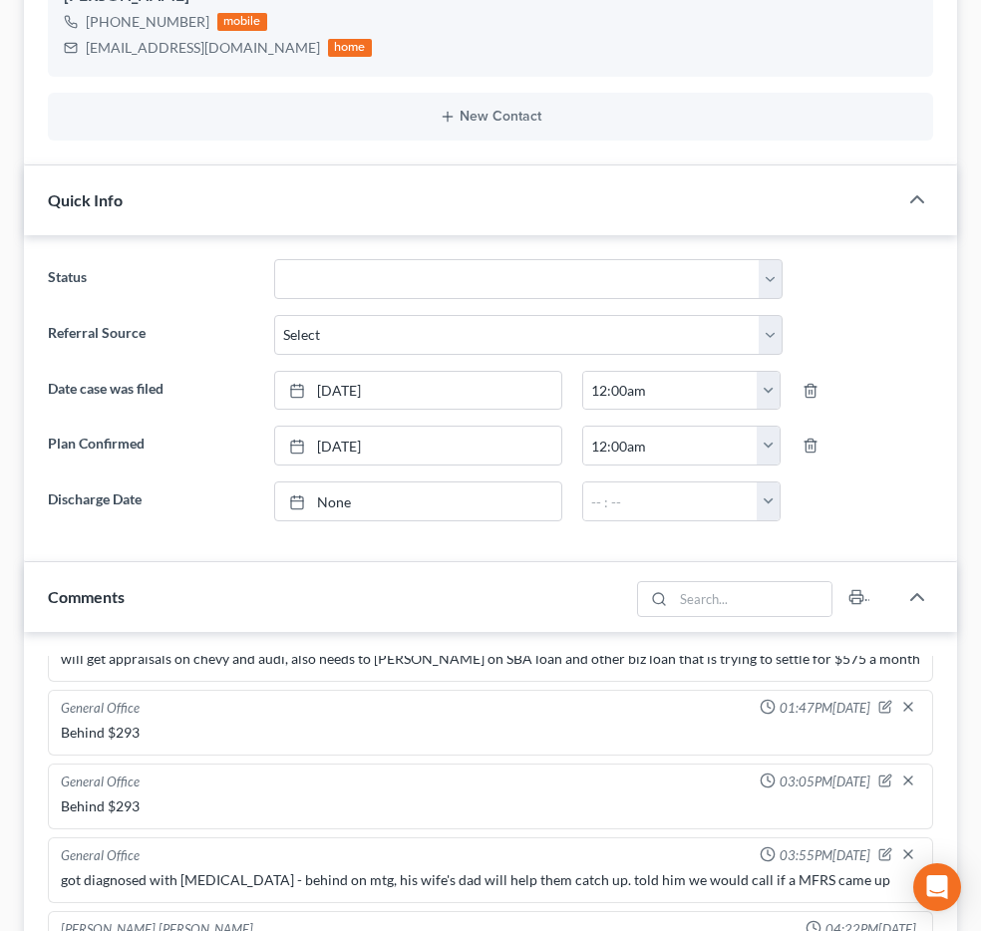
scroll to position [659, 0]
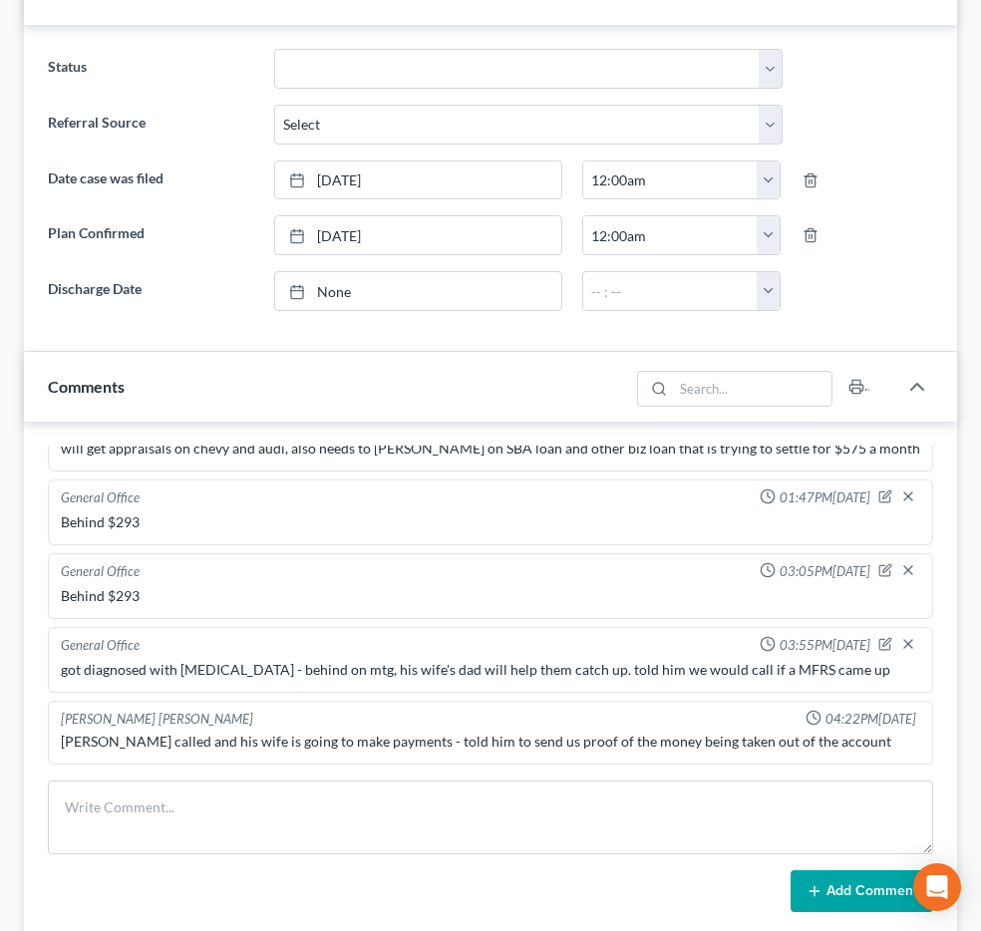
click at [0, 0] on span "Additional Documents" at bounding box center [0, 0] width 0 height 0
click at [0, 0] on link "PACER Notices" at bounding box center [0, 0] width 0 height 0
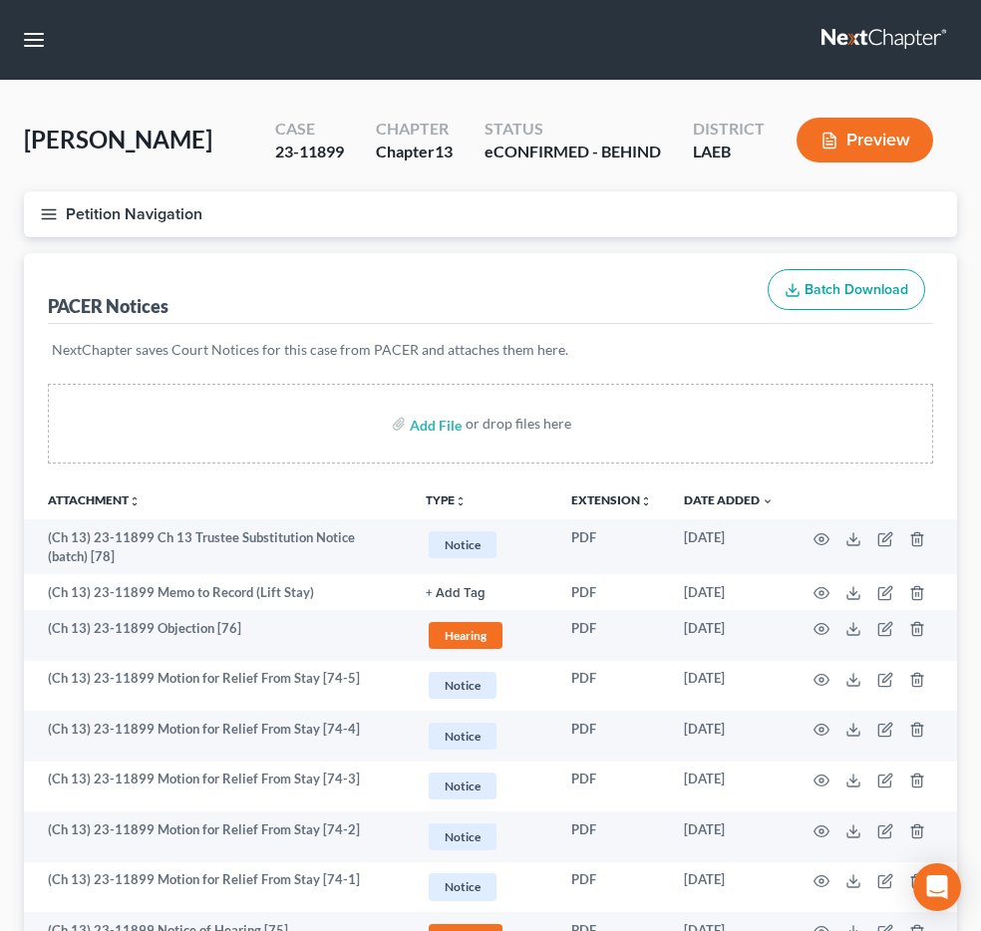
click at [0, 0] on input "search" at bounding box center [0, 0] width 0 height 0
type input "perque"
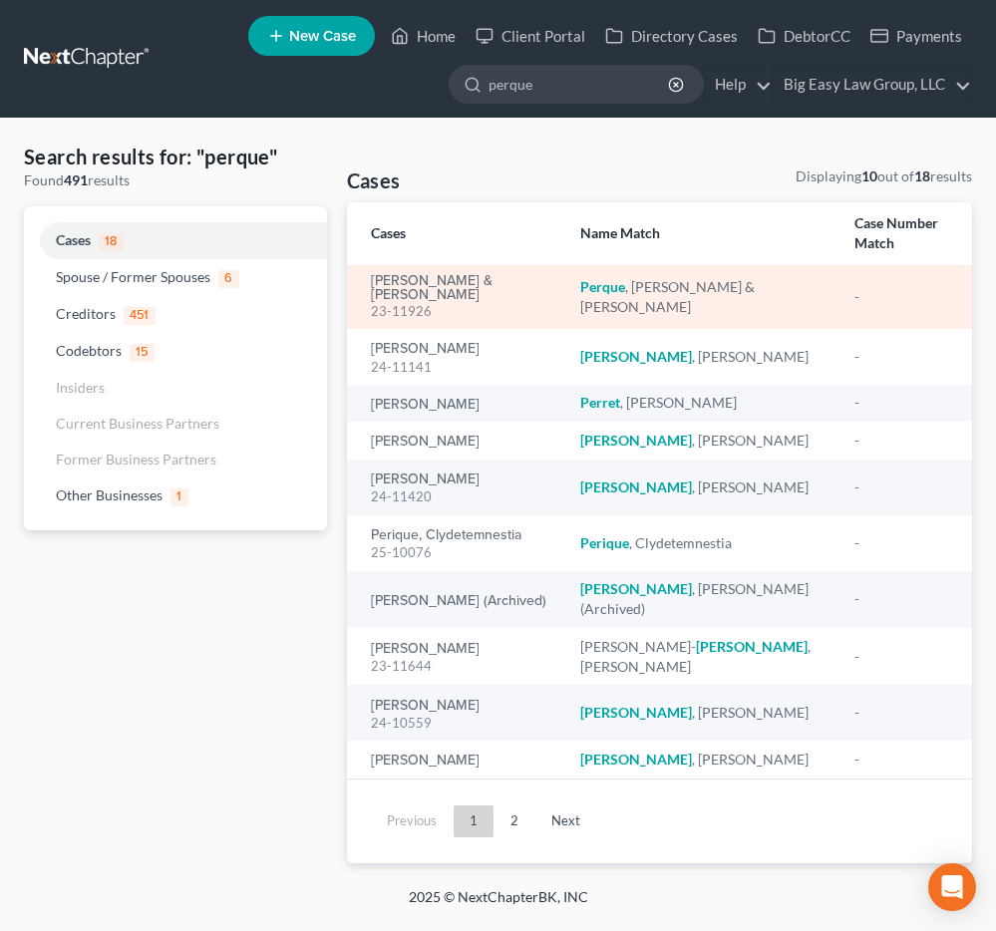
click at [480, 265] on td "[PERSON_NAME] & [PERSON_NAME] 23-11926" at bounding box center [456, 297] width 218 height 64
click at [478, 274] on link "[PERSON_NAME] & [PERSON_NAME]" at bounding box center [460, 288] width 178 height 28
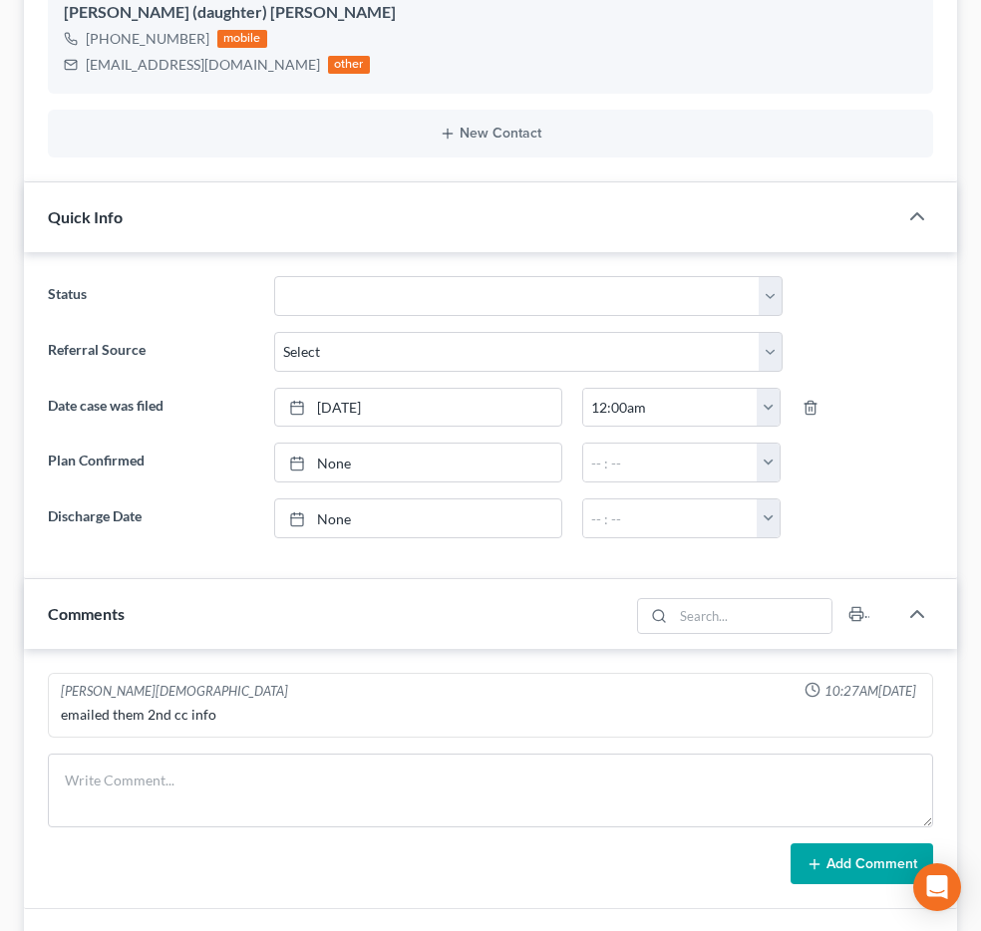
scroll to position [1816, 0]
click at [0, 0] on span "Additional Documents" at bounding box center [0, 0] width 0 height 0
click at [0, 0] on link "PACER Notices" at bounding box center [0, 0] width 0 height 0
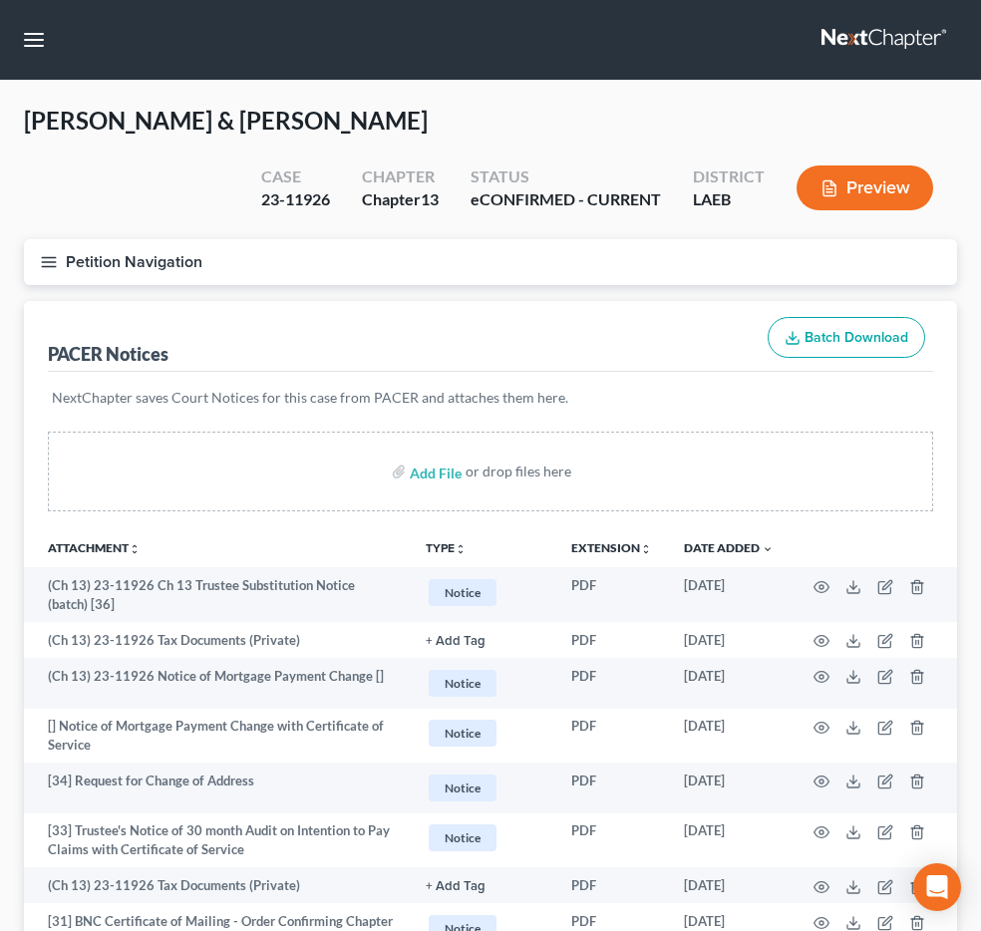
click at [0, 0] on input "search" at bounding box center [0, 0] width 0 height 0
type input "[PERSON_NAME]"
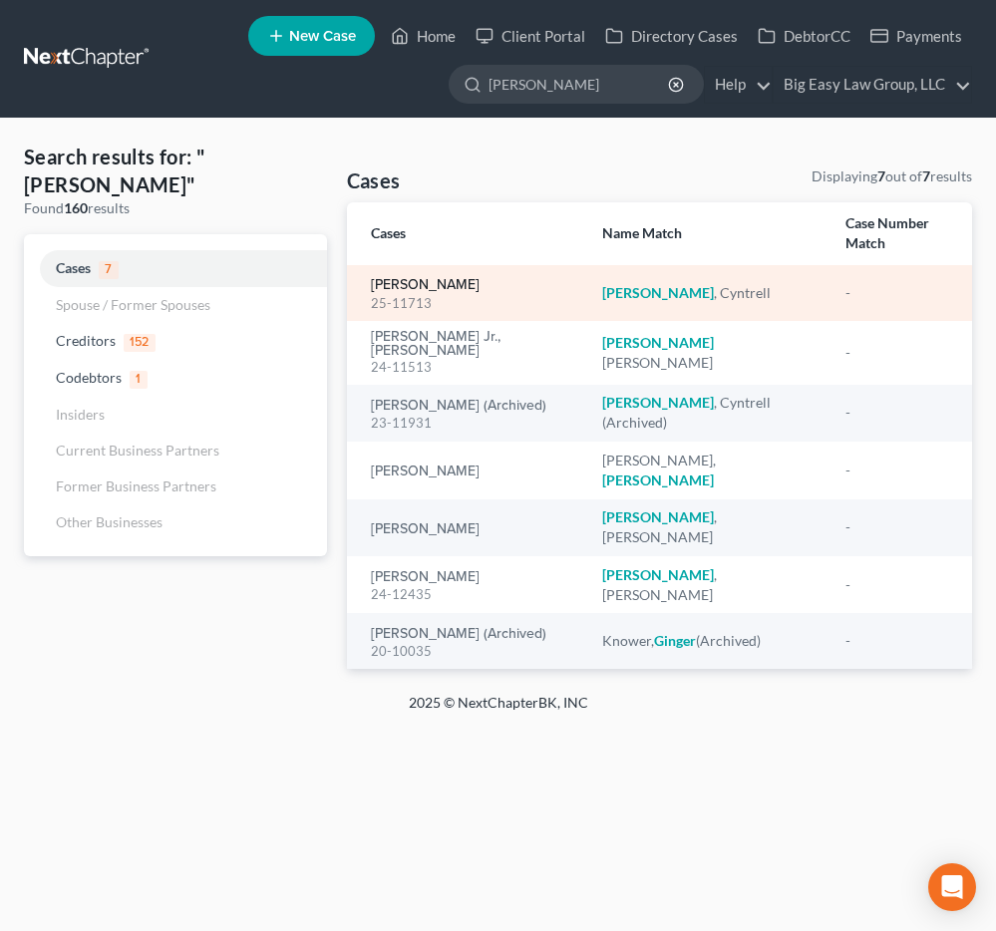
click at [425, 278] on link "[PERSON_NAME]" at bounding box center [425, 285] width 109 height 14
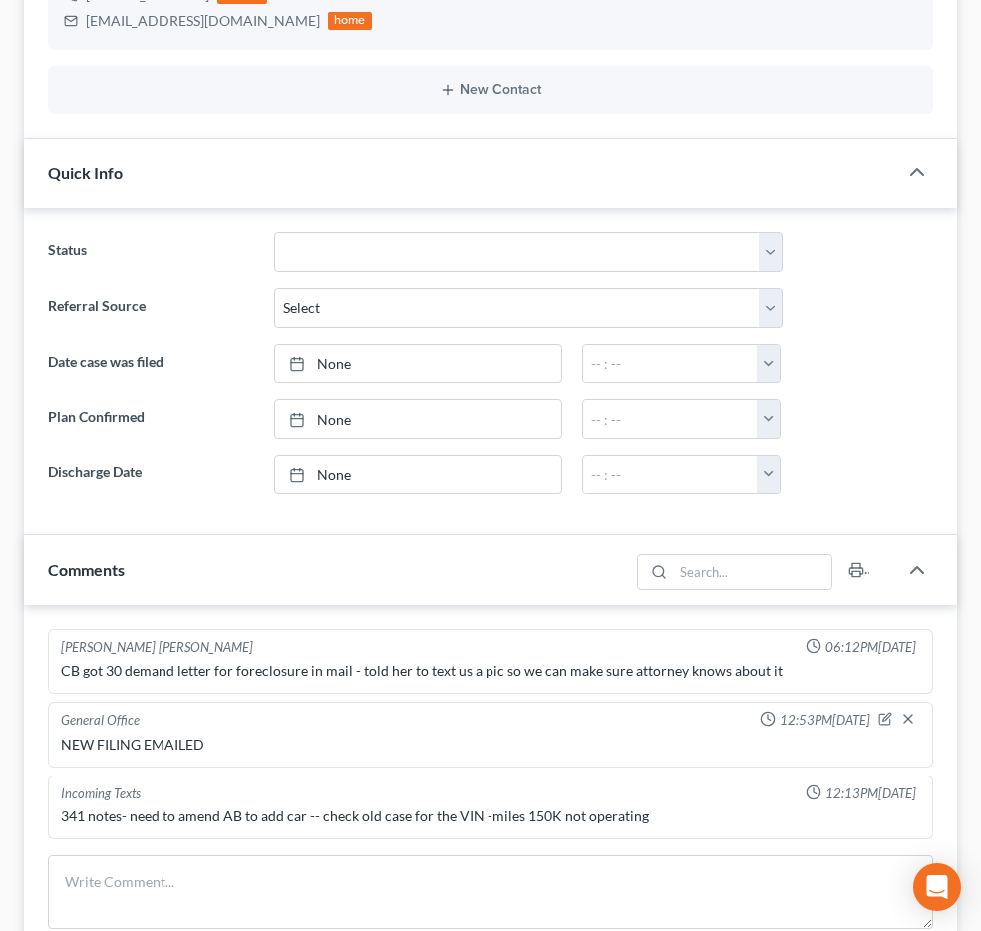
scroll to position [686, 0]
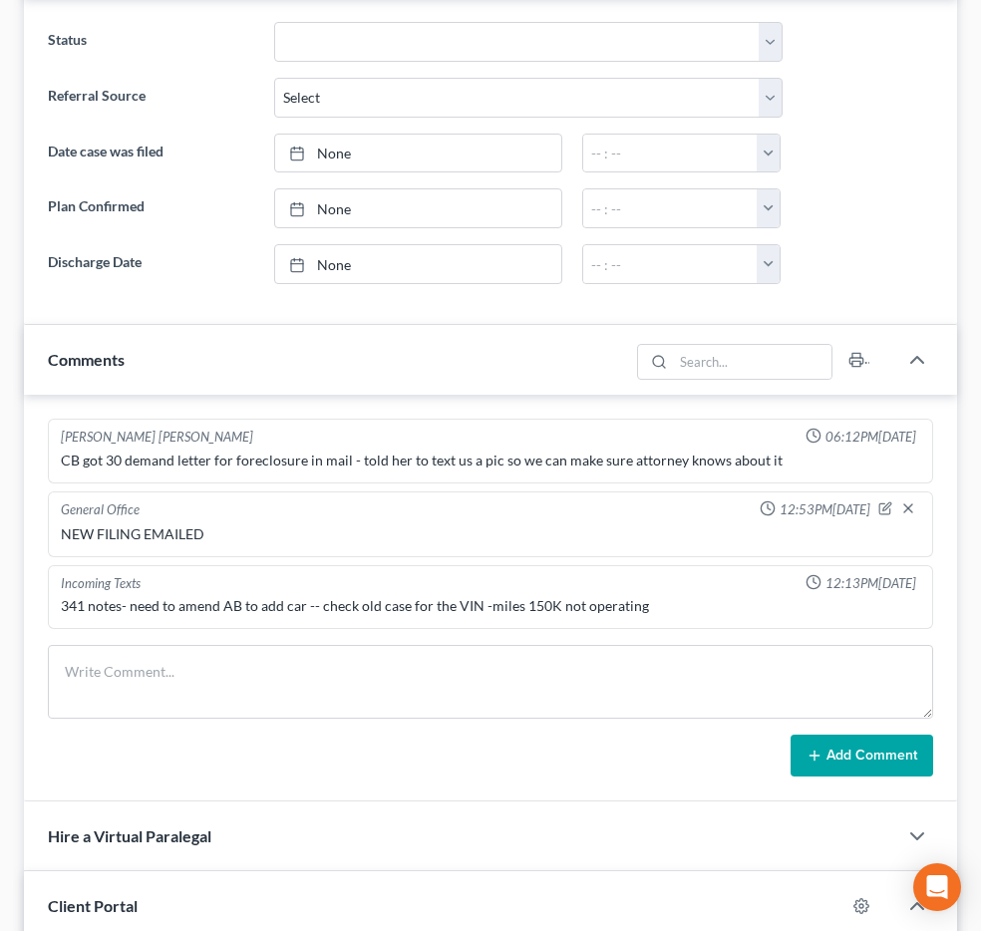
click at [0, 0] on span "Additional Documents" at bounding box center [0, 0] width 0 height 0
click at [0, 0] on span "PACER Notices" at bounding box center [0, 0] width 0 height 0
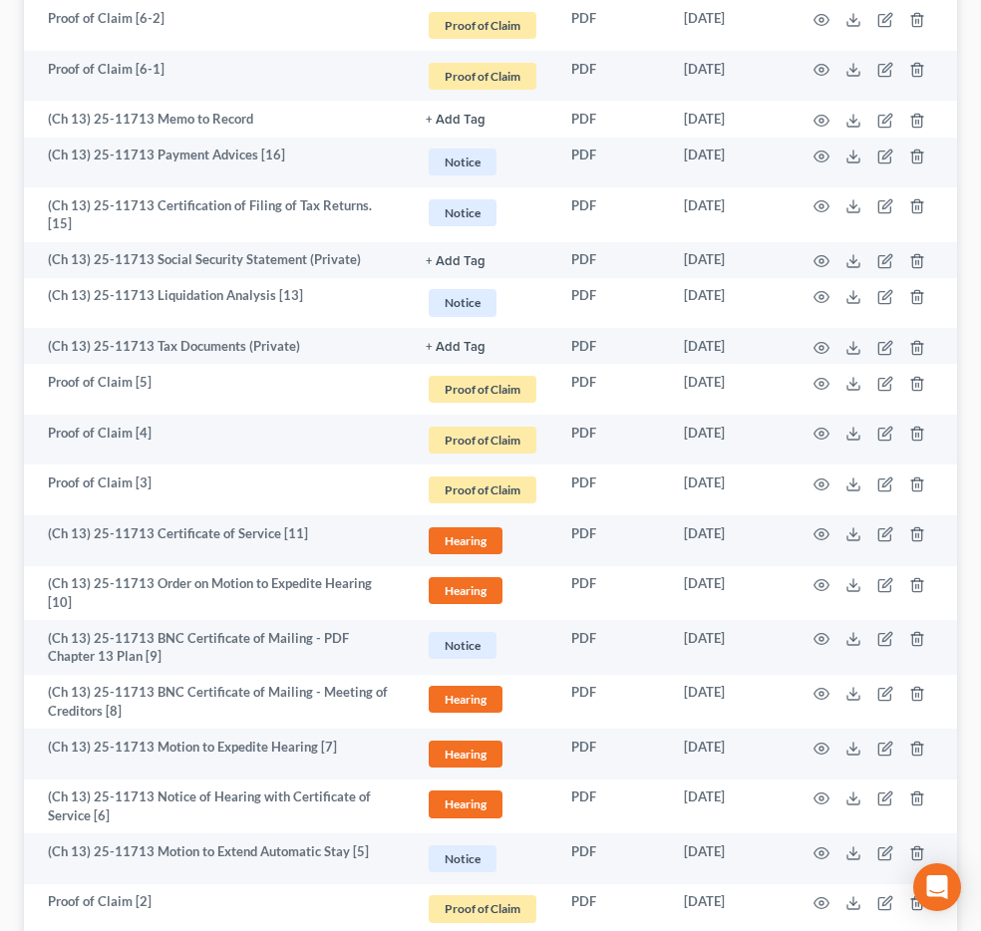
scroll to position [1212, 0]
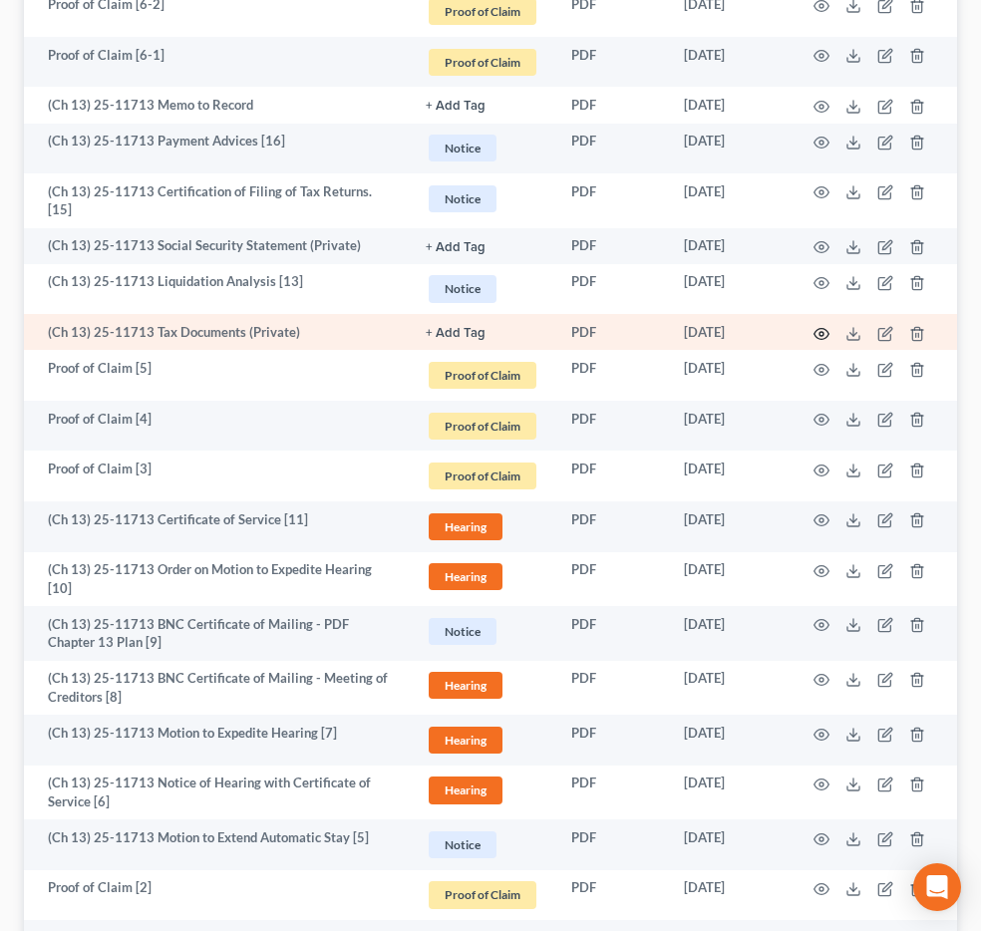
click at [823, 336] on circle "button" at bounding box center [821, 334] width 4 height 4
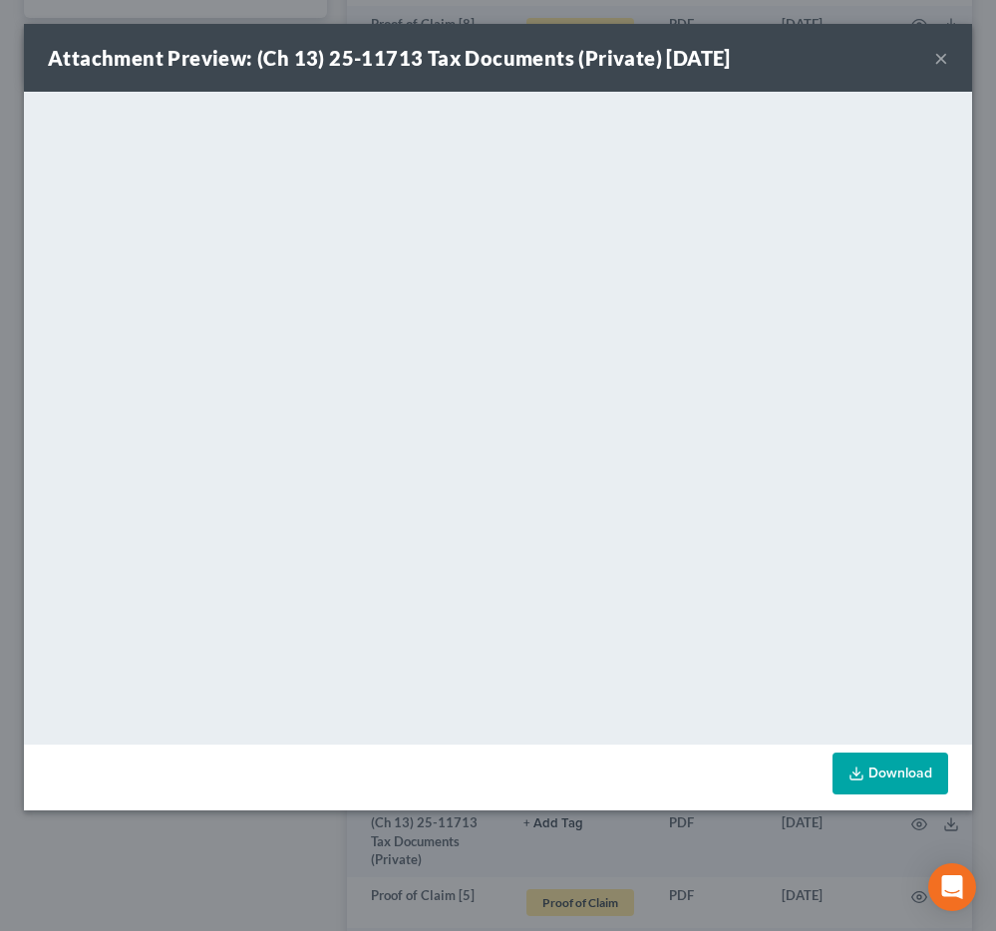
click at [941, 60] on button "×" at bounding box center [941, 58] width 14 height 24
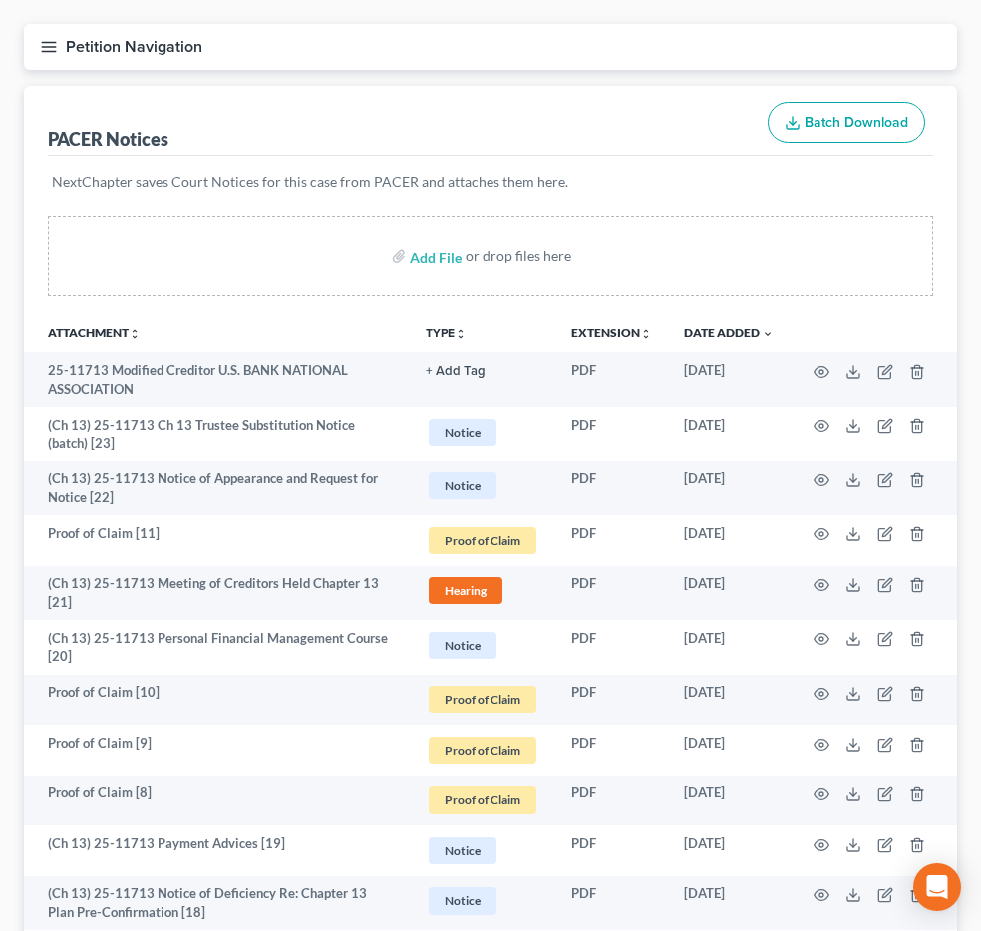
scroll to position [0, 0]
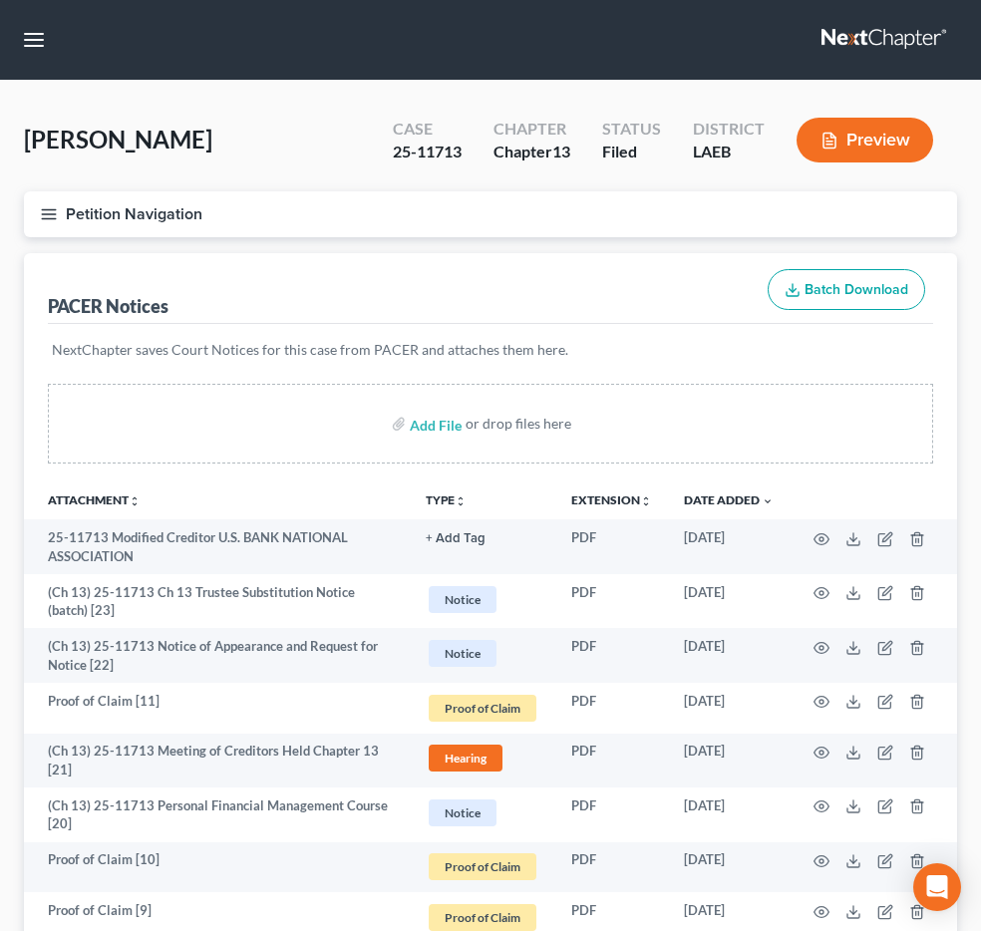
click at [0, 0] on input "search" at bounding box center [0, 0] width 0 height 0
type input "[PERSON_NAME]"
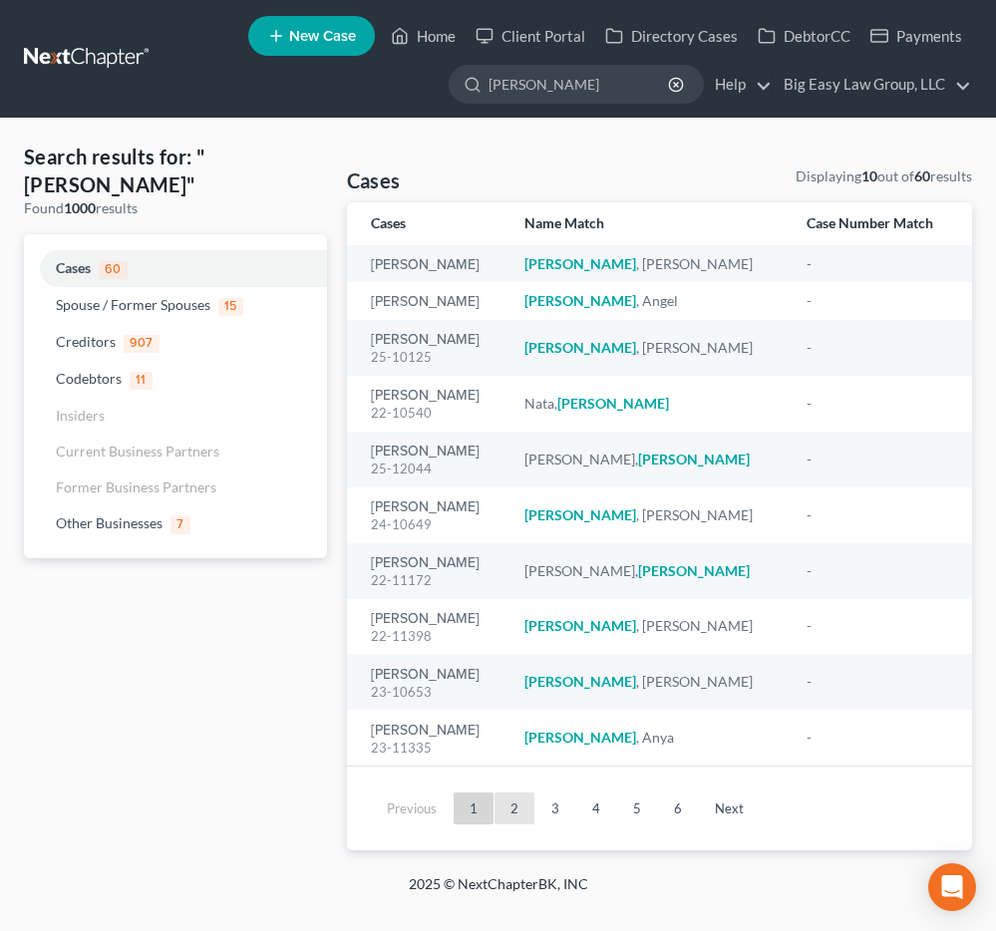
click at [515, 808] on link "2" at bounding box center [514, 808] width 40 height 32
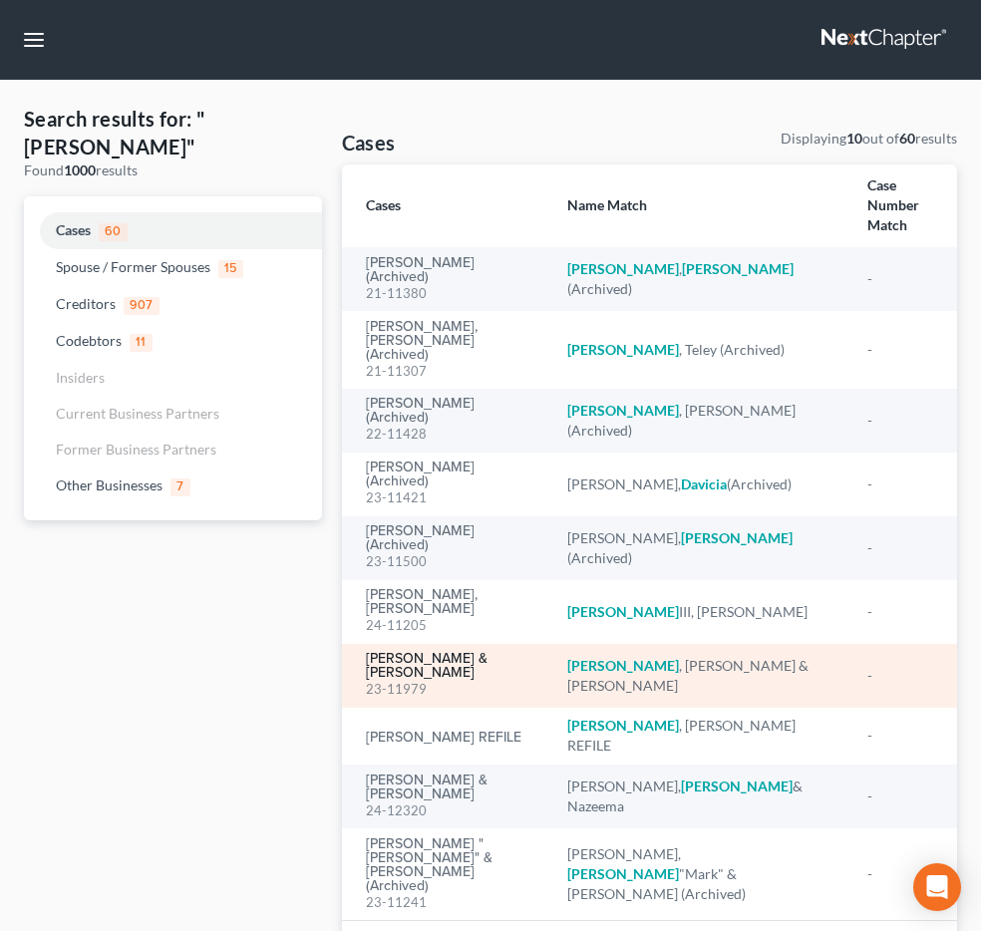
click at [466, 652] on link "[PERSON_NAME] & [PERSON_NAME]" at bounding box center [451, 666] width 170 height 28
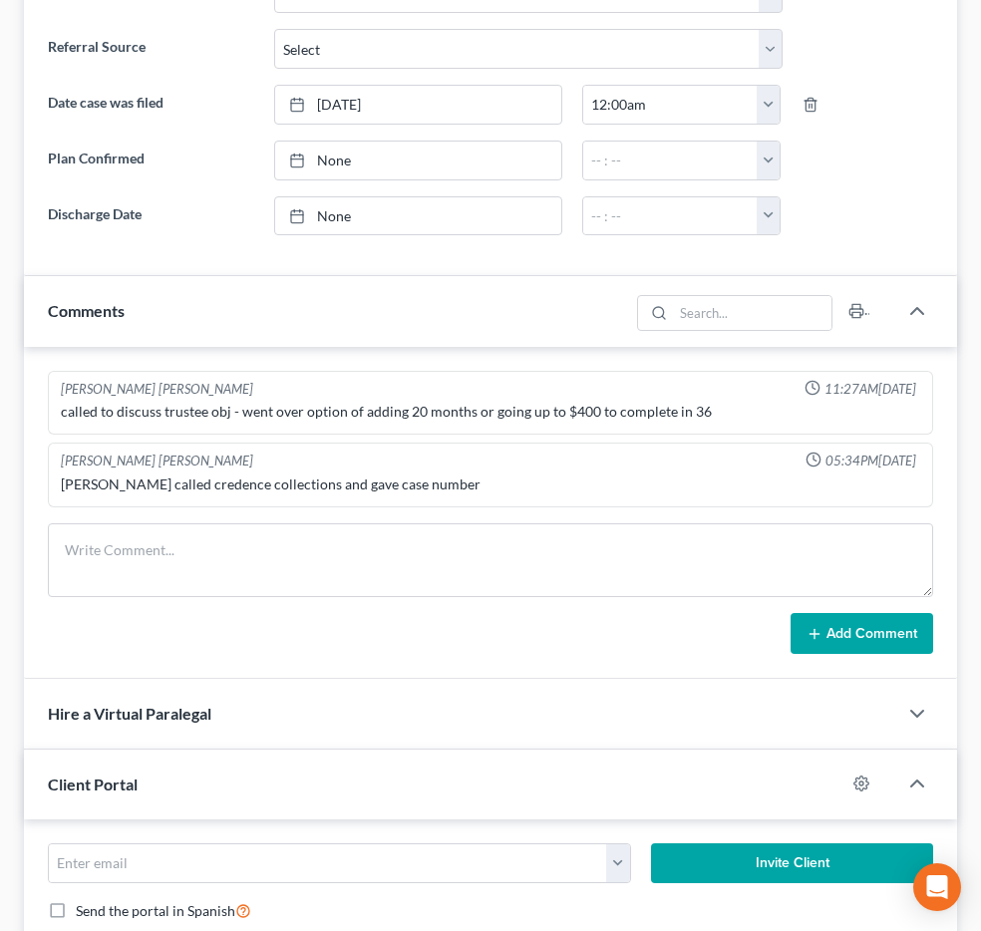
scroll to position [805, 0]
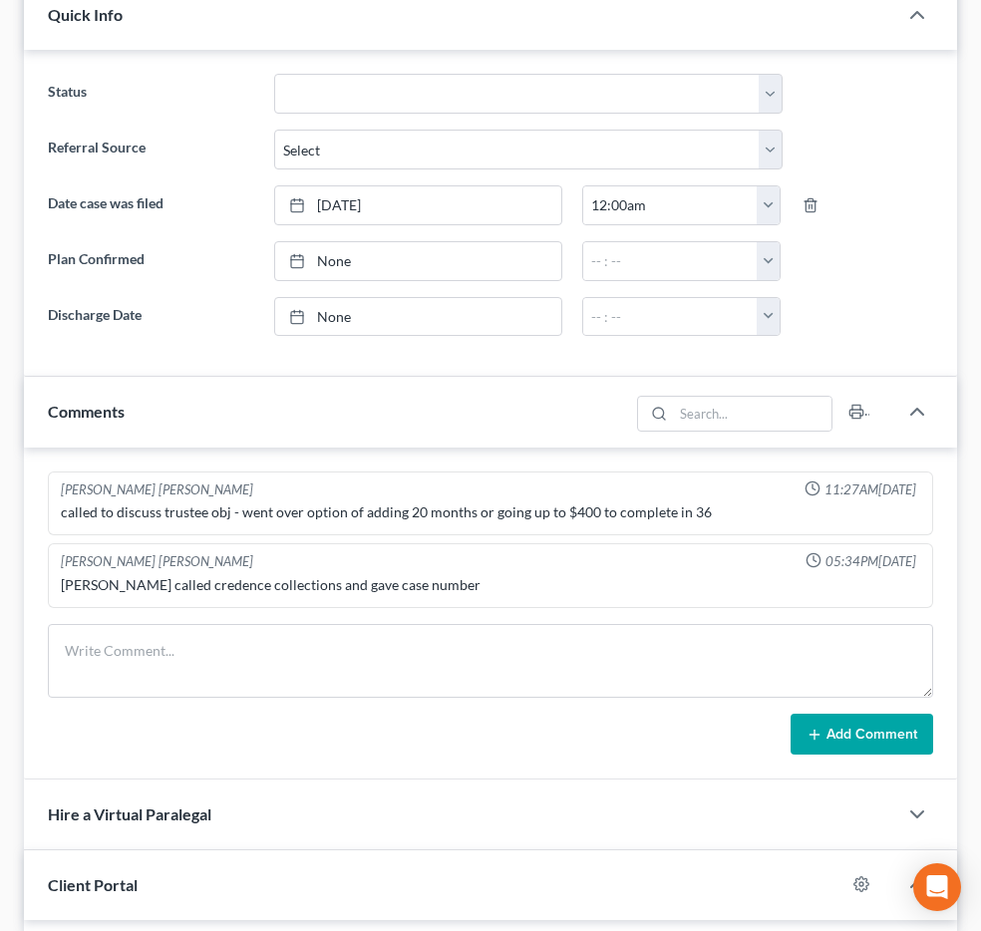
click at [0, 0] on span "Additional Documents" at bounding box center [0, 0] width 0 height 0
click at [0, 0] on span "Doc Form Fields" at bounding box center [0, 0] width 0 height 0
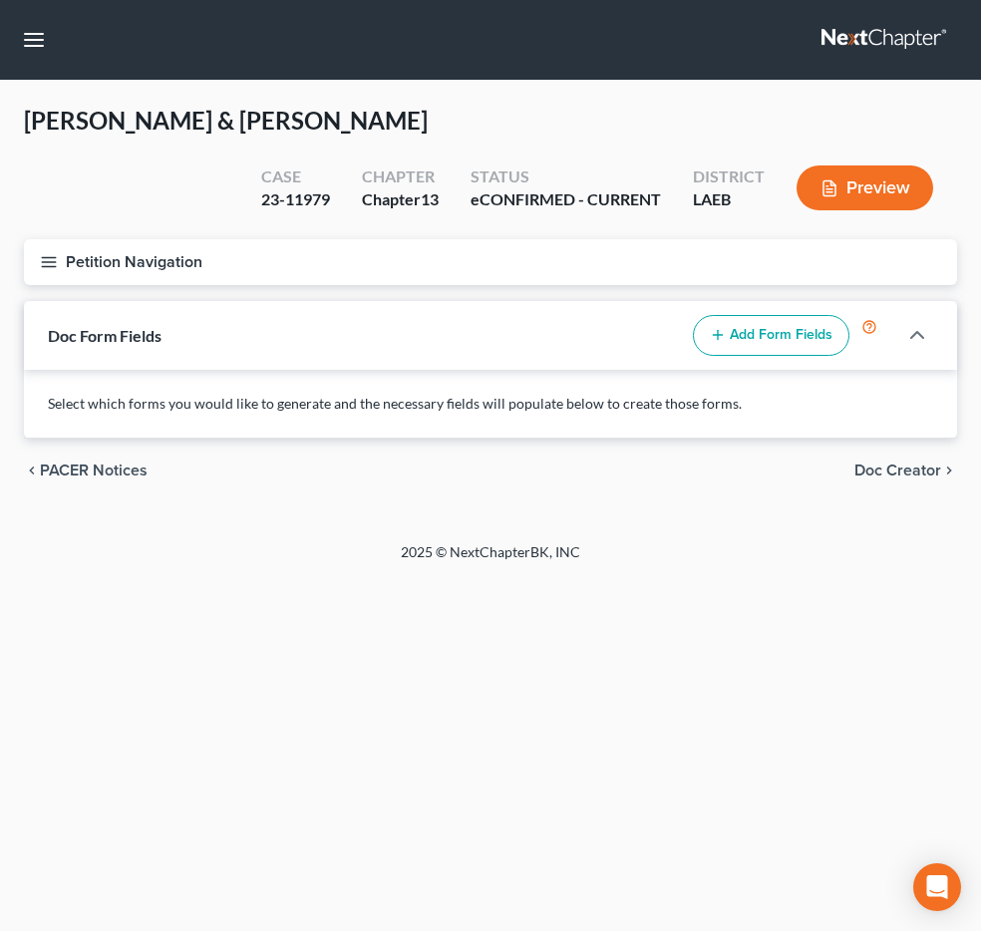
scroll to position [427, 0]
click at [0, 0] on span "PACER Notices" at bounding box center [0, 0] width 0 height 0
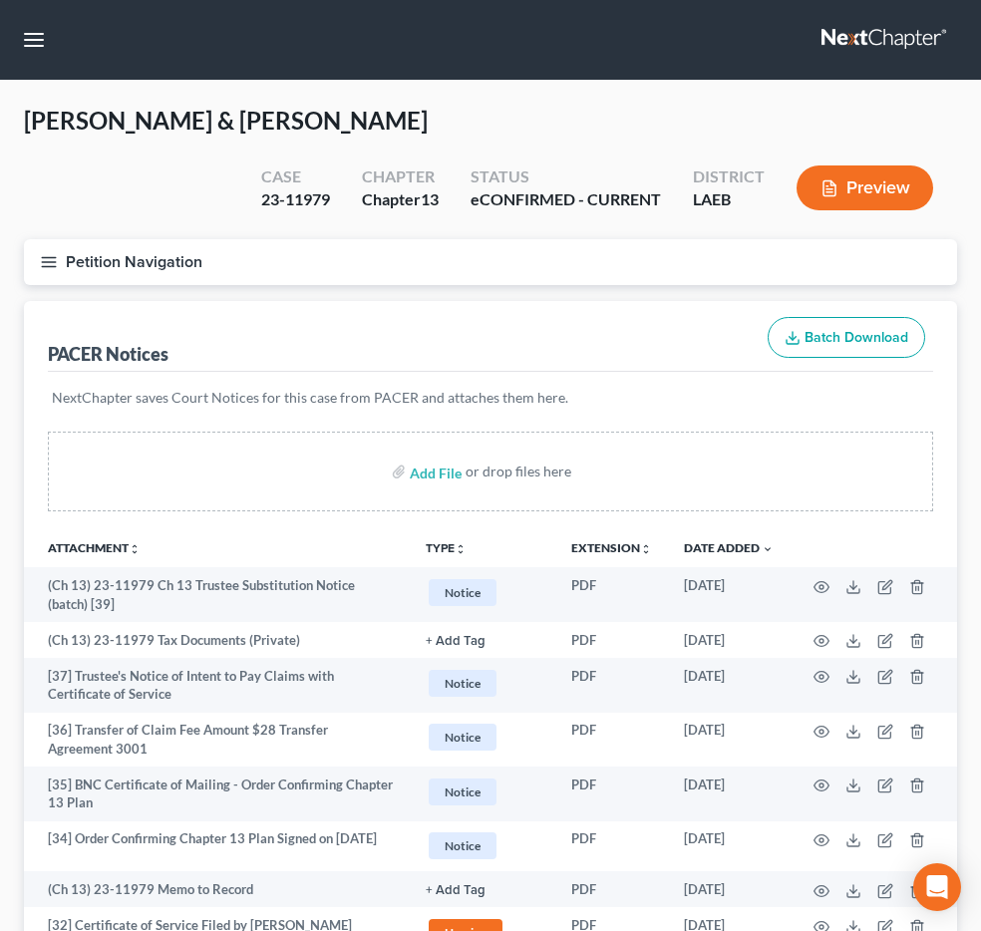
click at [0, 0] on input "search" at bounding box center [0, 0] width 0 height 0
type input "[PERSON_NAME]"
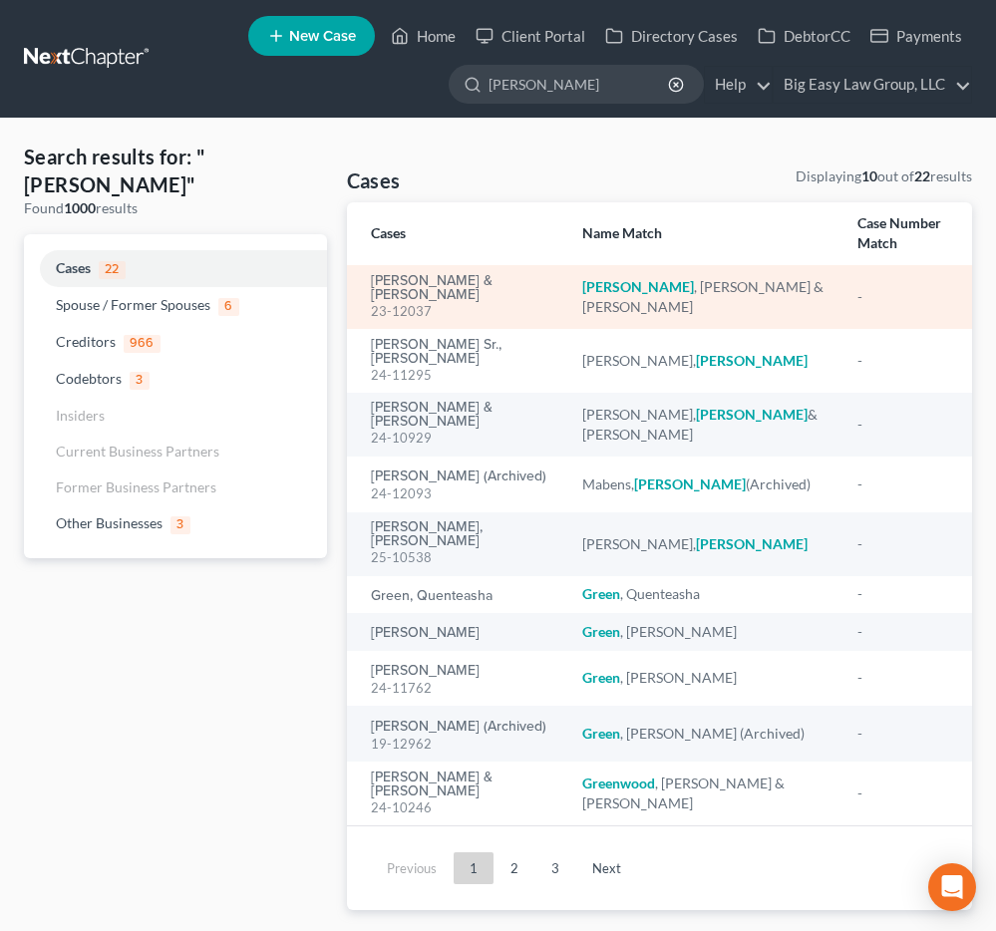
click at [478, 265] on td "[PERSON_NAME] & [PERSON_NAME] 23-12037" at bounding box center [457, 297] width 220 height 64
click at [478, 274] on link "[PERSON_NAME] & [PERSON_NAME]" at bounding box center [461, 288] width 180 height 28
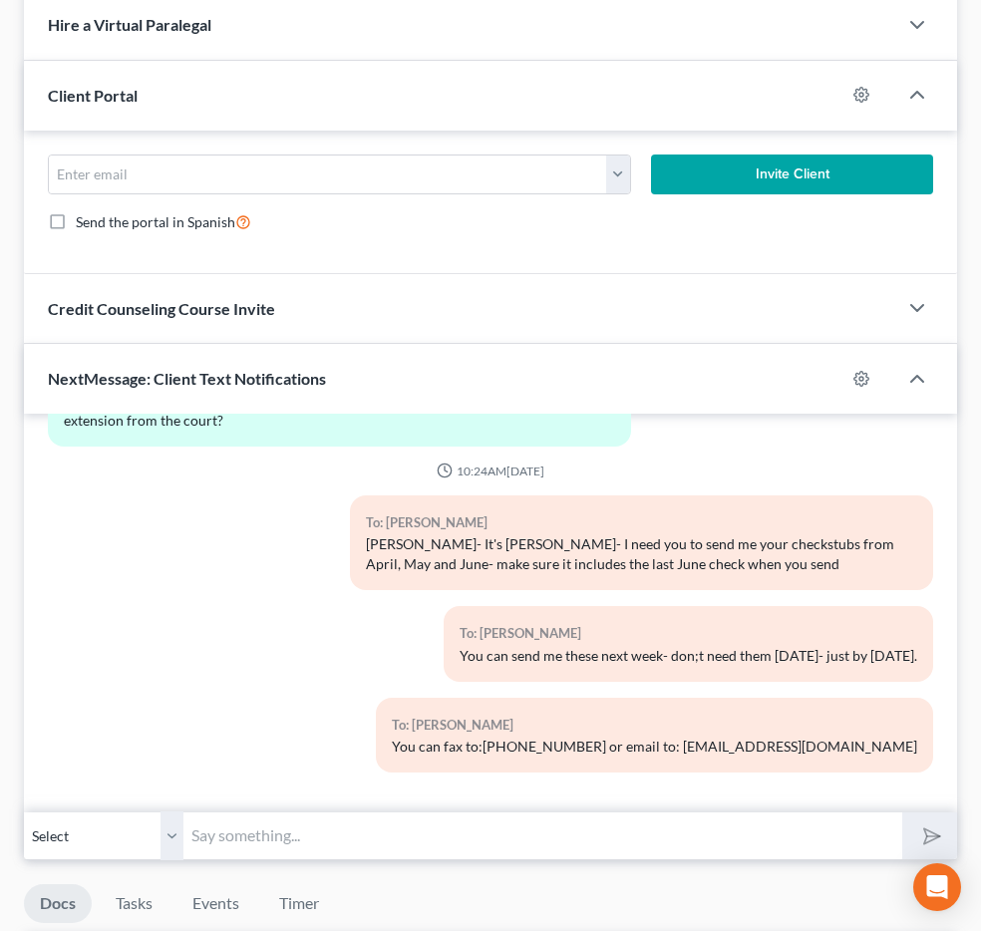
scroll to position [807, 0]
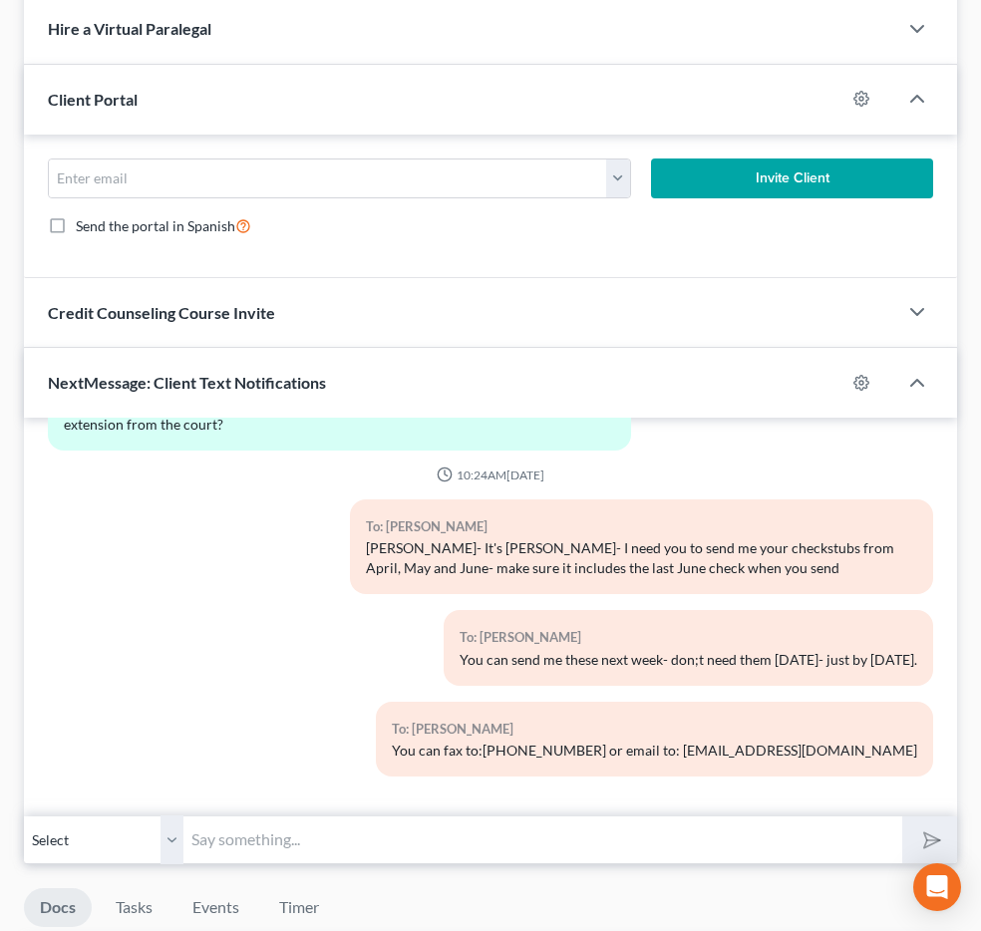
click at [0, 0] on span "Additional Documents" at bounding box center [0, 0] width 0 height 0
click at [0, 0] on span "PACER Notices" at bounding box center [0, 0] width 0 height 0
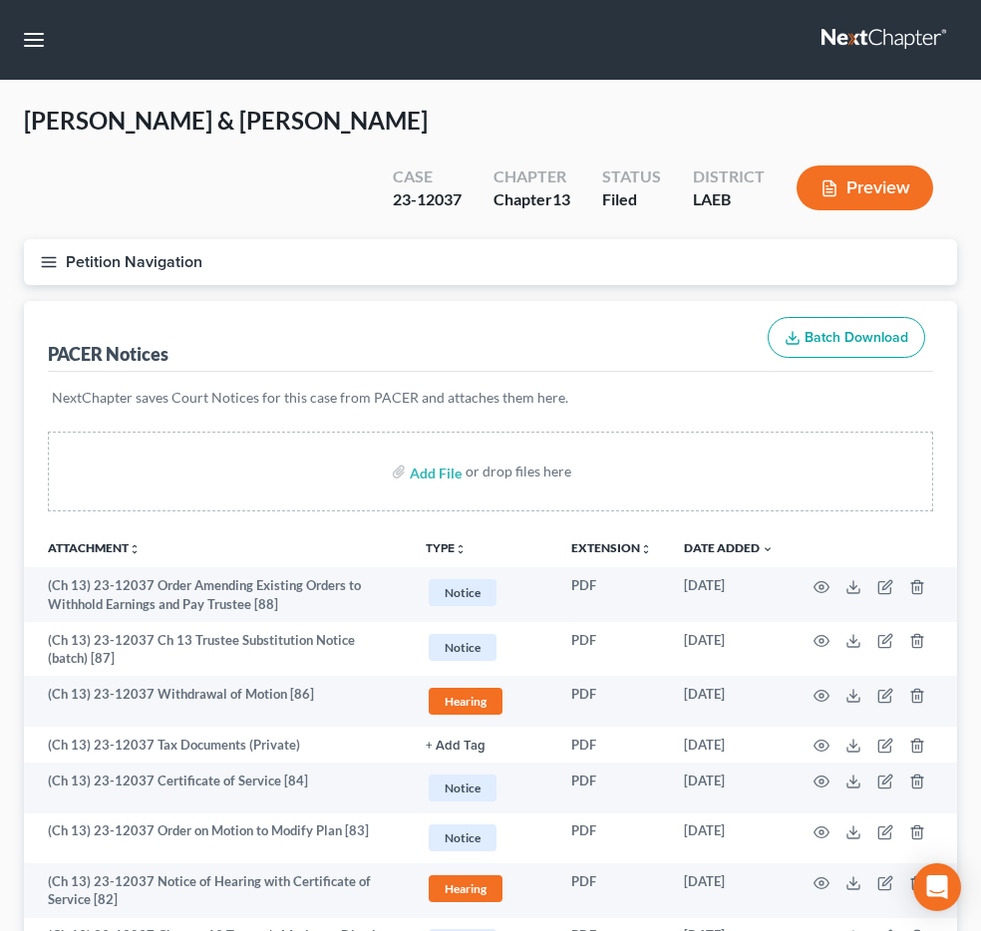
click at [0, 0] on input "search" at bounding box center [0, 0] width 0 height 0
type input "[PERSON_NAME]"
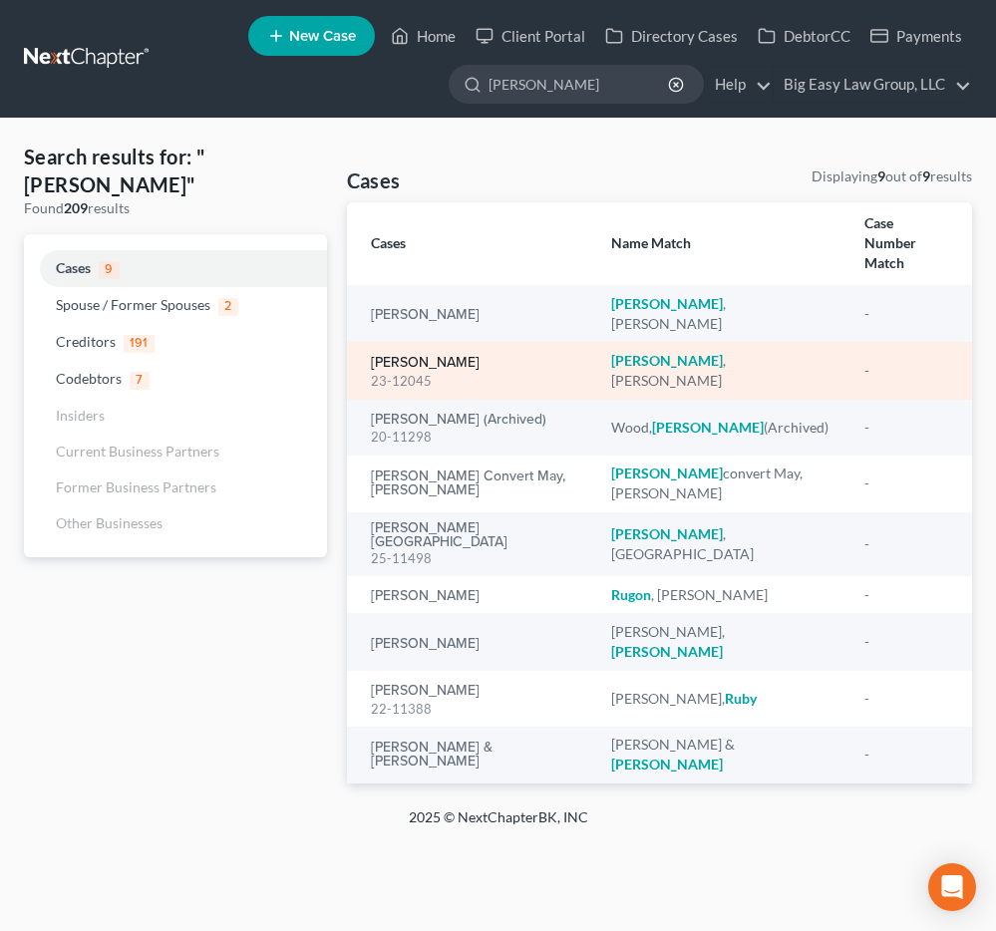
click at [458, 356] on link "[PERSON_NAME]" at bounding box center [425, 363] width 109 height 14
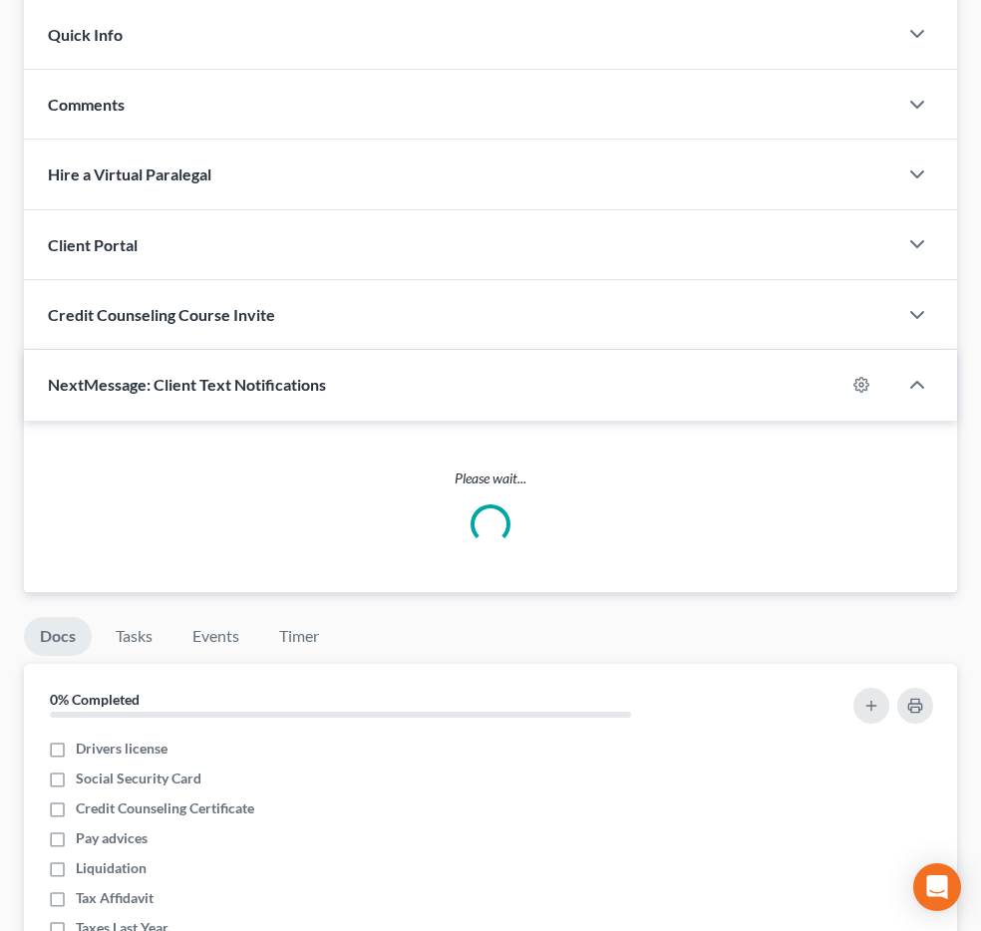
scroll to position [682, 0]
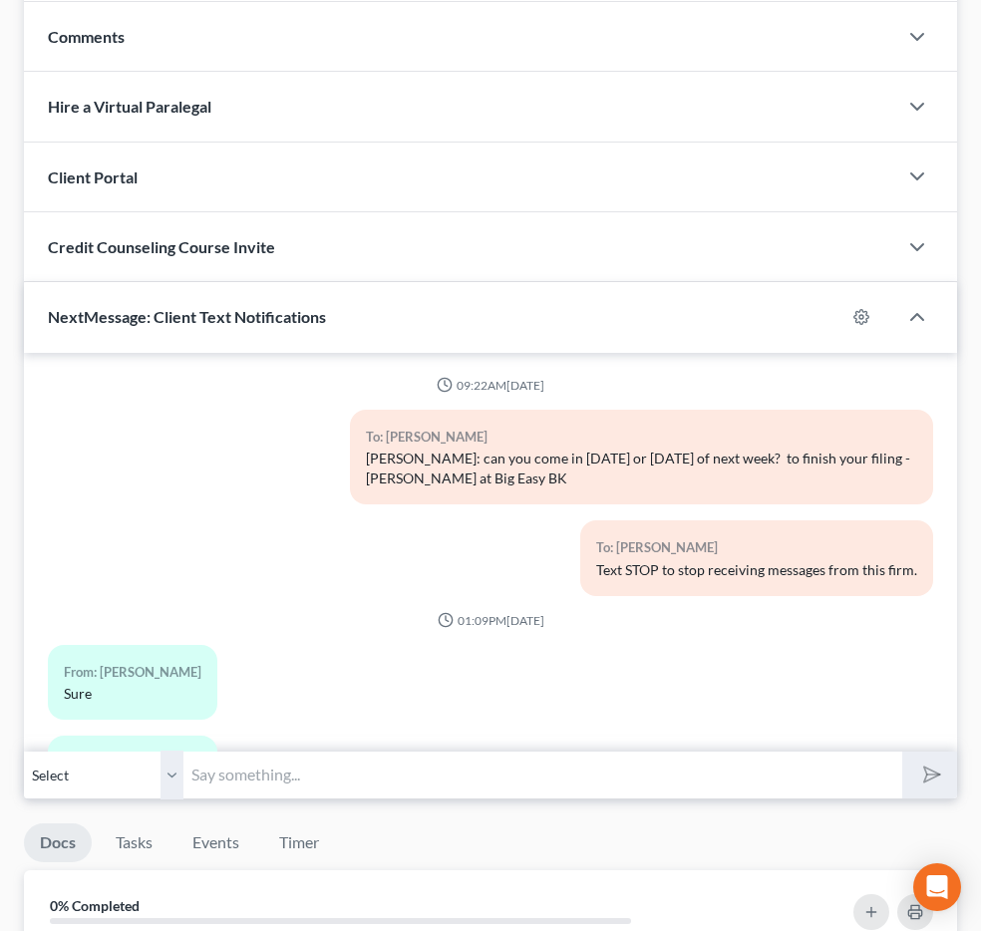
click at [0, 0] on span "Additional Documents" at bounding box center [0, 0] width 0 height 0
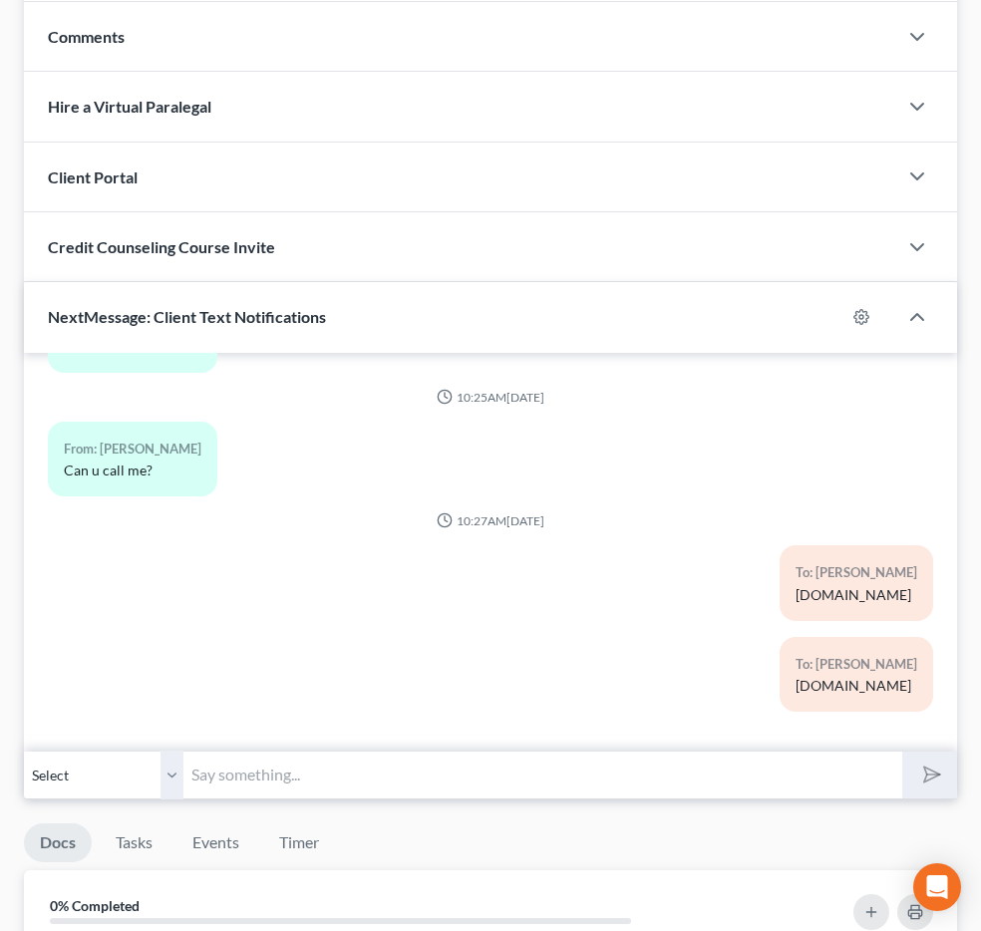
click at [0, 0] on link "PACER Notices" at bounding box center [0, 0] width 0 height 0
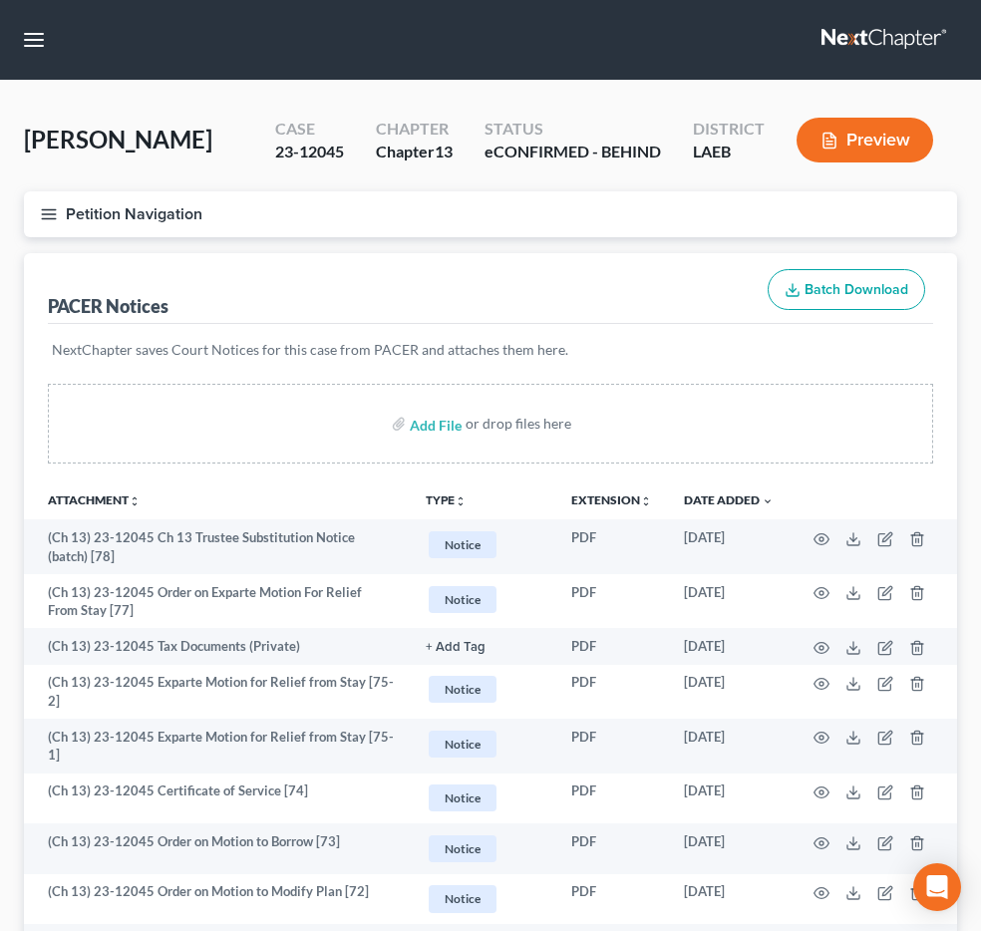
click at [0, 0] on input "search" at bounding box center [0, 0] width 0 height 0
type input "[PERSON_NAME]"
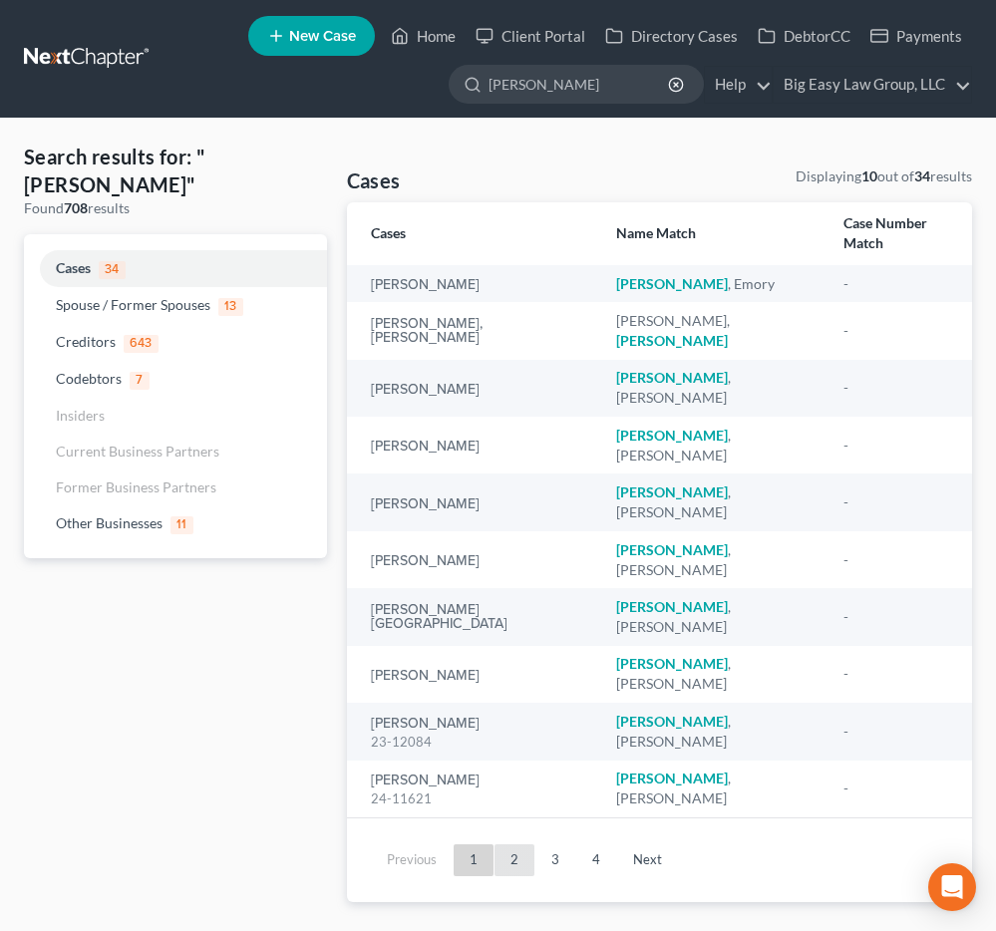
click at [523, 844] on link "2" at bounding box center [514, 860] width 40 height 32
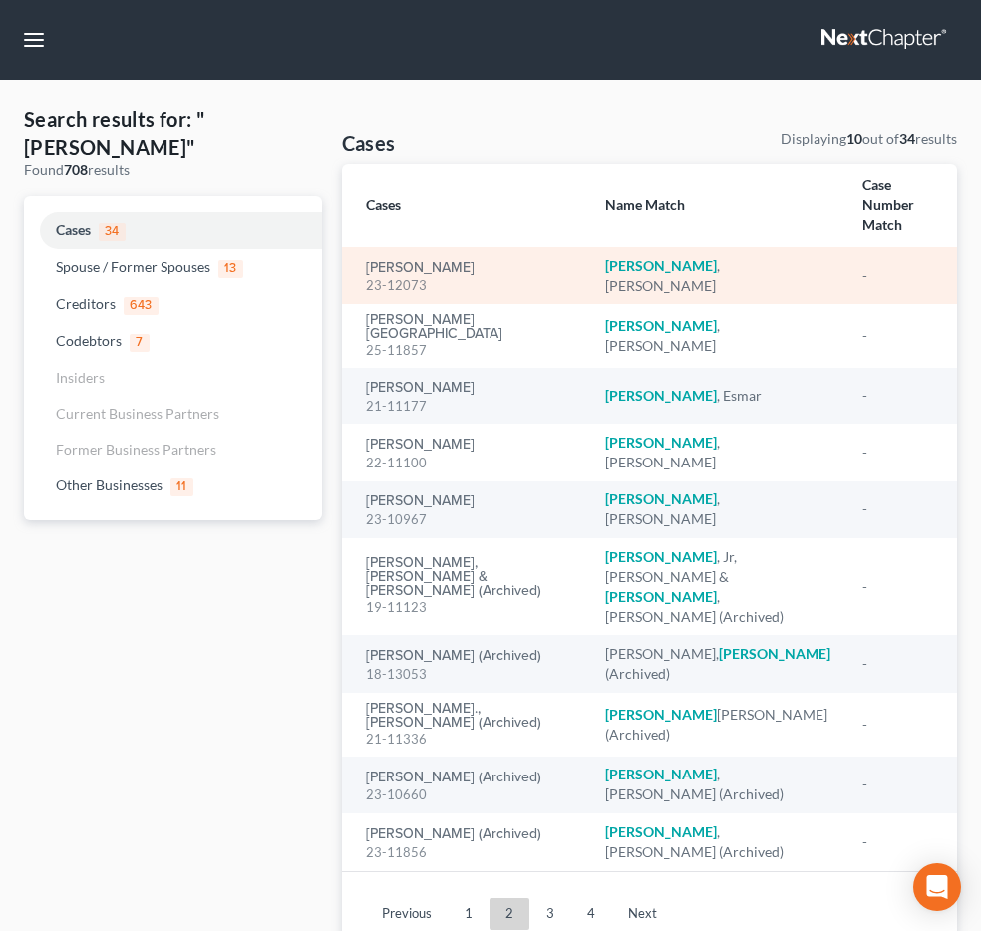
click at [422, 270] on td "[PERSON_NAME] 23-12073" at bounding box center [465, 275] width 247 height 57
click at [420, 275] on link "[PERSON_NAME]" at bounding box center [420, 268] width 109 height 14
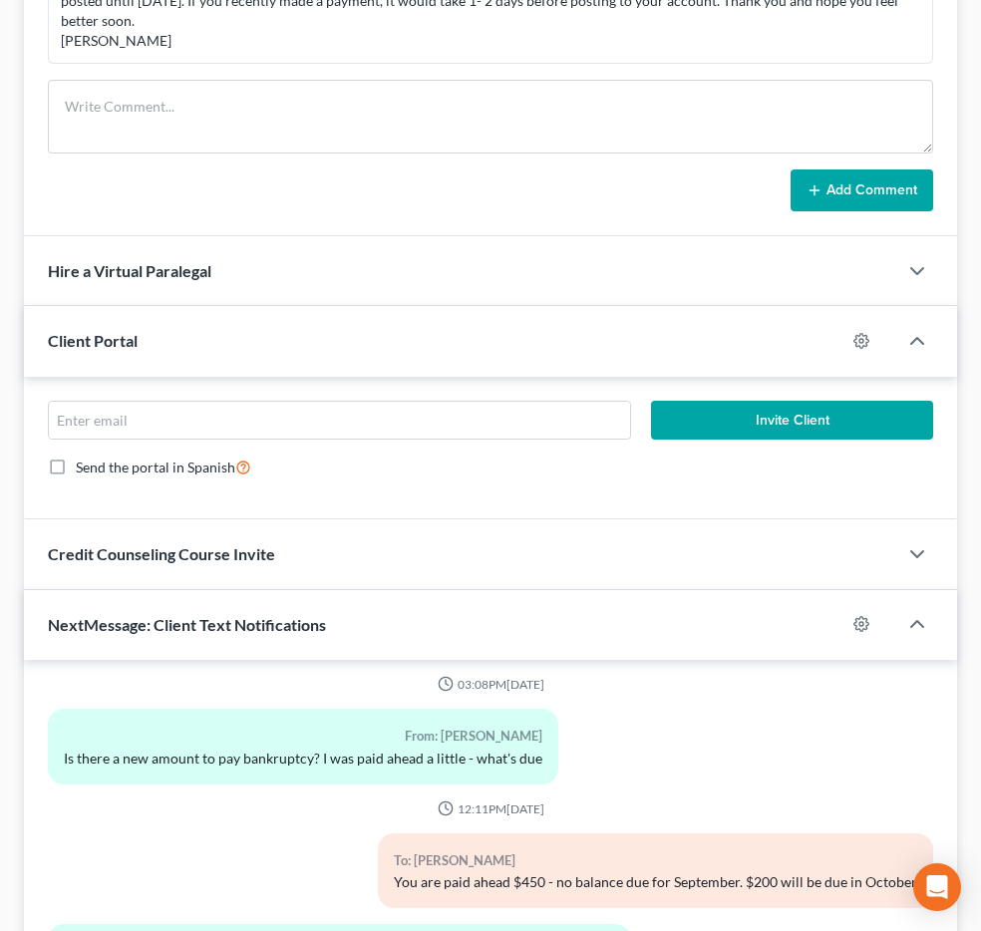
scroll to position [342, 0]
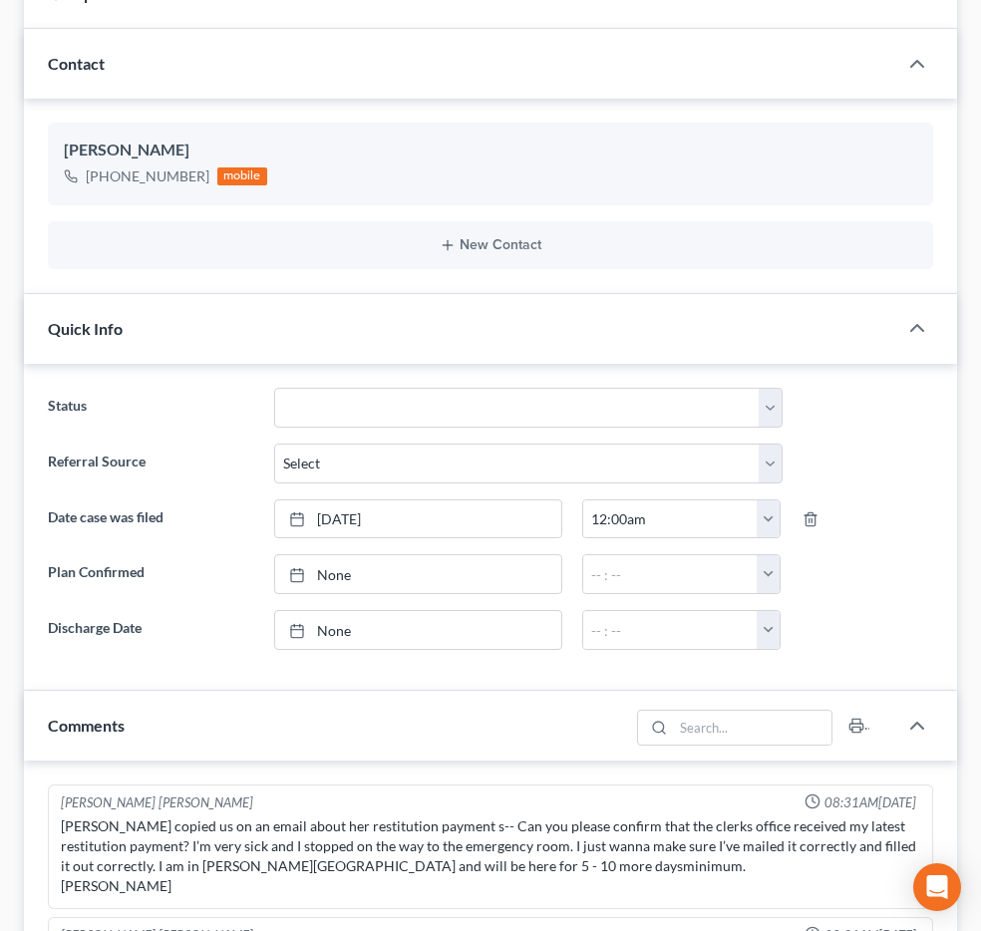
click at [0, 0] on span "Additional Documents" at bounding box center [0, 0] width 0 height 0
click at [0, 0] on link "PACER Notices" at bounding box center [0, 0] width 0 height 0
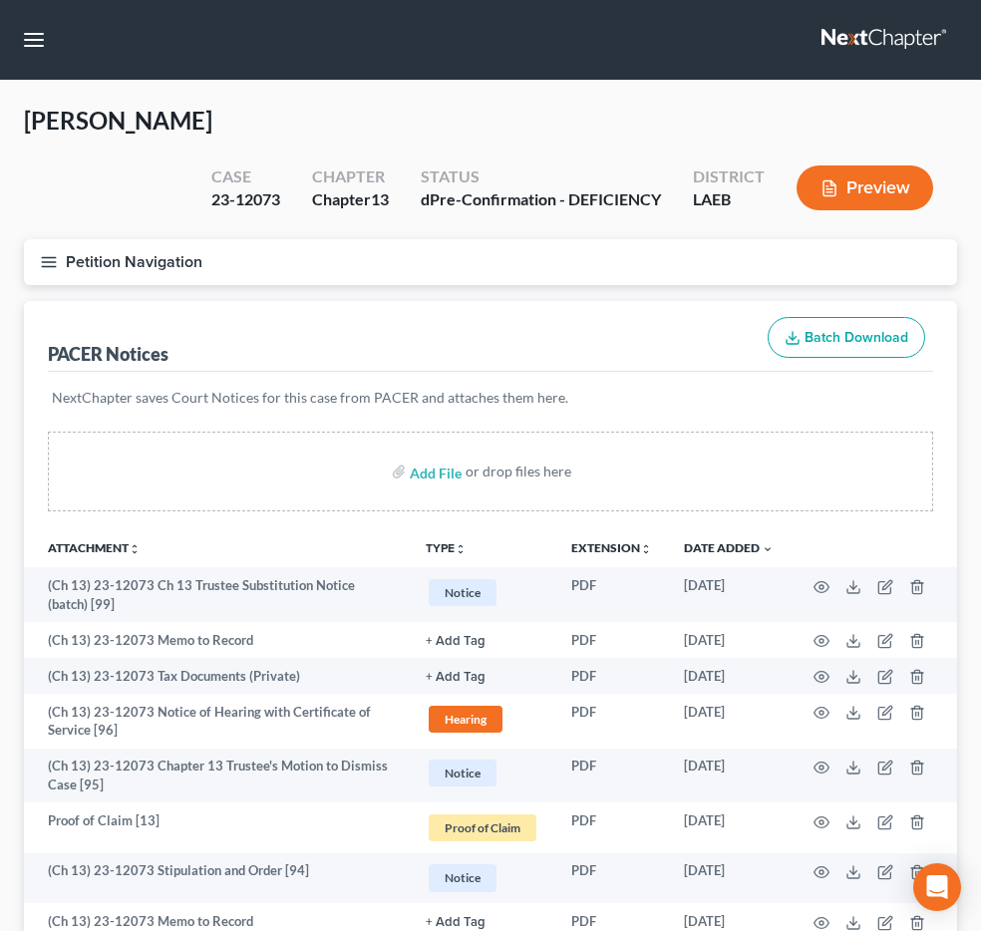
scroll to position [4, 0]
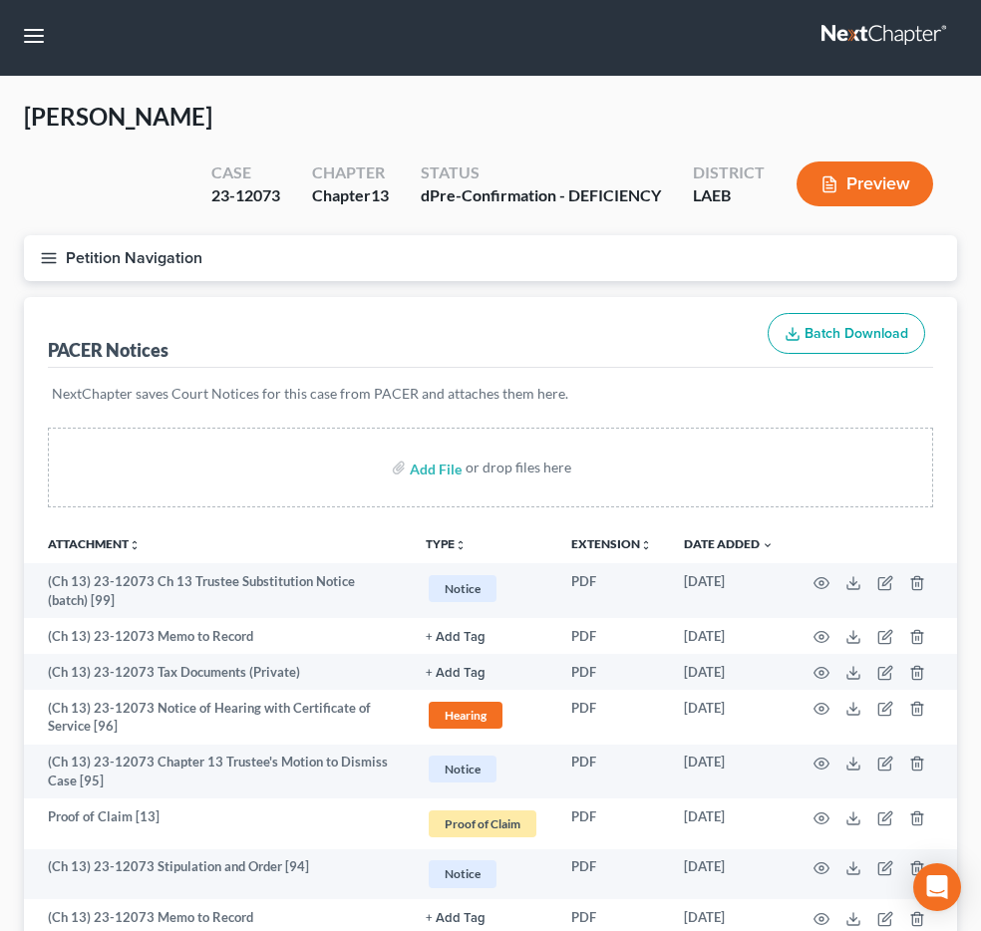
click at [0, 0] on input "search" at bounding box center [0, 0] width 0 height 0
type input "[PERSON_NAME]"
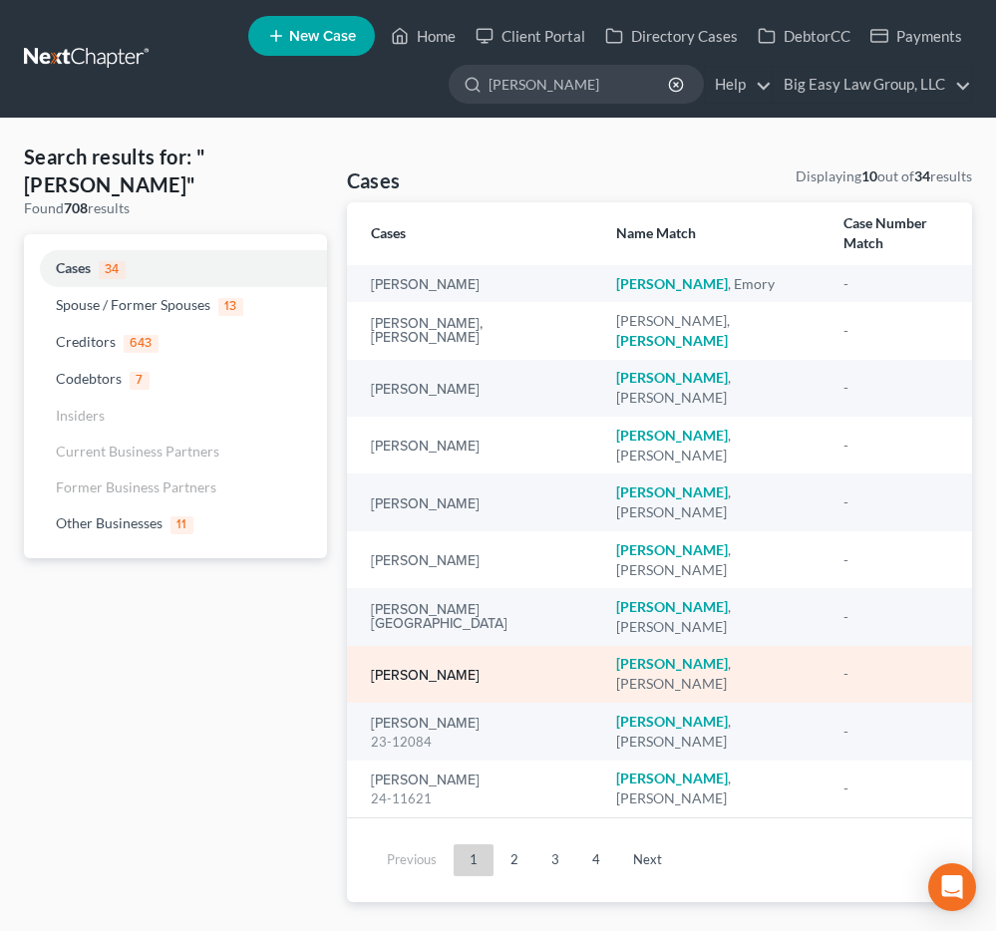
click at [449, 669] on link "[PERSON_NAME]" at bounding box center [425, 676] width 109 height 14
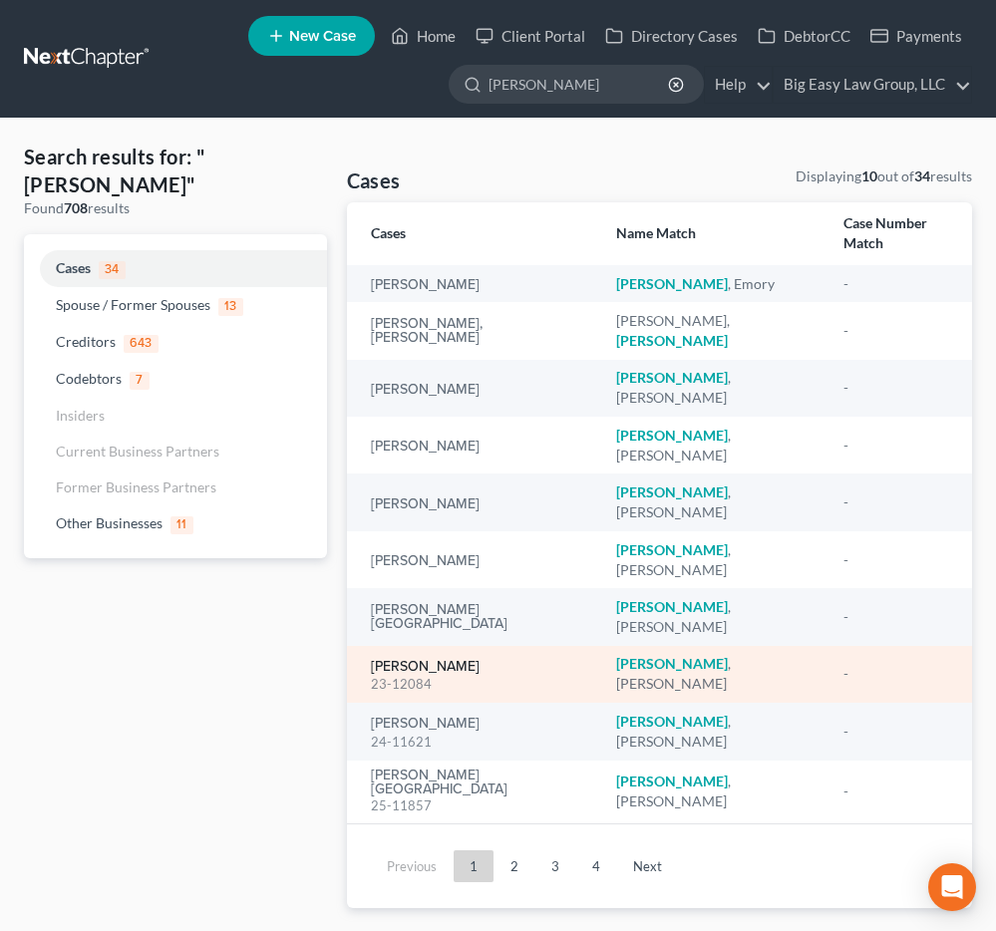
click at [431, 660] on link "[PERSON_NAME]" at bounding box center [425, 667] width 109 height 14
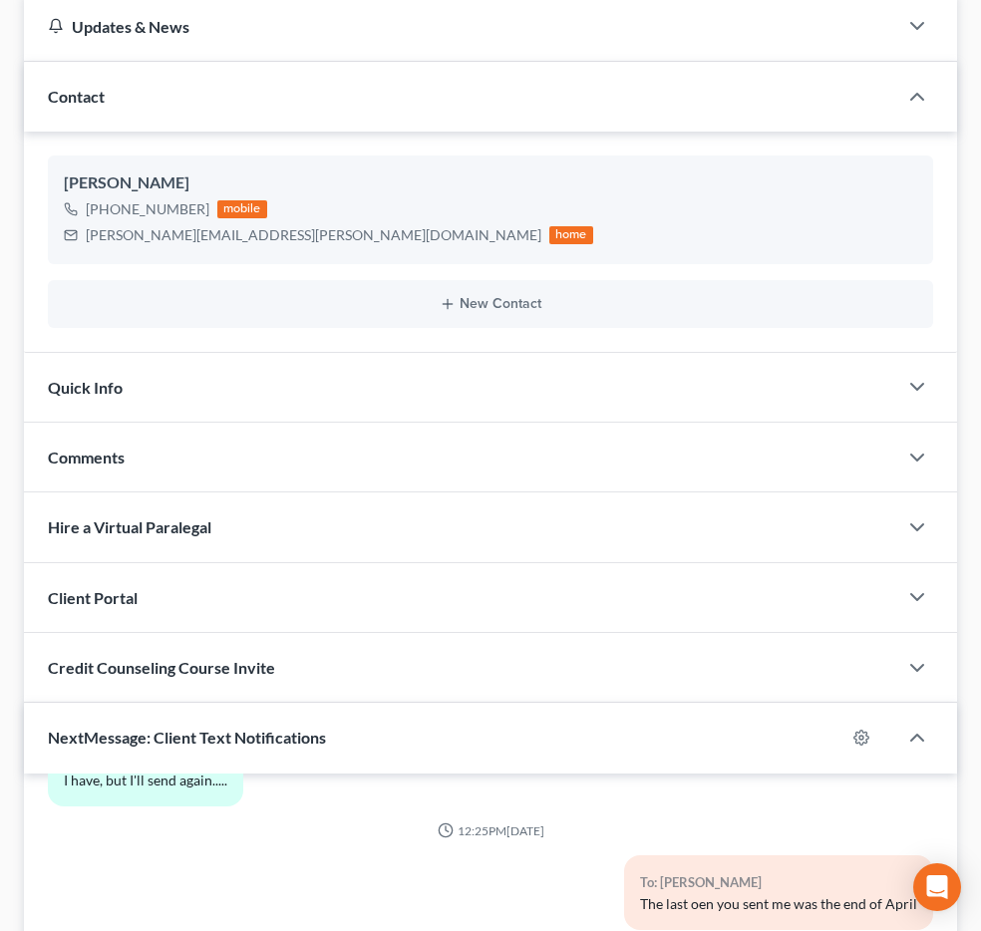
scroll to position [262, 0]
click at [0, 0] on span "Additional Documents" at bounding box center [0, 0] width 0 height 0
click at [0, 0] on link "PACER Notices" at bounding box center [0, 0] width 0 height 0
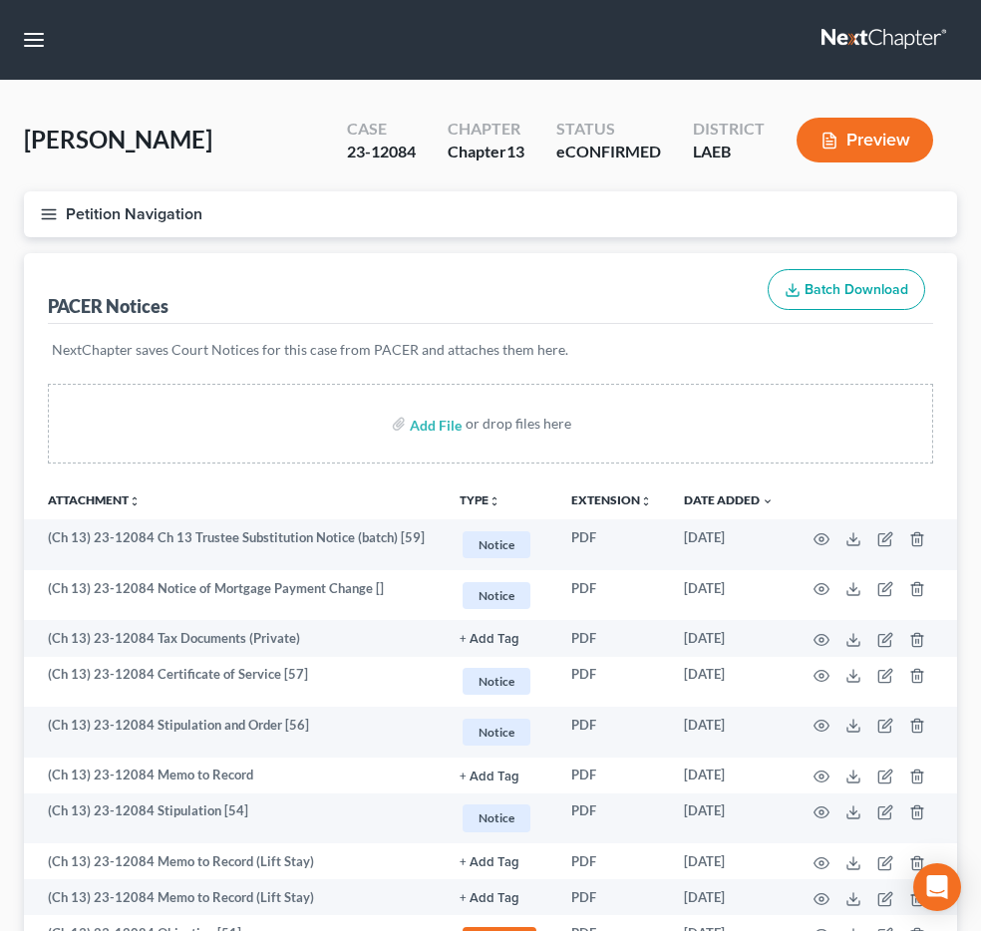
click at [0, 0] on input "search" at bounding box center [0, 0] width 0 height 0
type input "[PERSON_NAME]"
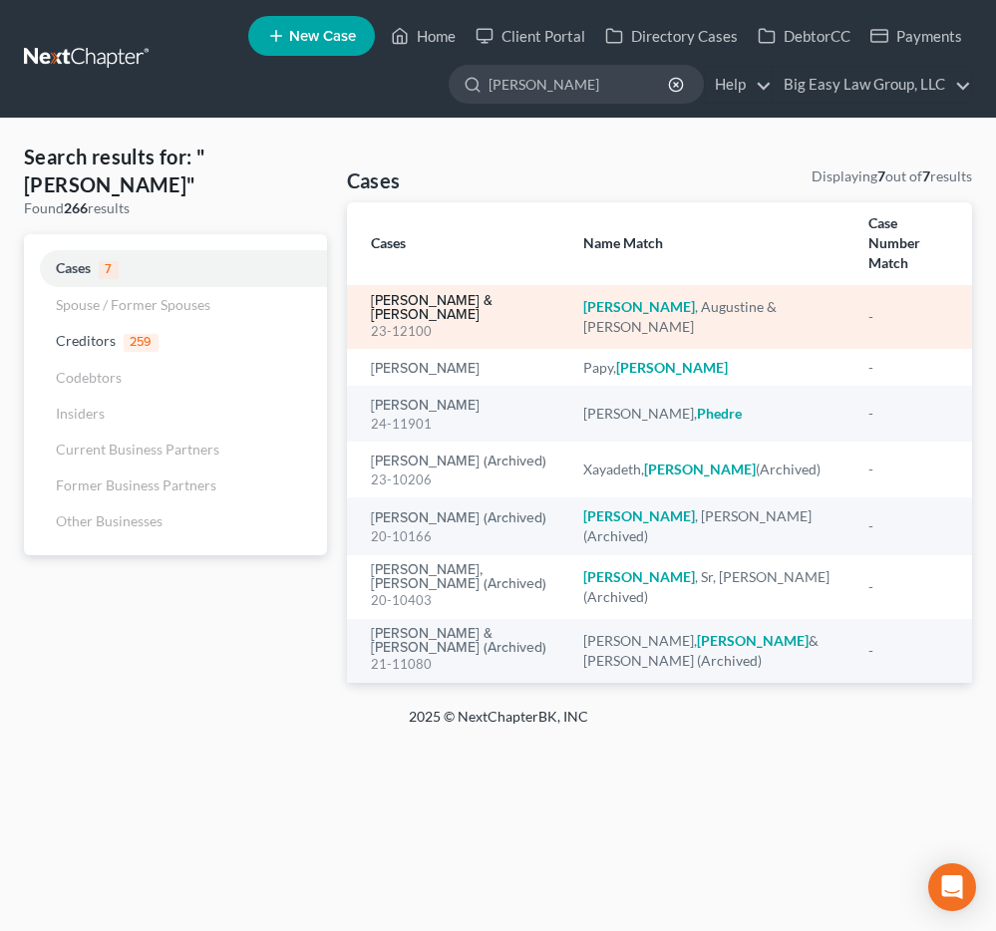
click at [475, 294] on link "[PERSON_NAME] & [PERSON_NAME]" at bounding box center [461, 308] width 181 height 28
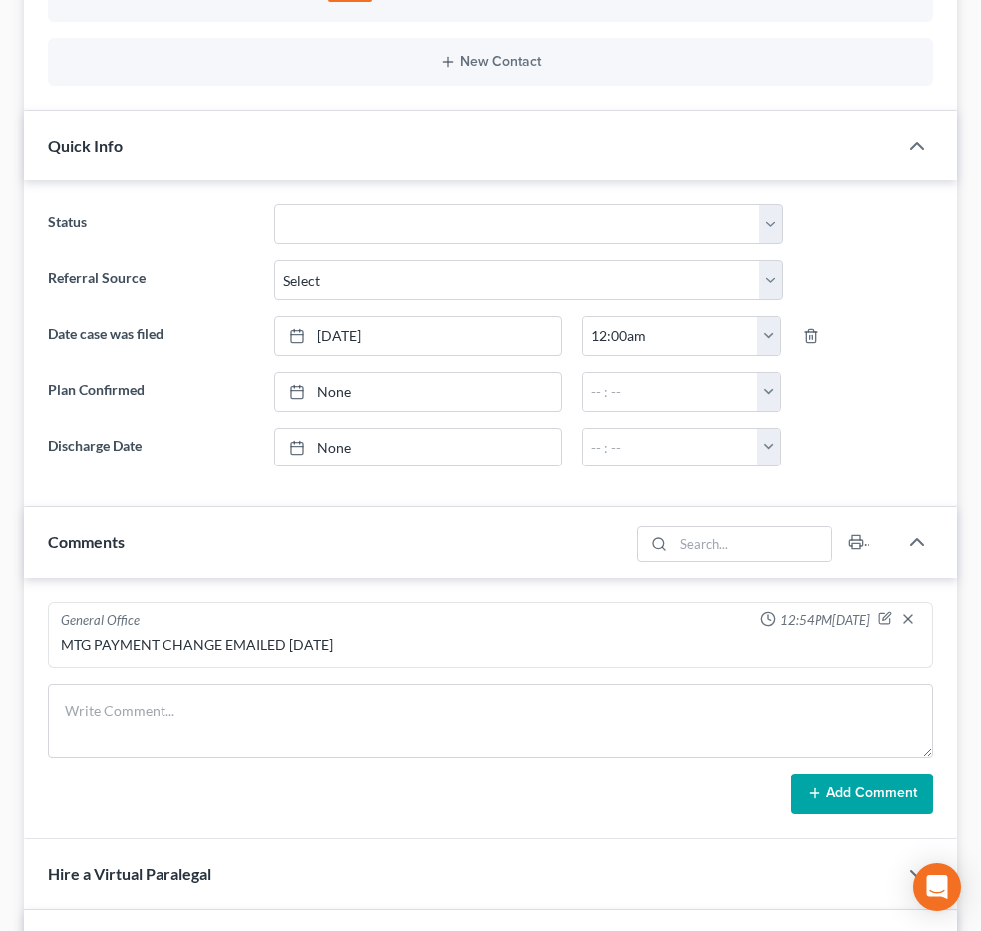
scroll to position [2880, 0]
click at [0, 0] on span "Additional Documents" at bounding box center [0, 0] width 0 height 0
click at [0, 0] on link "PACER Notices" at bounding box center [0, 0] width 0 height 0
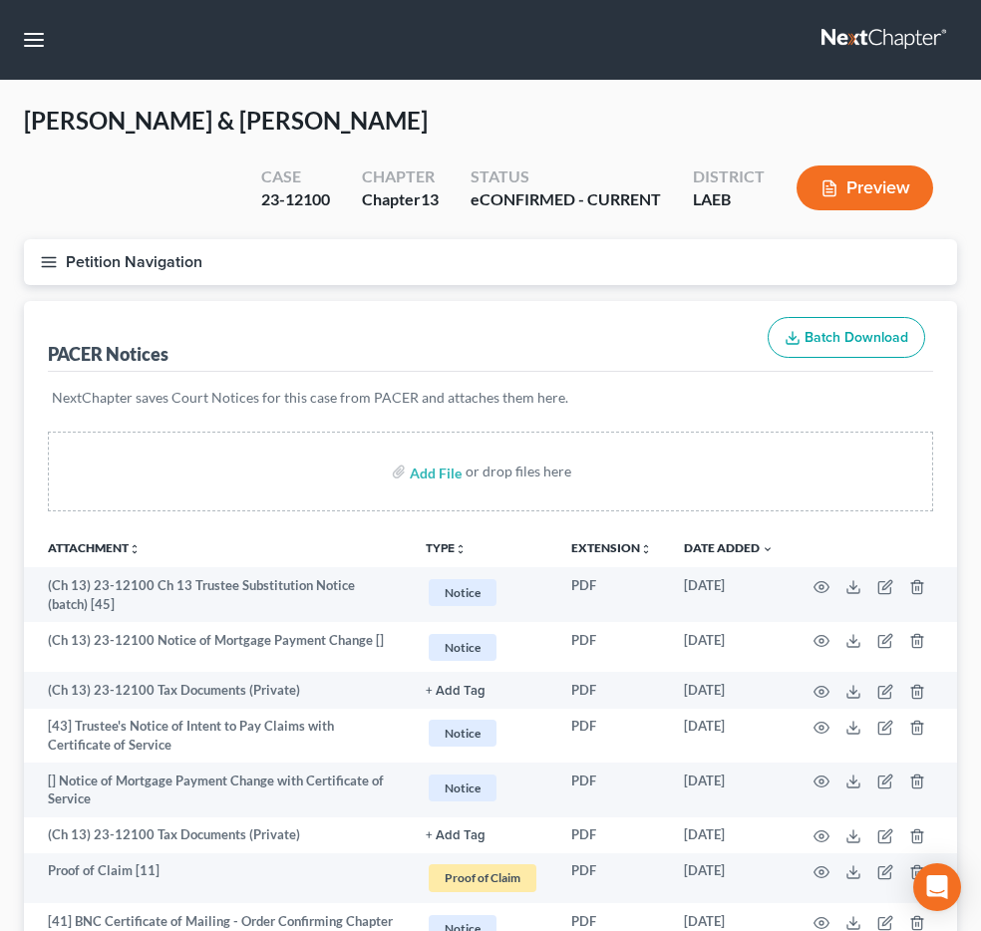
click at [0, 0] on input "search" at bounding box center [0, 0] width 0 height 0
type input "jolly"
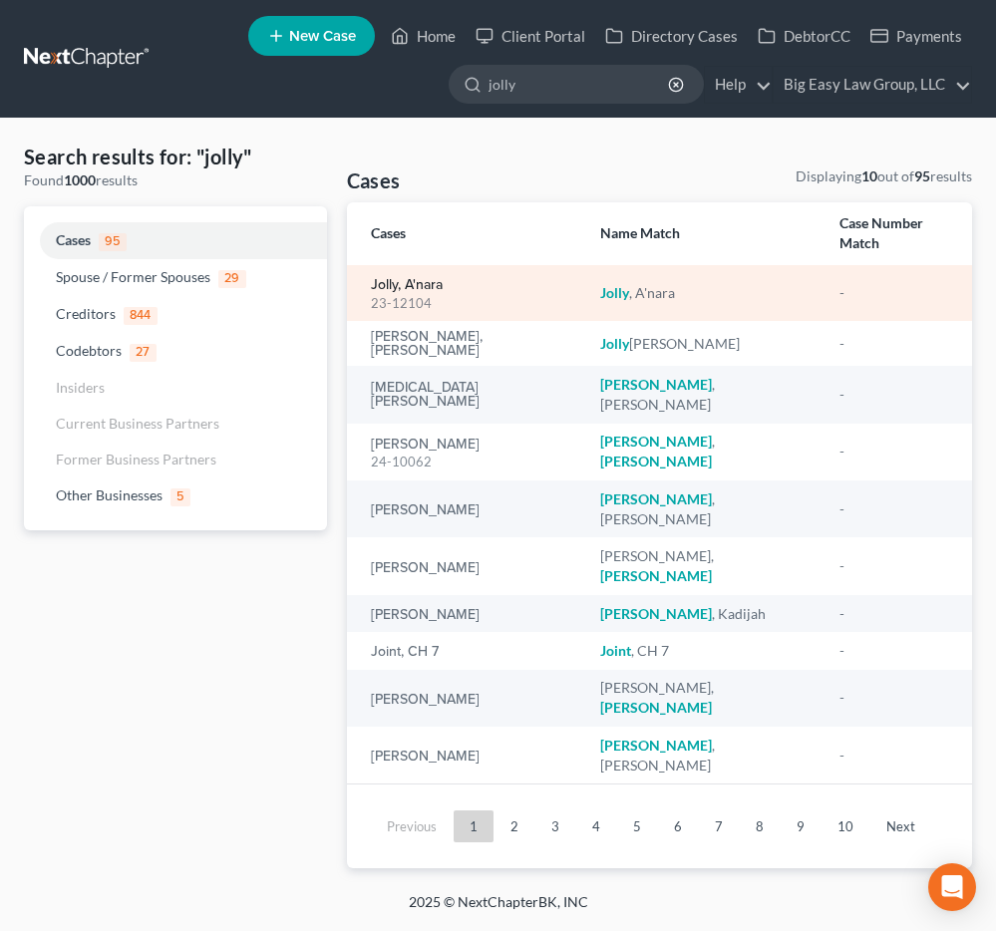
click at [384, 278] on link "Jolly, A'nara" at bounding box center [407, 285] width 72 height 14
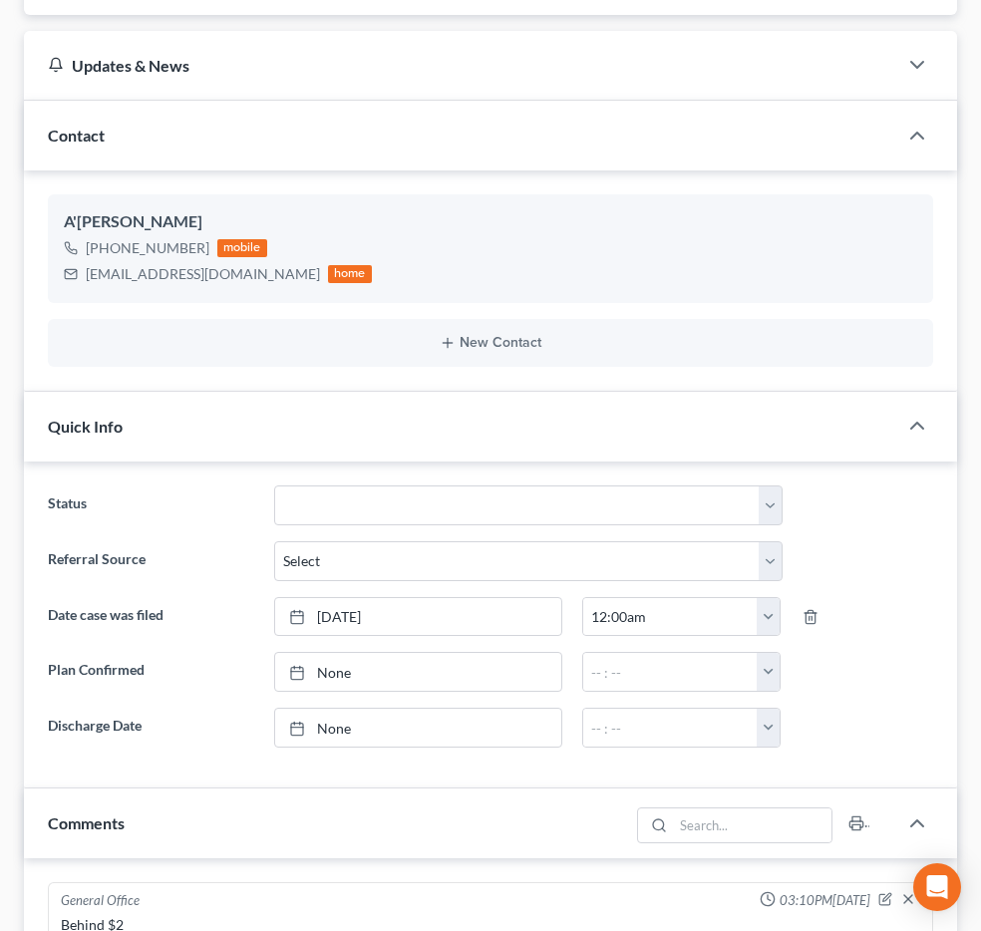
scroll to position [529, 0]
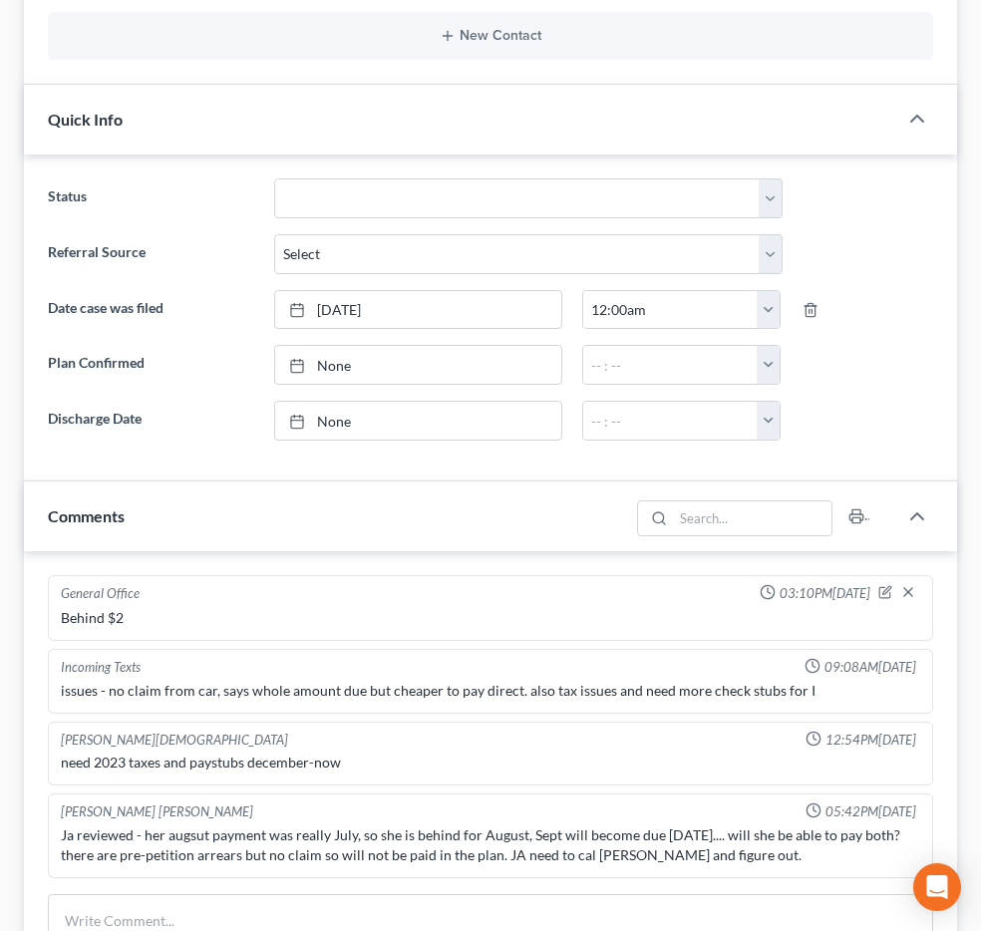
click at [0, 0] on span "Additional Documents" at bounding box center [0, 0] width 0 height 0
click at [0, 0] on link "PACER Notices" at bounding box center [0, 0] width 0 height 0
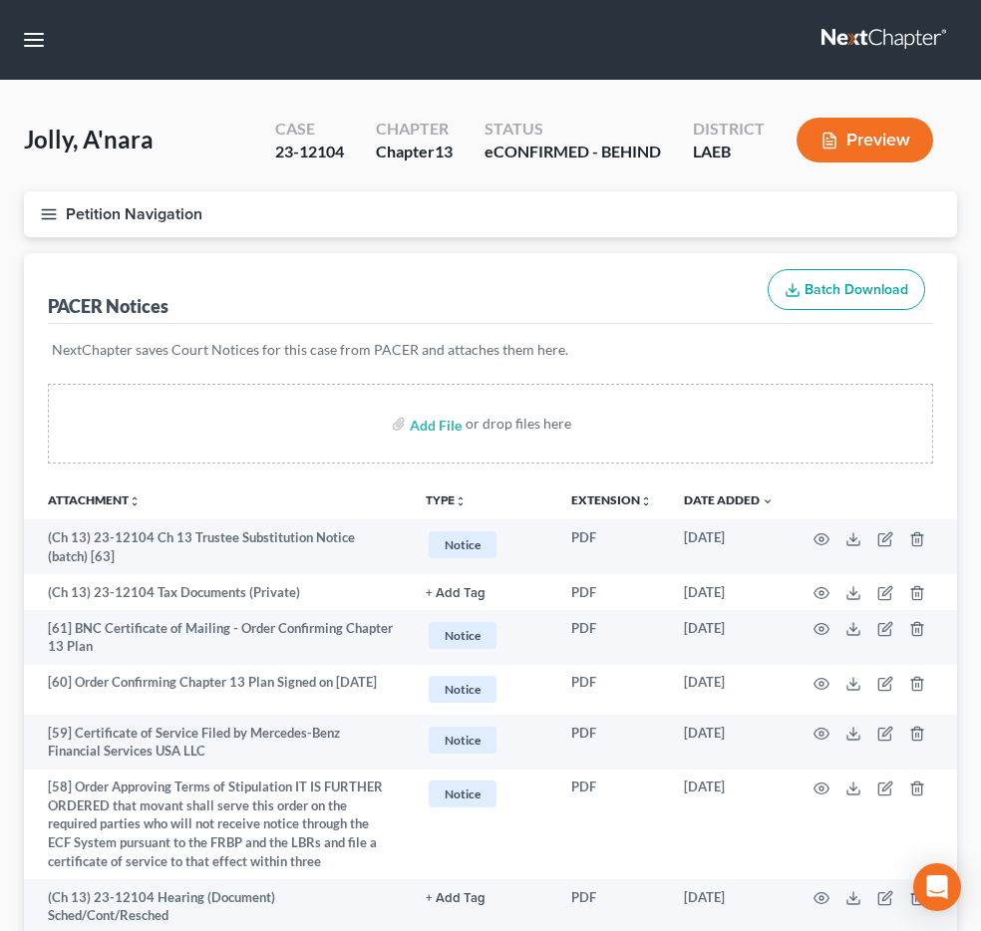
click at [0, 0] on input "search" at bounding box center [0, 0] width 0 height 0
type input "jackson"
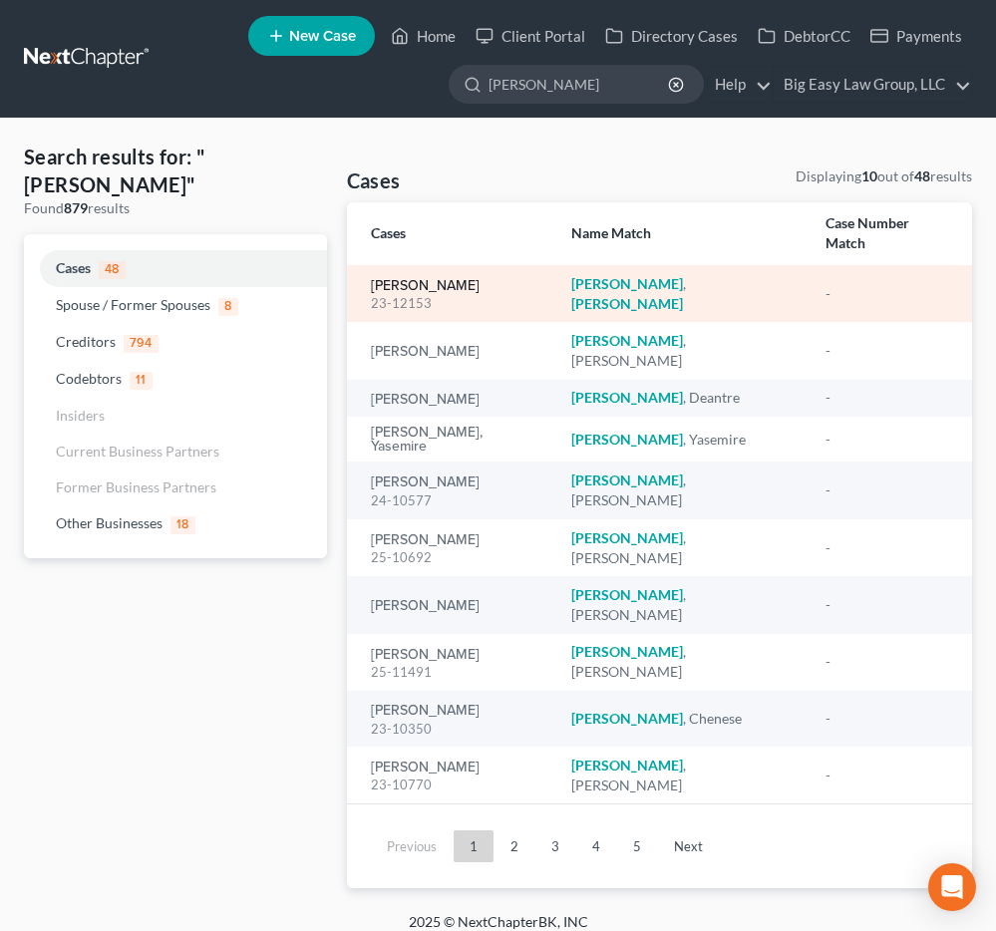
click at [426, 279] on link "[PERSON_NAME]" at bounding box center [425, 286] width 109 height 14
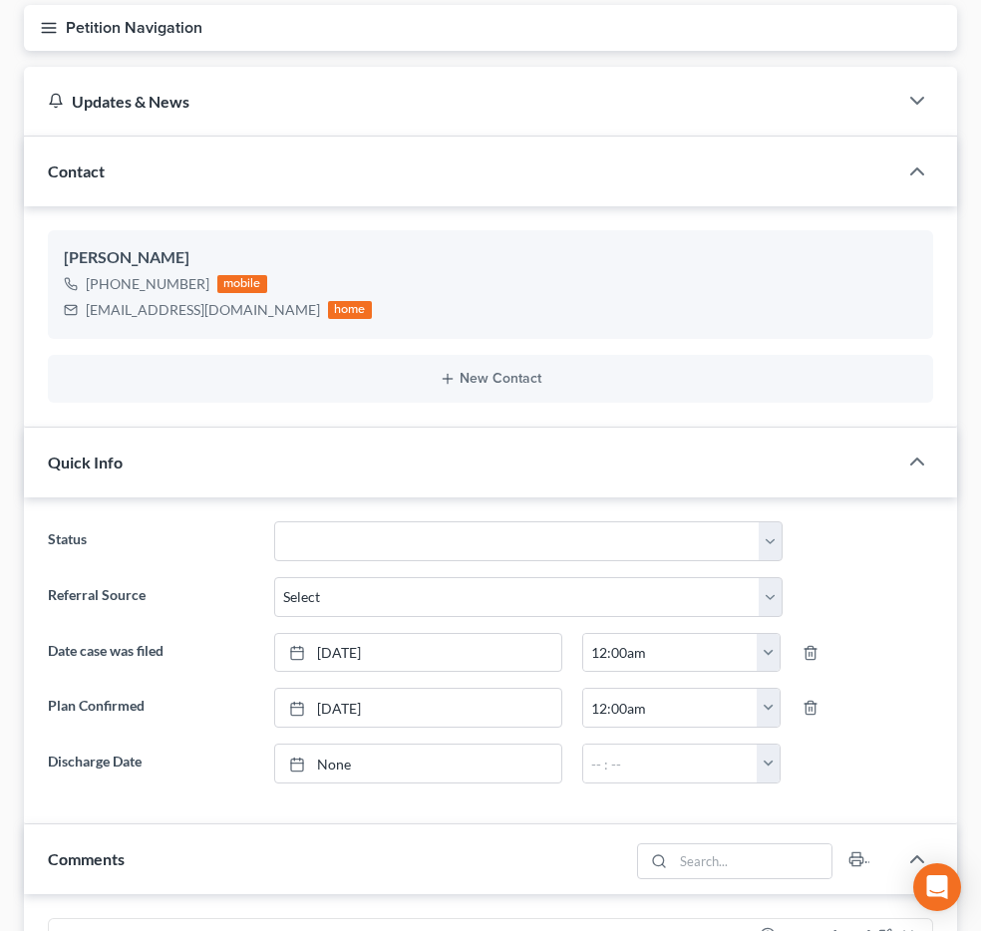
scroll to position [5395, 0]
click at [0, 0] on span "Additional Documents" at bounding box center [0, 0] width 0 height 0
click at [0, 0] on span "PACER Notices" at bounding box center [0, 0] width 0 height 0
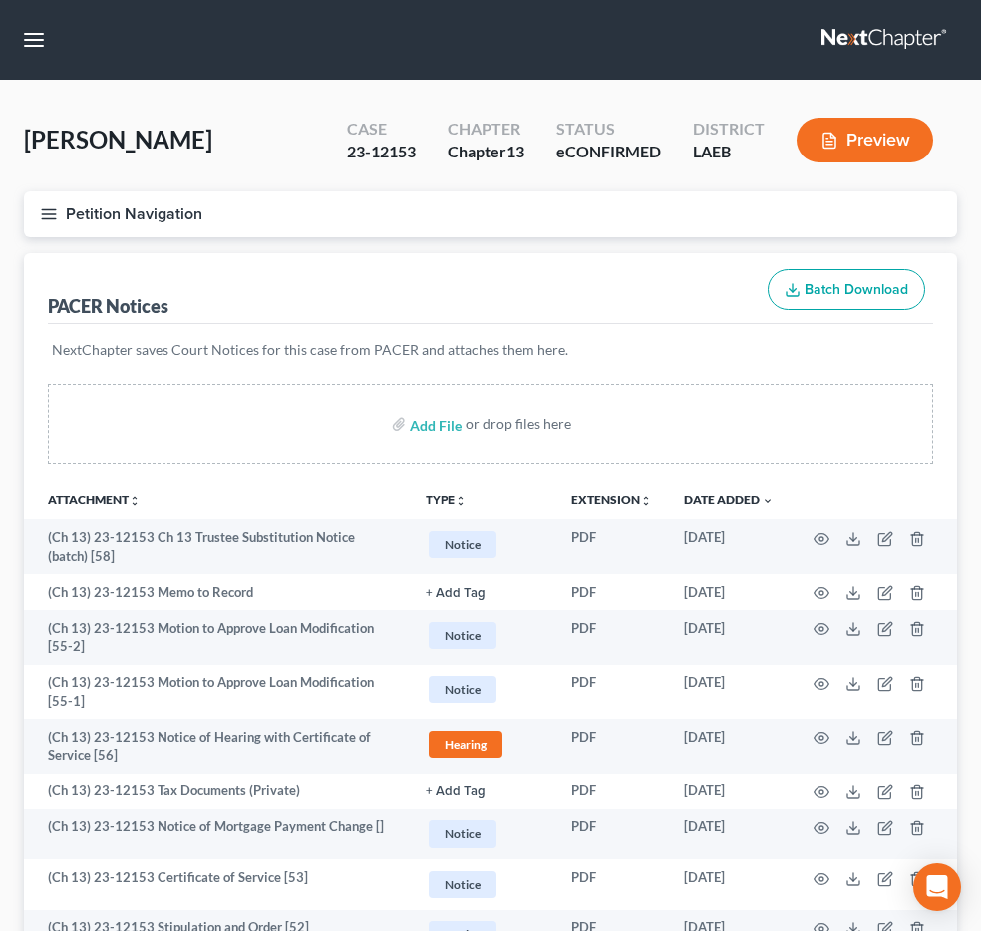
click at [0, 0] on input "search" at bounding box center [0, 0] width 0 height 0
type input "dwyer"
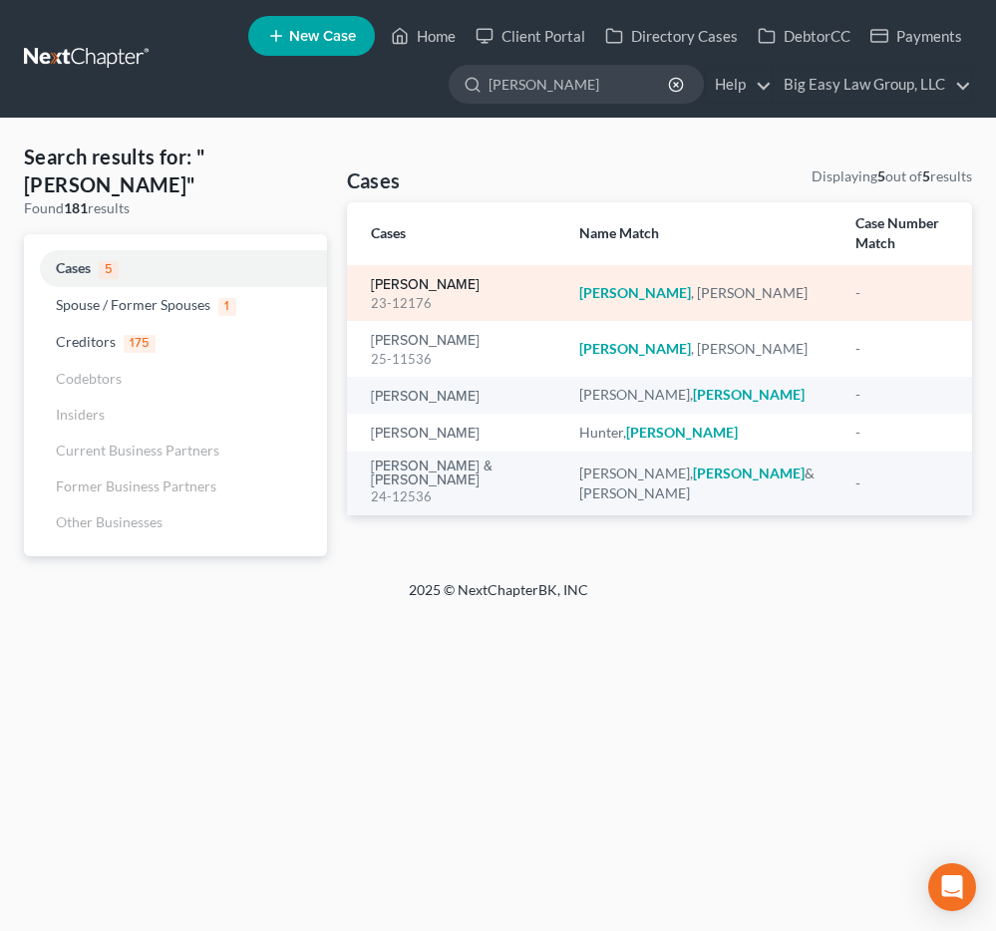
click at [425, 278] on link "Dwyer, Debra" at bounding box center [425, 285] width 109 height 14
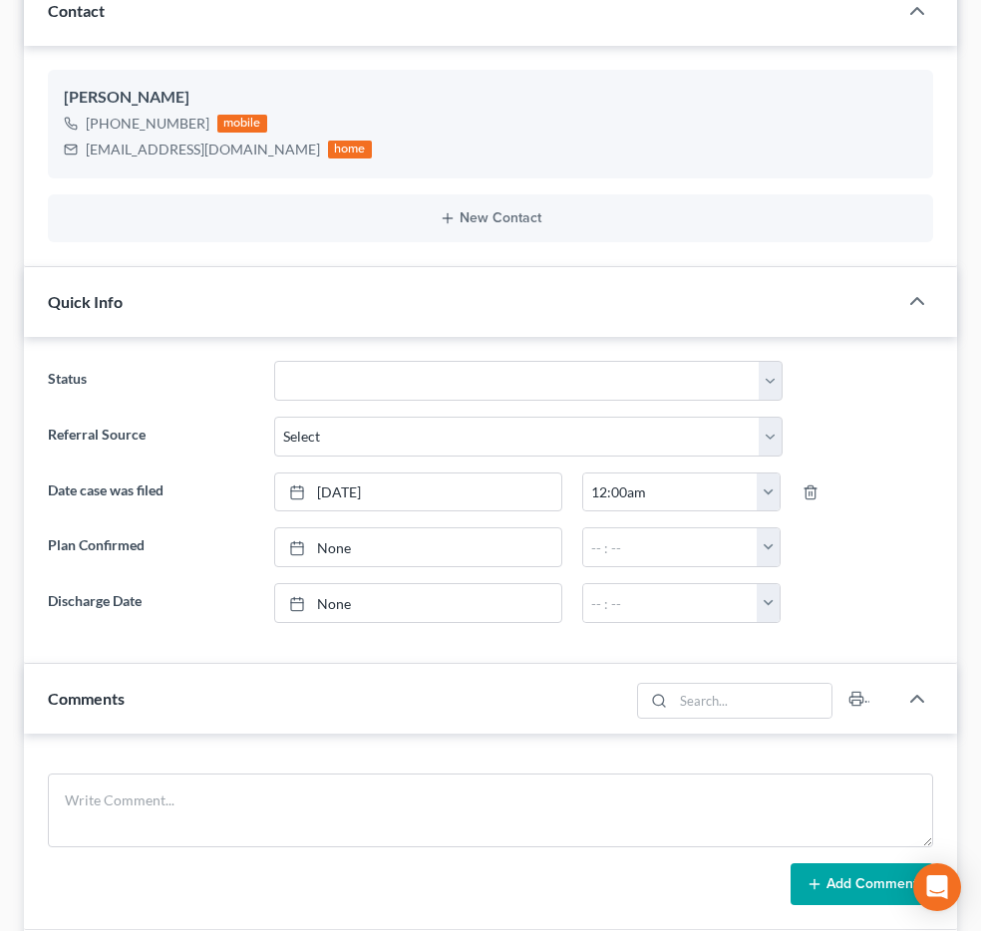
scroll to position [120, 0]
click at [0, 0] on span "Additional Documents" at bounding box center [0, 0] width 0 height 0
click at [0, 0] on link "PACER Notices" at bounding box center [0, 0] width 0 height 0
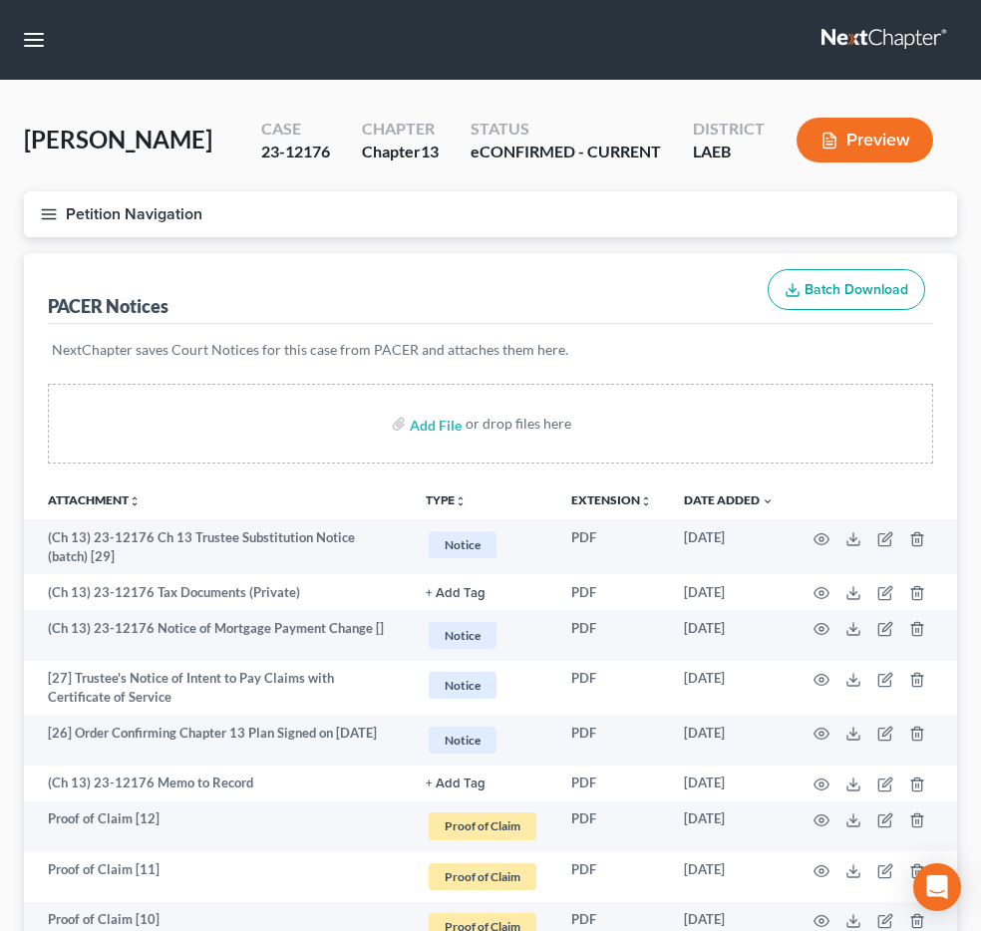
click at [0, 0] on input "search" at bounding box center [0, 0] width 0 height 0
type input "fisher"
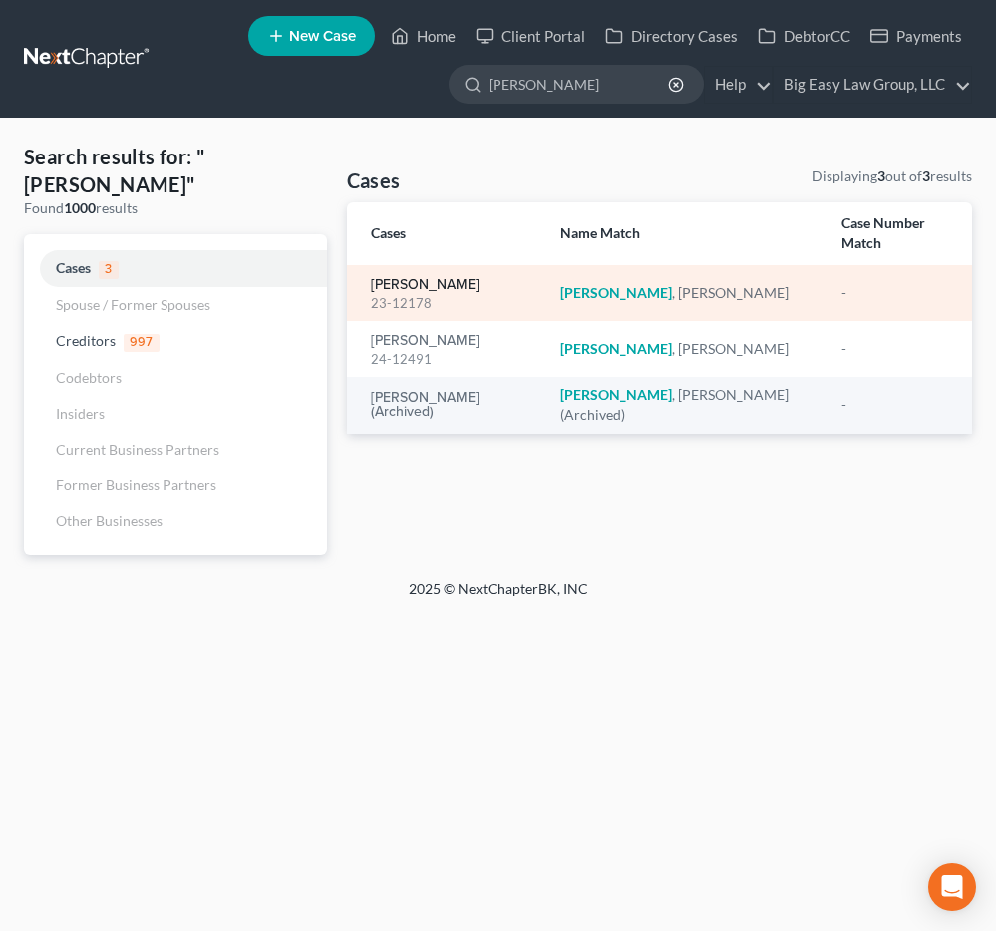
click at [435, 278] on link "Fisher, Christine" at bounding box center [425, 285] width 109 height 14
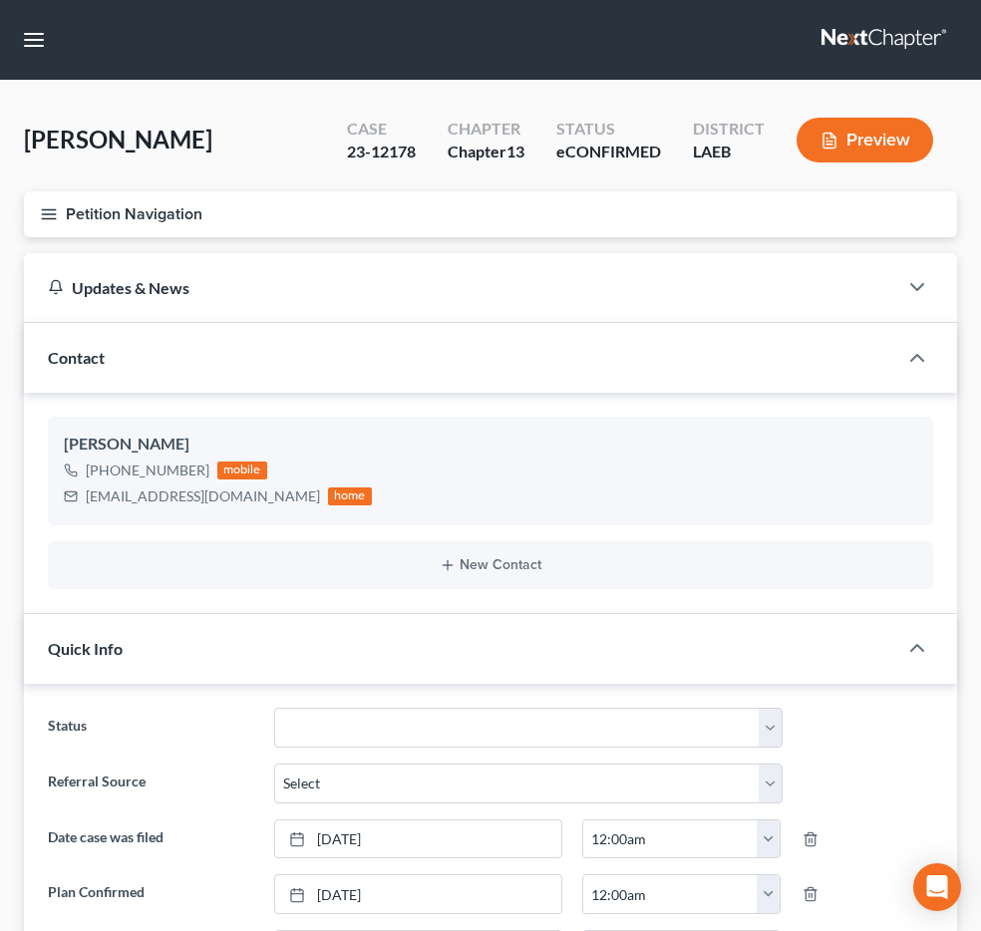
scroll to position [398, 0]
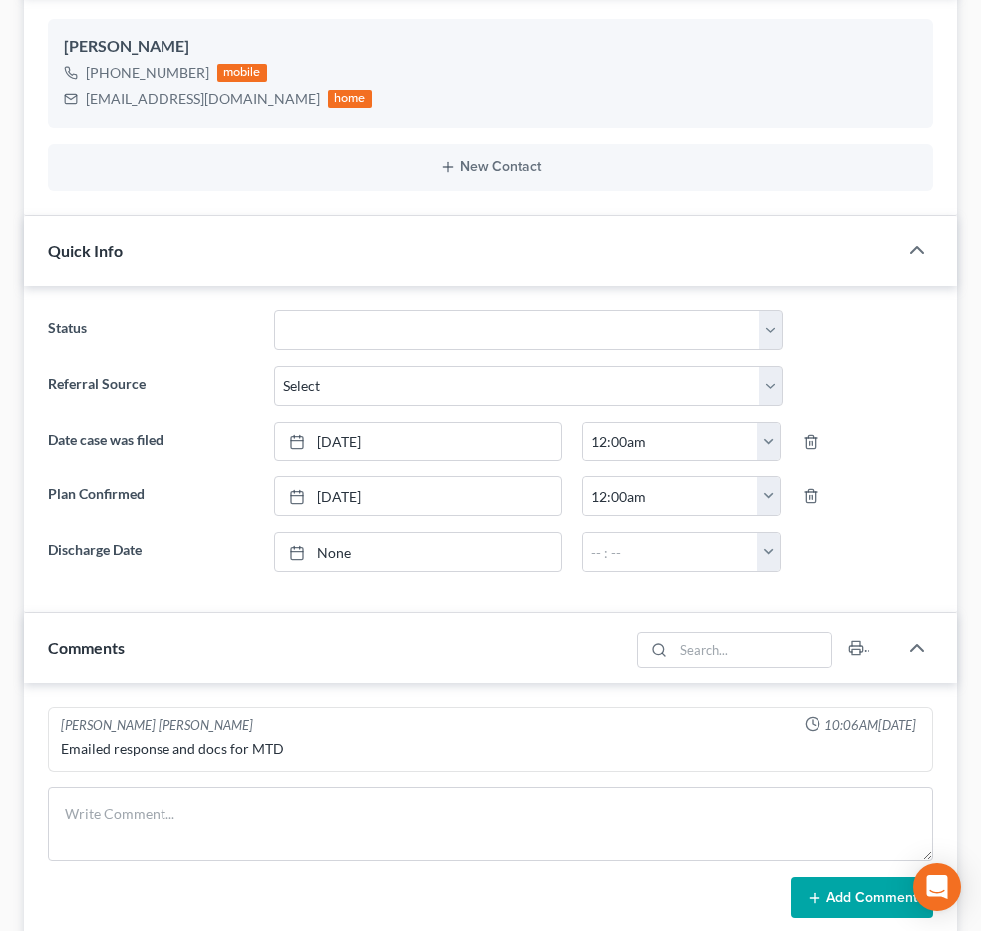
click at [0, 0] on span "Additional Documents" at bounding box center [0, 0] width 0 height 0
click at [0, 0] on span "PACER Notices" at bounding box center [0, 0] width 0 height 0
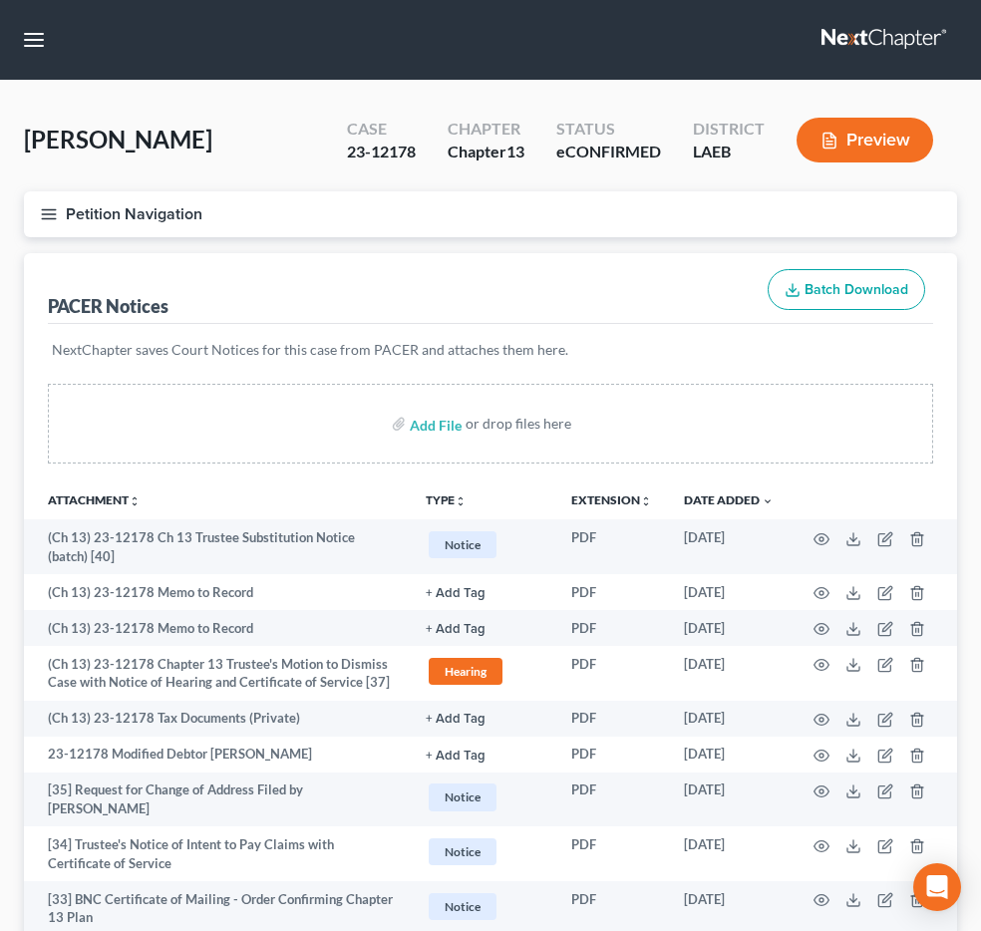
click at [0, 0] on input "search" at bounding box center [0, 0] width 0 height 0
type input "richardson"
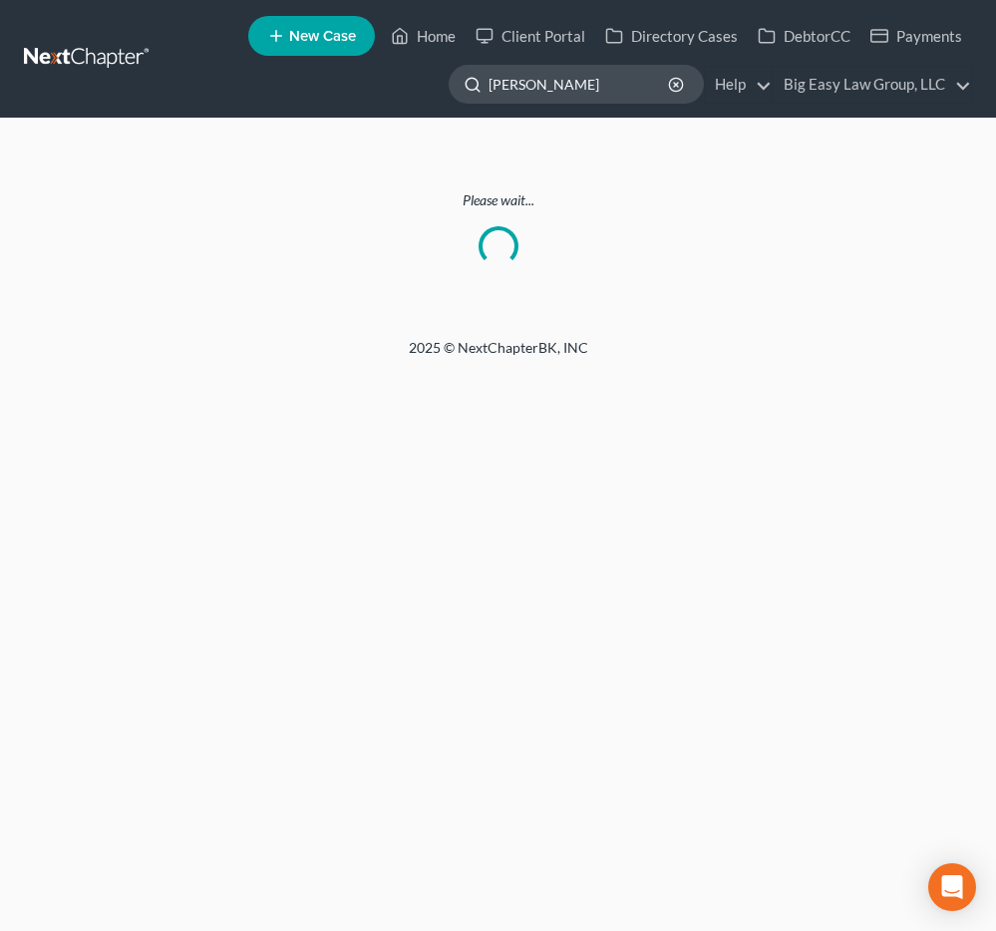
click at [587, 89] on input "richardson" at bounding box center [579, 84] width 182 height 37
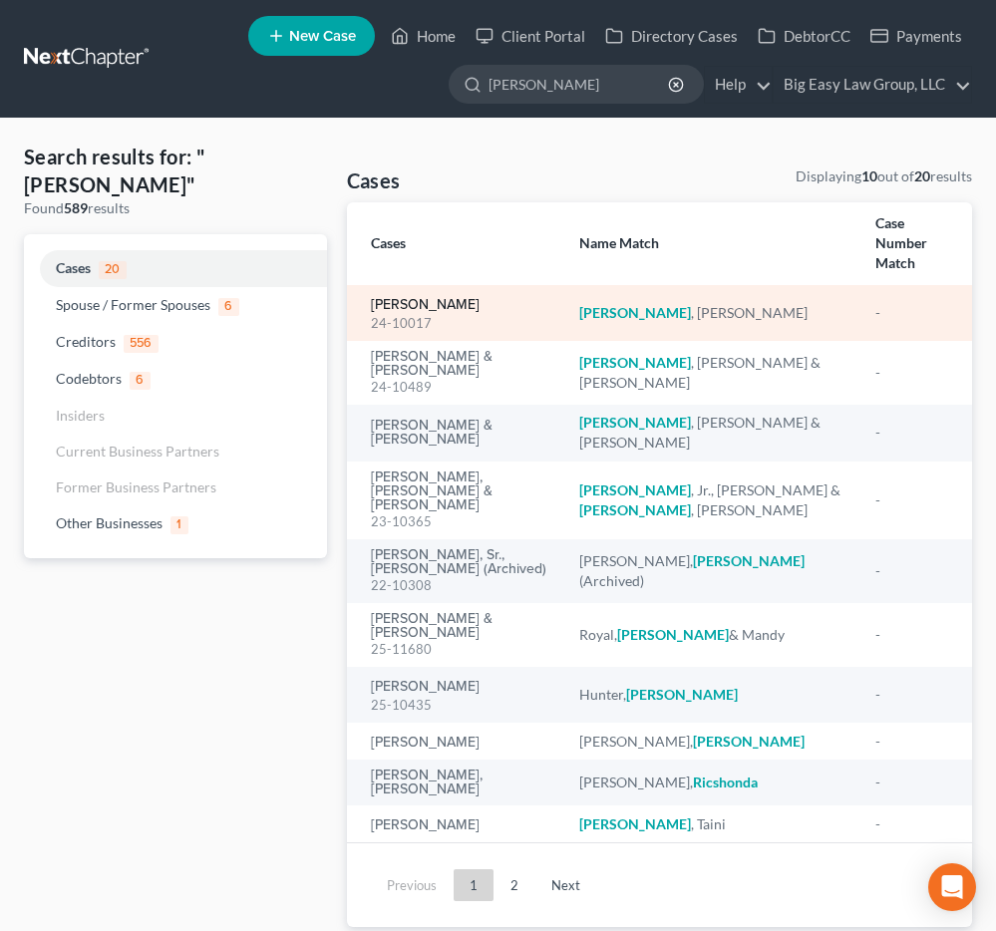
click at [417, 298] on link "Richardson, Shanon" at bounding box center [425, 305] width 109 height 14
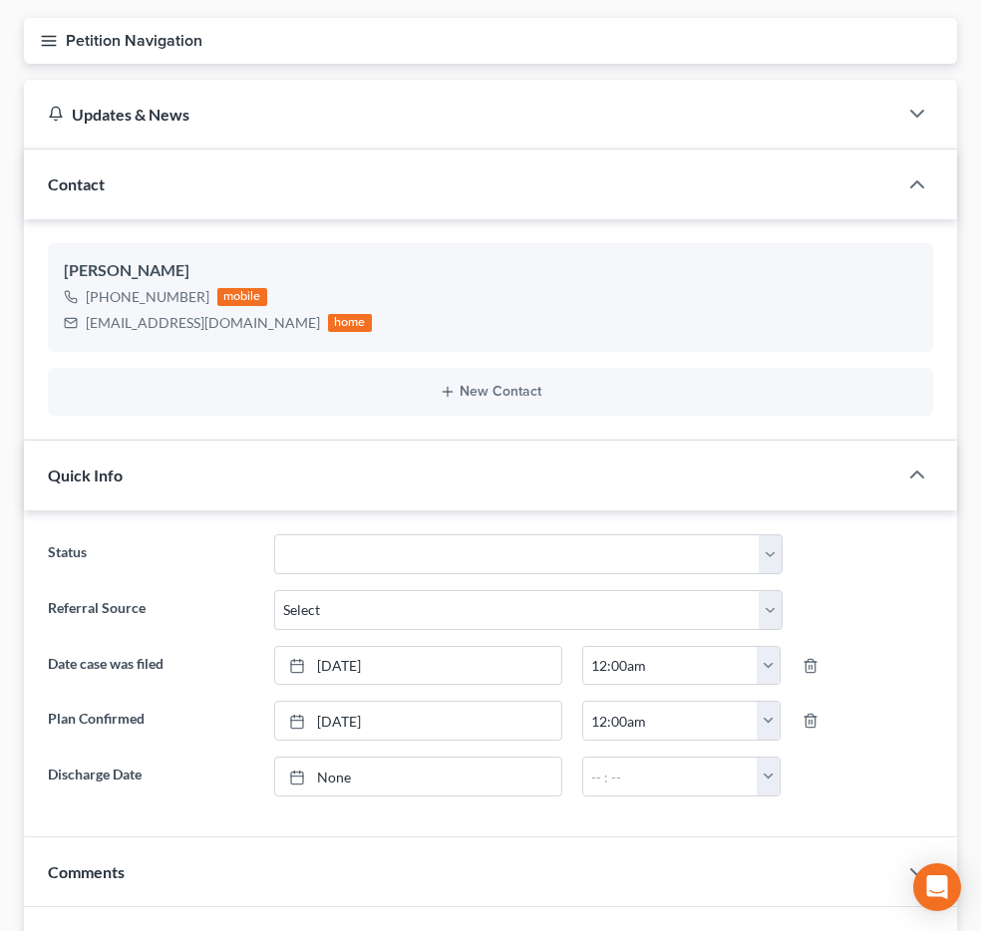
scroll to position [12496, 0]
click at [0, 0] on span "Additional Documents" at bounding box center [0, 0] width 0 height 0
click at [0, 0] on link "PACER Notices" at bounding box center [0, 0] width 0 height 0
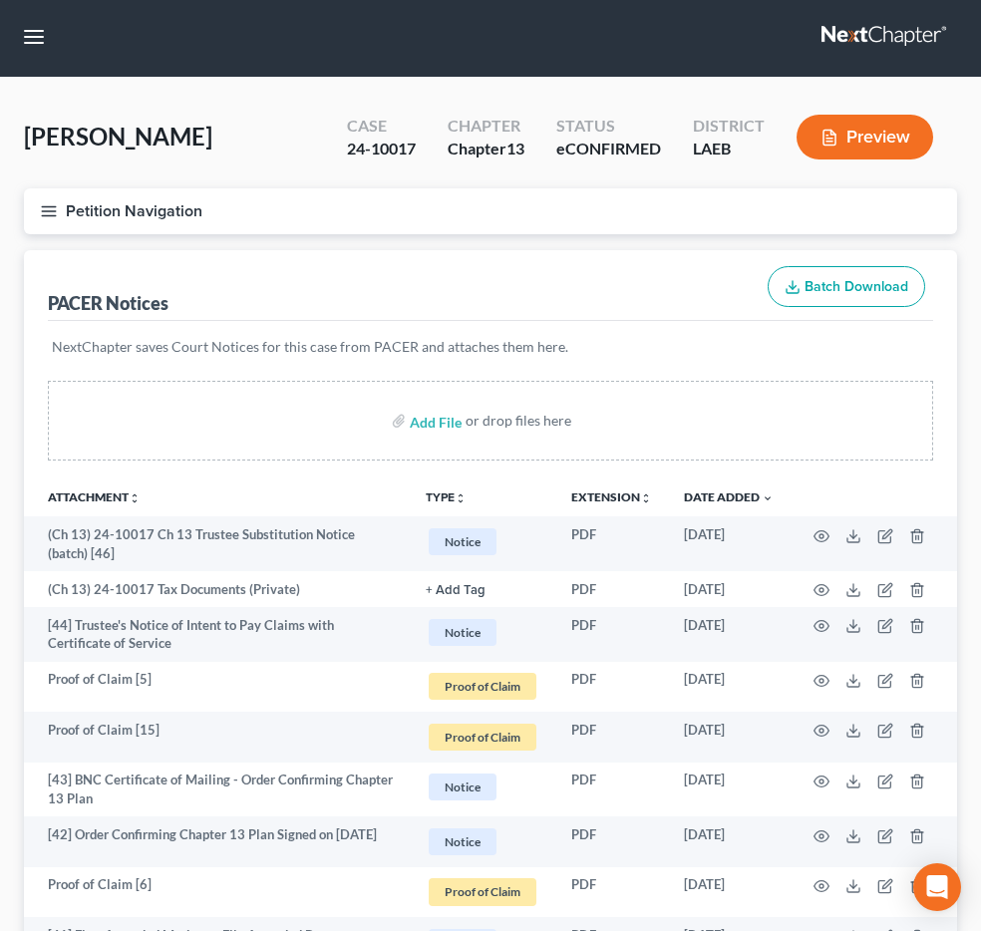
scroll to position [4, 0]
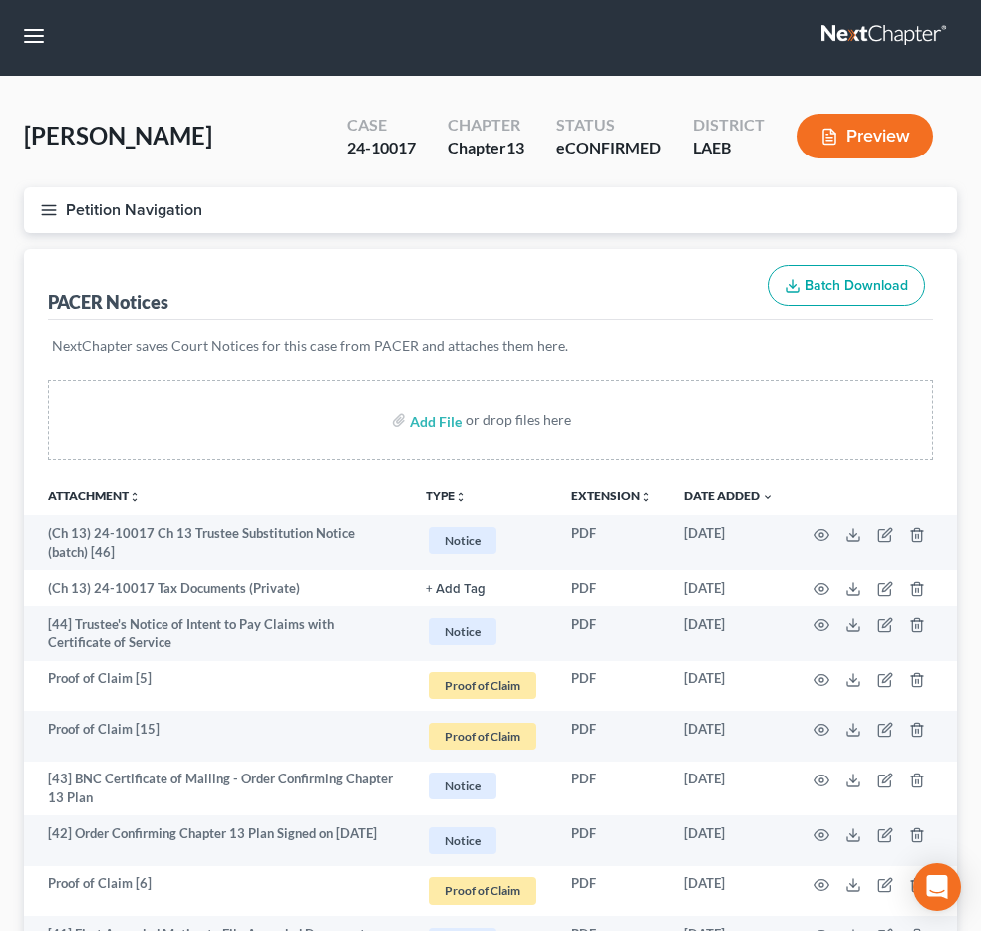
click at [0, 0] on input "search" at bounding box center [0, 0] width 0 height 0
type input "[PERSON_NAME]"
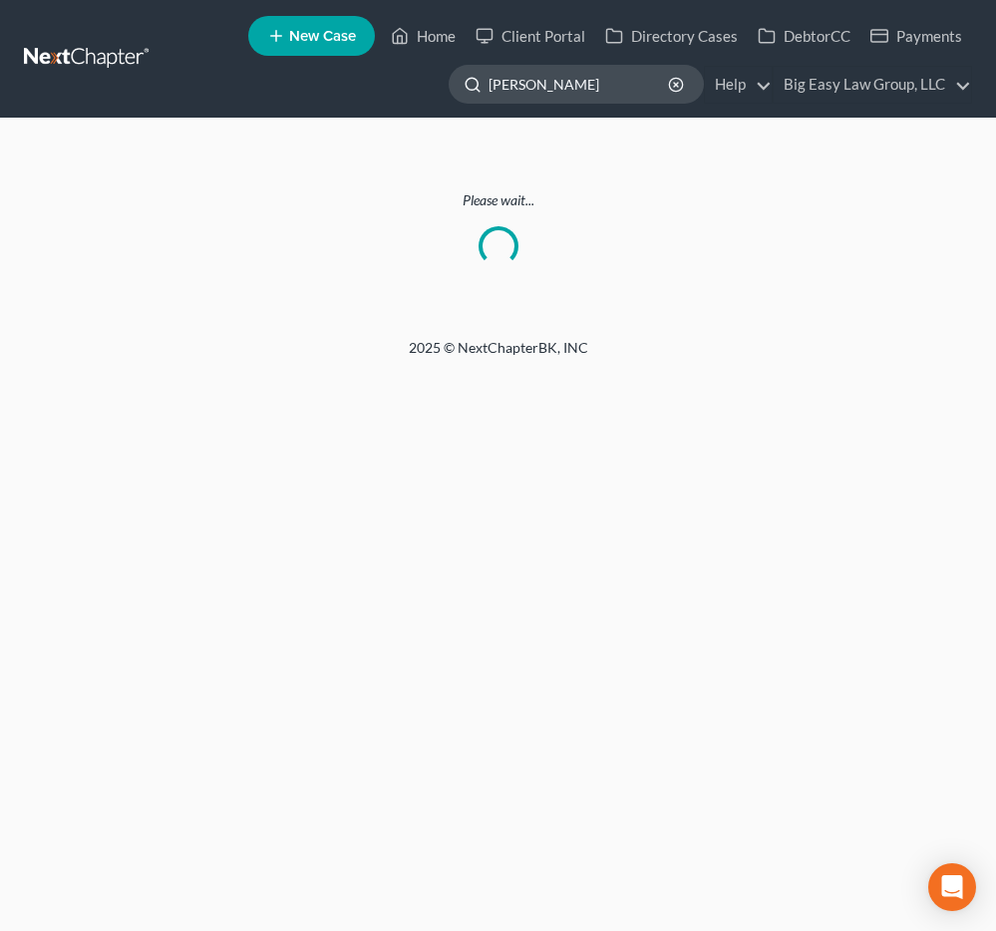
click at [622, 81] on input "[PERSON_NAME]" at bounding box center [579, 84] width 182 height 37
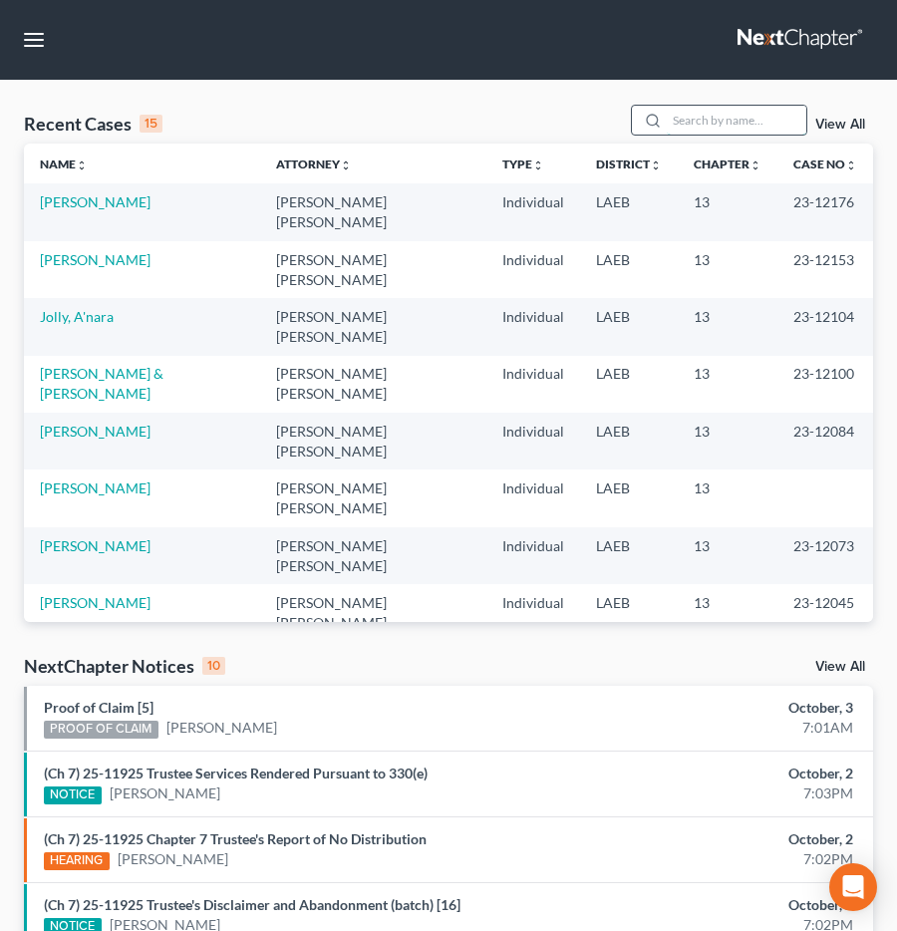
click at [748, 117] on input "search" at bounding box center [737, 120] width 140 height 29
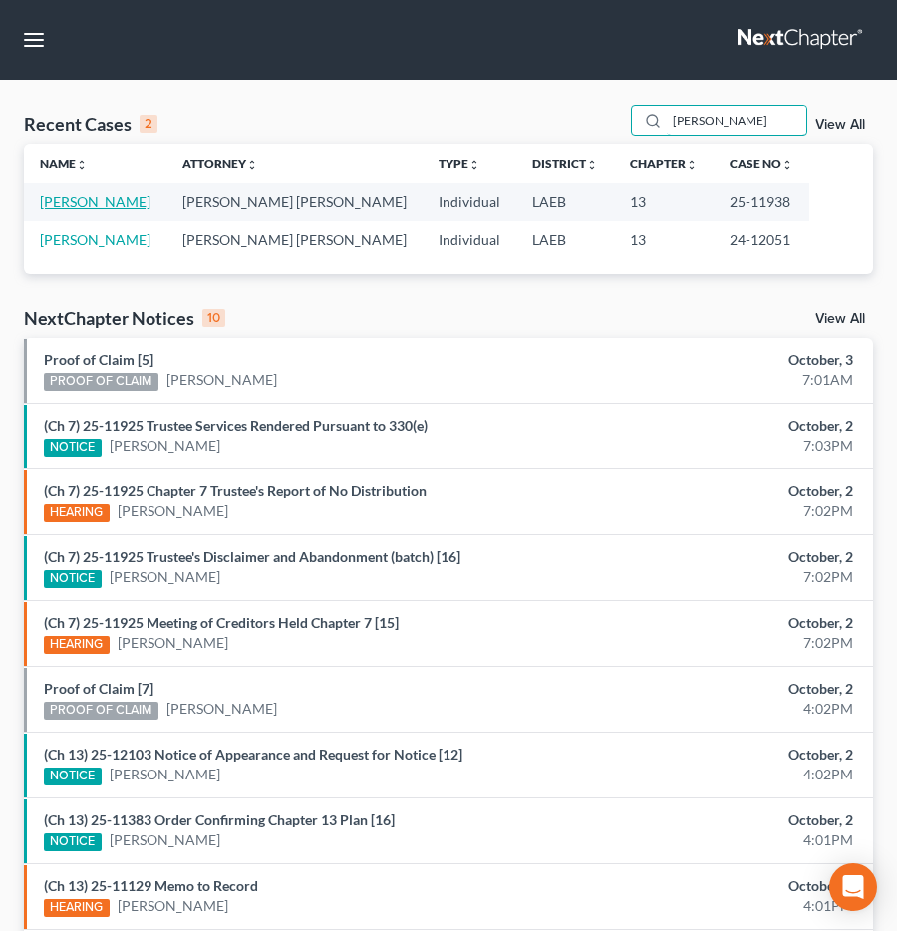
type input "[PERSON_NAME]"
click at [108, 206] on link "[PERSON_NAME]" at bounding box center [95, 201] width 111 height 17
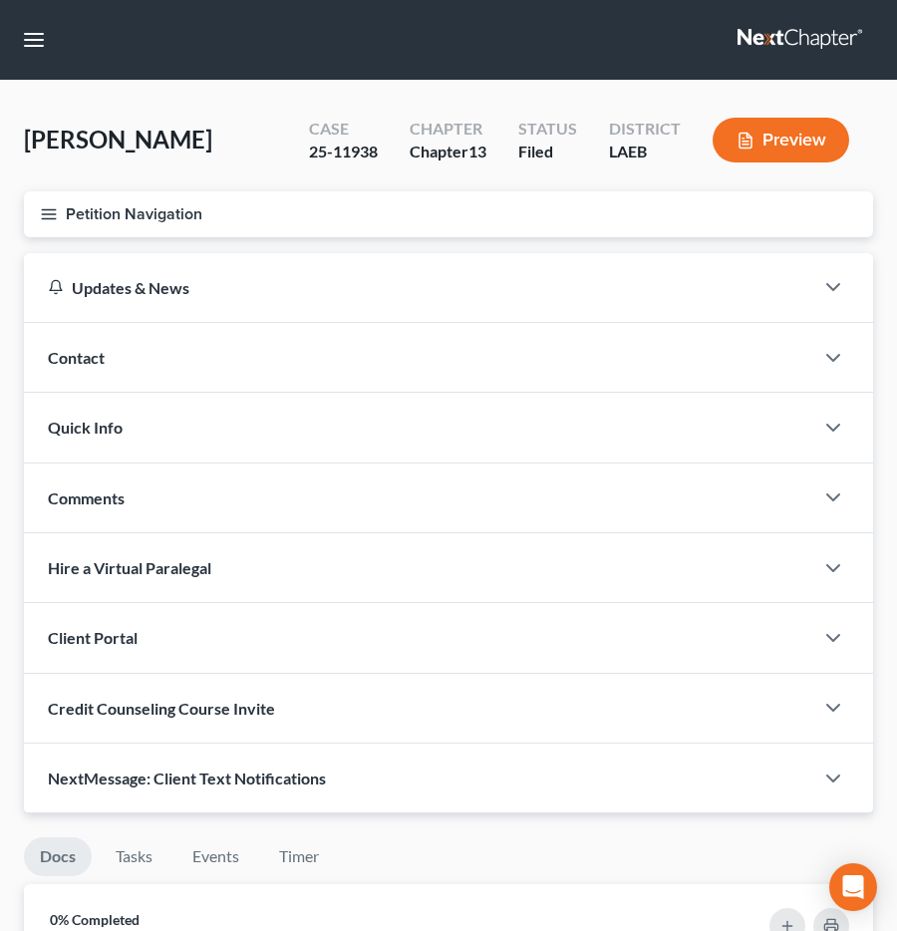
click at [79, 223] on button "Petition Navigation" at bounding box center [448, 214] width 849 height 46
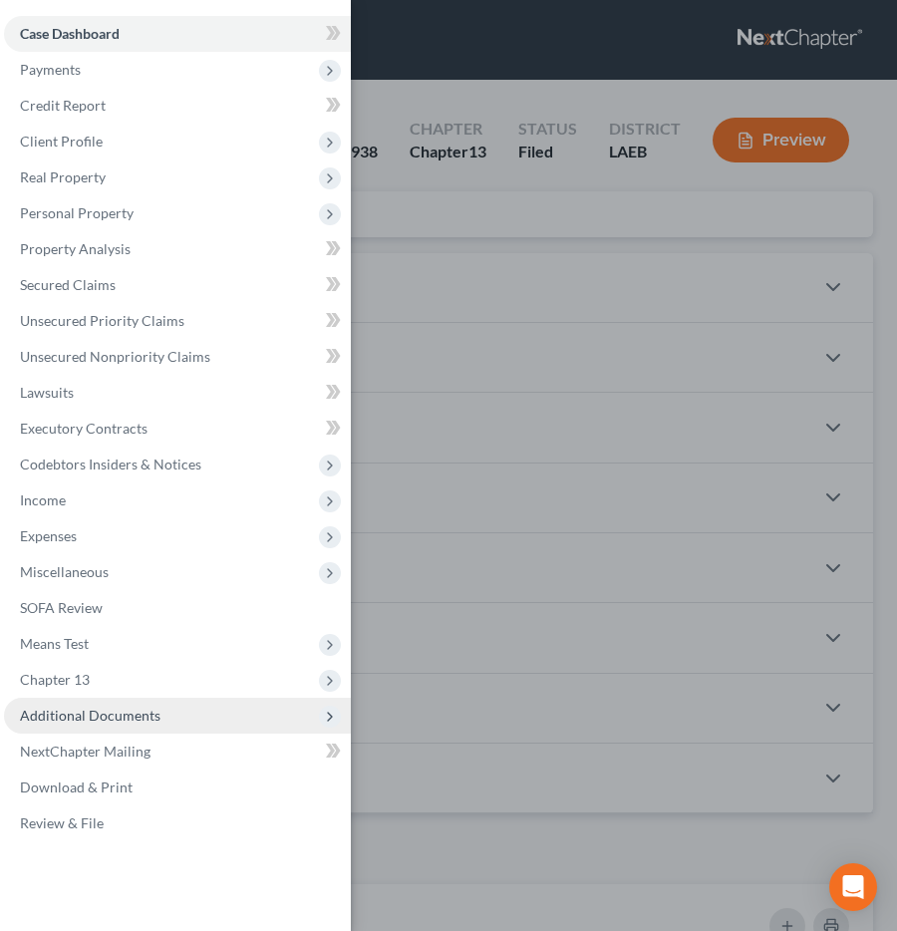
click at [83, 722] on span "Additional Documents" at bounding box center [90, 715] width 141 height 17
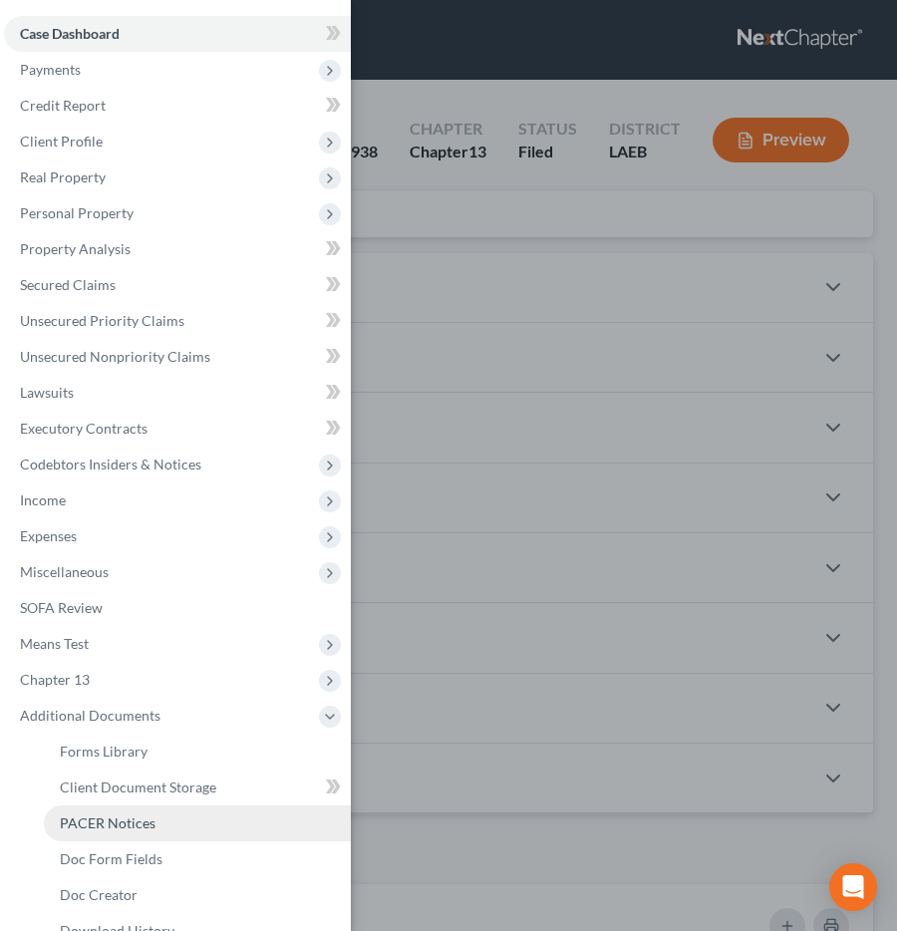
click at [112, 819] on span "PACER Notices" at bounding box center [108, 822] width 96 height 17
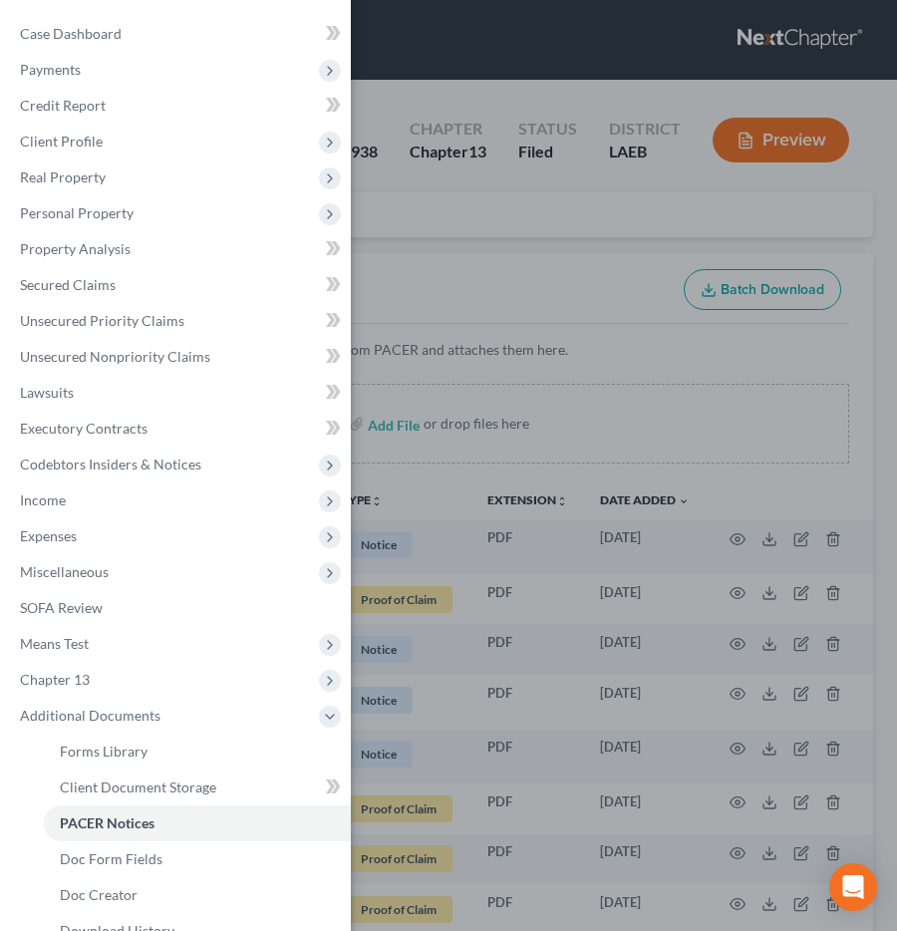
click at [555, 437] on div "Case Dashboard Payments Invoices Payments Payments Credit Report Client Profile" at bounding box center [448, 465] width 897 height 931
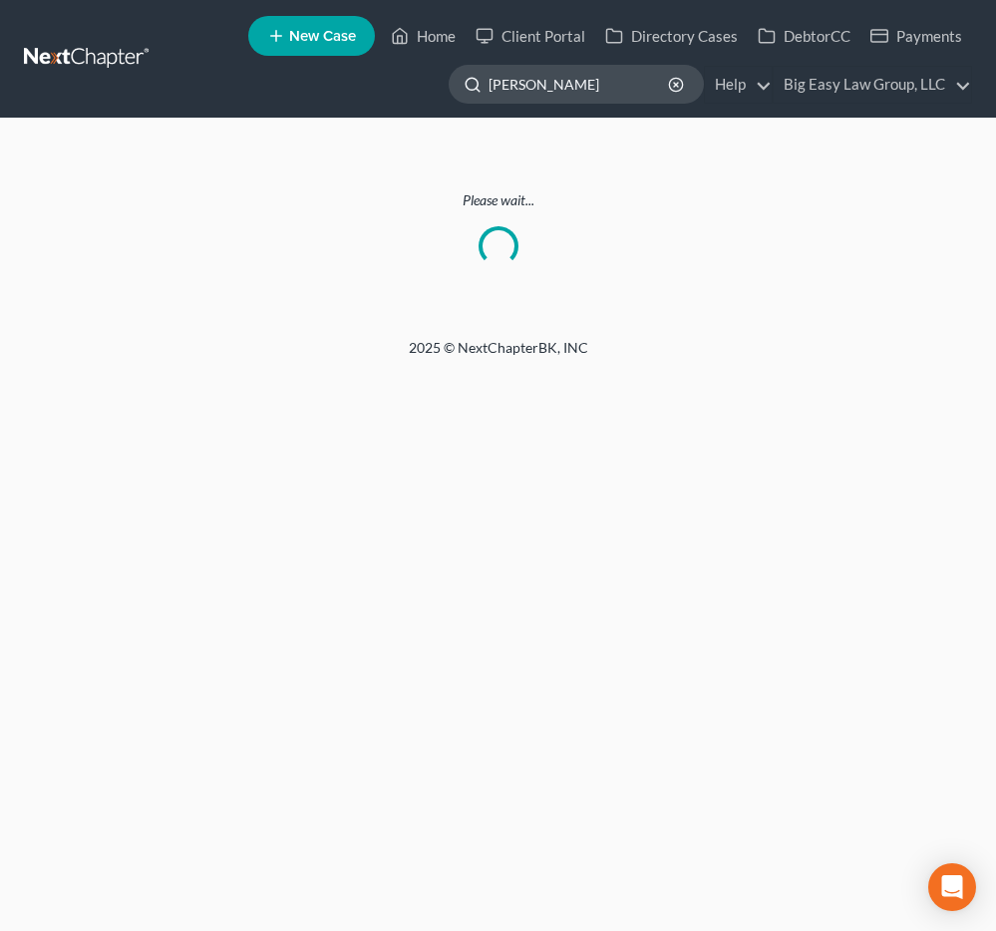
click at [595, 77] on input "[PERSON_NAME]" at bounding box center [579, 84] width 182 height 37
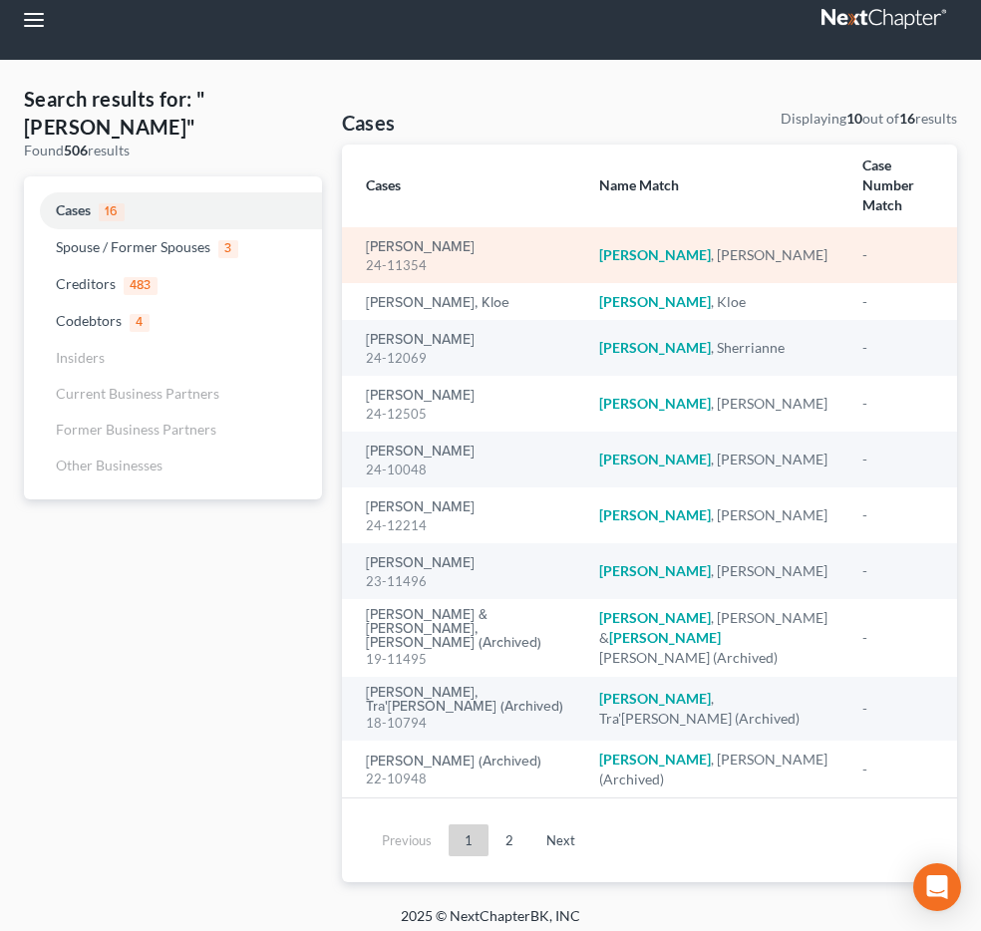
scroll to position [26, 0]
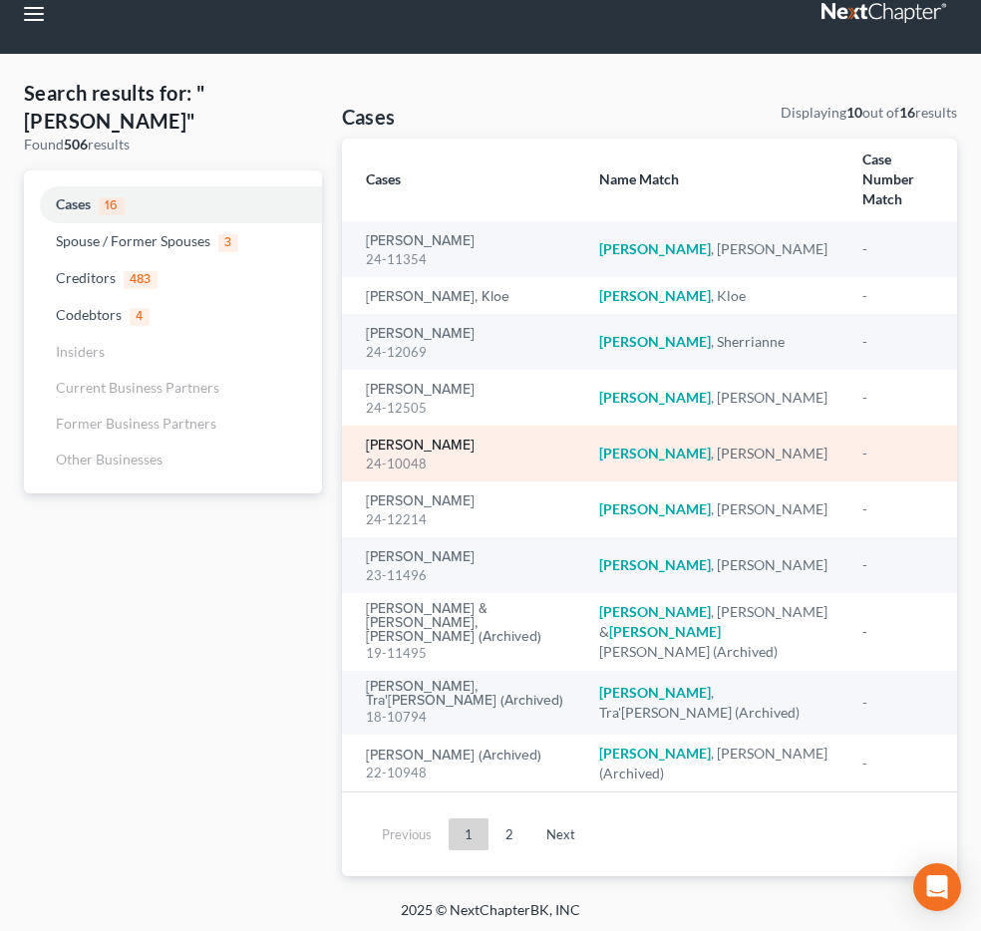
click at [436, 452] on link "[PERSON_NAME]" at bounding box center [420, 445] width 109 height 14
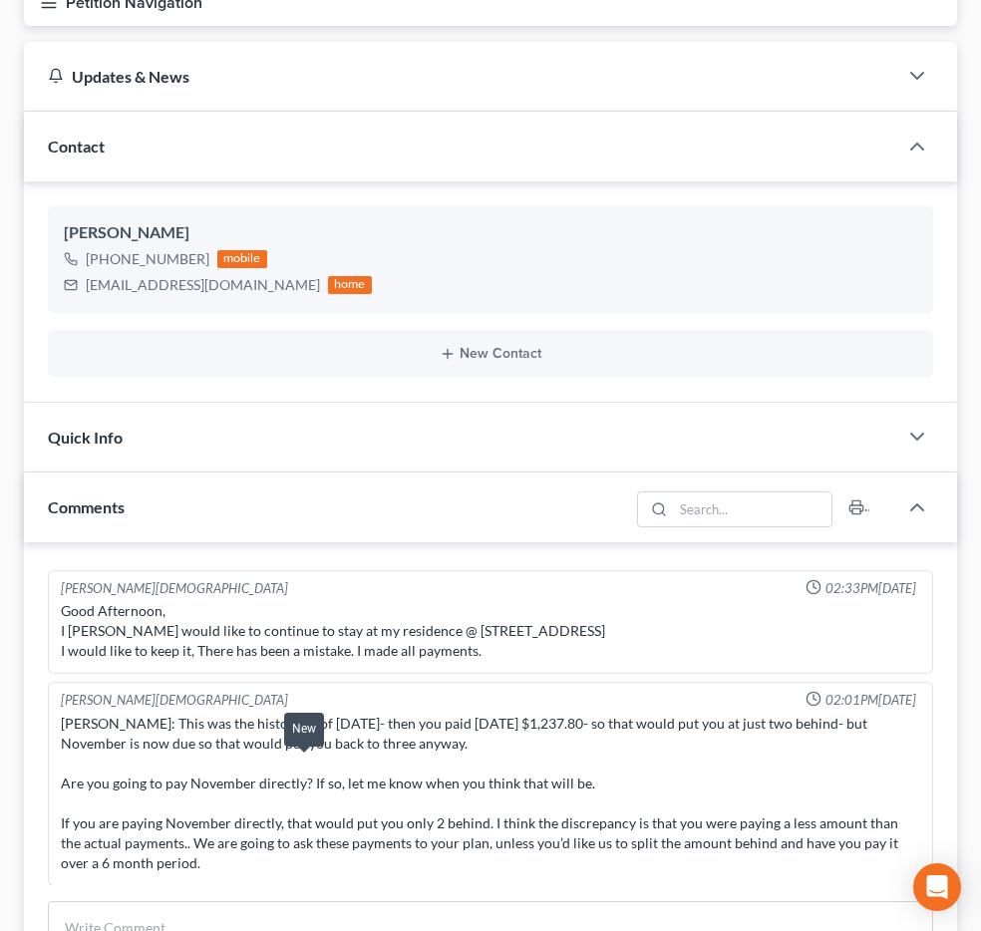
scroll to position [38842, 0]
click at [0, 0] on span "Additional Documents" at bounding box center [0, 0] width 0 height 0
click at [0, 0] on link "PACER Notices" at bounding box center [0, 0] width 0 height 0
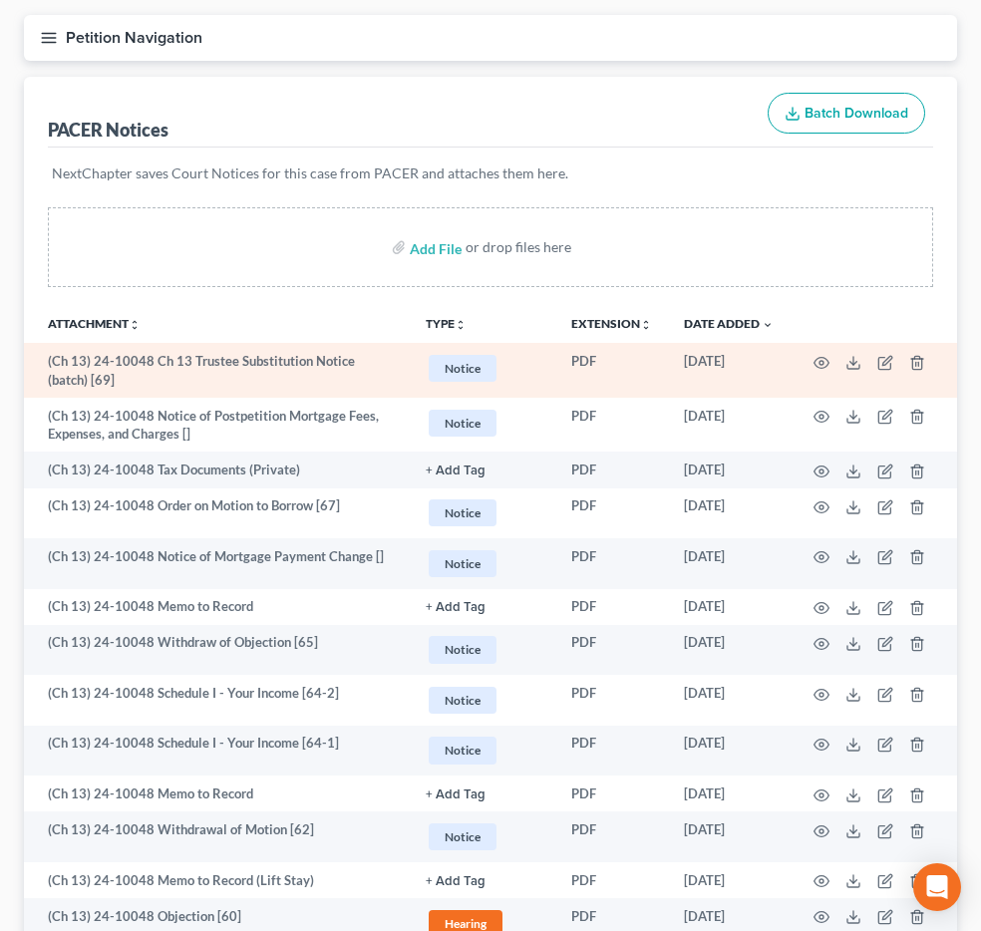
scroll to position [177, 0]
